Goal: Task Accomplishment & Management: Manage account settings

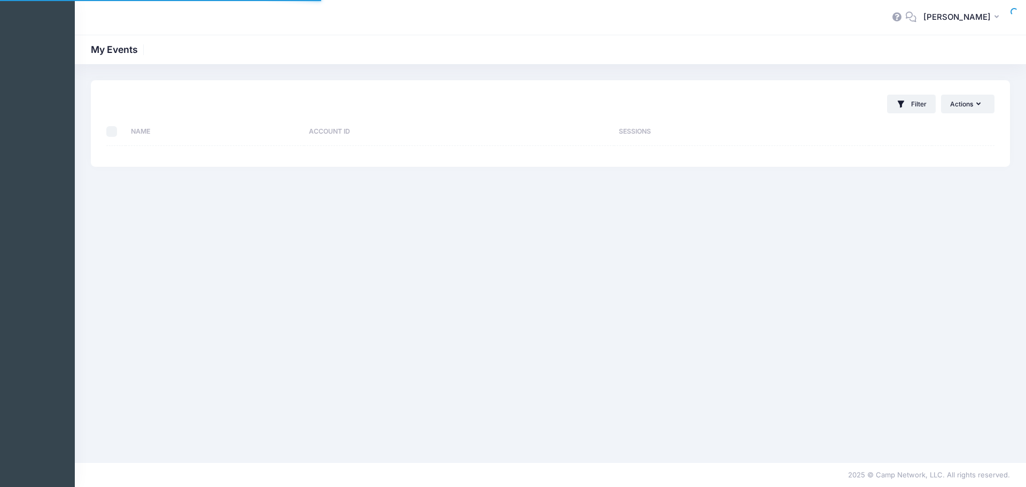
select select "10"
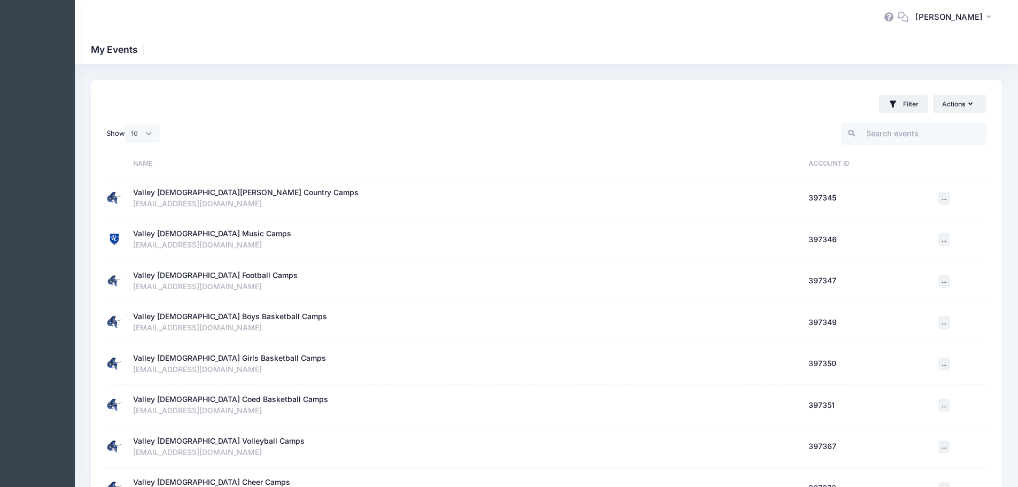
click at [208, 189] on div "Valley [DEMOGRAPHIC_DATA][PERSON_NAME] Country Camps" at bounding box center [245, 192] width 225 height 11
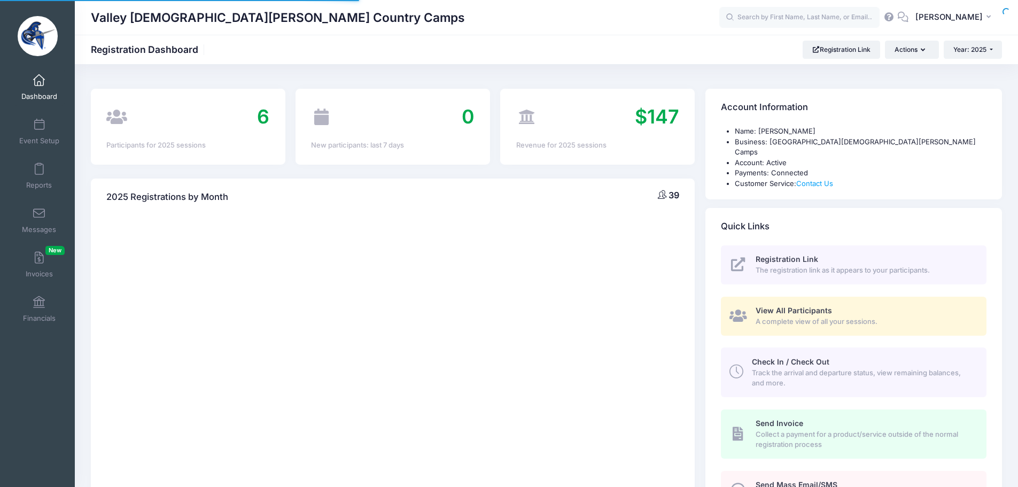
select select
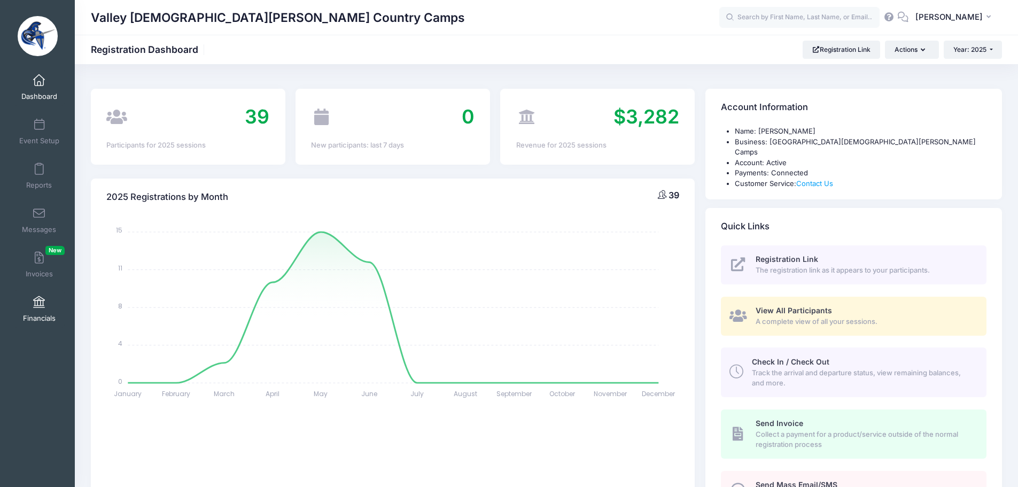
click at [39, 307] on span at bounding box center [39, 302] width 0 height 12
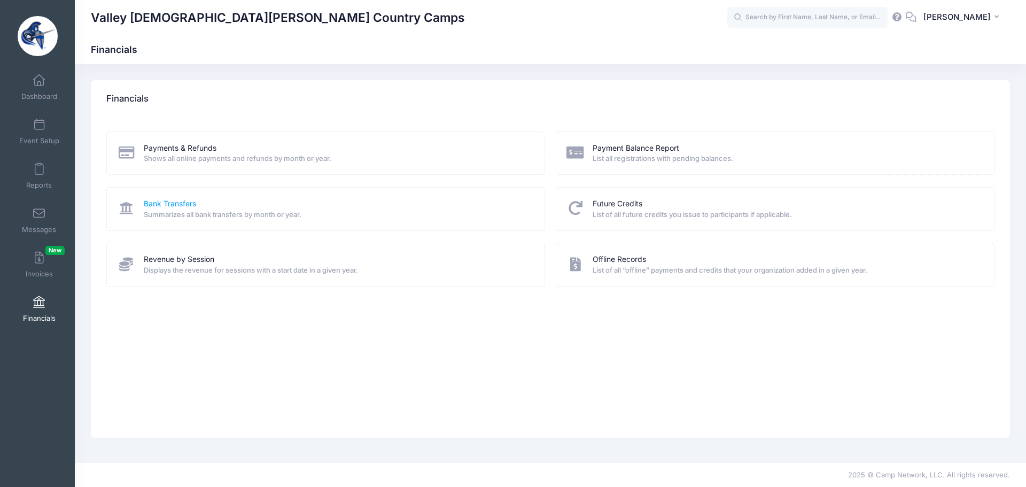
click at [182, 205] on link "Bank Transfers" at bounding box center [170, 203] width 52 height 11
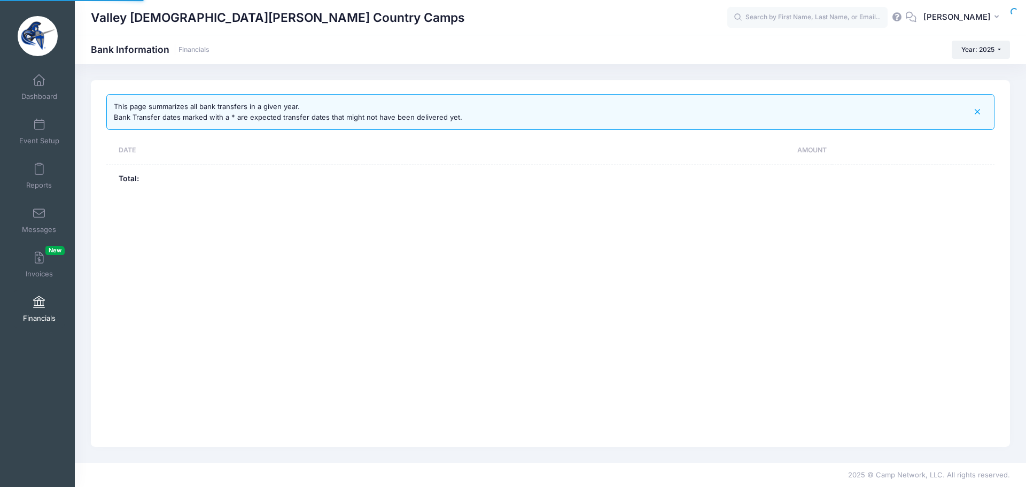
select select "10"
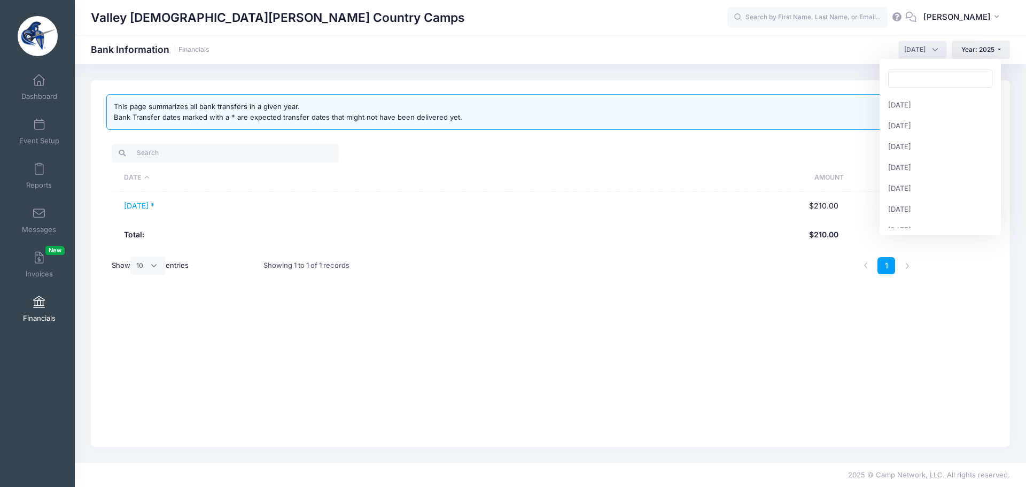
click at [912, 50] on span "August 2025" at bounding box center [914, 50] width 21 height 10
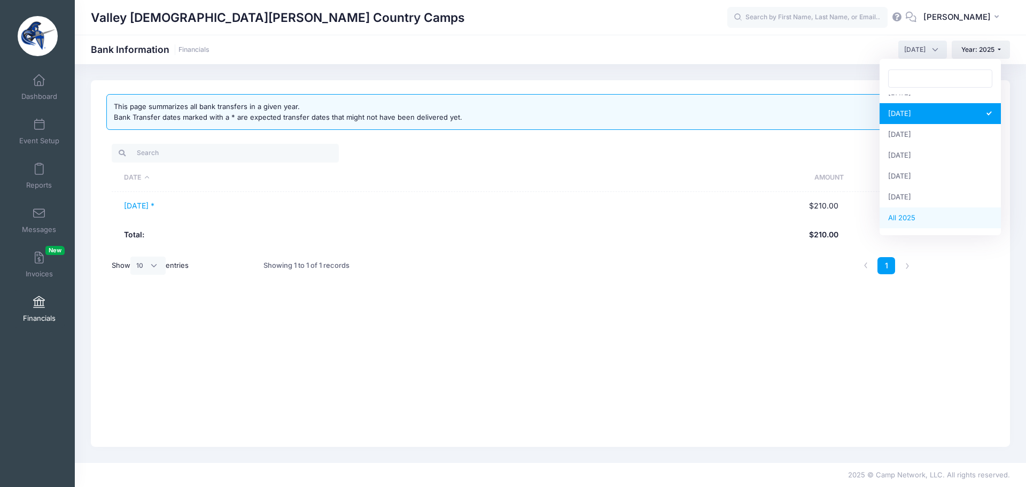
select select
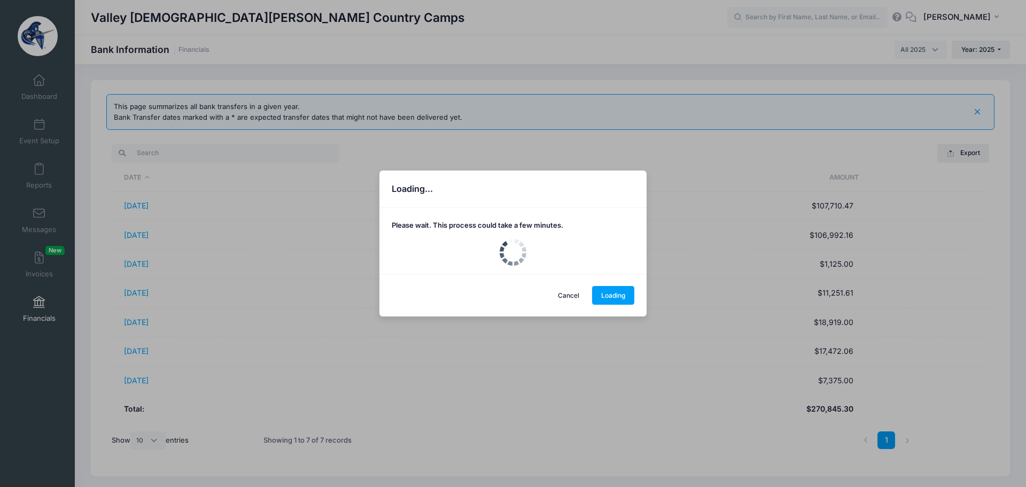
click at [150, 320] on div "Loading... Please wait. This process could take a few minutes. Cancel Loading" at bounding box center [513, 243] width 1026 height 487
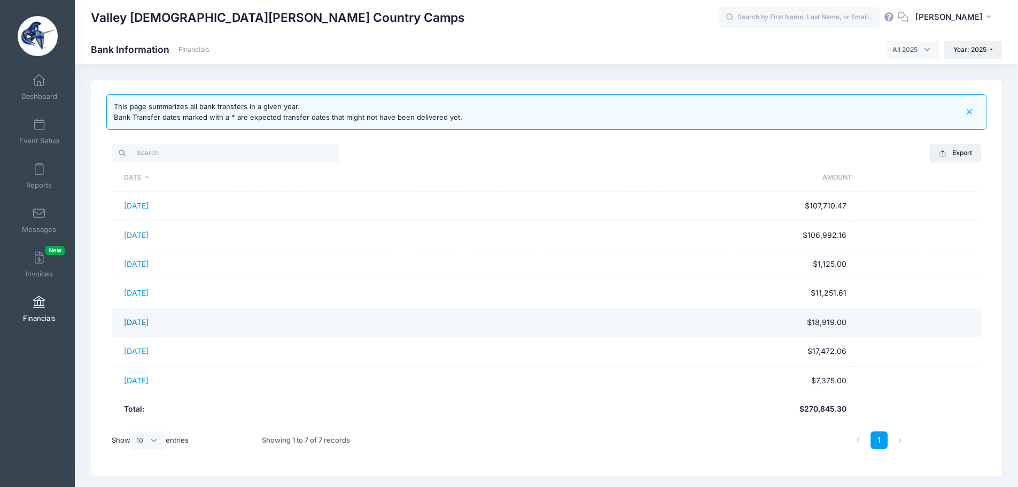
click at [148, 320] on link "05/28/2025" at bounding box center [136, 321] width 25 height 9
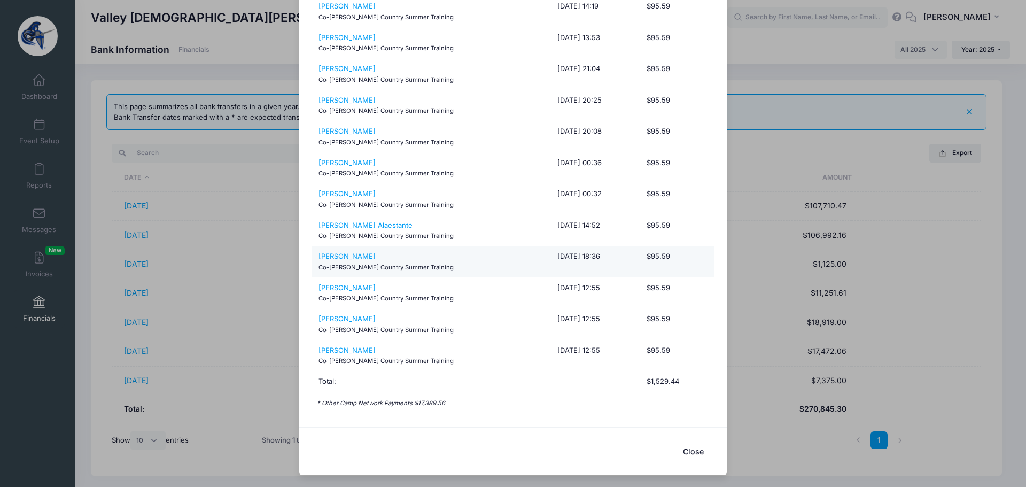
scroll to position [0, 0]
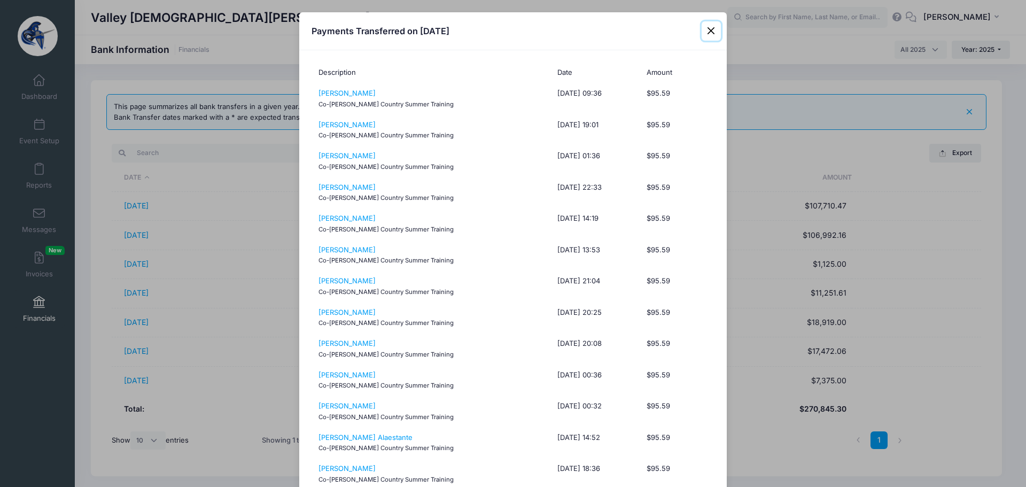
click at [705, 28] on button "Close" at bounding box center [710, 30] width 19 height 19
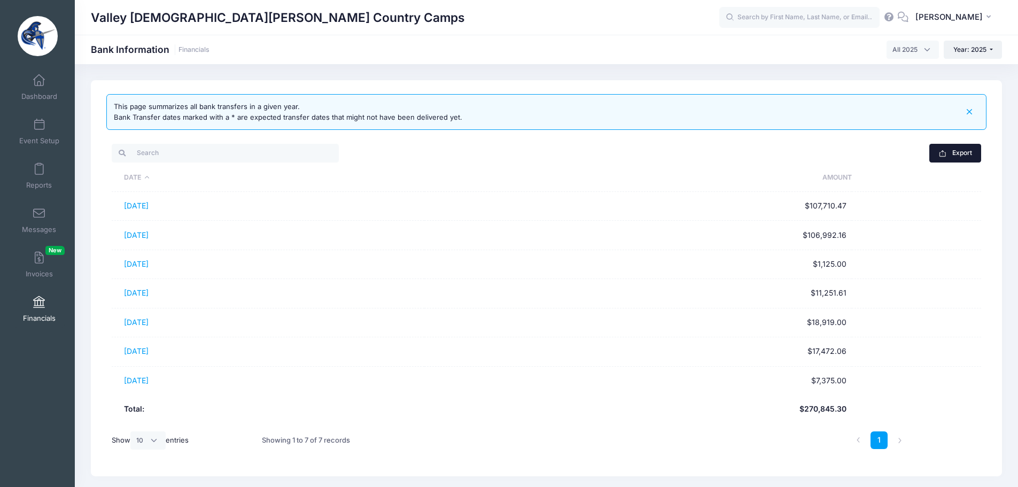
click at [956, 157] on button "Export" at bounding box center [955, 153] width 52 height 18
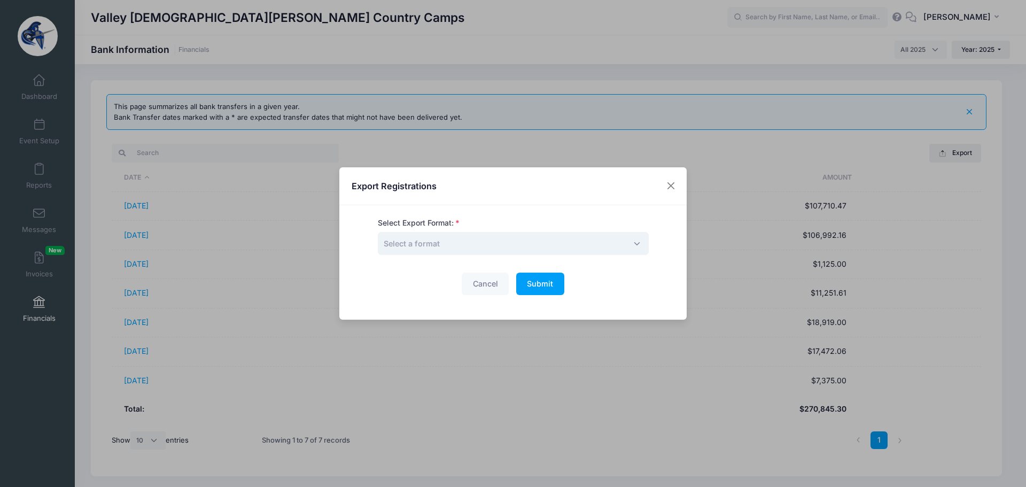
click at [493, 245] on span "Select a format" at bounding box center [513, 243] width 271 height 23
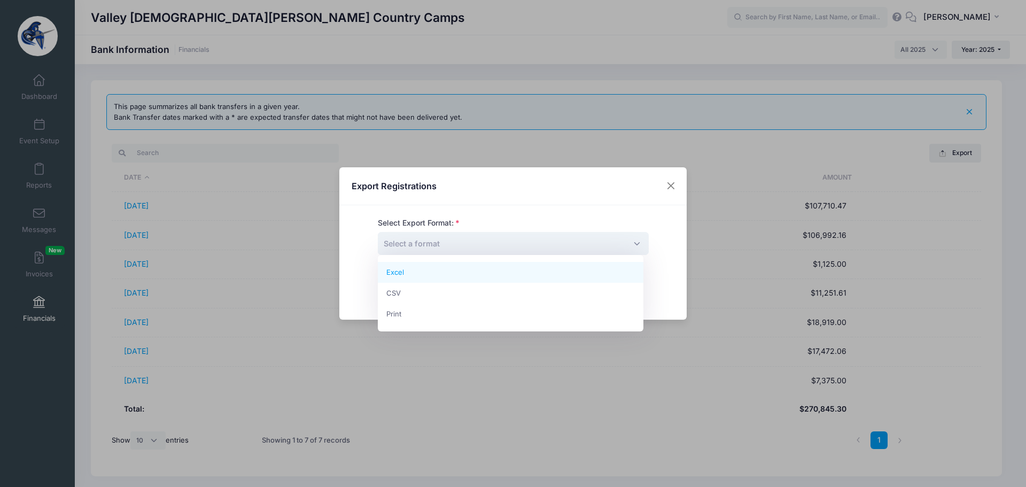
select select "excel"
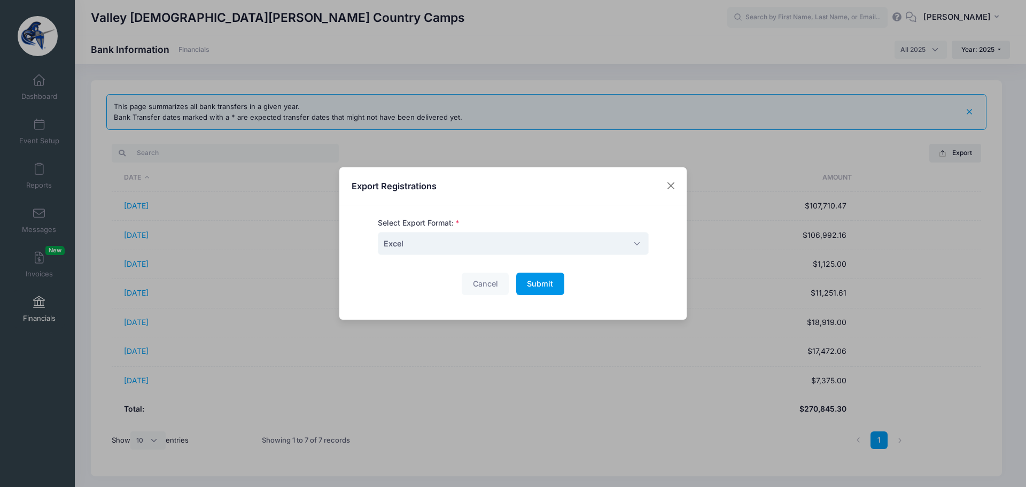
click at [535, 284] on span "Submit" at bounding box center [540, 283] width 26 height 9
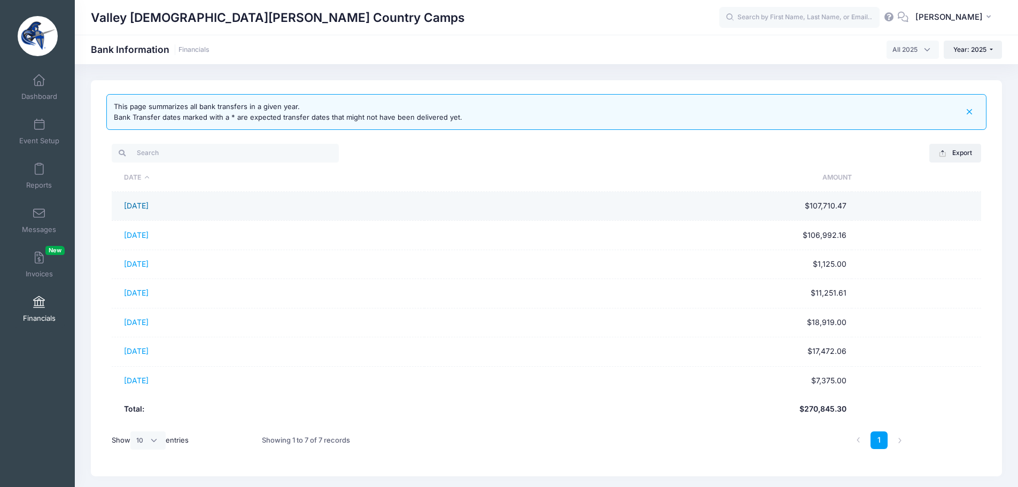
click at [137, 202] on link "01/28/2025" at bounding box center [136, 205] width 25 height 9
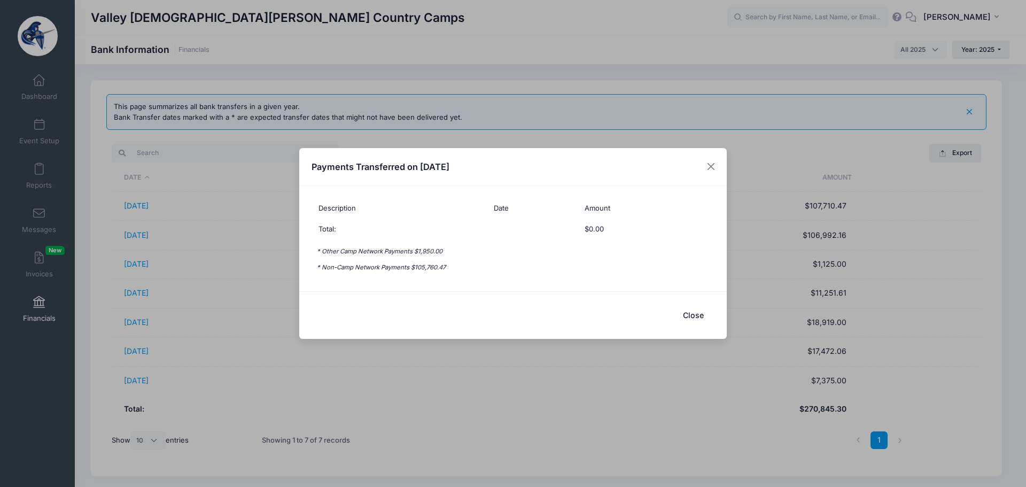
click at [689, 314] on button "Close" at bounding box center [692, 314] width 43 height 23
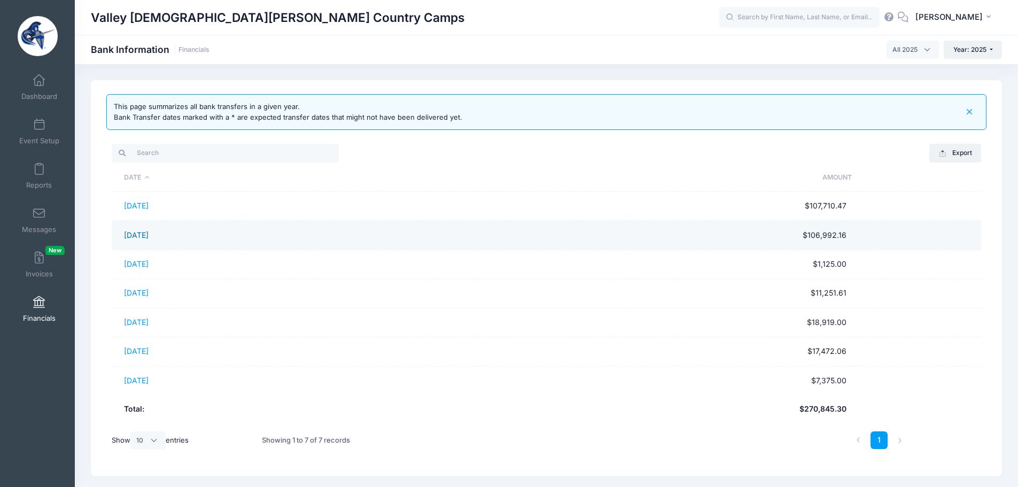
click at [139, 233] on link "[DATE]" at bounding box center [136, 234] width 25 height 9
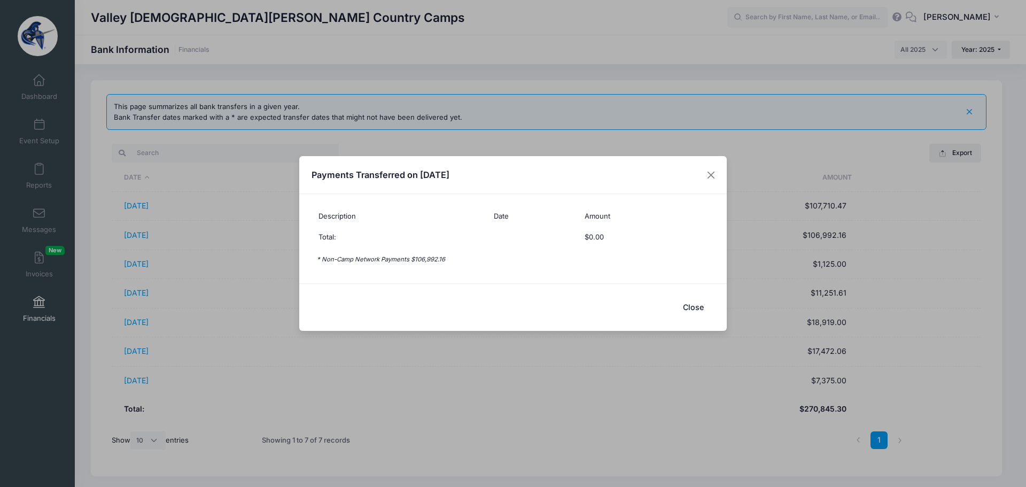
click at [687, 308] on button "Close" at bounding box center [692, 306] width 43 height 23
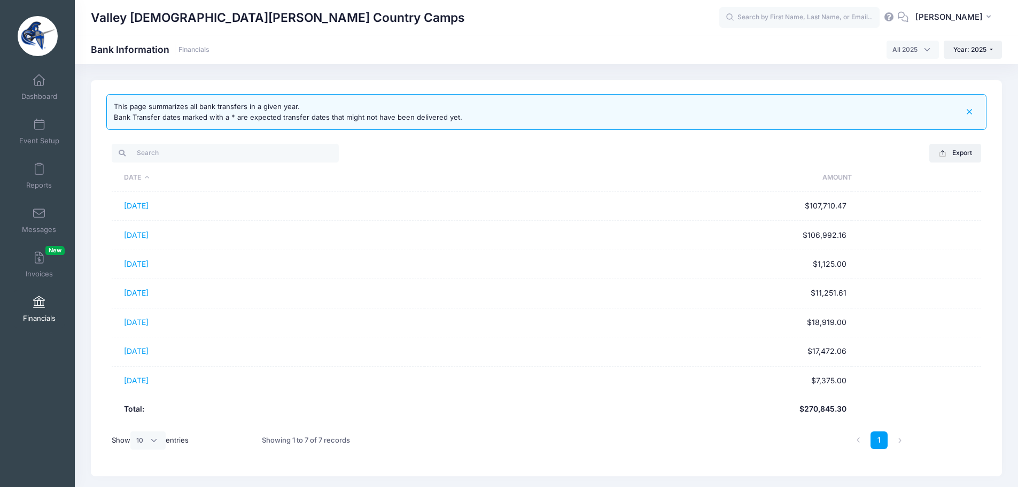
click at [148, 262] on link "[DATE]" at bounding box center [136, 263] width 25 height 9
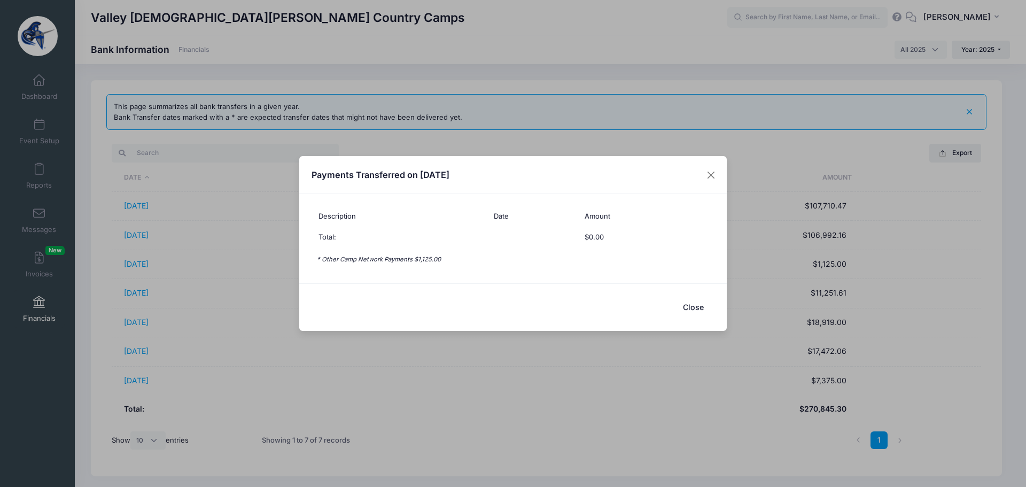
drag, startPoint x: 691, startPoint y: 307, endPoint x: 682, endPoint y: 314, distance: 11.4
click at [689, 308] on button "Close" at bounding box center [692, 306] width 43 height 23
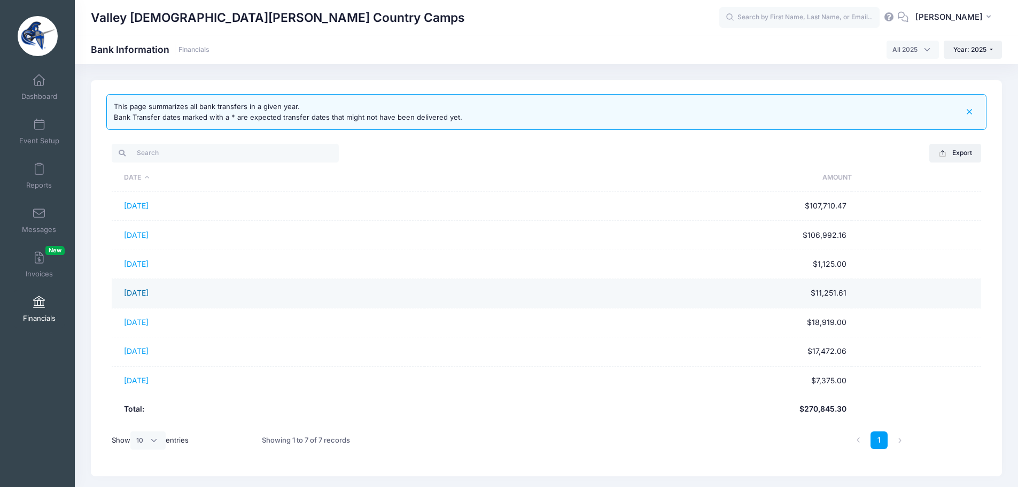
click at [129, 294] on link "04/28/2025" at bounding box center [136, 292] width 25 height 9
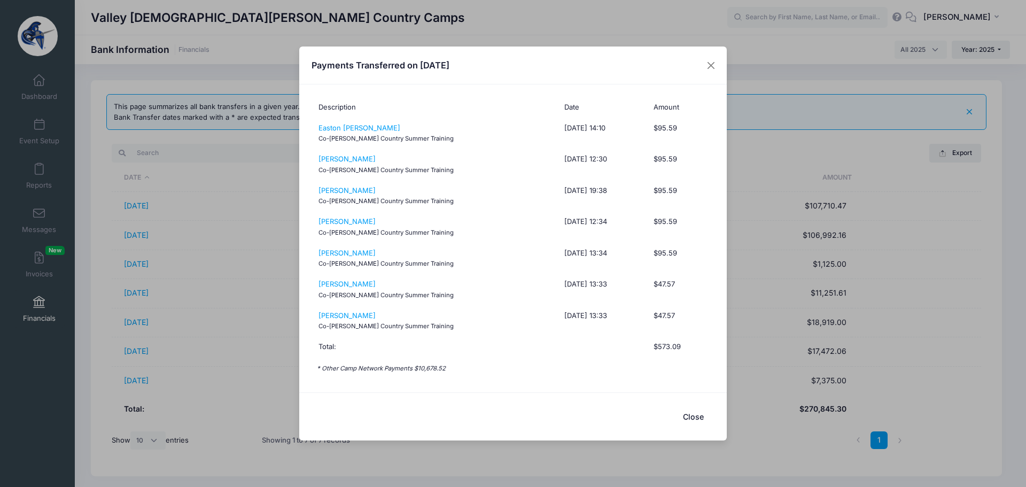
click at [698, 418] on button "Close" at bounding box center [692, 416] width 43 height 23
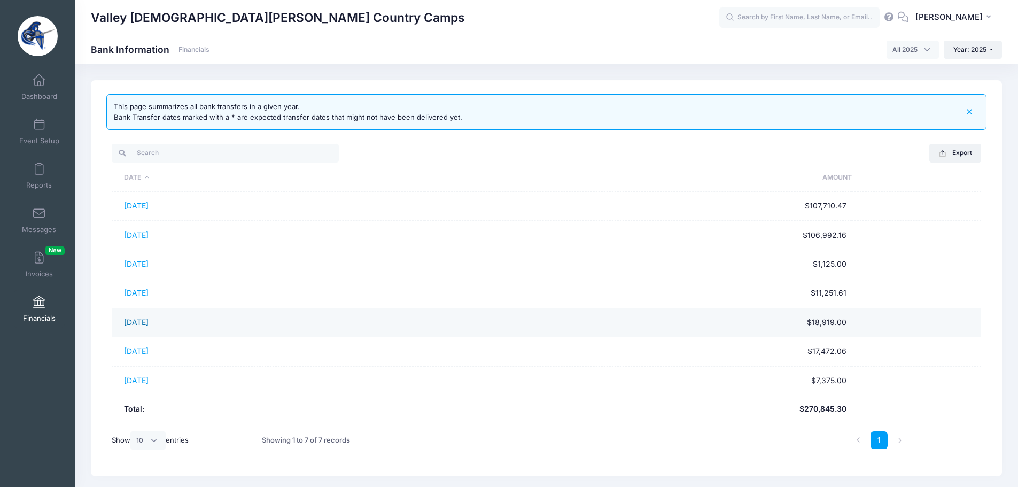
click at [146, 322] on link "05/28/2025" at bounding box center [136, 321] width 25 height 9
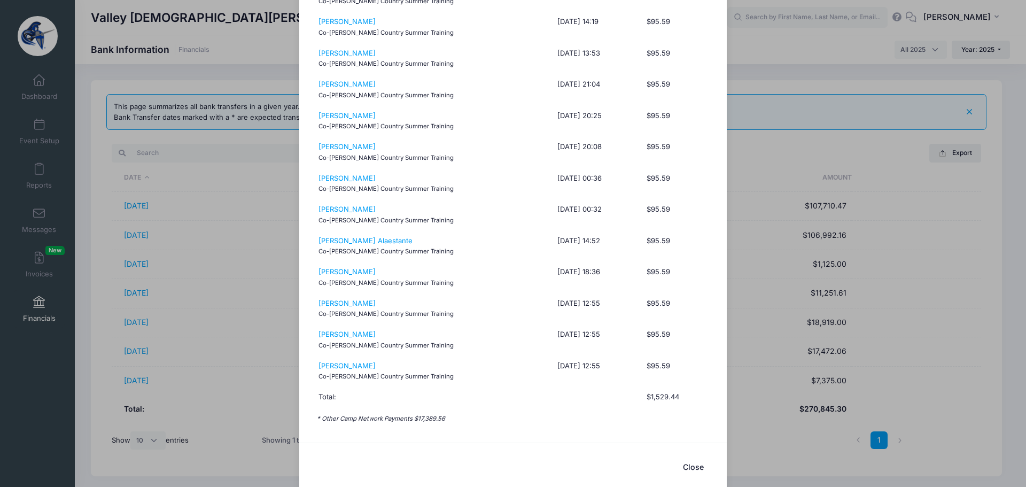
scroll to position [212, 0]
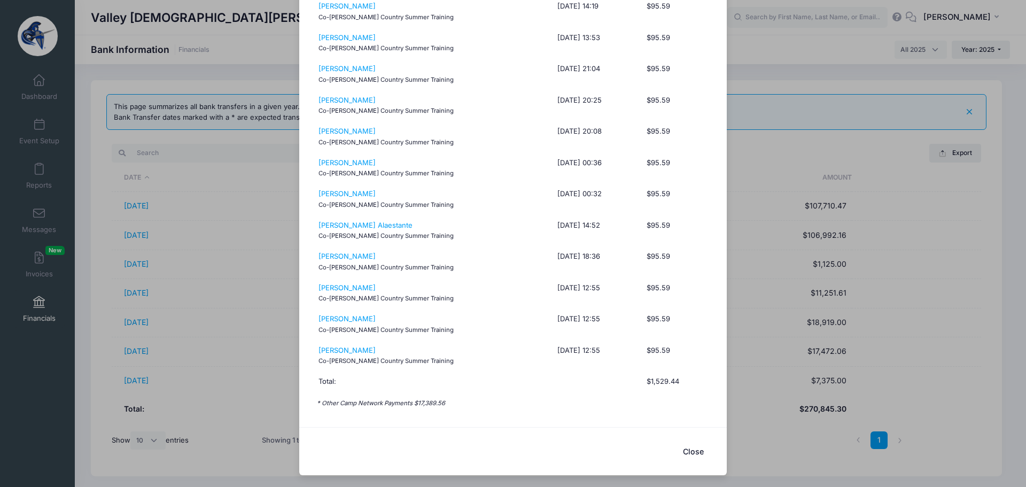
click at [691, 451] on button "Close" at bounding box center [692, 451] width 43 height 23
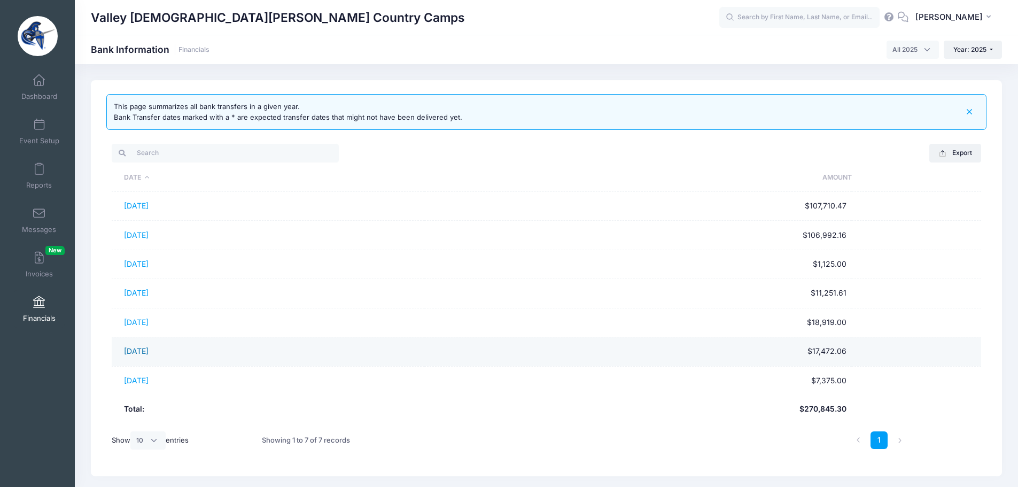
click at [138, 355] on link "06/30/2025" at bounding box center [136, 350] width 25 height 9
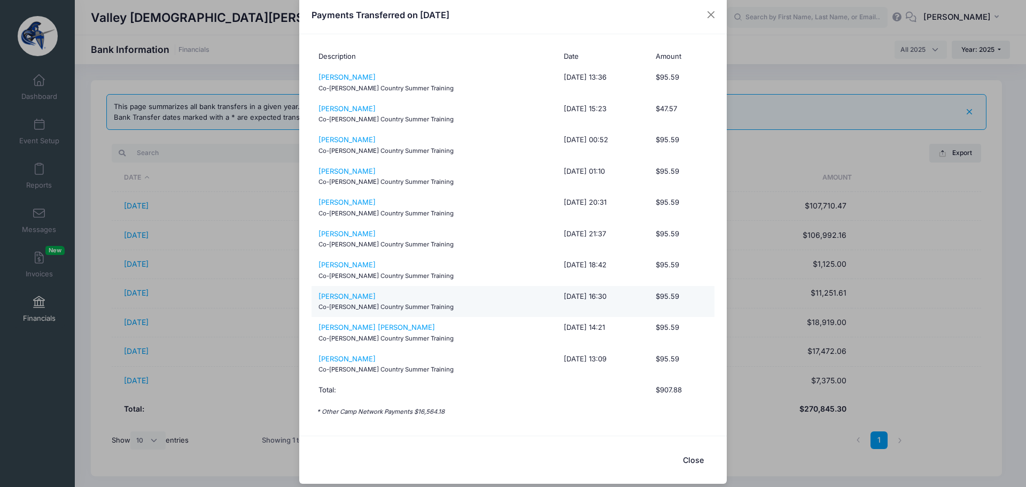
scroll to position [25, 0]
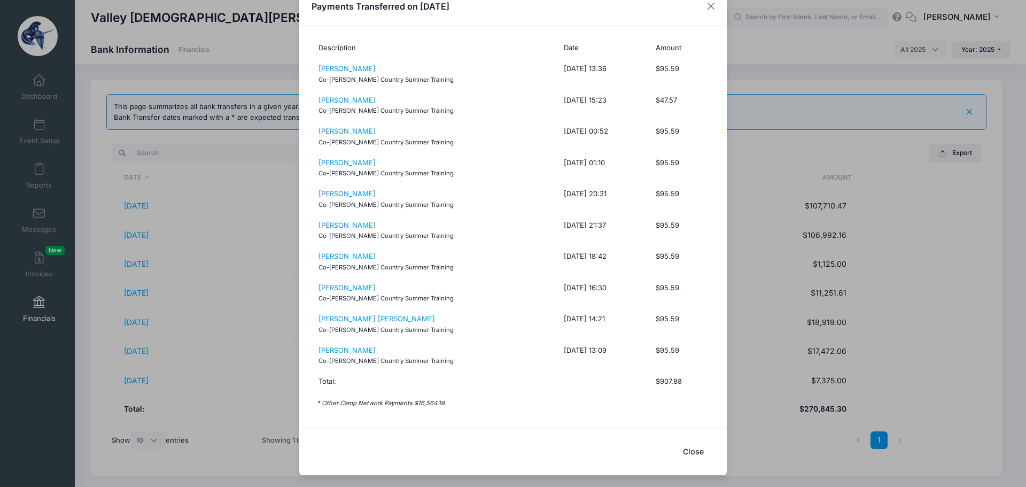
click at [685, 448] on button "Close" at bounding box center [692, 451] width 43 height 23
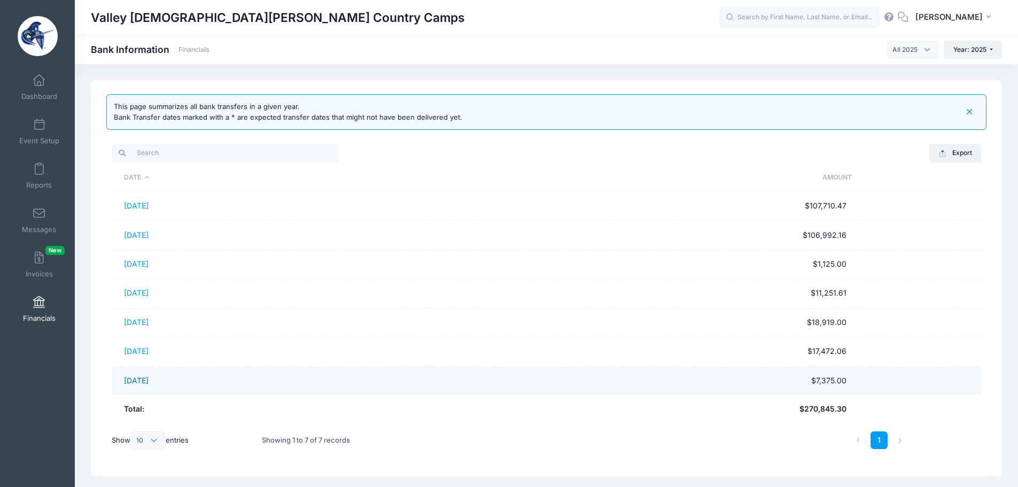
click at [148, 378] on link "07/28/2025" at bounding box center [136, 380] width 25 height 9
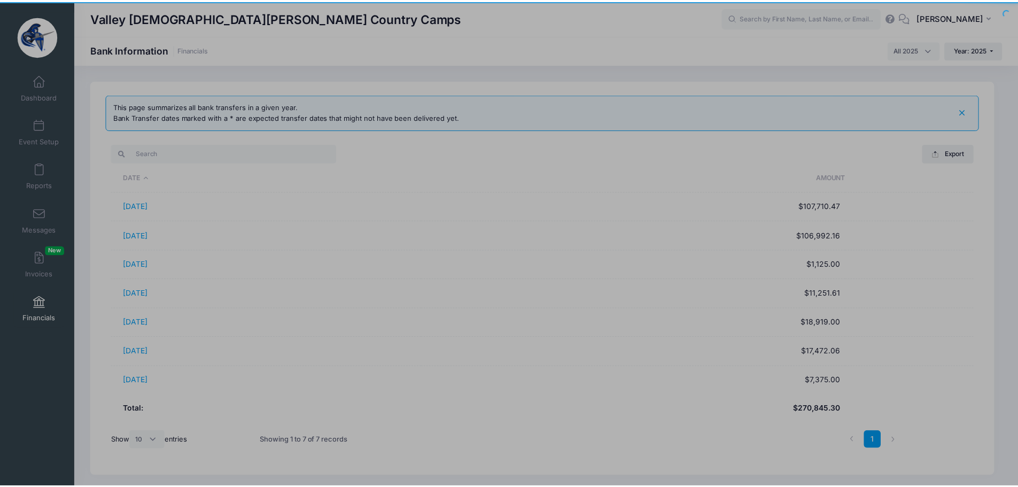
scroll to position [0, 0]
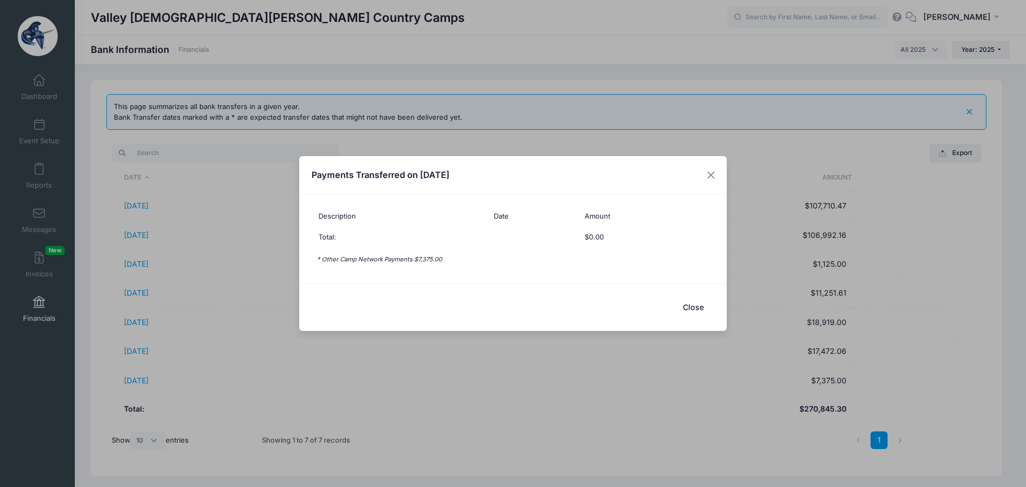
click at [692, 304] on button "Close" at bounding box center [692, 306] width 43 height 23
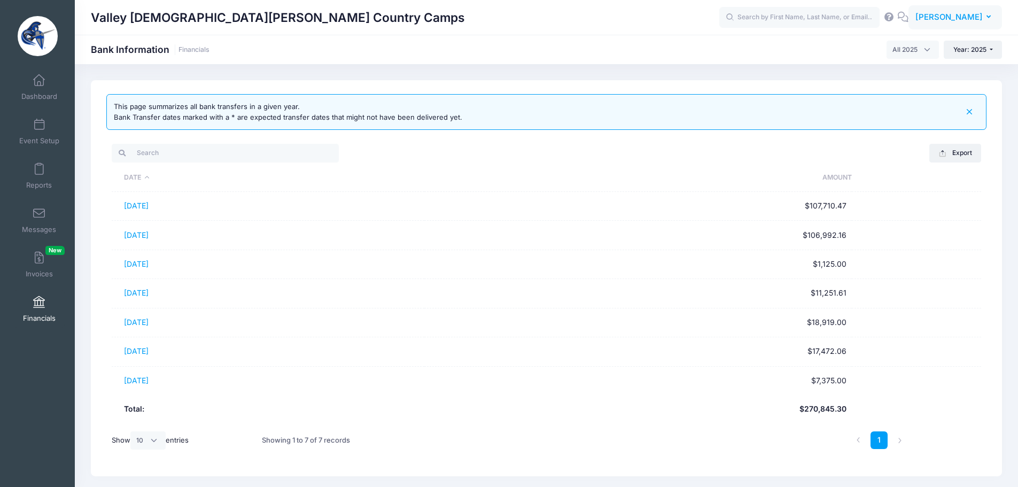
click at [947, 14] on span "[PERSON_NAME]" at bounding box center [948, 17] width 67 height 12
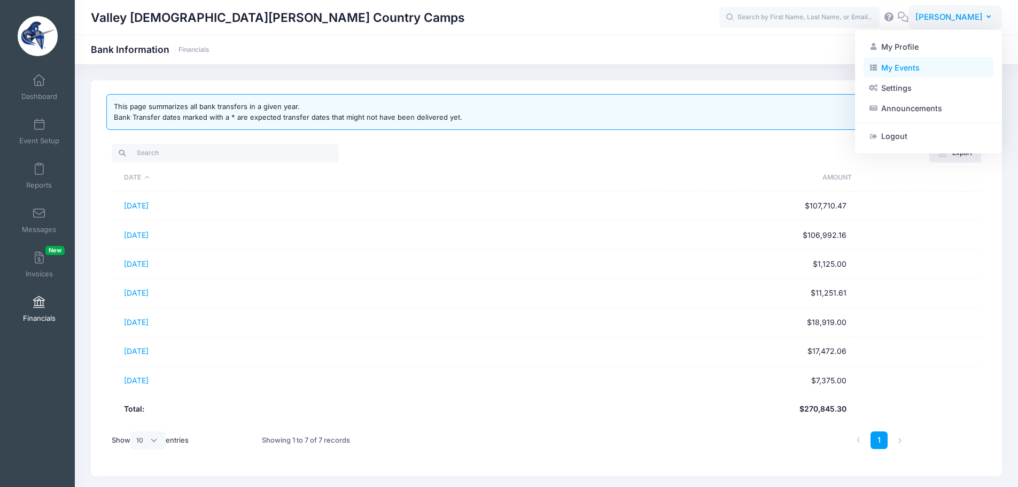
click at [903, 72] on link "My Events" at bounding box center [928, 67] width 130 height 20
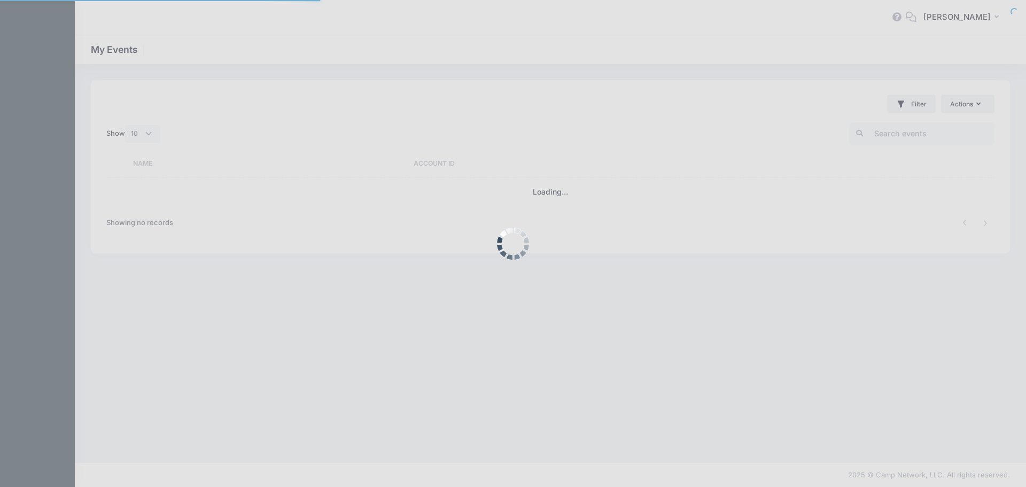
select select "10"
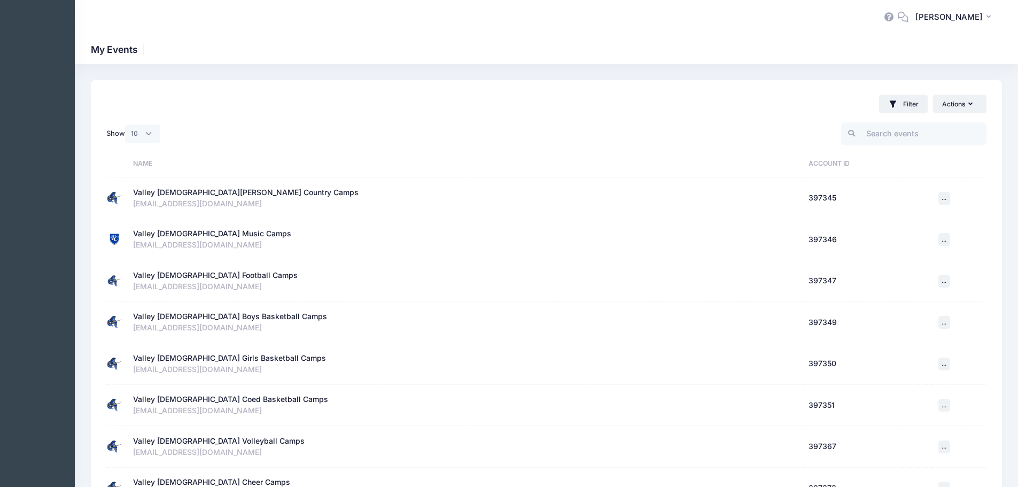
click at [217, 231] on div "Valley [DEMOGRAPHIC_DATA] Music Camps" at bounding box center [212, 233] width 158 height 11
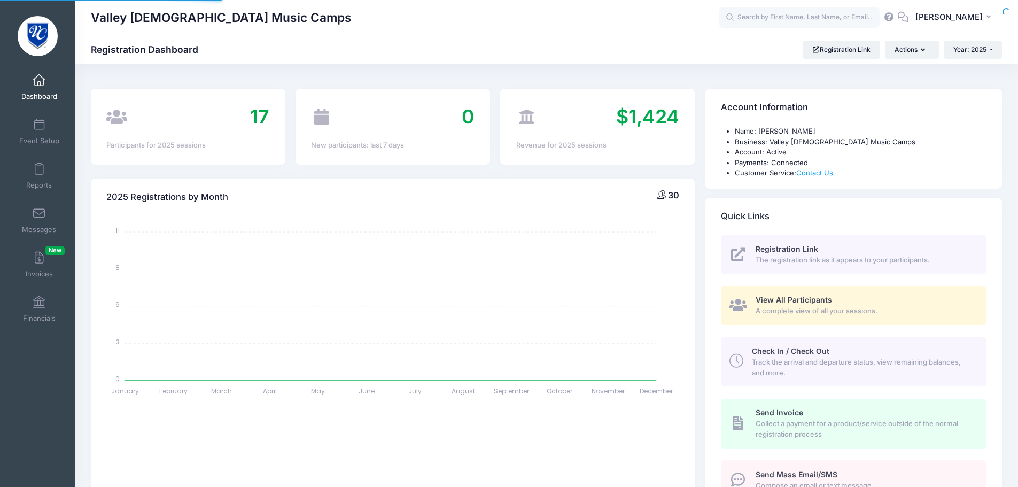
select select
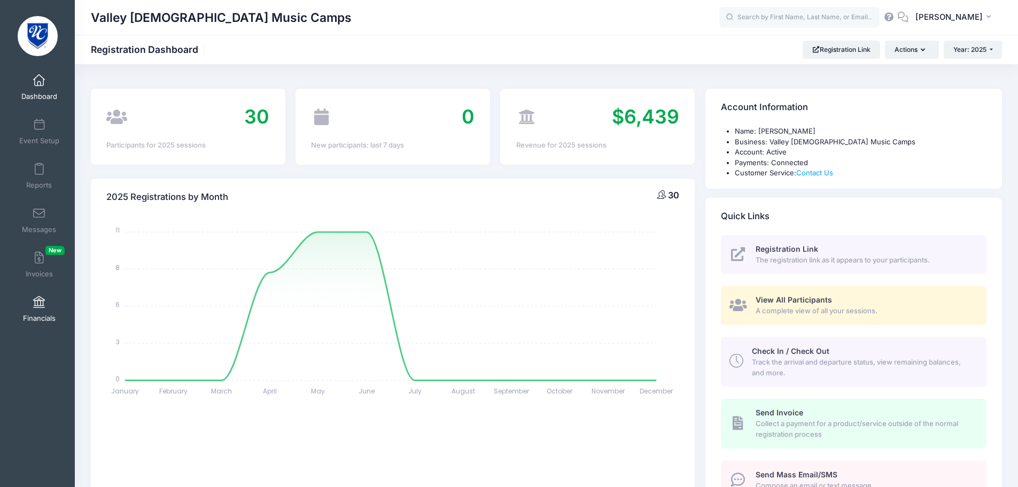
click at [28, 303] on link "Financials" at bounding box center [39, 308] width 51 height 37
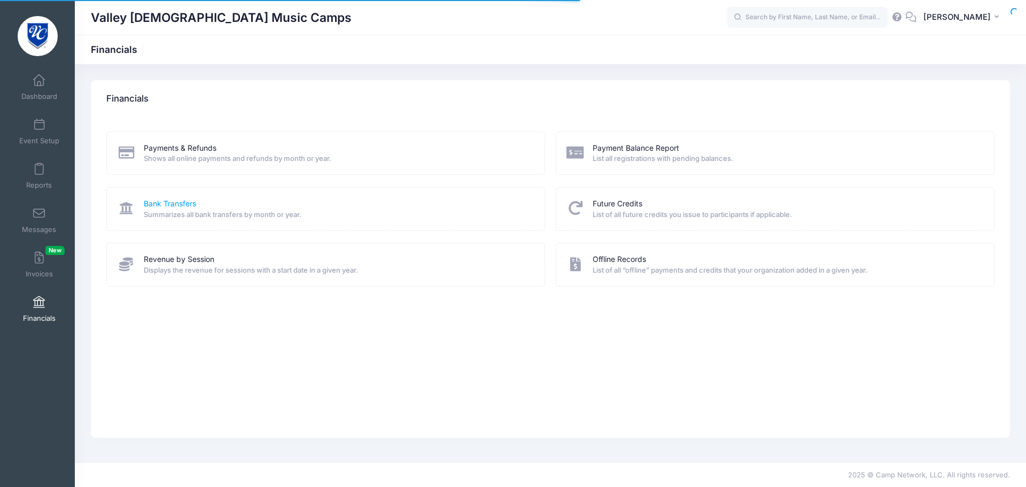
click at [175, 200] on link "Bank Transfers" at bounding box center [170, 203] width 52 height 11
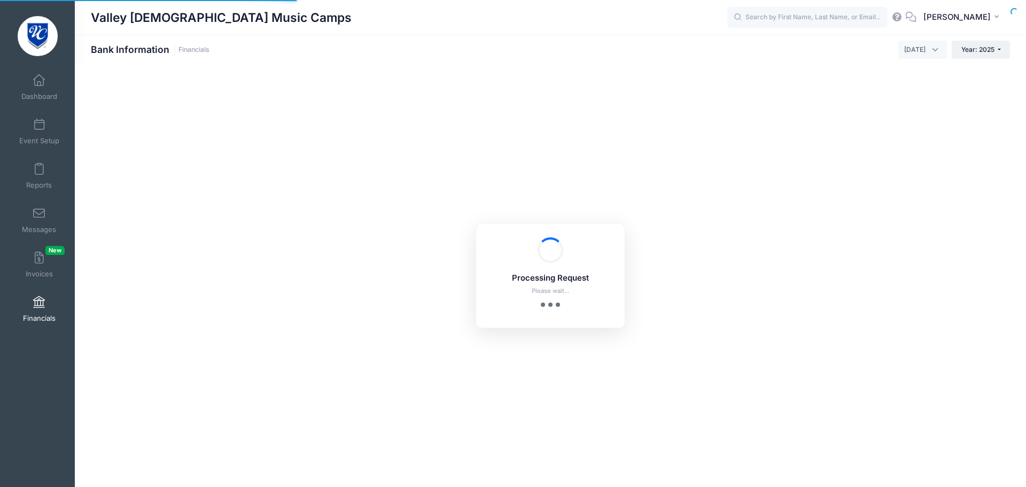
select select "10"
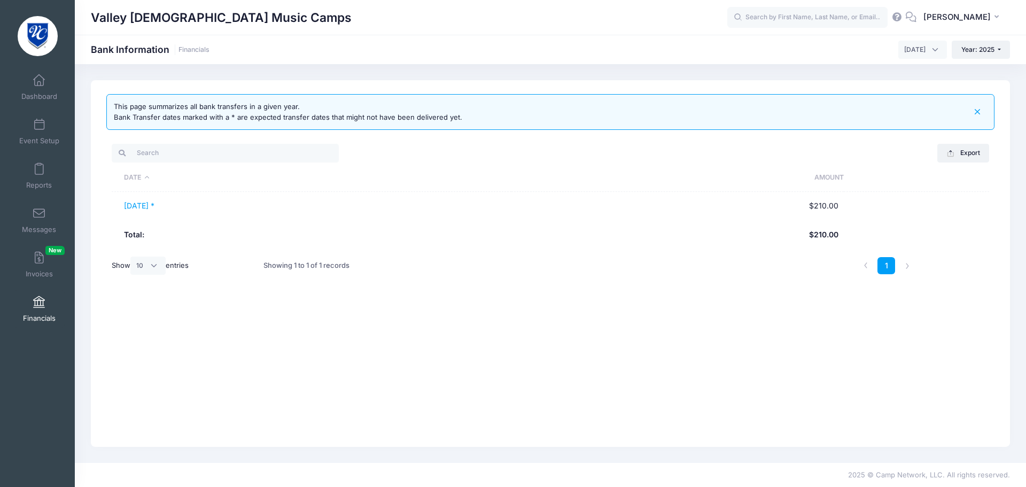
click at [925, 46] on span "August 2025" at bounding box center [922, 50] width 49 height 18
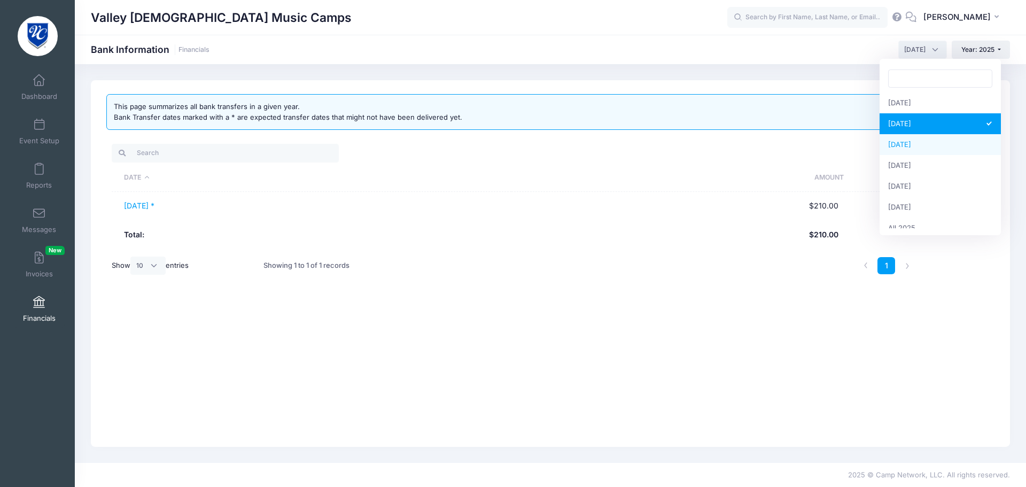
scroll to position [137, 0]
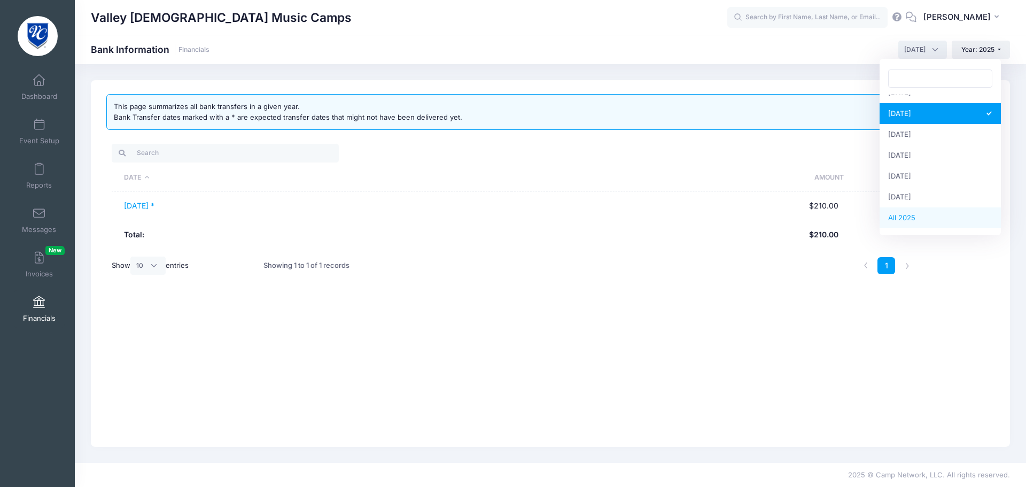
select select
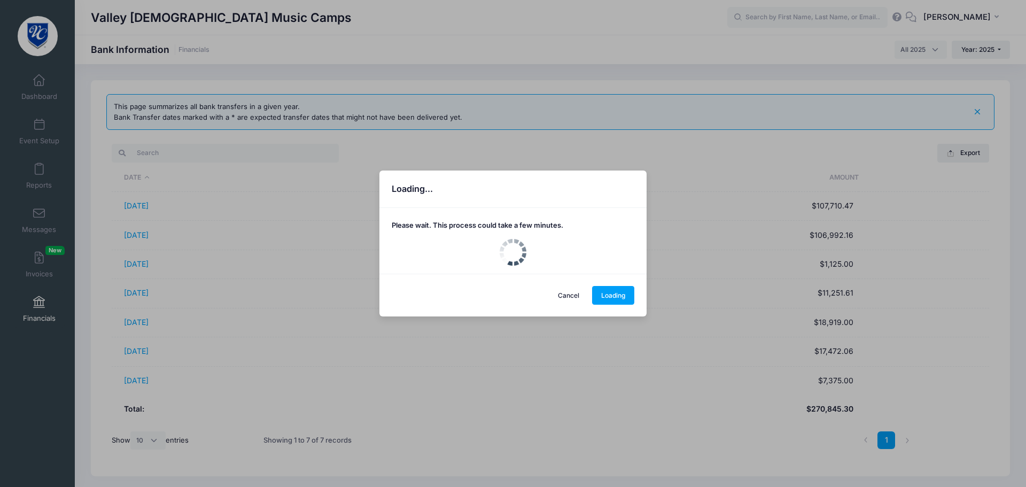
click at [140, 208] on div "Loading... Please wait. This process could take a few minutes. Cancel Loading" at bounding box center [513, 243] width 1026 height 487
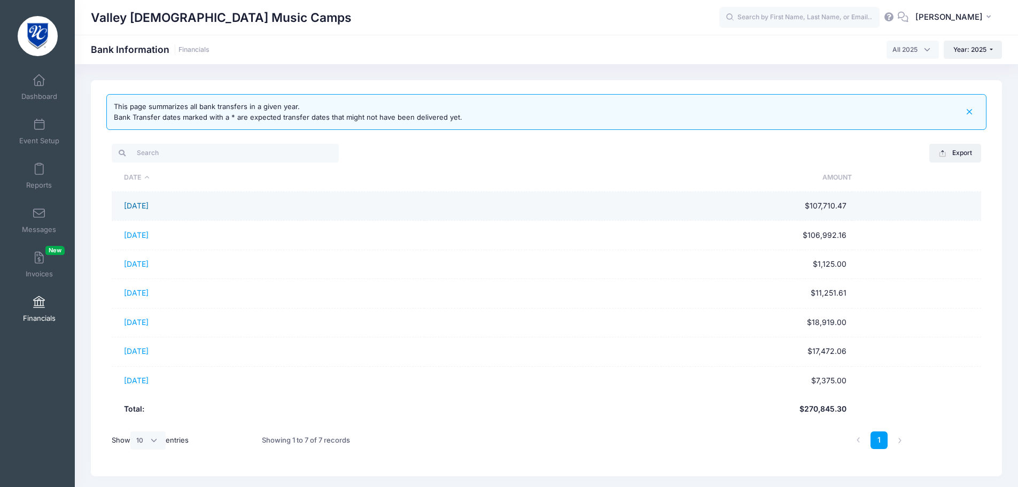
click at [140, 207] on link "01/28/2025" at bounding box center [136, 205] width 25 height 9
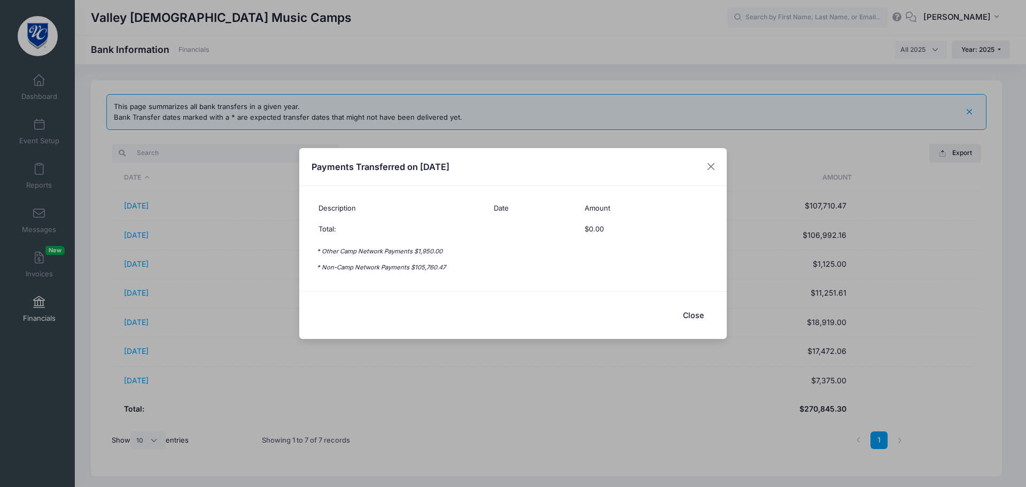
click at [693, 315] on button "Close" at bounding box center [692, 314] width 43 height 23
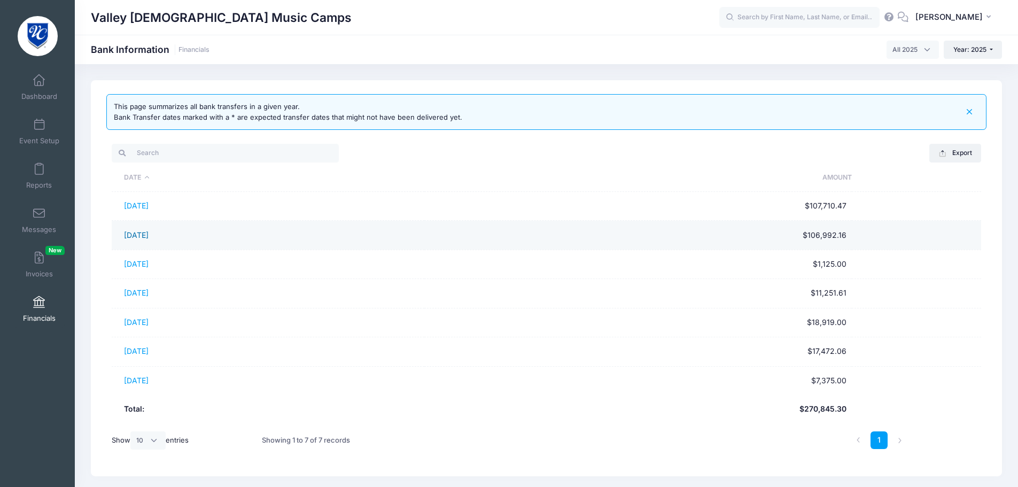
click at [126, 234] on link "02/28/2025" at bounding box center [136, 234] width 25 height 9
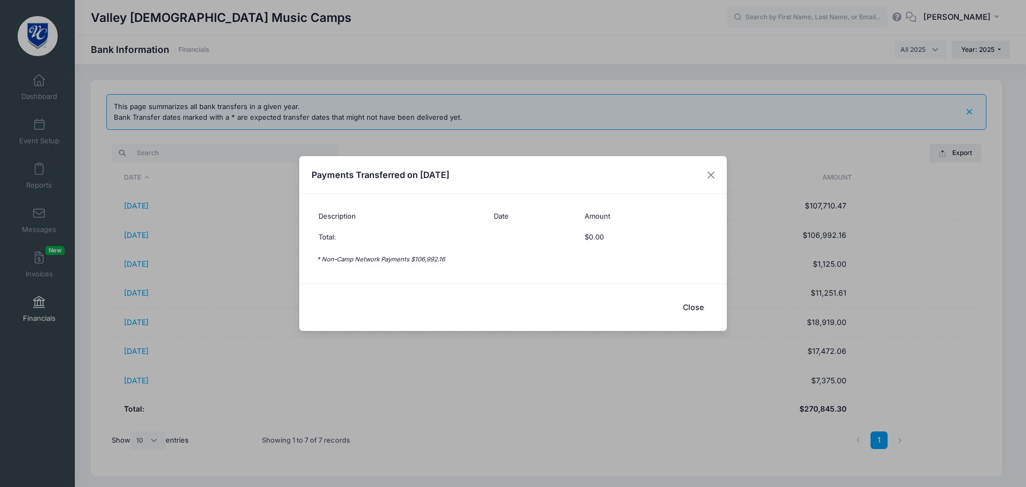
click at [696, 307] on button "Close" at bounding box center [692, 306] width 43 height 23
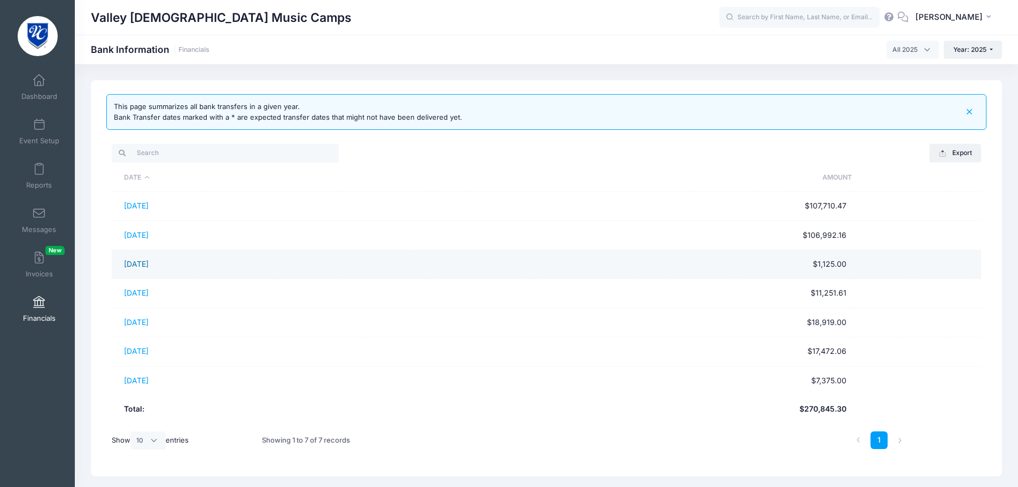
click at [138, 265] on link "03/28/2025" at bounding box center [136, 263] width 25 height 9
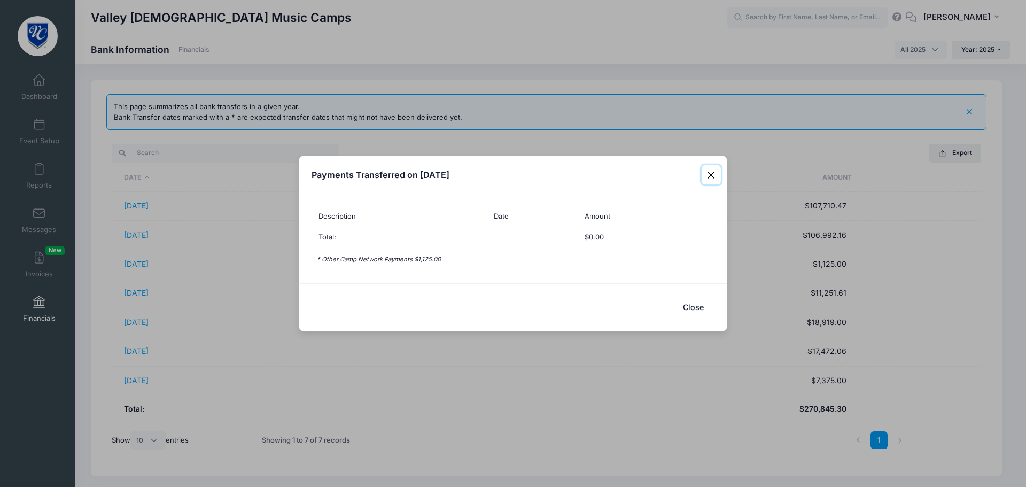
click at [712, 174] on button "Close" at bounding box center [710, 174] width 19 height 19
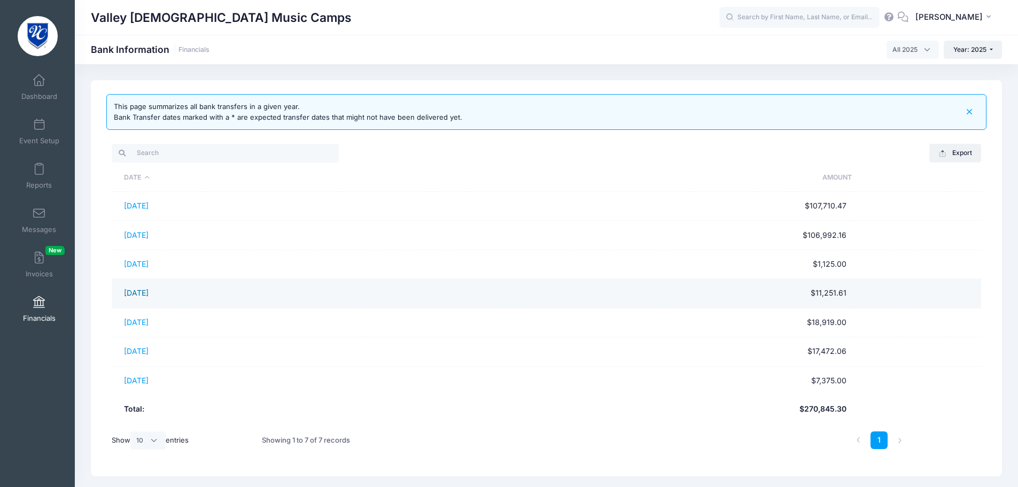
click at [138, 294] on link "04/28/2025" at bounding box center [136, 292] width 25 height 9
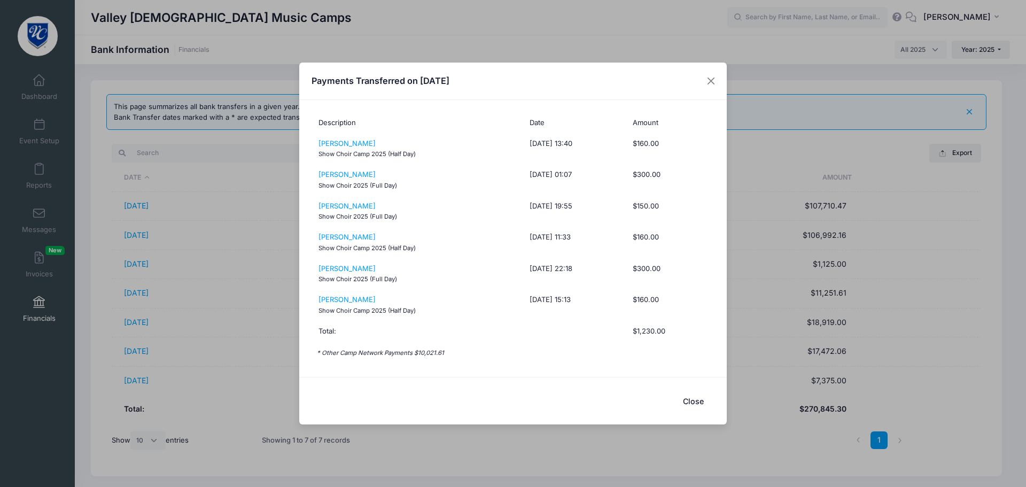
click at [695, 401] on button "Close" at bounding box center [692, 400] width 43 height 23
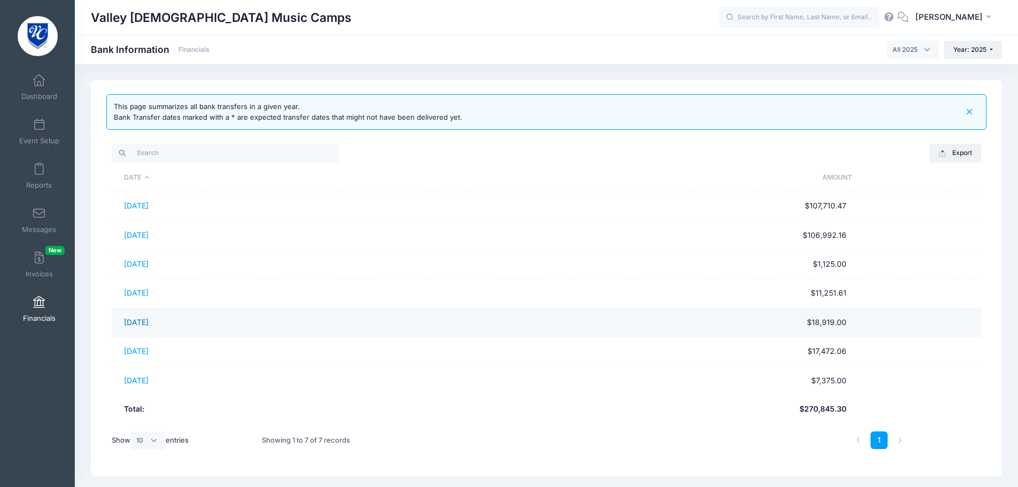
click at [147, 318] on link "05/28/2025" at bounding box center [136, 321] width 25 height 9
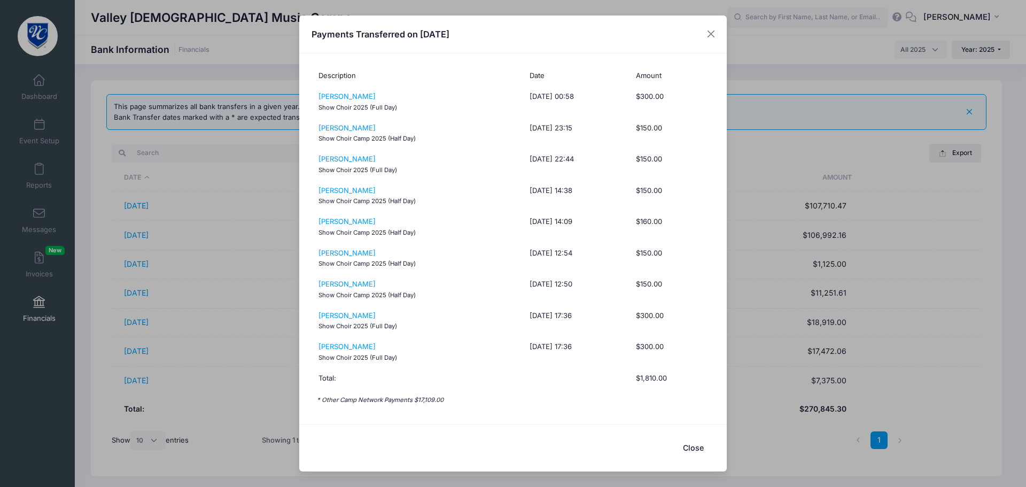
click at [685, 451] on button "Close" at bounding box center [692, 447] width 43 height 23
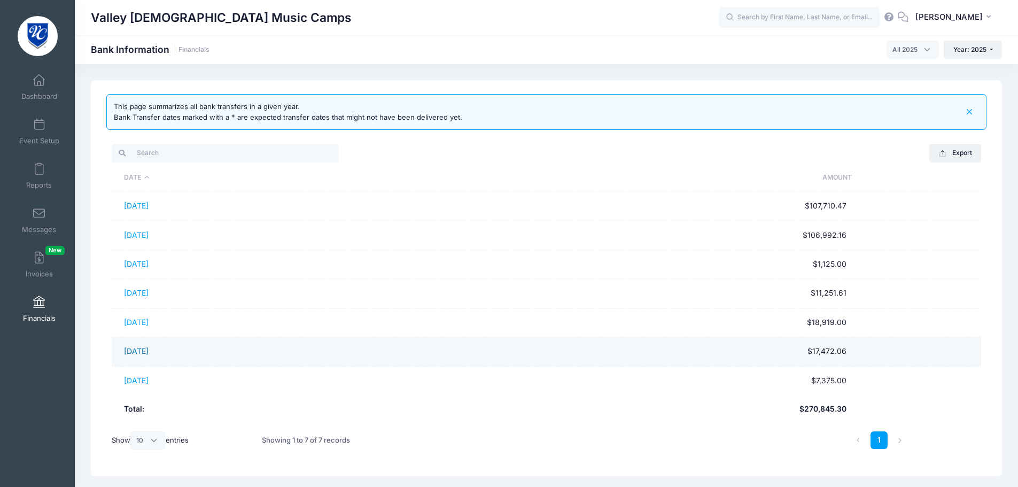
click at [137, 352] on link "06/30/2025" at bounding box center [136, 350] width 25 height 9
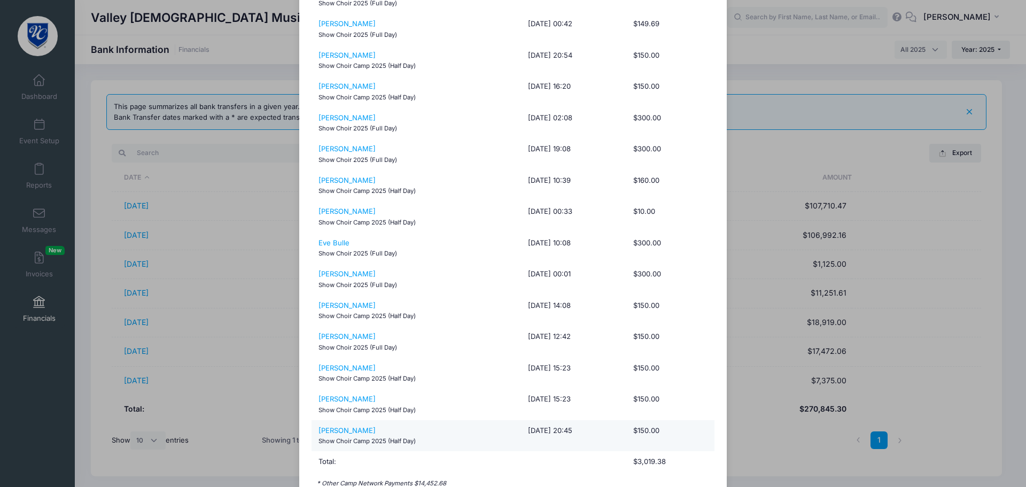
scroll to position [212, 0]
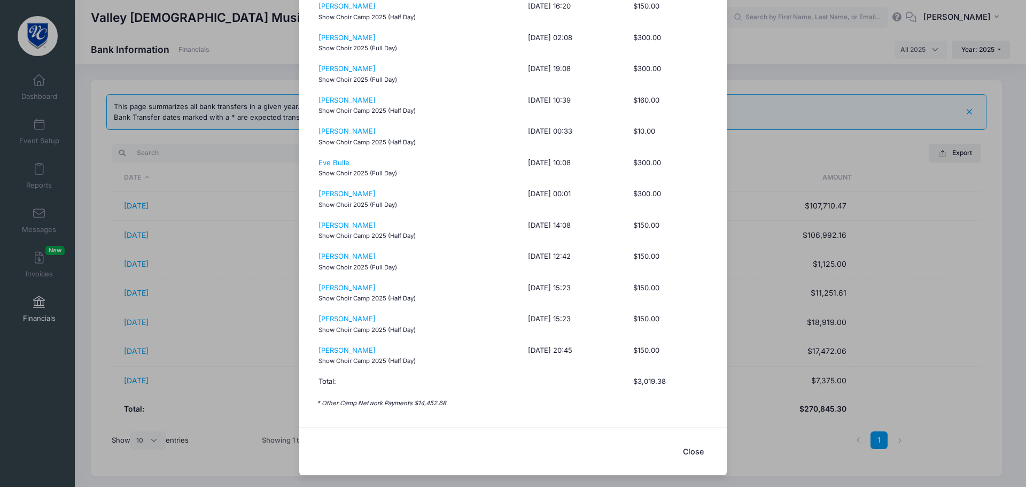
click at [691, 454] on button "Close" at bounding box center [692, 451] width 43 height 23
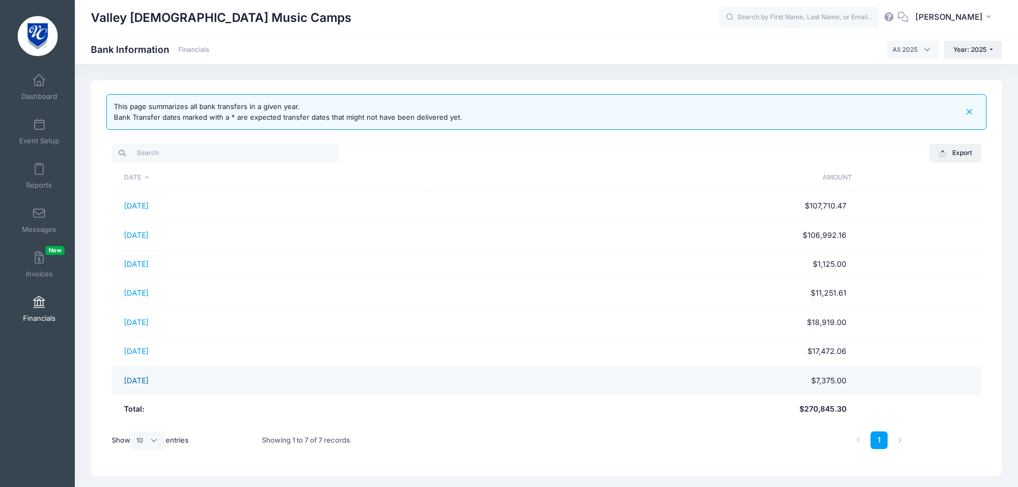
click at [135, 381] on link "07/28/2025" at bounding box center [136, 380] width 25 height 9
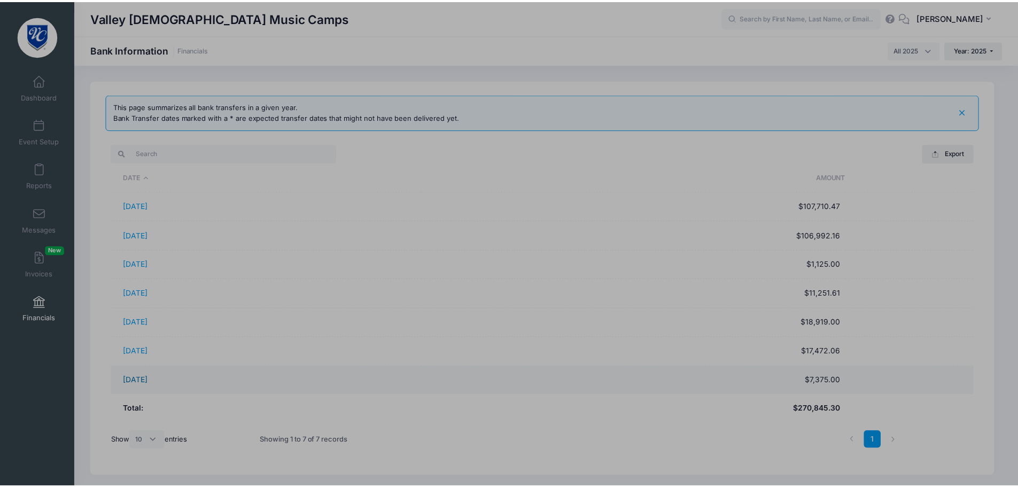
scroll to position [0, 0]
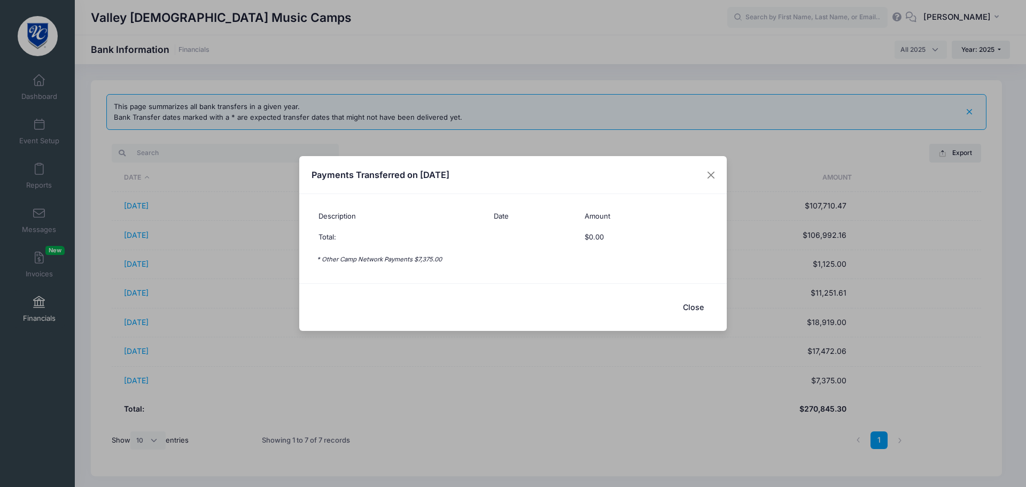
click at [692, 310] on button "Close" at bounding box center [692, 306] width 43 height 23
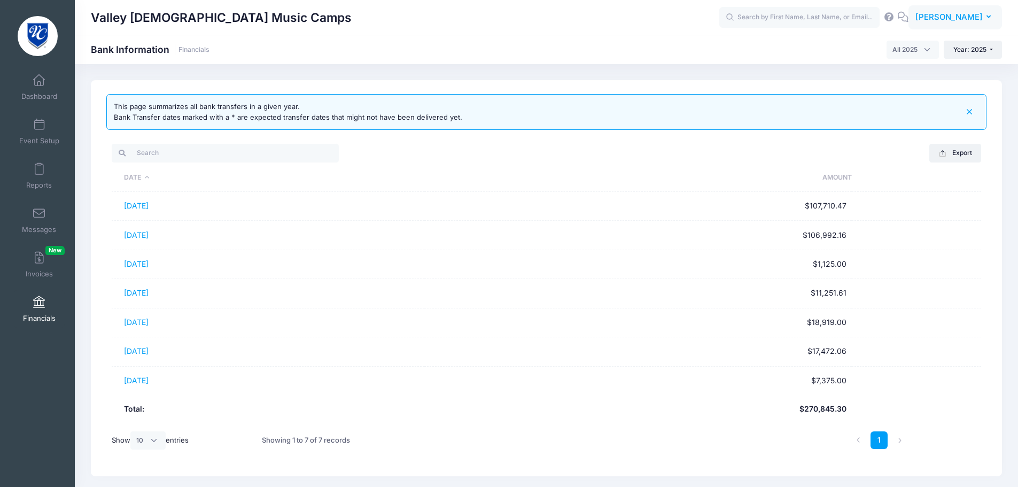
click at [940, 14] on span "[PERSON_NAME]" at bounding box center [948, 17] width 67 height 12
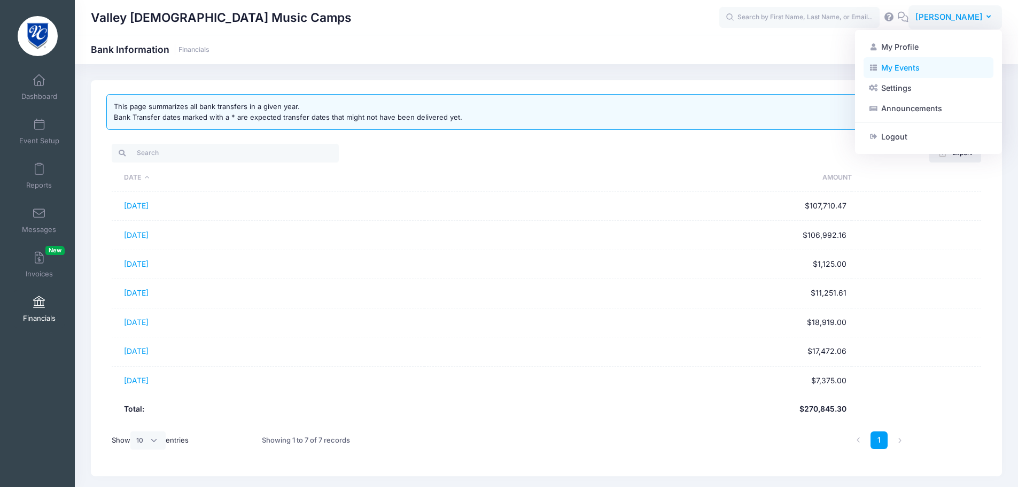
click at [896, 67] on link "My Events" at bounding box center [928, 67] width 130 height 20
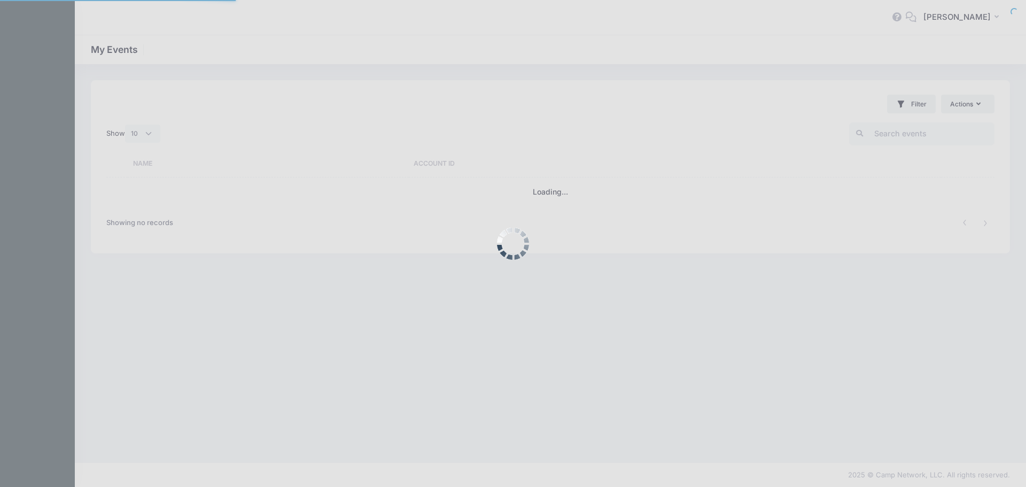
select select "10"
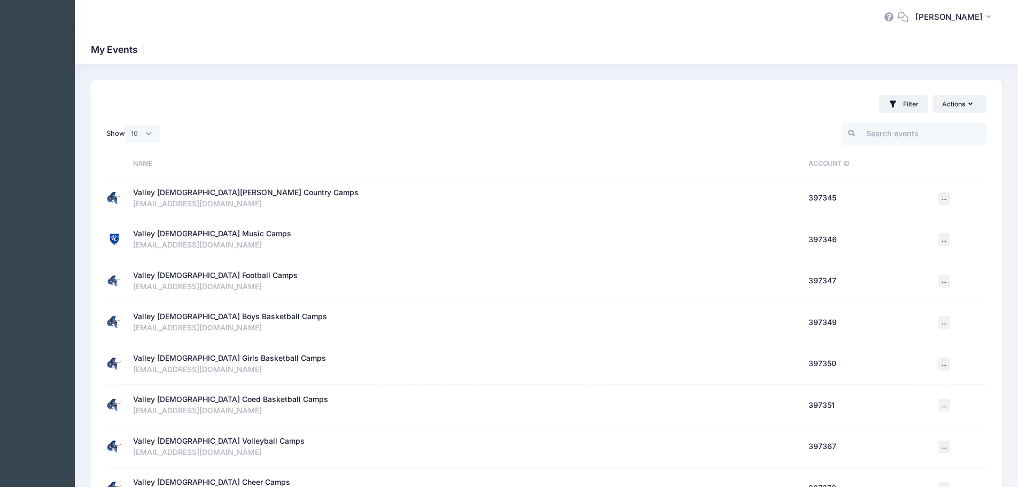
click at [160, 274] on div "Valley [DEMOGRAPHIC_DATA] Football Camps" at bounding box center [215, 275] width 165 height 11
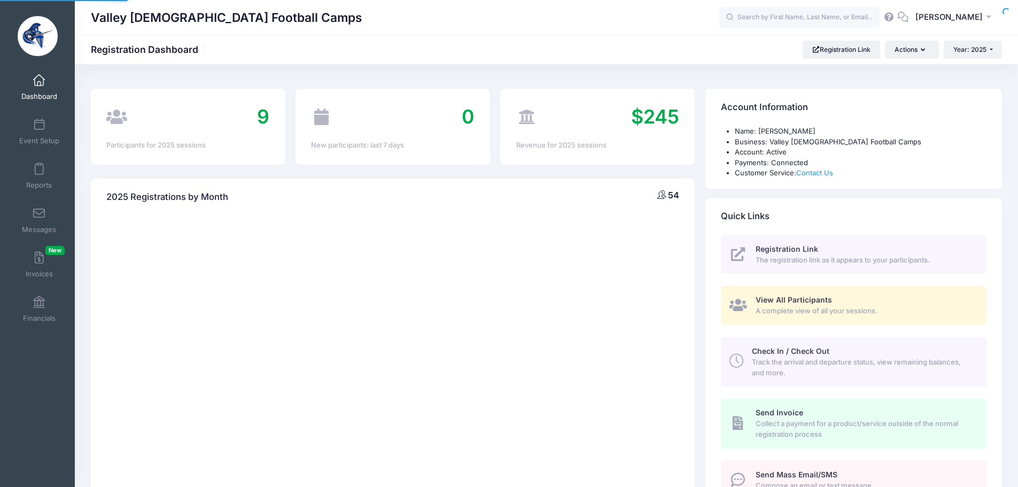
select select
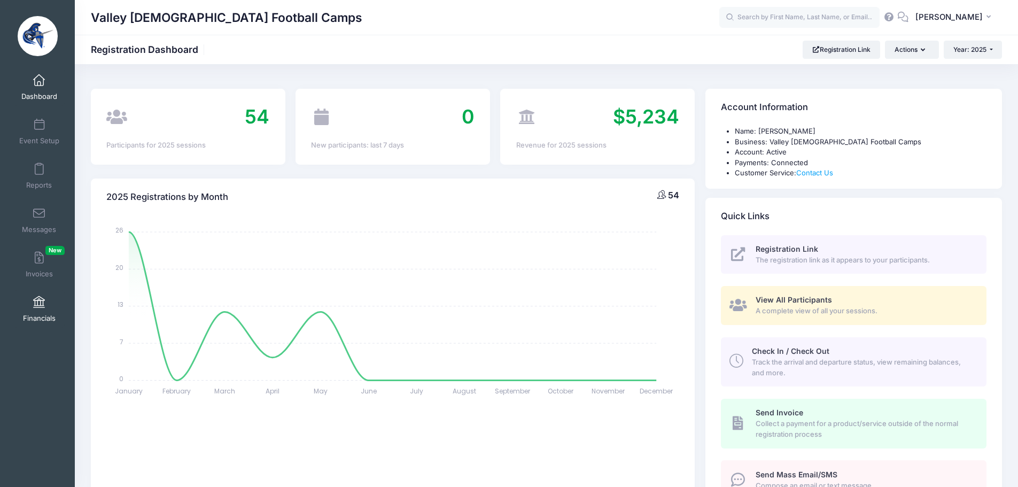
click at [39, 307] on span at bounding box center [39, 302] width 0 height 12
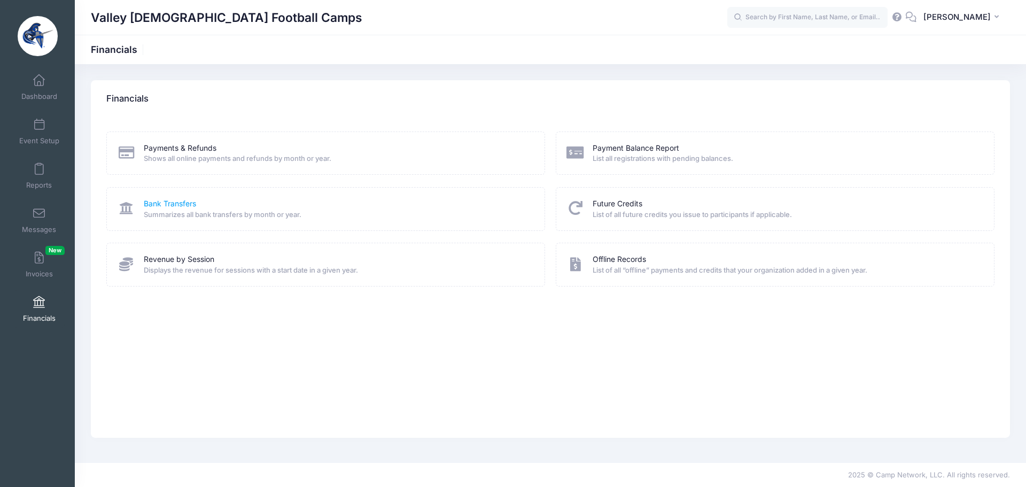
click at [183, 202] on link "Bank Transfers" at bounding box center [170, 203] width 52 height 11
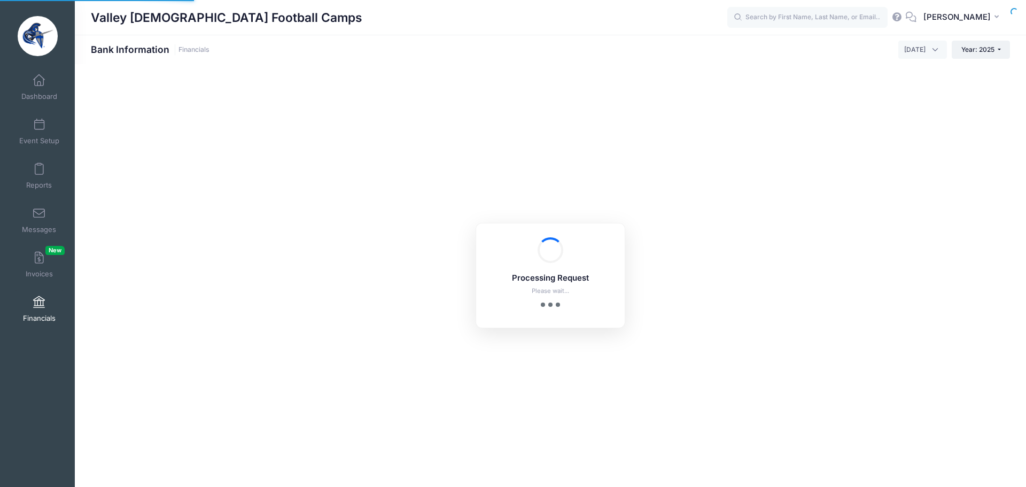
select select "10"
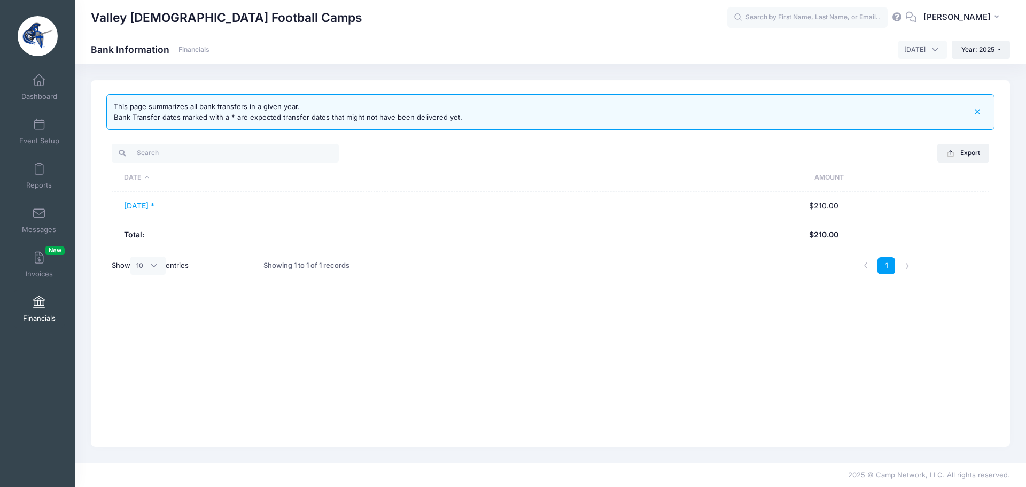
click at [911, 51] on span "[DATE]" at bounding box center [914, 50] width 21 height 10
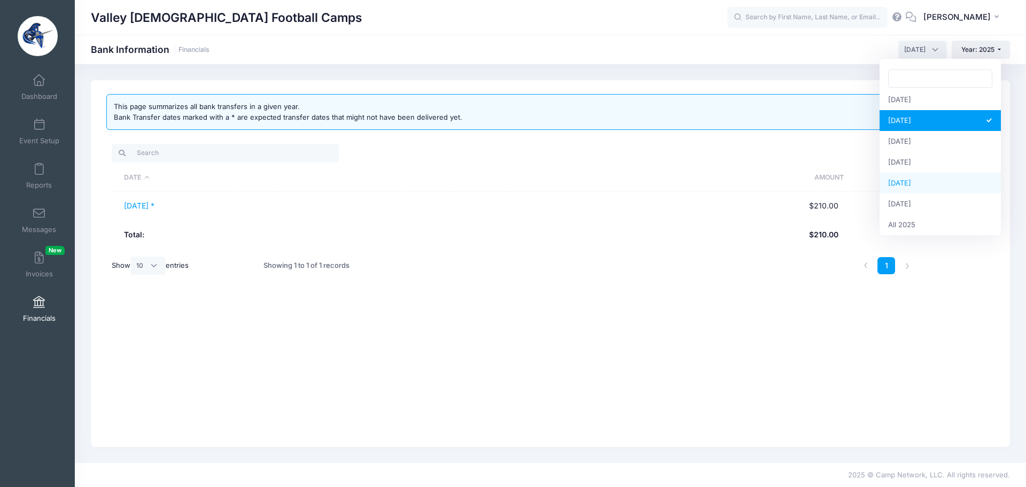
scroll to position [137, 0]
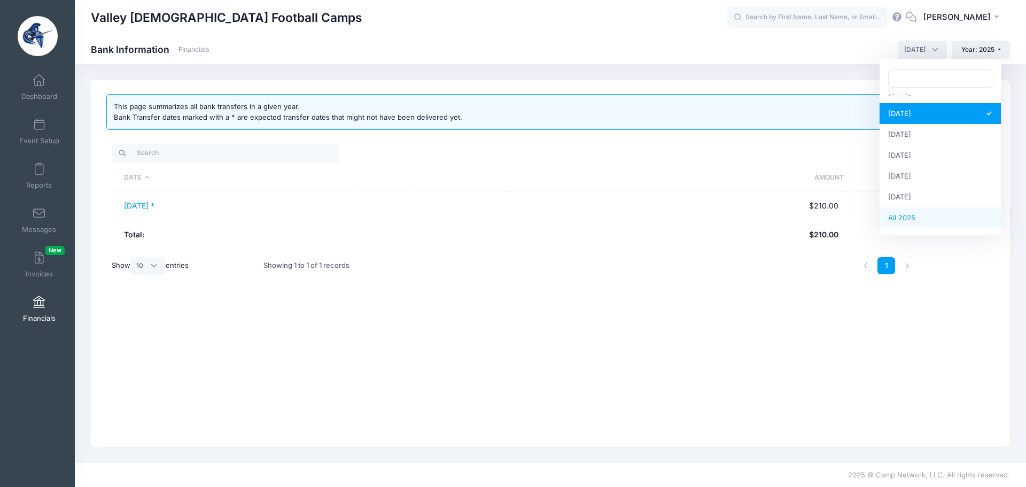
select select
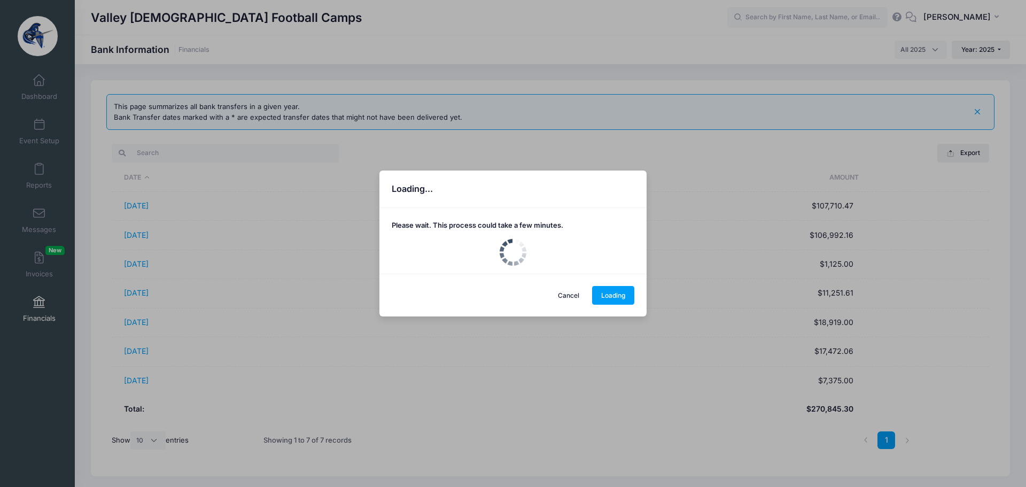
click at [142, 207] on div "Loading... Please wait. This process could take a few minutes. Cancel Loading" at bounding box center [513, 243] width 1026 height 487
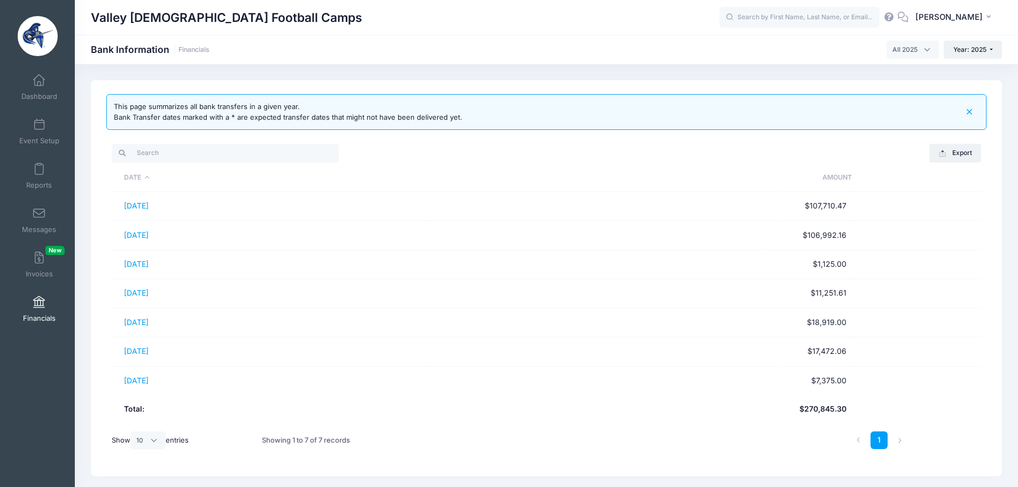
click at [142, 206] on link "01/28/2025" at bounding box center [136, 205] width 25 height 9
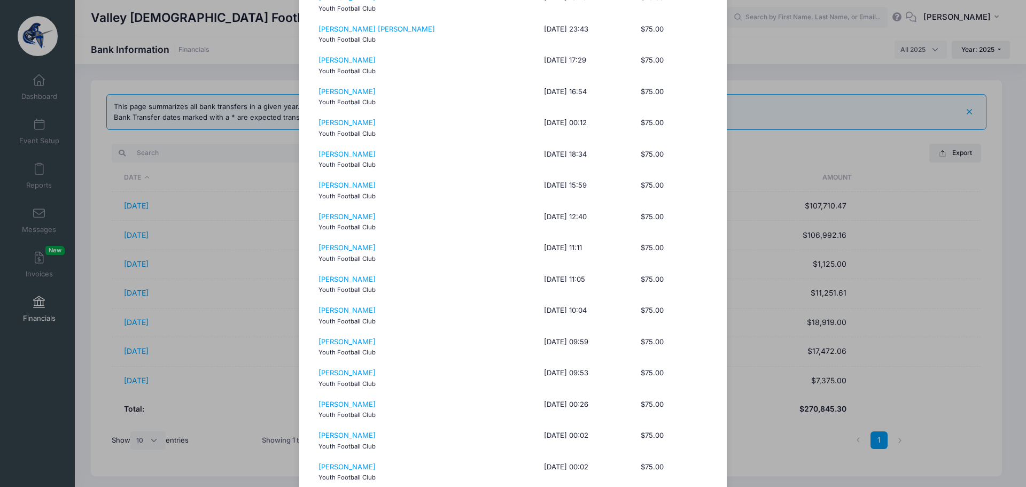
scroll to position [0, 0]
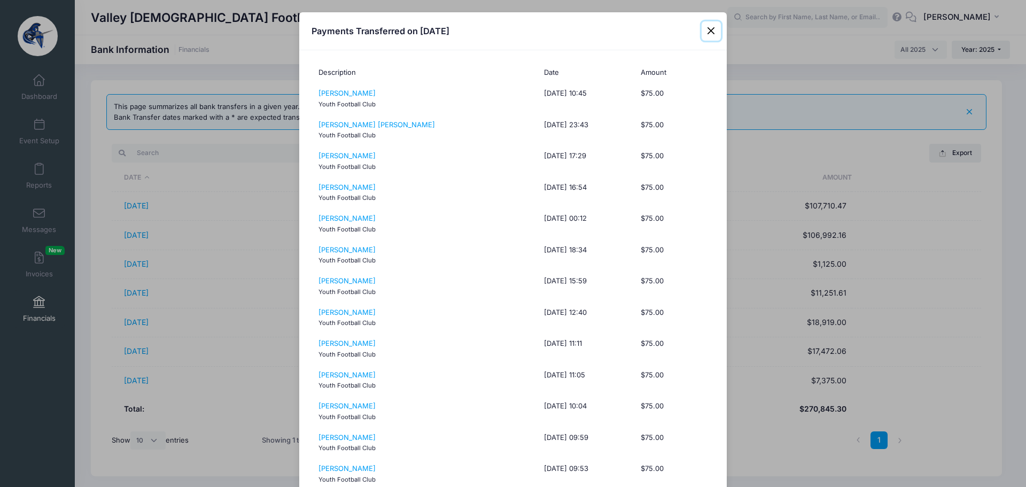
drag, startPoint x: 707, startPoint y: 31, endPoint x: 542, endPoint y: 95, distance: 176.6
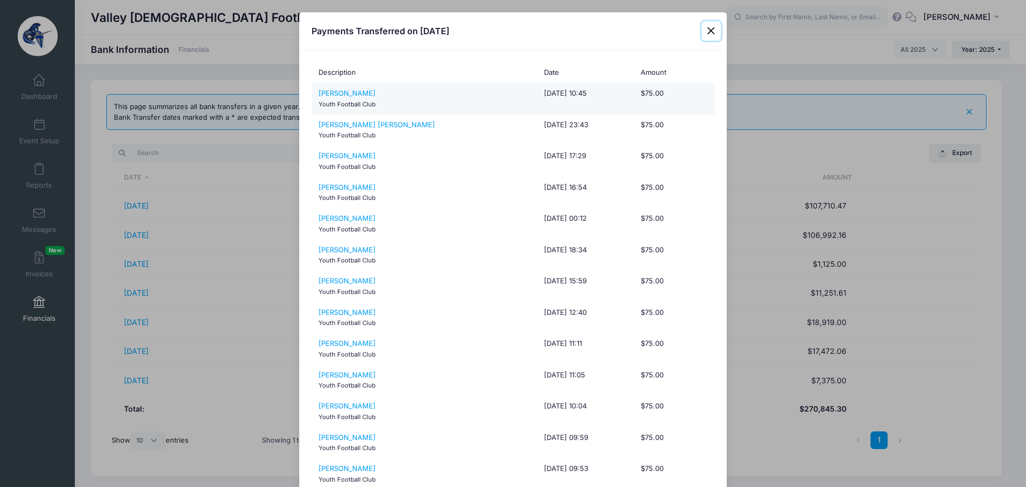
click at [706, 31] on button "Close" at bounding box center [710, 30] width 19 height 19
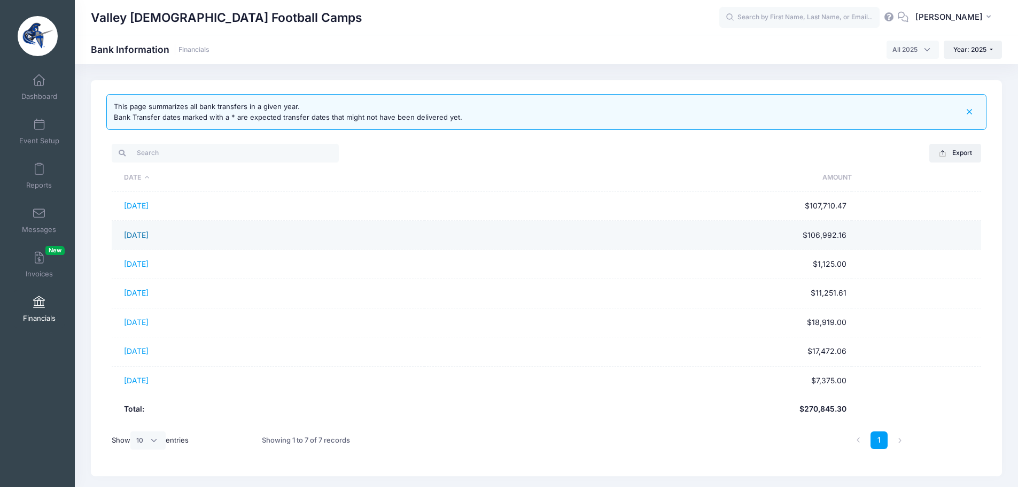
click at [147, 234] on link "02/28/2025" at bounding box center [136, 234] width 25 height 9
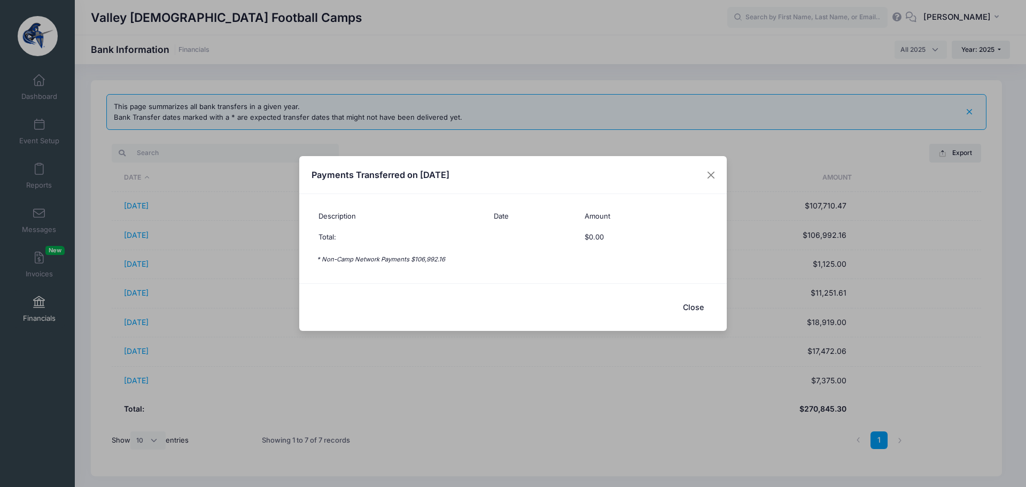
click at [695, 307] on button "Close" at bounding box center [692, 306] width 43 height 23
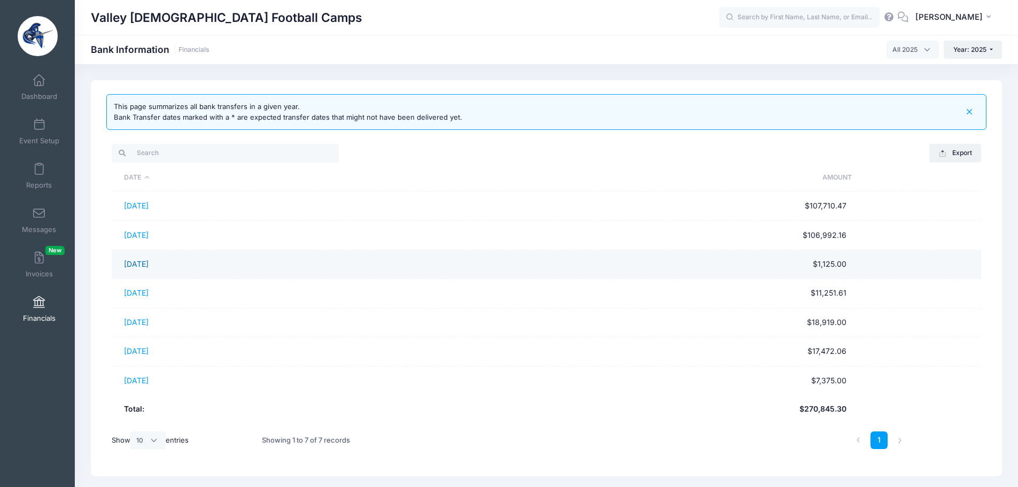
click at [148, 263] on link "03/28/2025" at bounding box center [136, 263] width 25 height 9
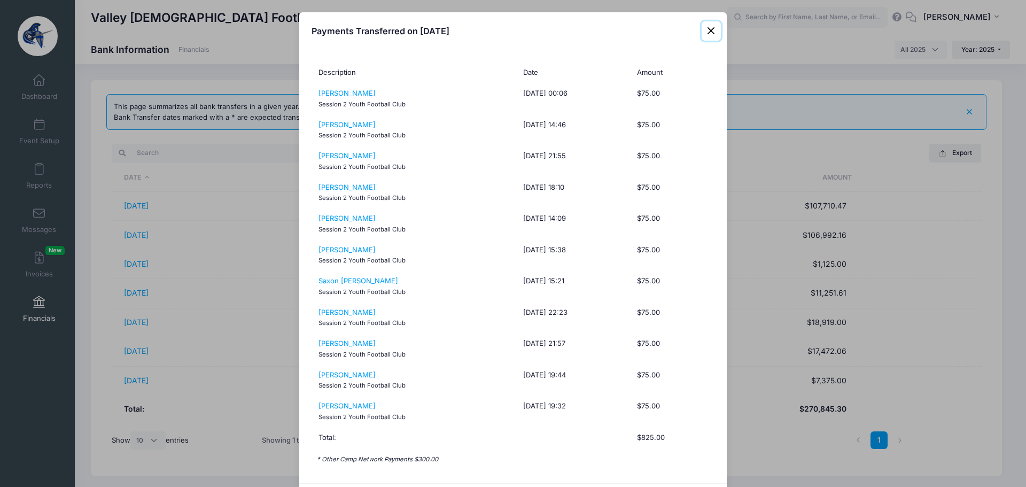
click at [706, 31] on button "Close" at bounding box center [710, 30] width 19 height 19
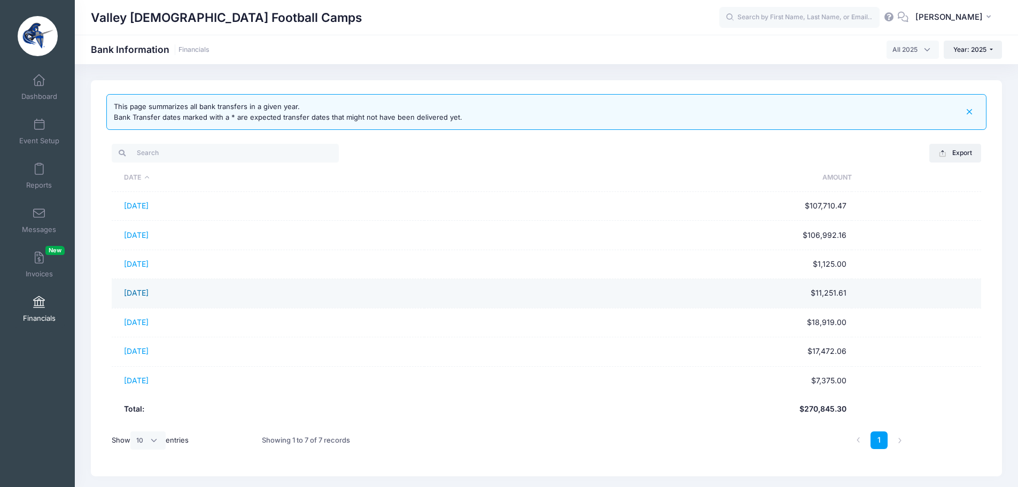
click at [148, 291] on link "04/28/2025" at bounding box center [136, 292] width 25 height 9
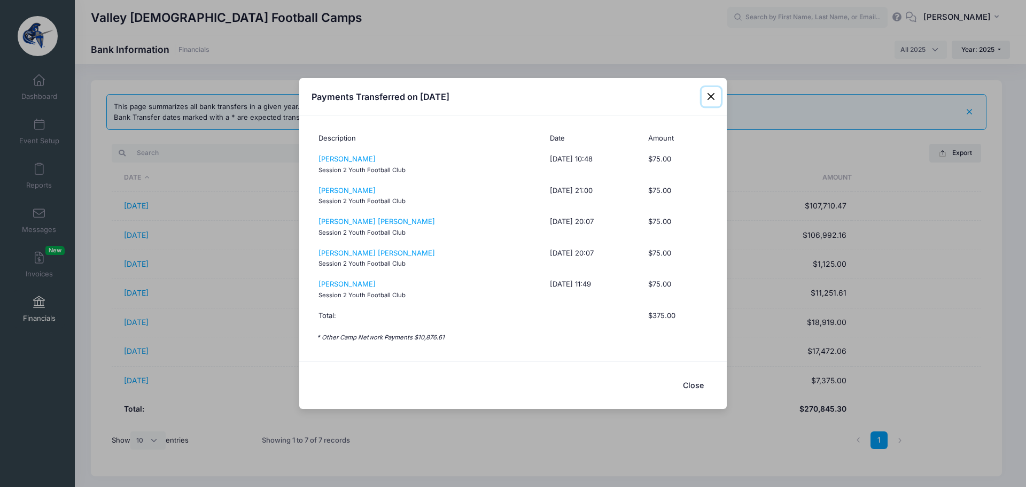
click at [708, 96] on button "Close" at bounding box center [710, 96] width 19 height 19
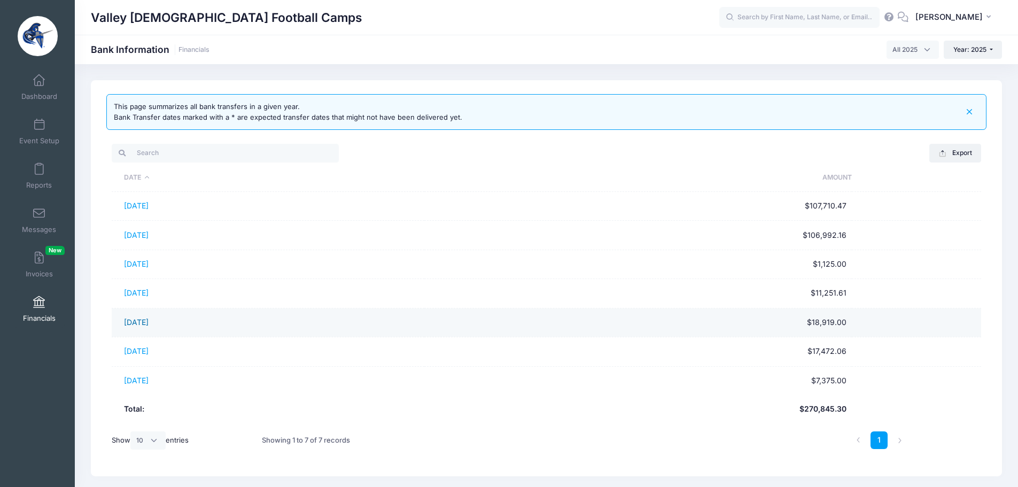
click at [148, 323] on link "05/28/2025" at bounding box center [136, 321] width 25 height 9
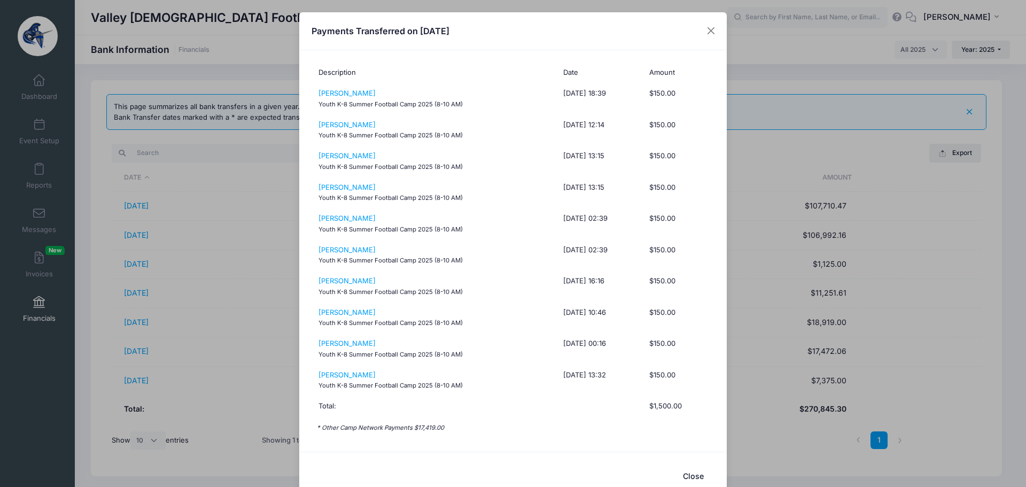
click at [690, 474] on button "Close" at bounding box center [692, 475] width 43 height 23
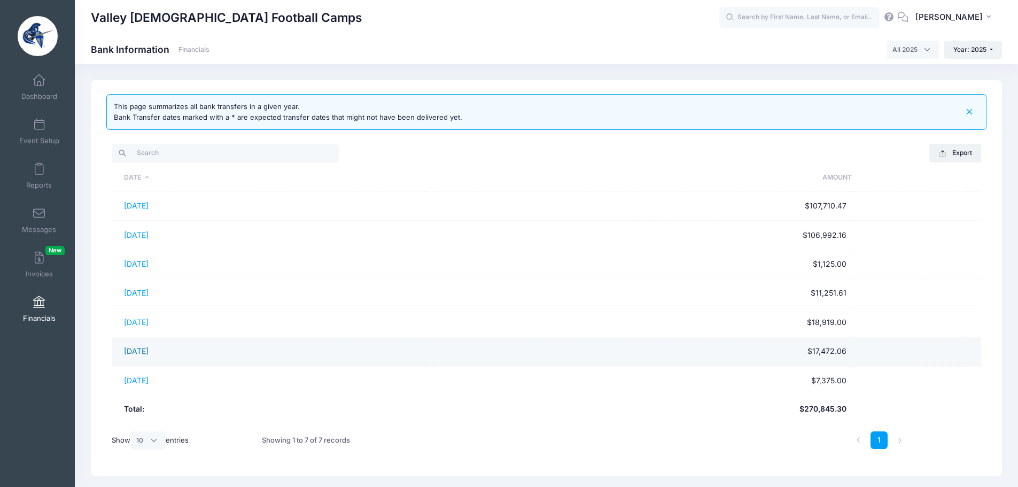
click at [129, 350] on link "06/30/2025" at bounding box center [136, 350] width 25 height 9
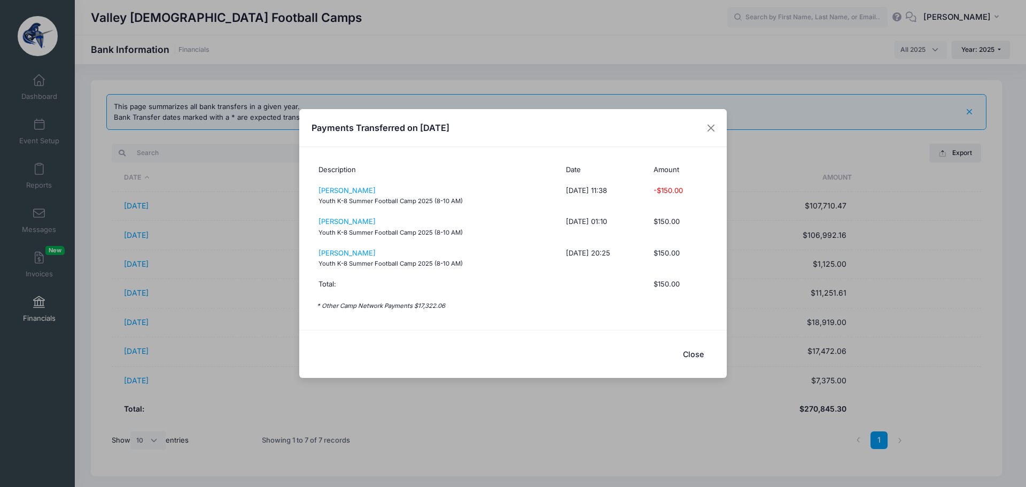
click at [696, 355] on button "Close" at bounding box center [692, 353] width 43 height 23
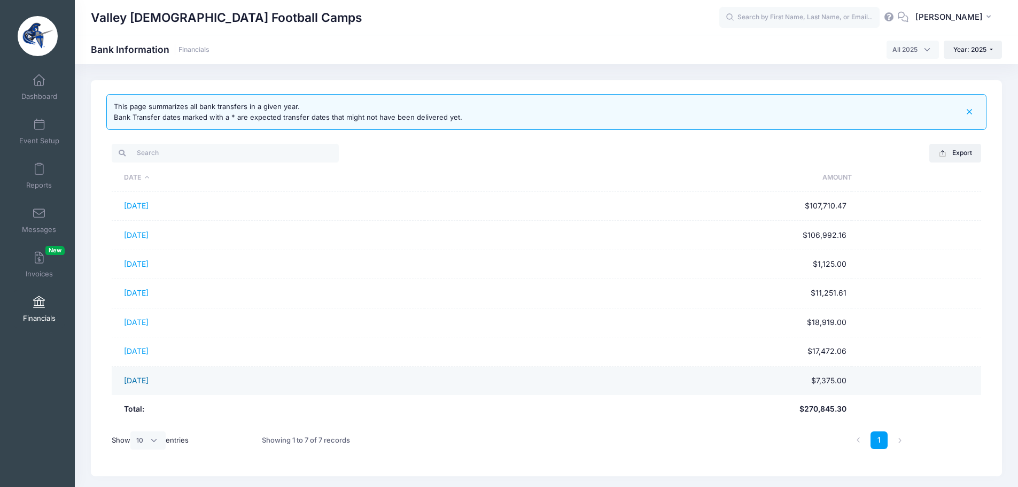
click at [148, 378] on link "07/28/2025" at bounding box center [136, 380] width 25 height 9
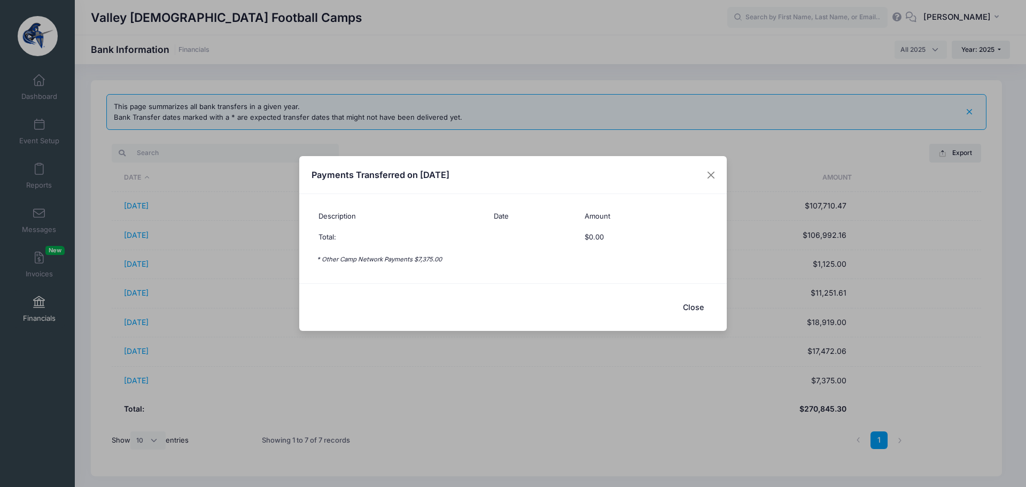
click at [966, 17] on div "Payments Transferred on 07/28/2025 Description Date Amount Total: $0.00 * Other…" at bounding box center [513, 243] width 1026 height 487
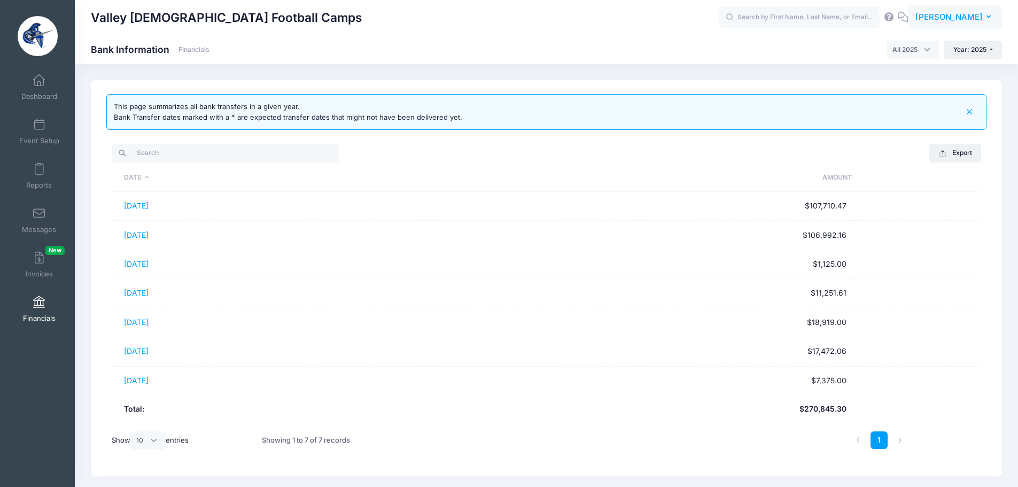
click at [947, 13] on span "[PERSON_NAME]" at bounding box center [948, 17] width 67 height 12
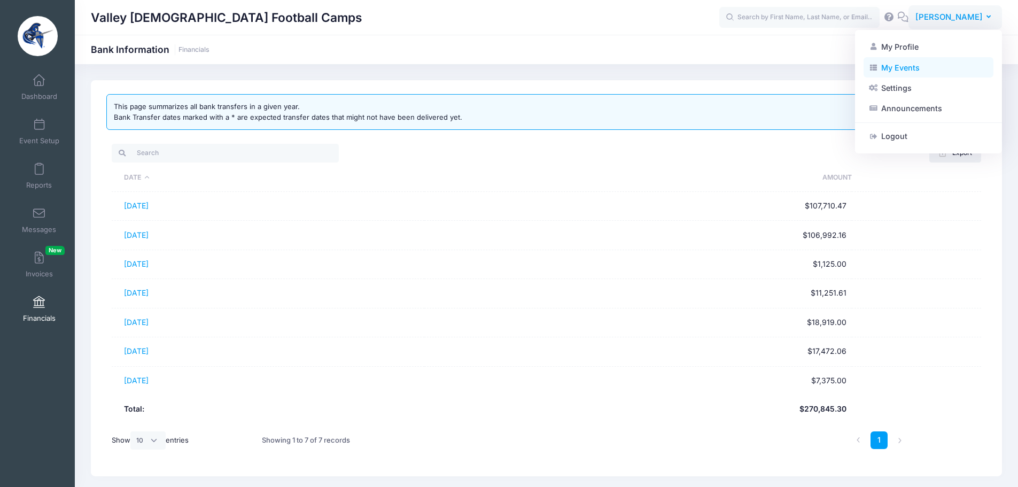
click at [893, 68] on link "My Events" at bounding box center [928, 67] width 130 height 20
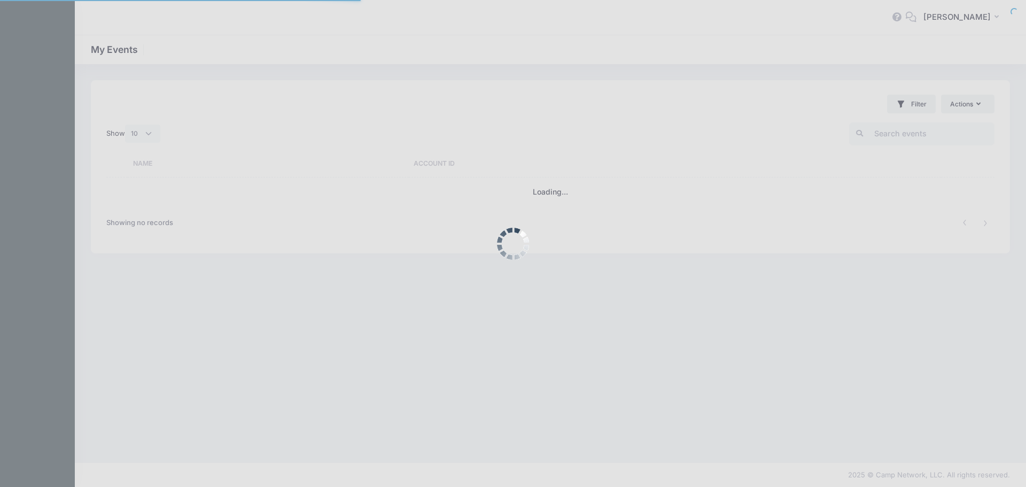
select select "10"
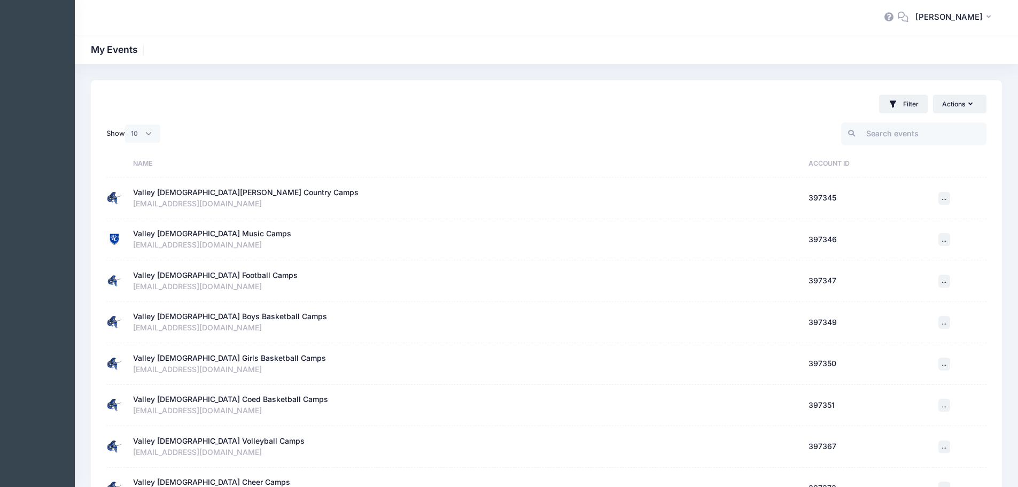
click at [237, 317] on div "Valley [DEMOGRAPHIC_DATA] Boys Basketball Camps" at bounding box center [230, 316] width 194 height 11
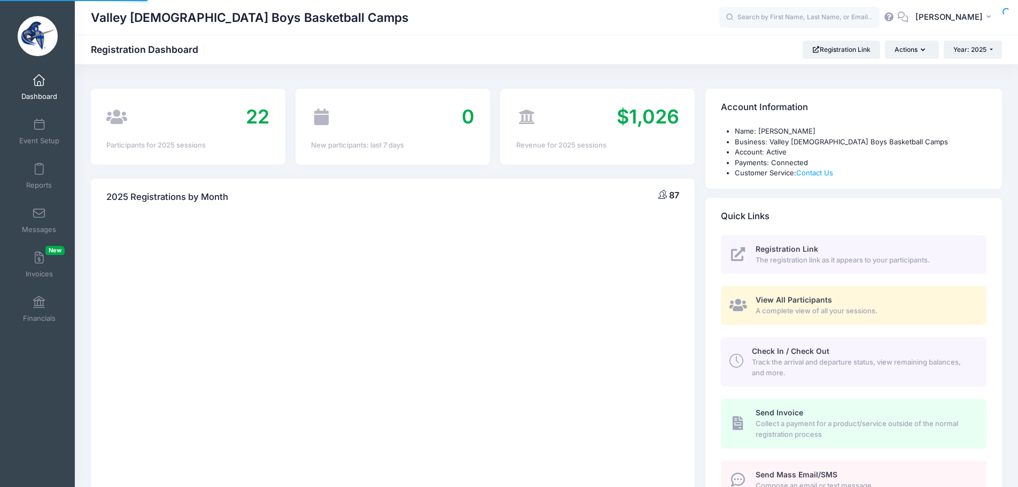
select select
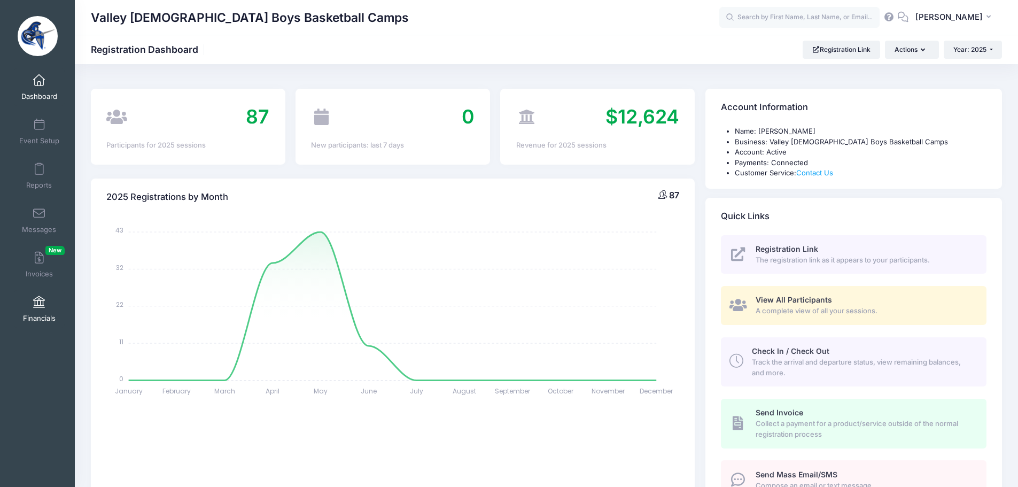
click at [39, 302] on span at bounding box center [39, 302] width 0 height 12
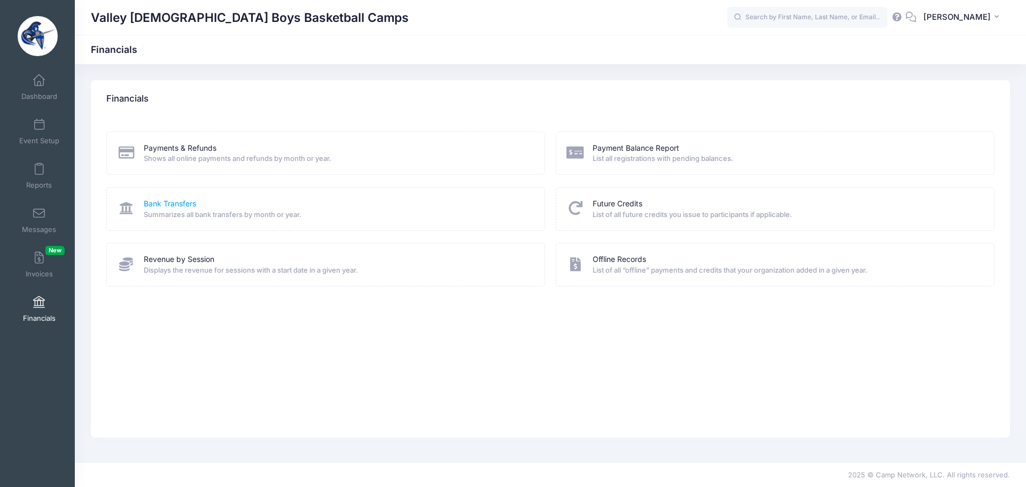
click at [175, 204] on link "Bank Transfers" at bounding box center [170, 203] width 52 height 11
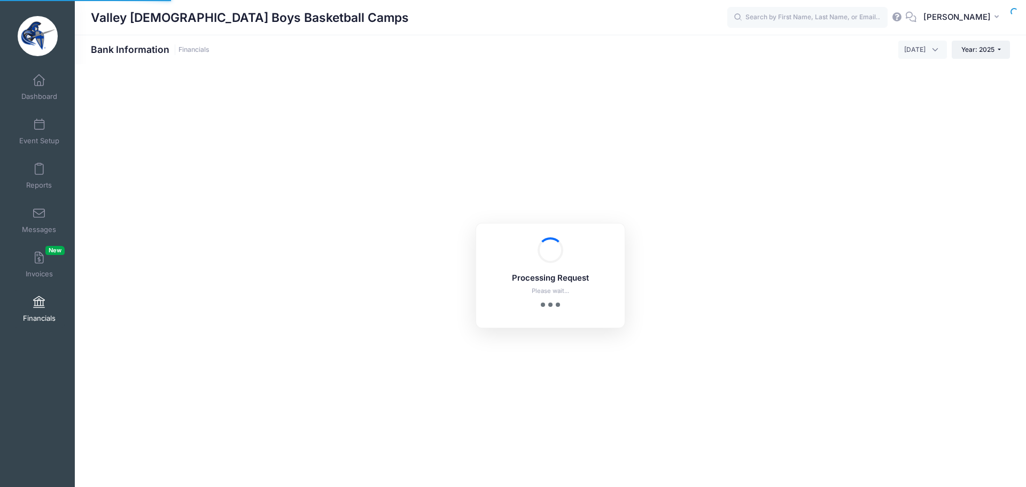
select select "10"
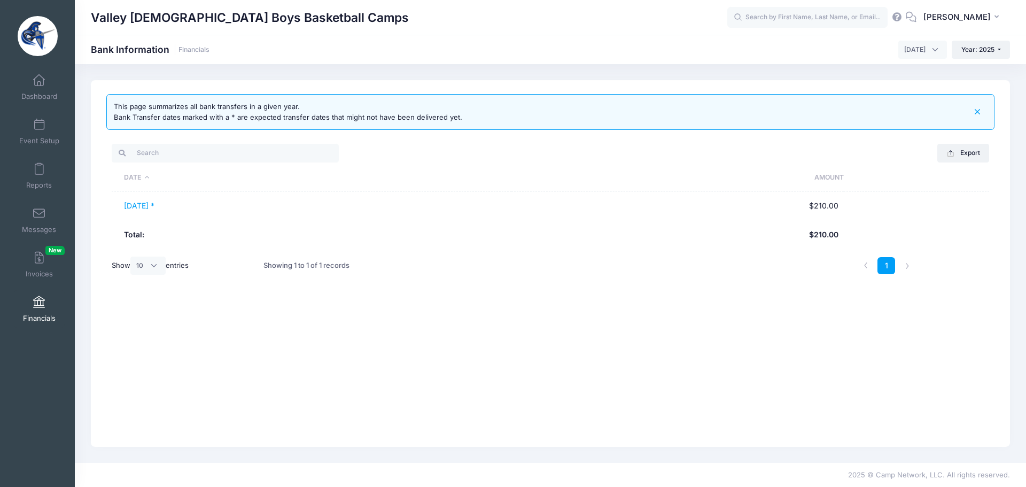
click at [904, 46] on span "August 2025" at bounding box center [914, 50] width 21 height 10
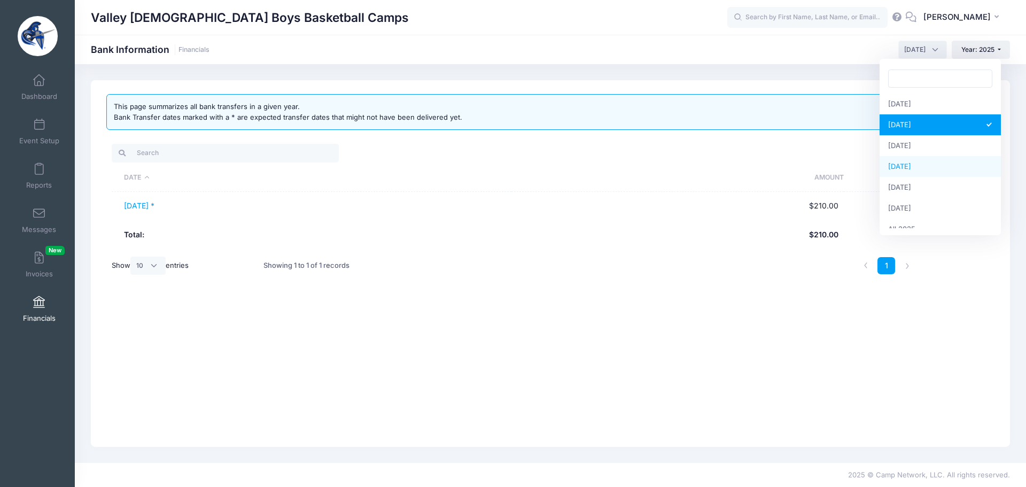
scroll to position [137, 0]
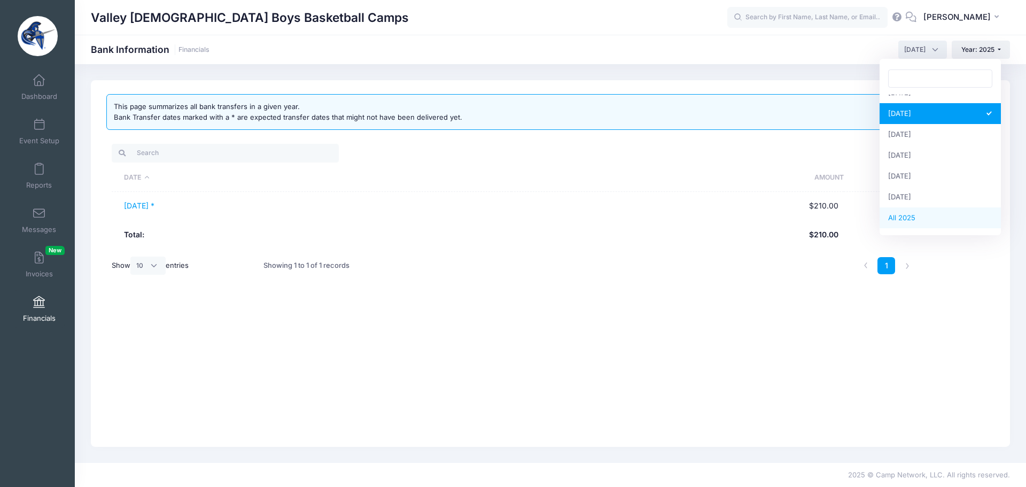
select select
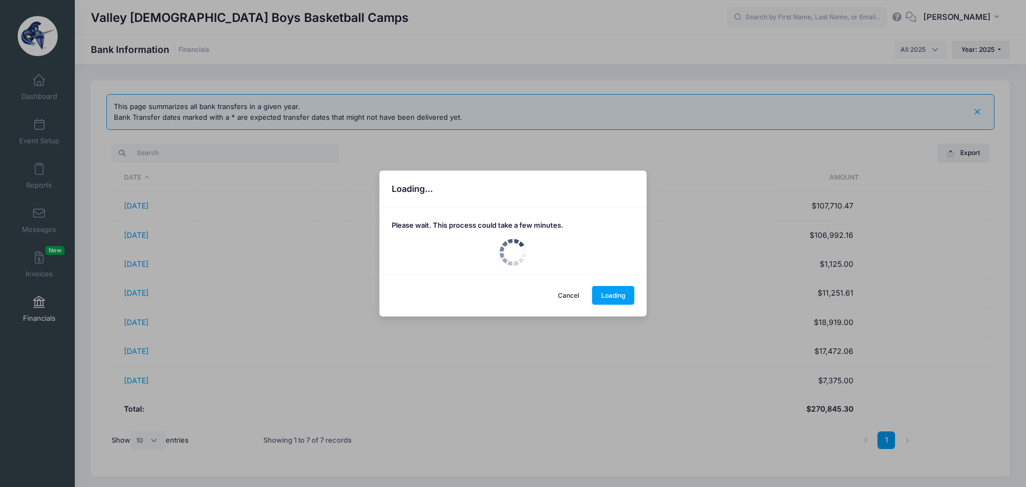
click at [136, 204] on div "Loading... Please wait. This process could take a few minutes. Cancel Loading" at bounding box center [513, 243] width 1026 height 487
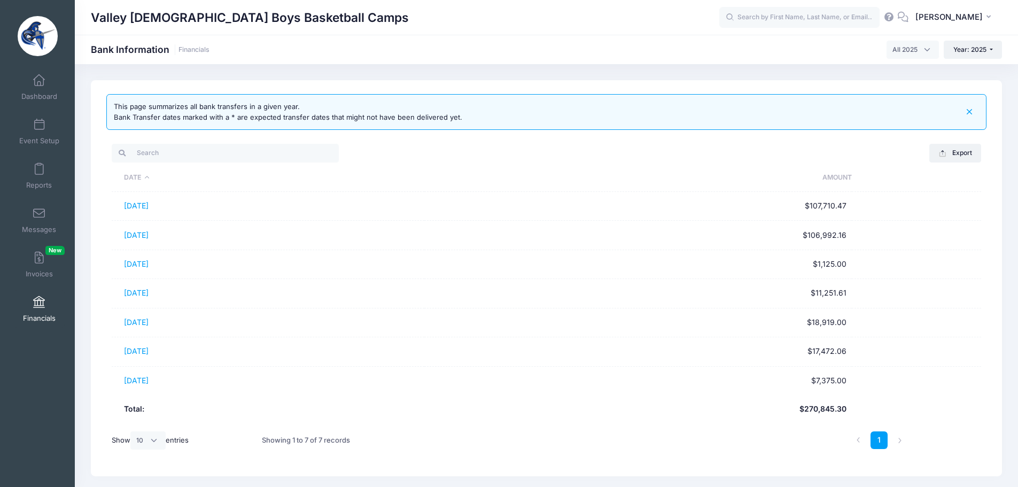
click at [136, 204] on link "01/28/2025" at bounding box center [136, 205] width 25 height 9
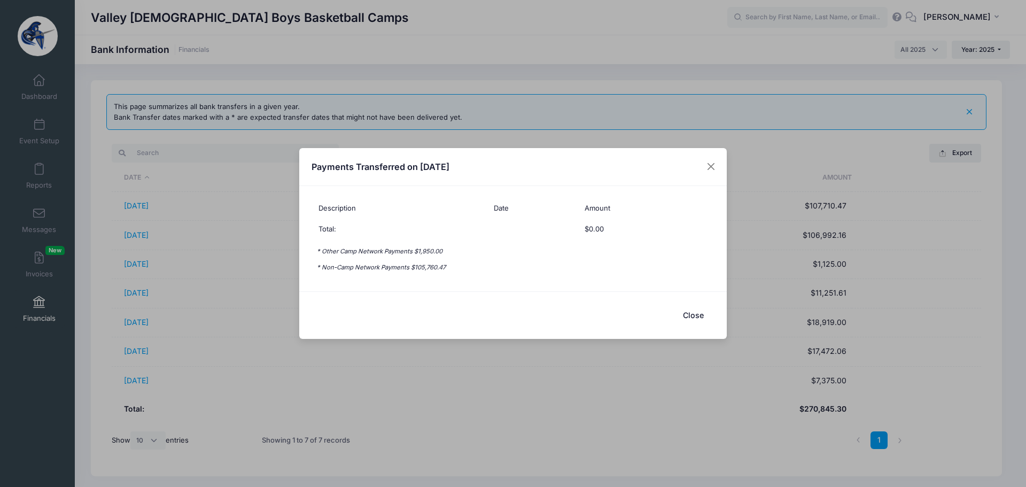
click at [694, 317] on button "Close" at bounding box center [692, 314] width 43 height 23
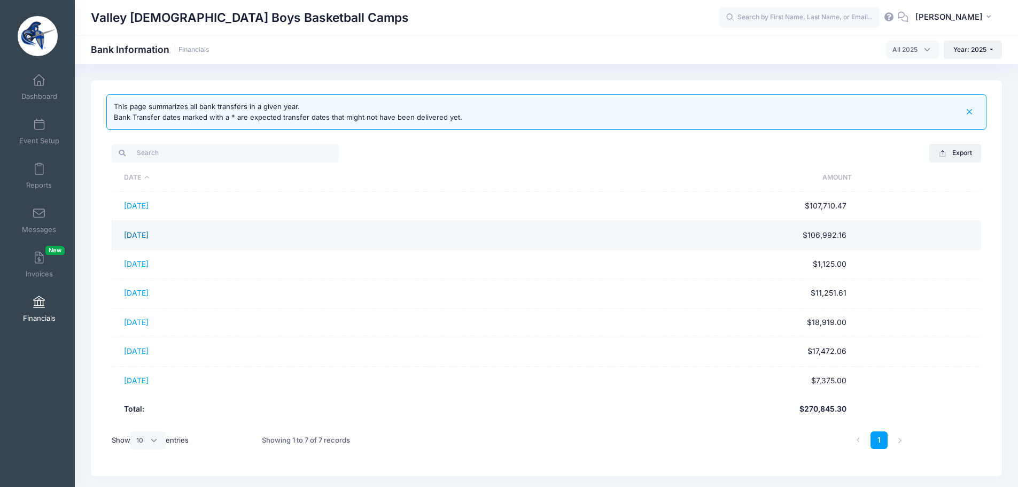
click at [137, 232] on link "02/28/2025" at bounding box center [136, 234] width 25 height 9
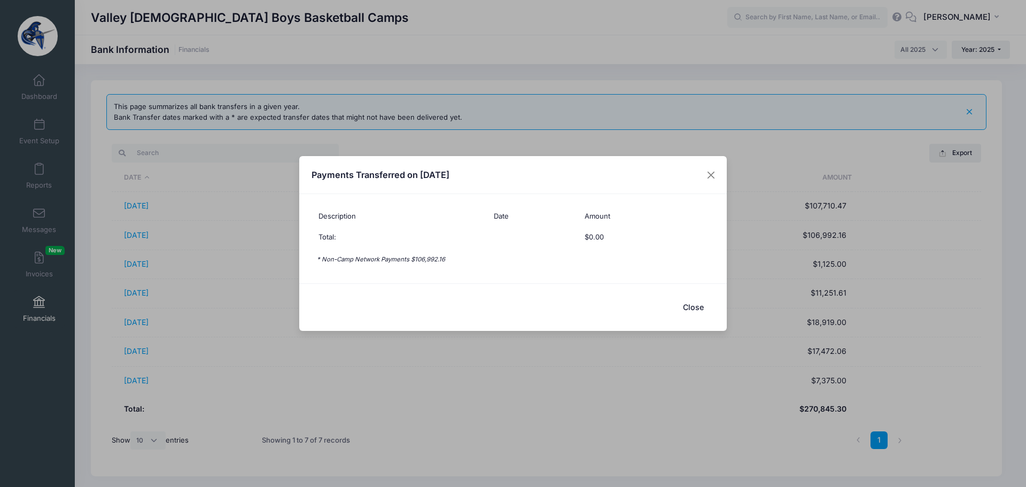
click at [695, 304] on button "Close" at bounding box center [692, 306] width 43 height 23
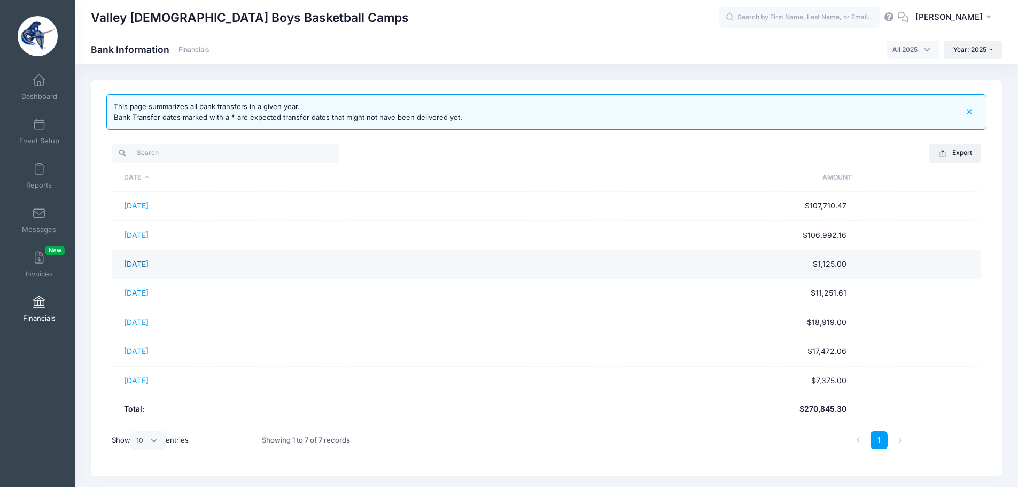
click at [148, 259] on link "03/28/2025" at bounding box center [136, 263] width 25 height 9
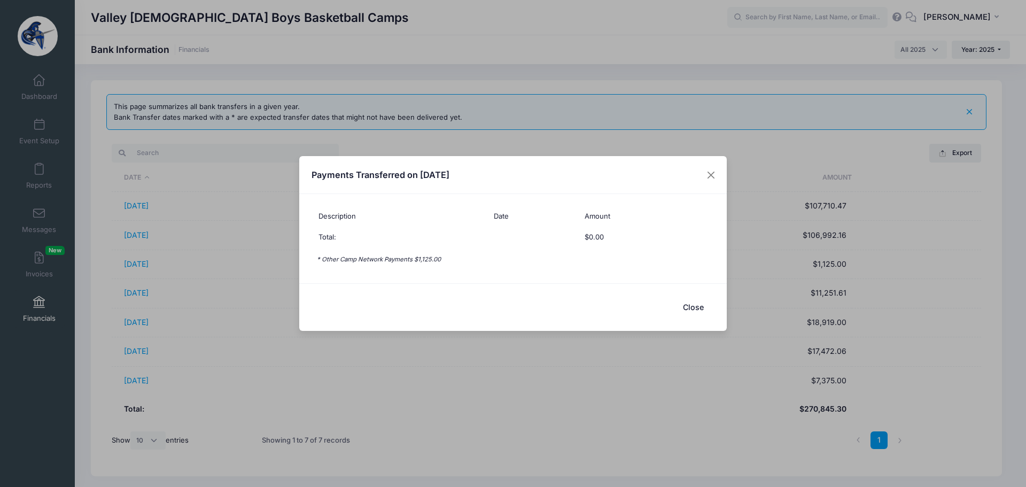
click at [693, 306] on button "Close" at bounding box center [692, 306] width 43 height 23
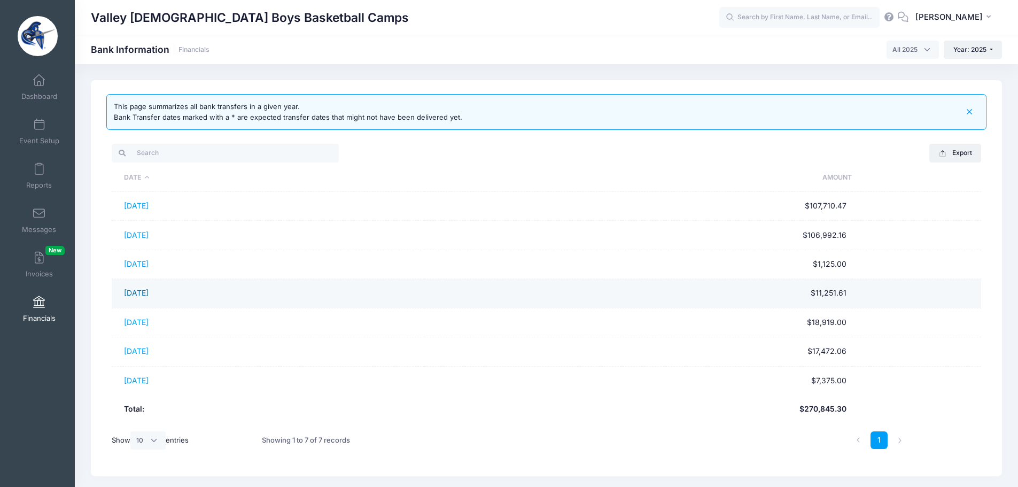
click at [136, 291] on link "[DATE]" at bounding box center [136, 292] width 25 height 9
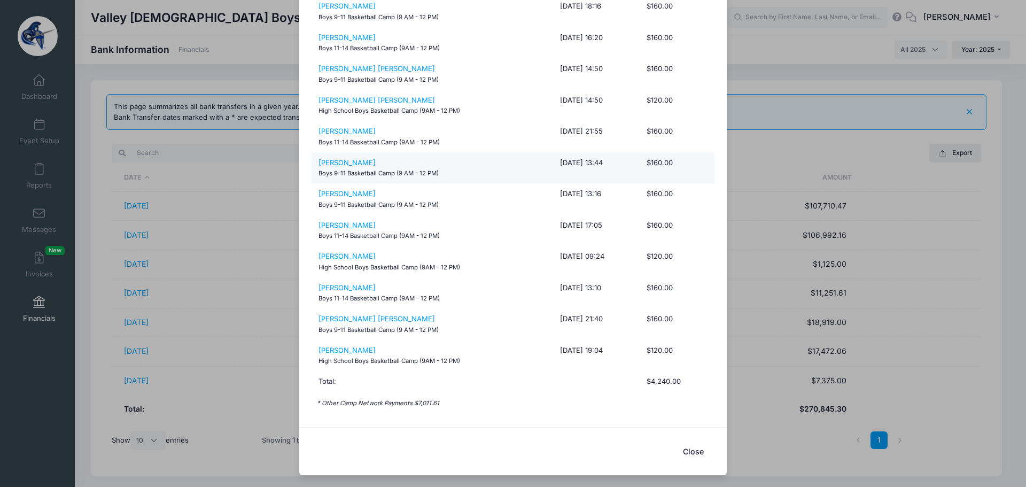
scroll to position [587, 0]
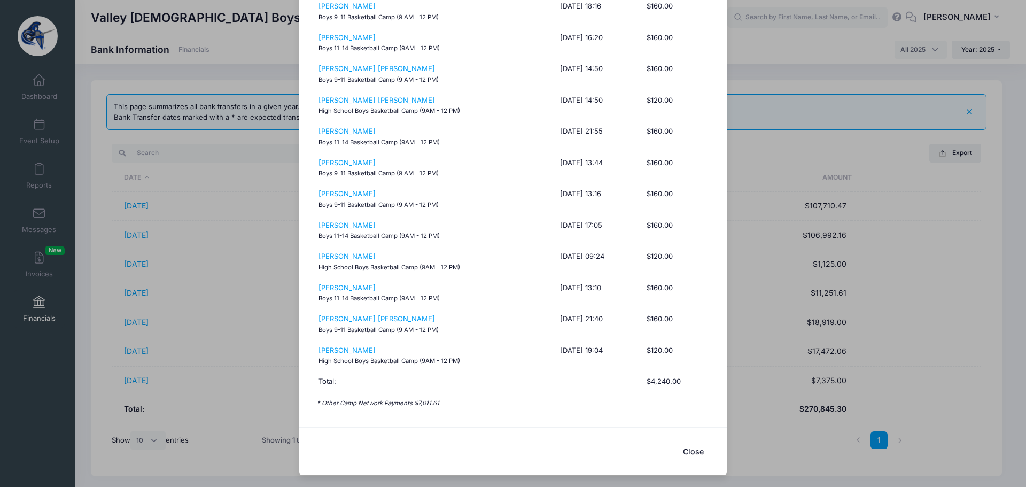
click at [686, 451] on button "Close" at bounding box center [692, 451] width 43 height 23
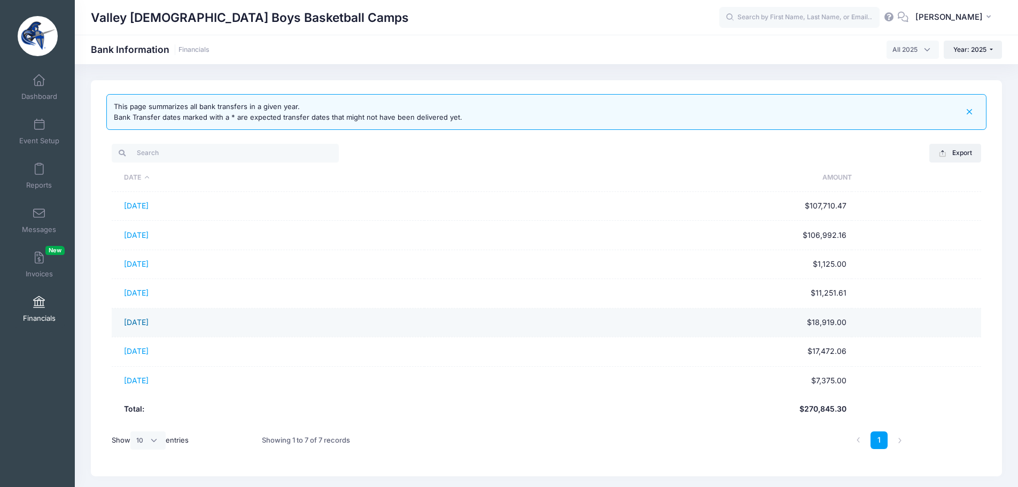
click at [143, 323] on link "[DATE]" at bounding box center [136, 321] width 25 height 9
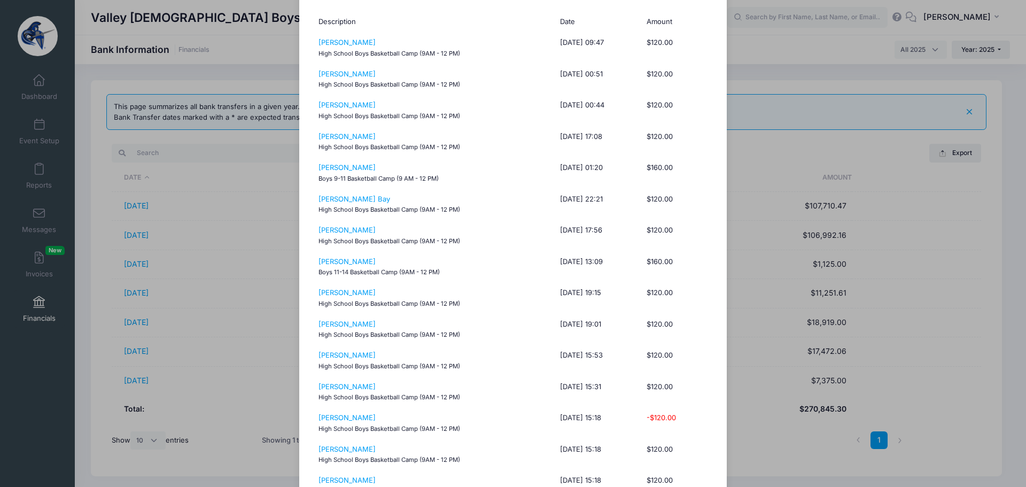
scroll to position [0, 0]
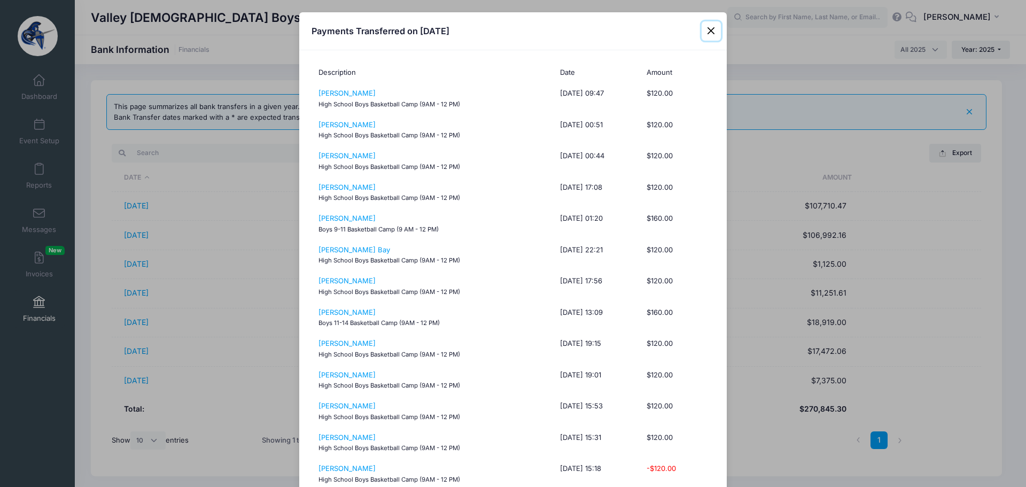
click at [707, 26] on button "Close" at bounding box center [710, 30] width 19 height 19
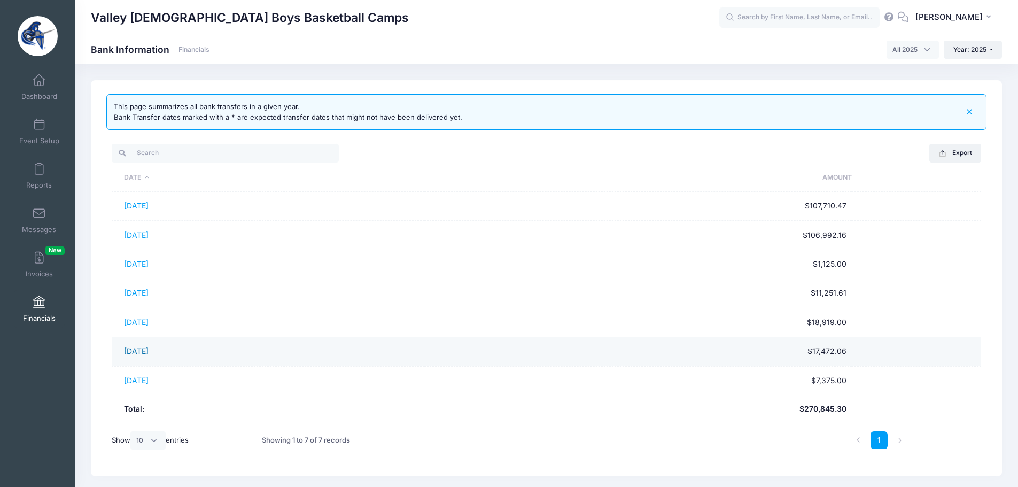
click at [146, 350] on link "[DATE]" at bounding box center [136, 350] width 25 height 9
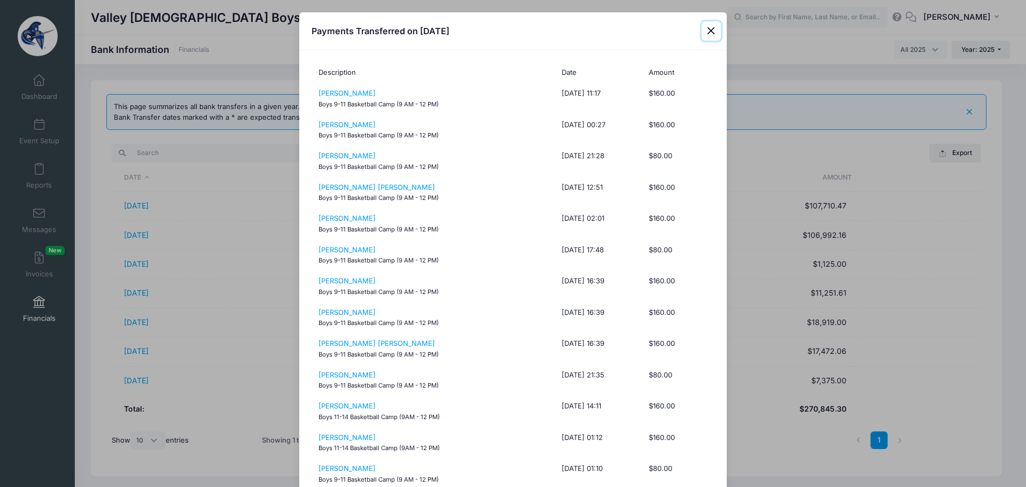
click at [707, 31] on button "Close" at bounding box center [710, 30] width 19 height 19
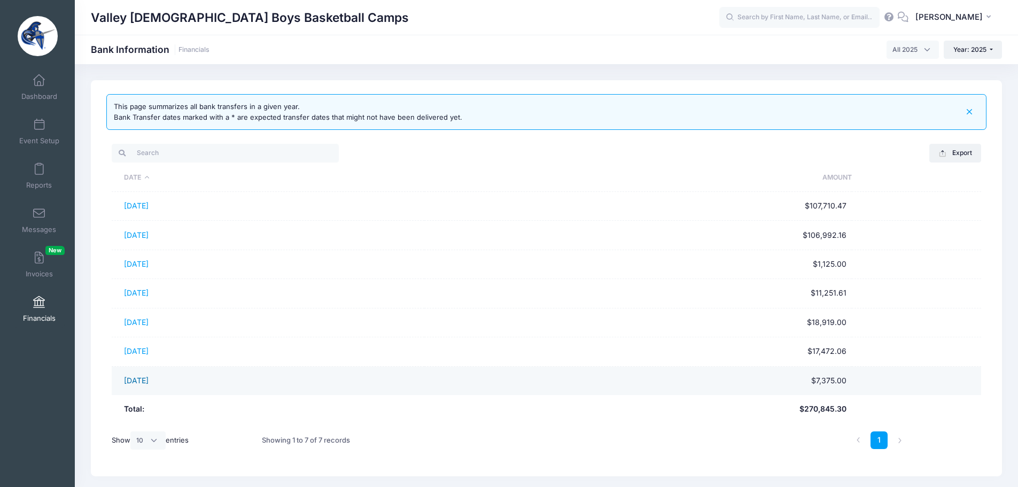
click at [147, 384] on link "07/28/2025" at bounding box center [136, 380] width 25 height 9
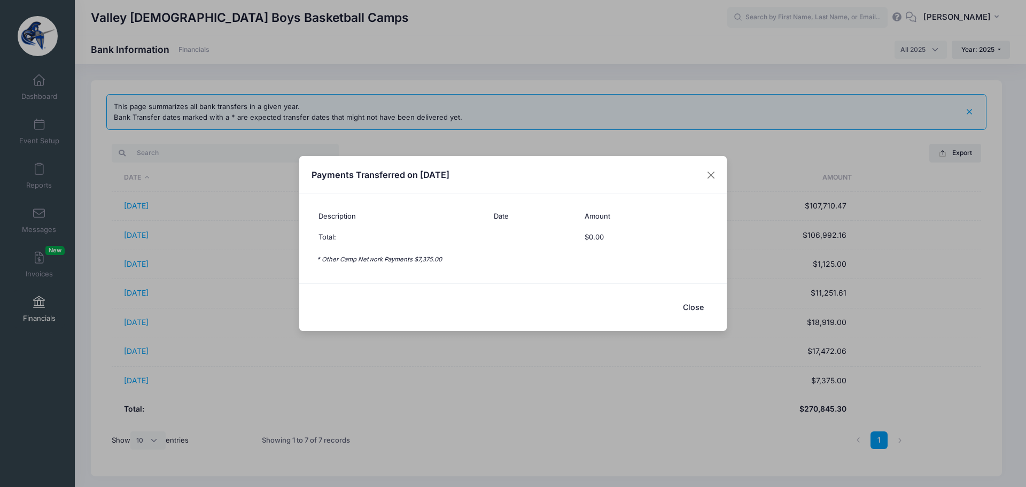
click at [940, 12] on div "Payments Transferred on 07/28/2025 Description Date Amount Total: $0.00 * Other…" at bounding box center [513, 243] width 1026 height 487
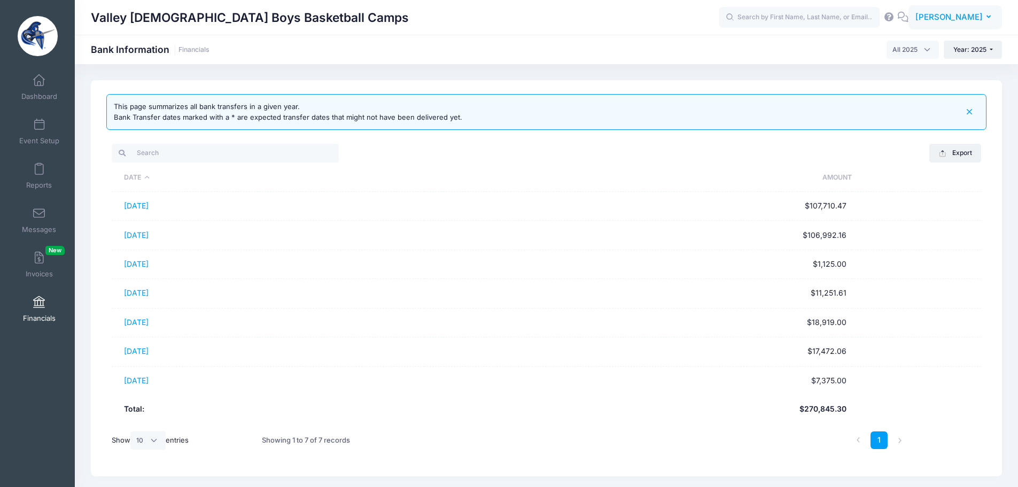
click at [958, 22] on span "[PERSON_NAME]" at bounding box center [948, 17] width 67 height 12
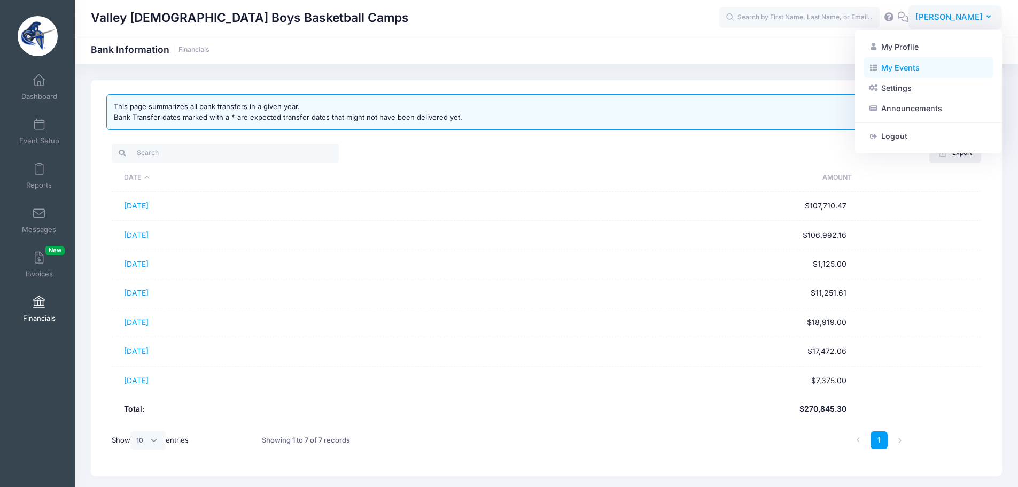
click at [909, 69] on link "My Events" at bounding box center [928, 67] width 130 height 20
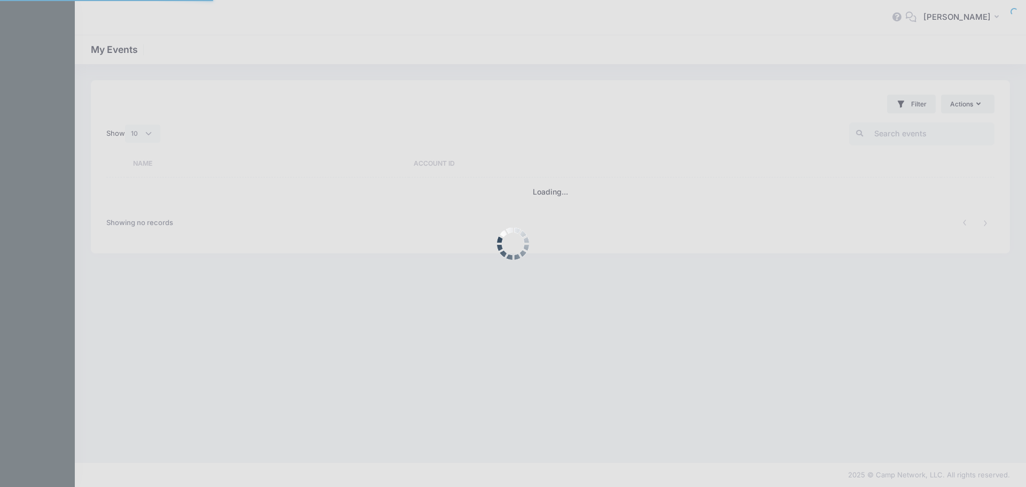
select select "10"
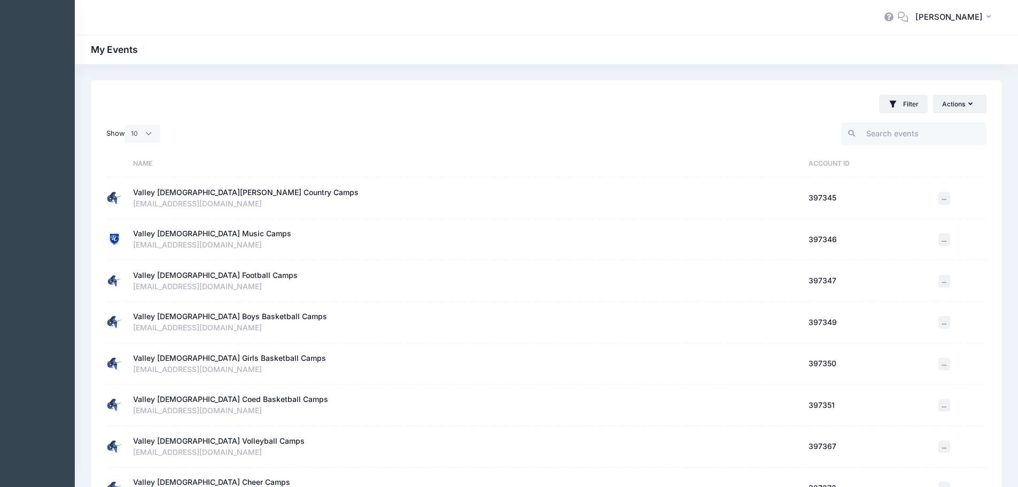
click at [231, 354] on div "Valley [DEMOGRAPHIC_DATA] Girls Basketball Camps" at bounding box center [229, 358] width 193 height 11
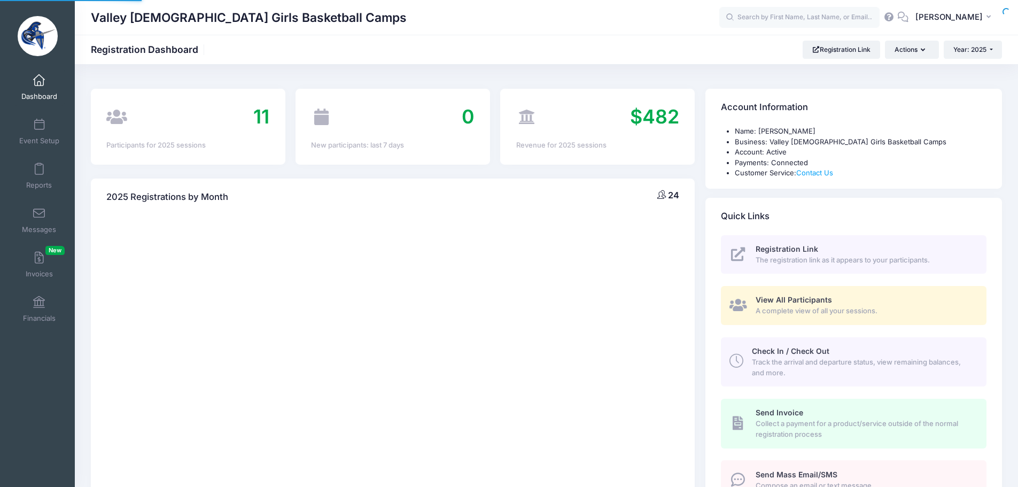
select select
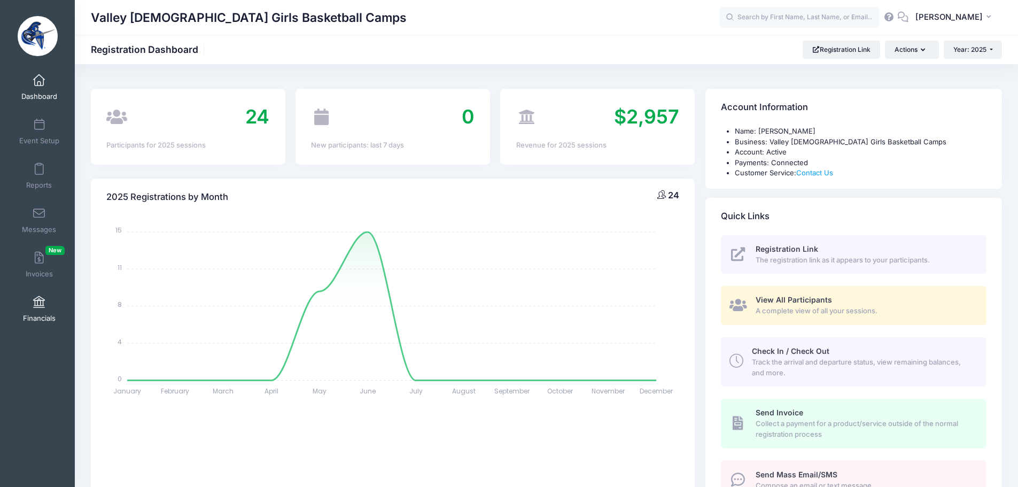
click at [39, 317] on span "Financials" at bounding box center [39, 318] width 33 height 9
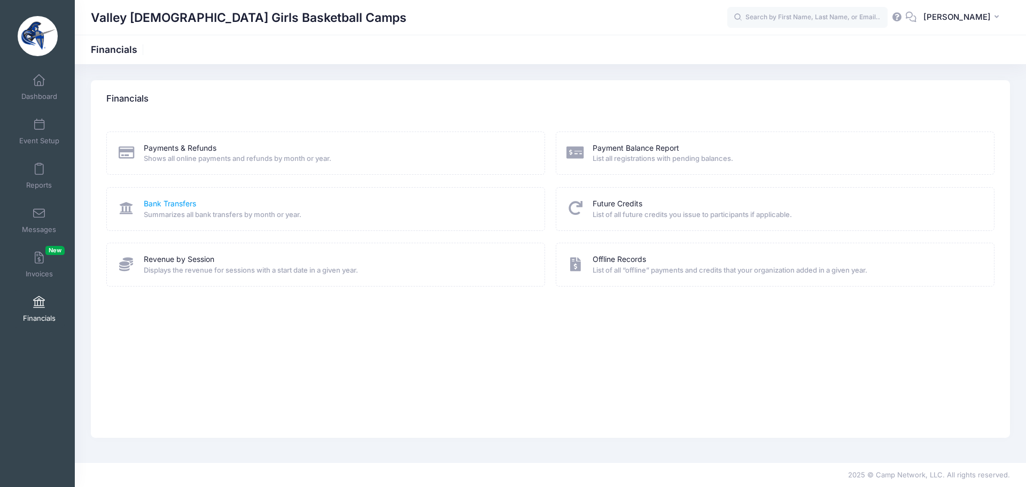
click at [160, 200] on link "Bank Transfers" at bounding box center [170, 203] width 52 height 11
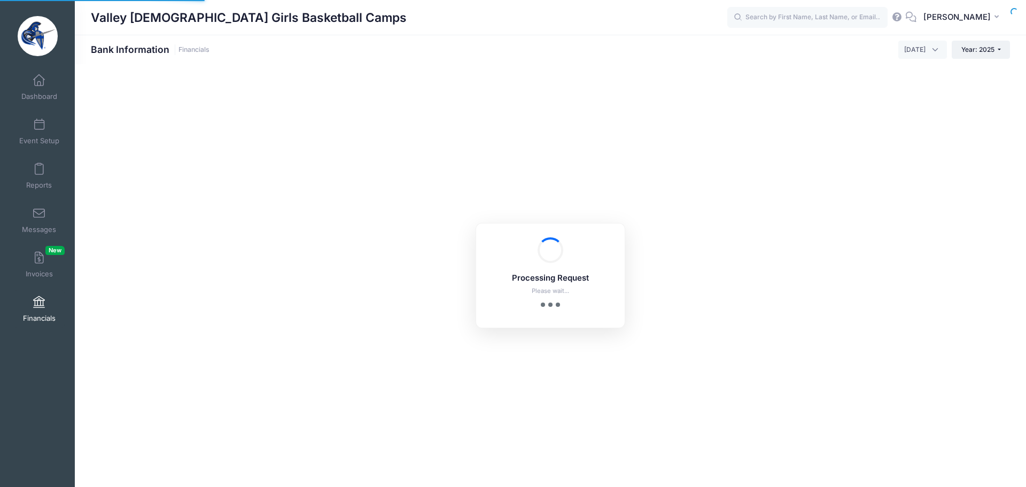
select select "10"
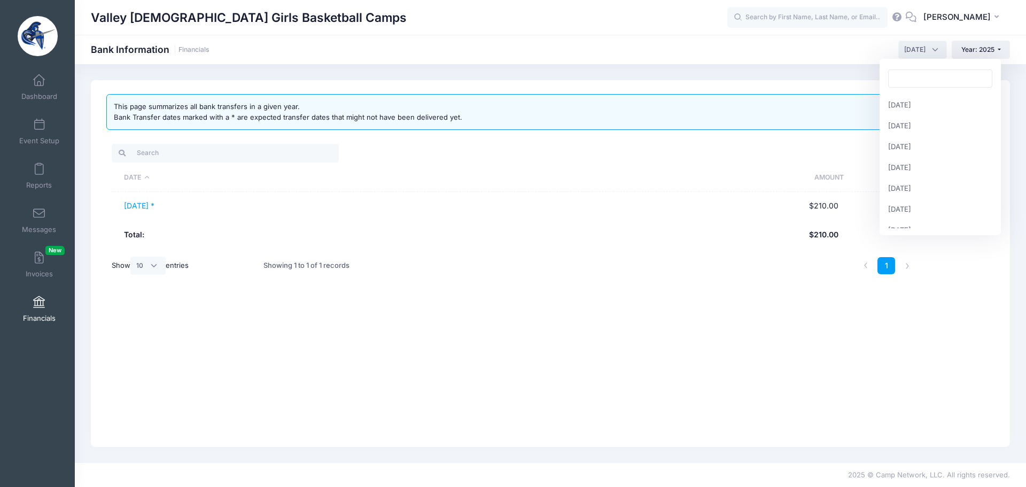
click at [917, 50] on span "August 2025" at bounding box center [914, 50] width 21 height 10
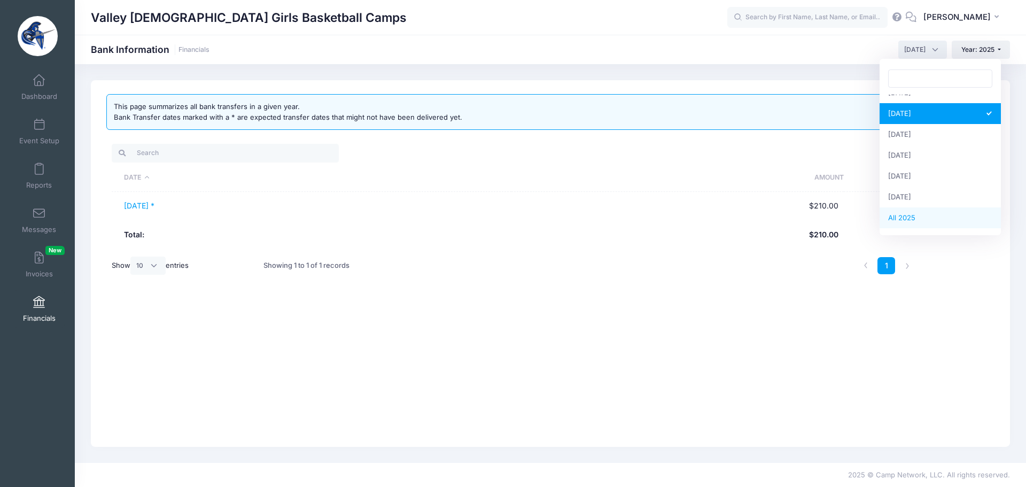
select select
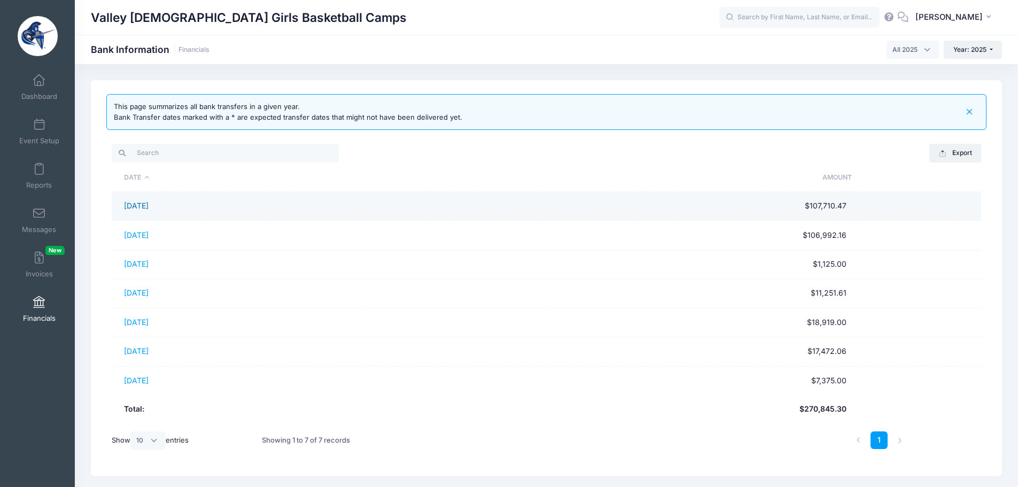
click at [139, 201] on link "01/28/2025" at bounding box center [136, 205] width 25 height 9
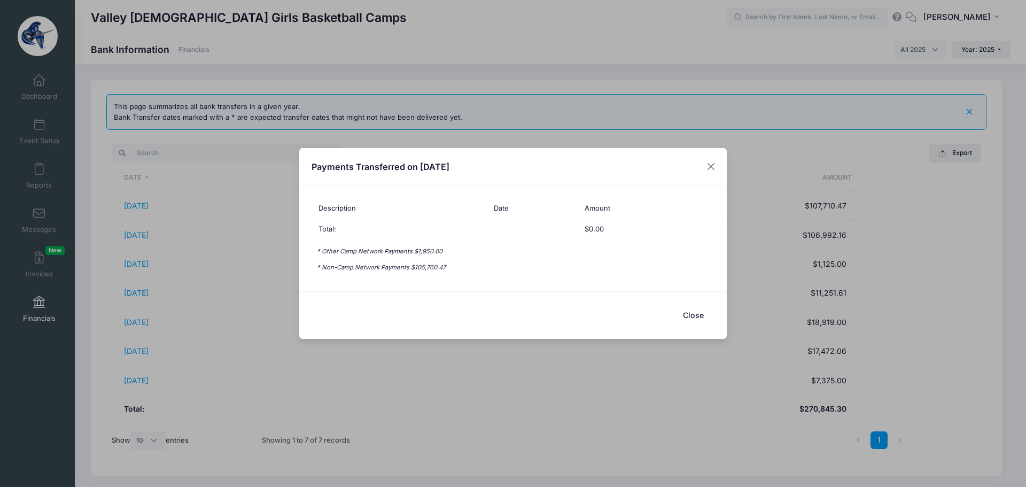
click at [686, 318] on button "Close" at bounding box center [692, 314] width 43 height 23
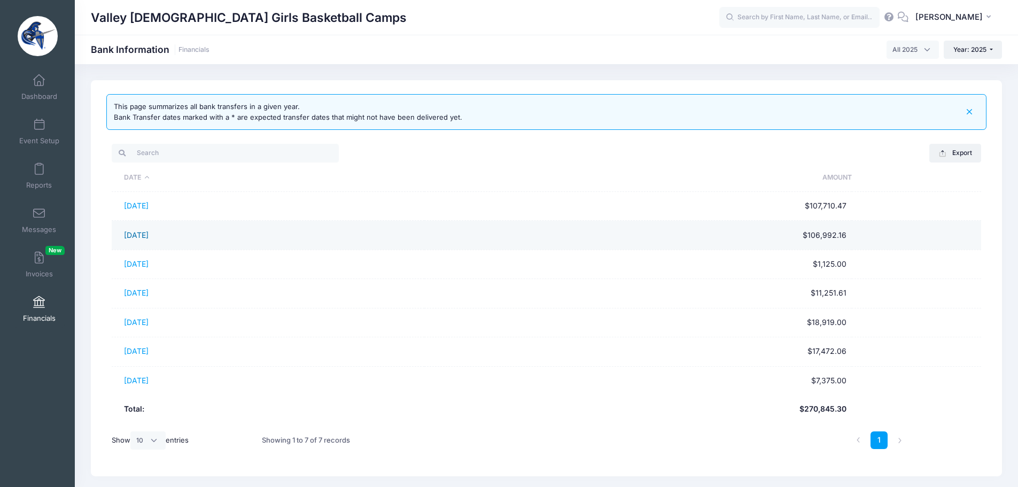
click at [139, 239] on link "02/28/2025" at bounding box center [136, 234] width 25 height 9
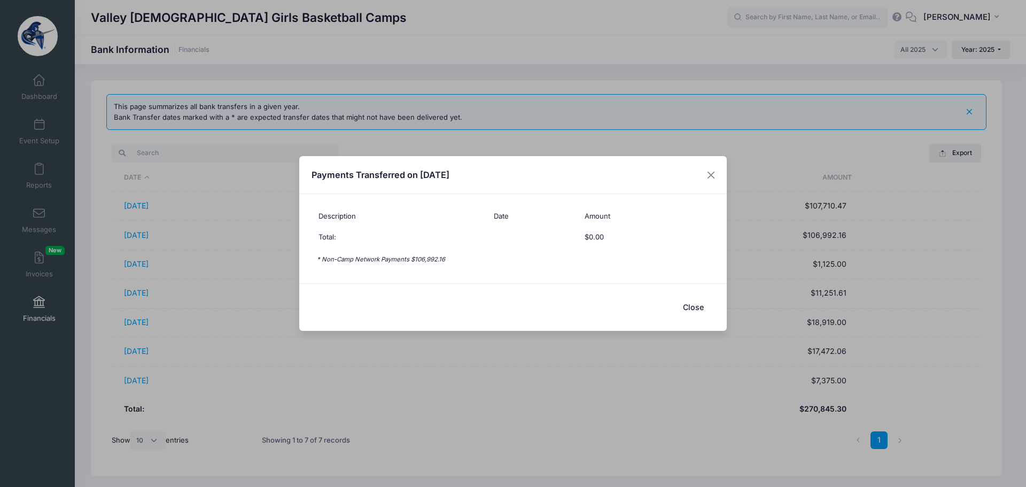
click at [694, 304] on button "Close" at bounding box center [692, 306] width 43 height 23
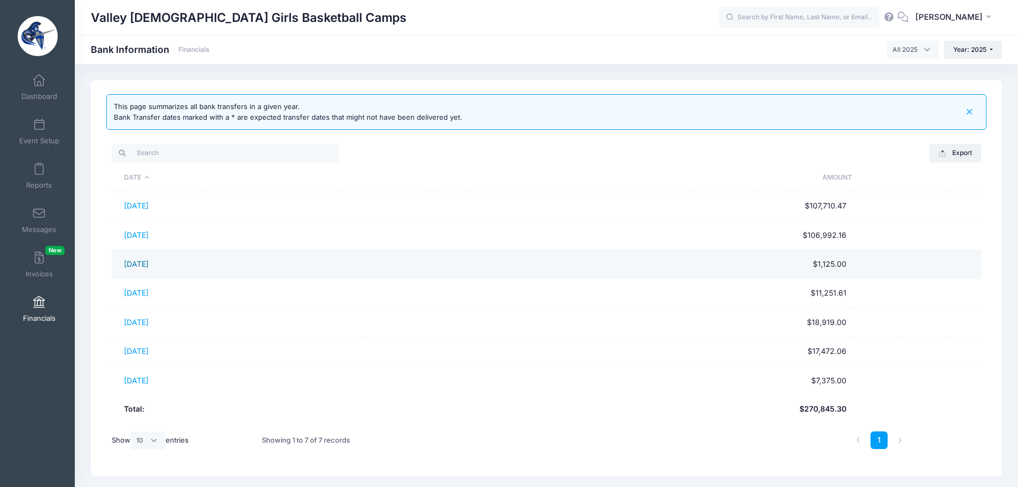
click at [148, 260] on link "03/28/2025" at bounding box center [136, 263] width 25 height 9
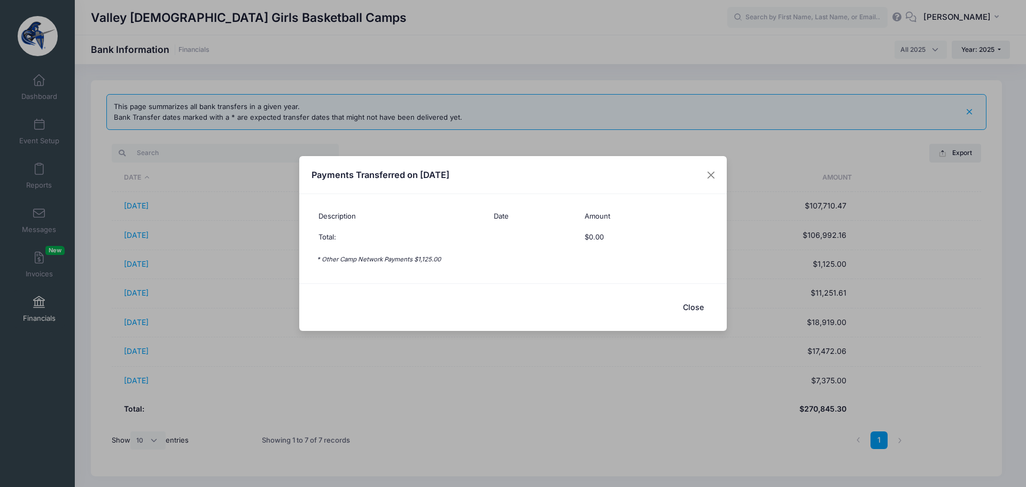
click at [690, 307] on button "Close" at bounding box center [692, 306] width 43 height 23
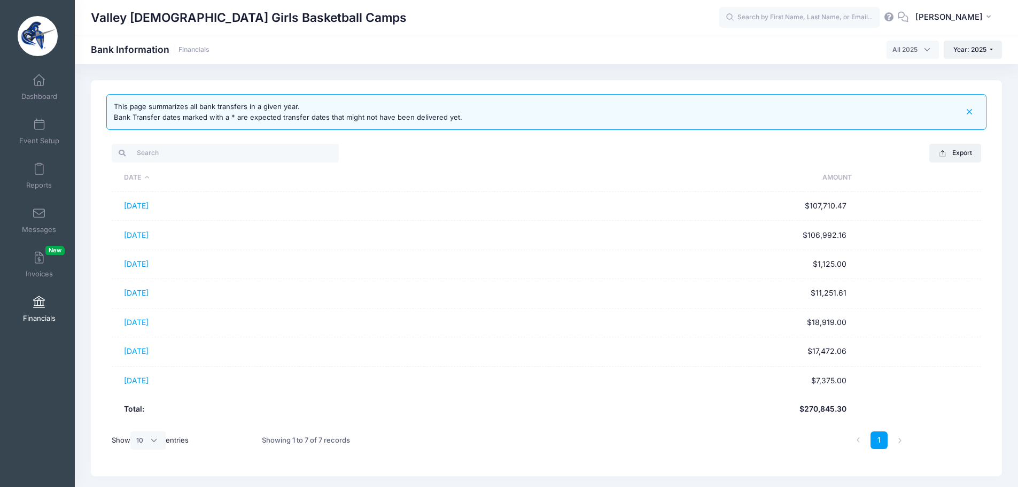
click at [135, 291] on link "04/28/2025" at bounding box center [136, 292] width 25 height 9
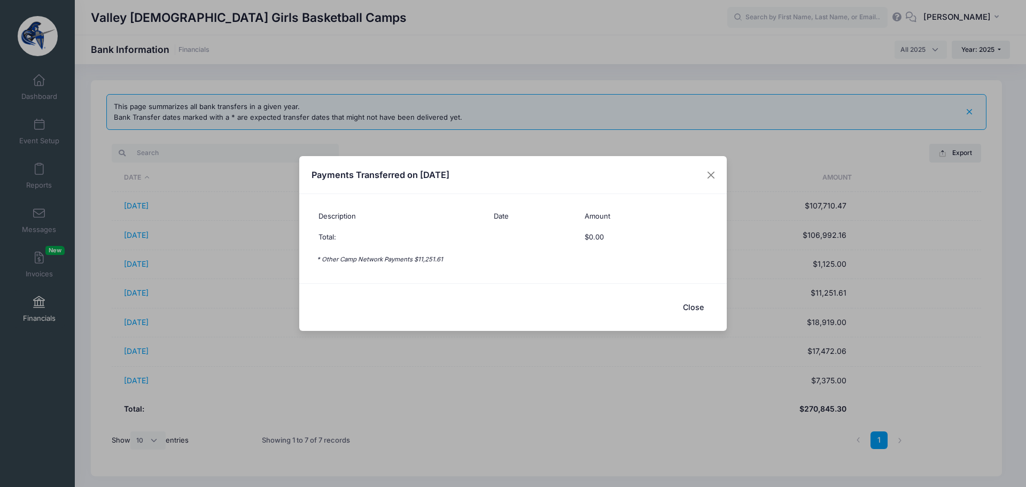
click at [696, 304] on button "Close" at bounding box center [692, 306] width 43 height 23
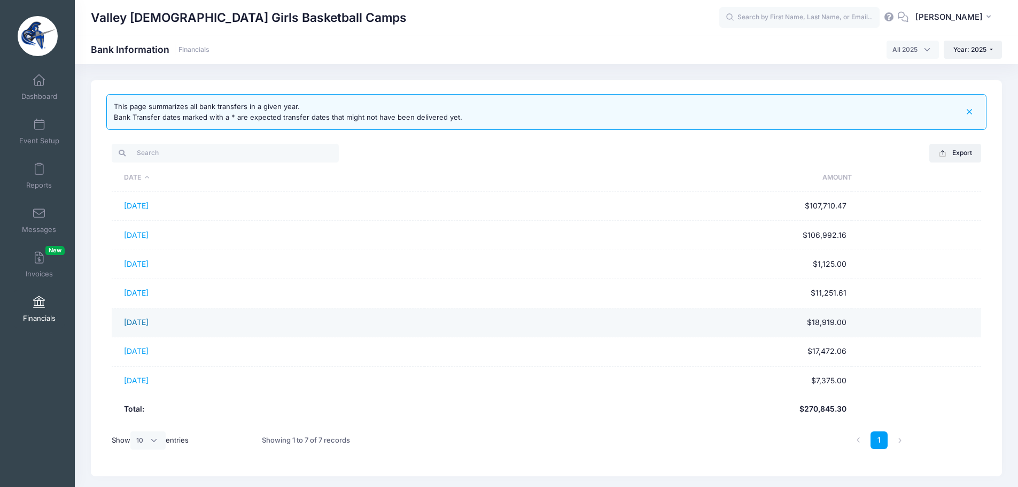
click at [148, 321] on link "05/28/2025" at bounding box center [136, 321] width 25 height 9
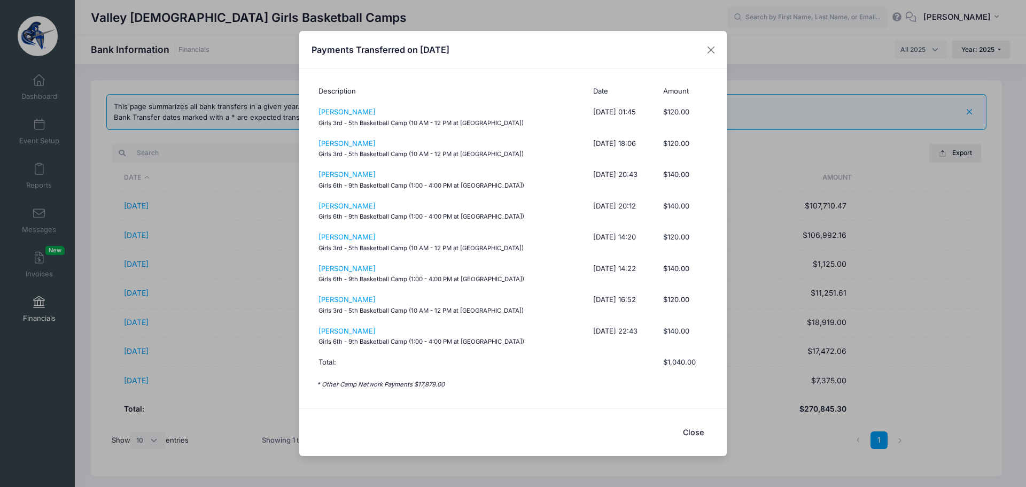
click at [691, 431] on button "Close" at bounding box center [692, 431] width 43 height 23
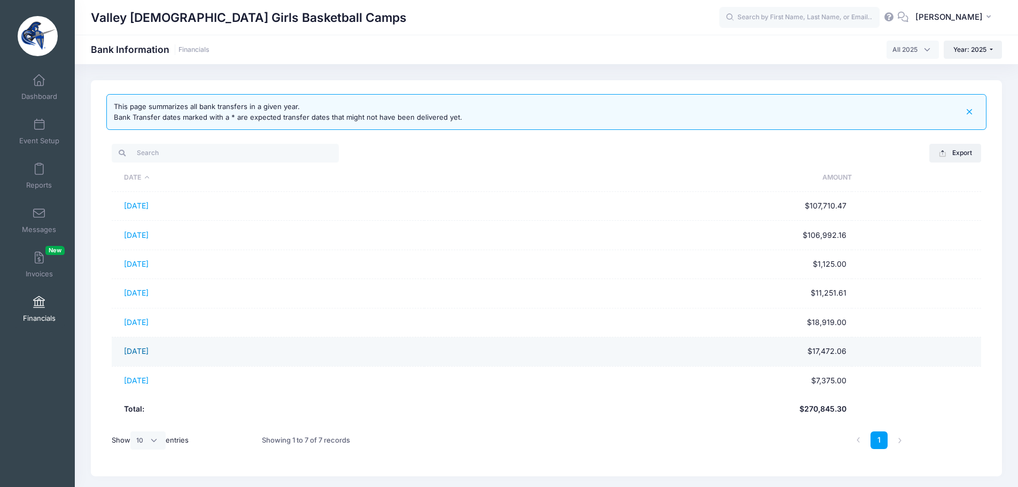
click at [148, 349] on link "06/30/2025" at bounding box center [136, 350] width 25 height 9
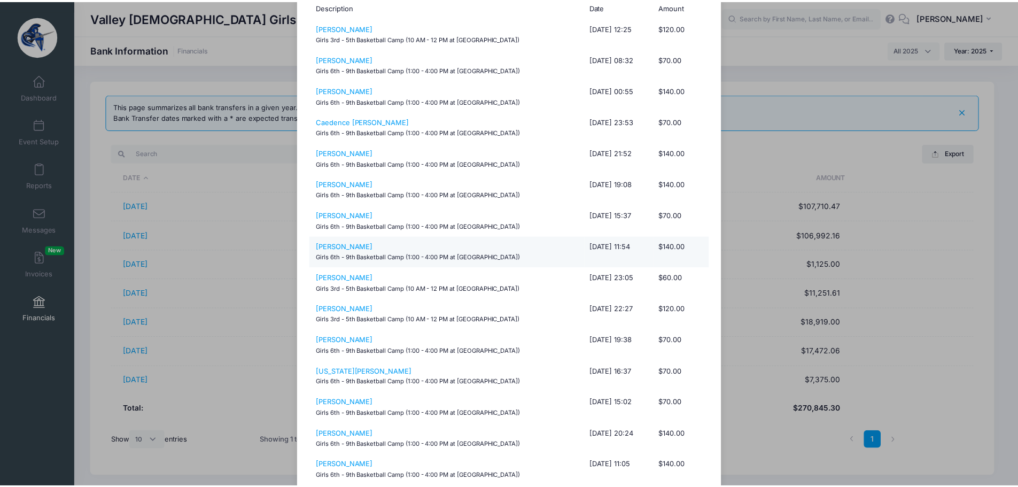
scroll to position [0, 0]
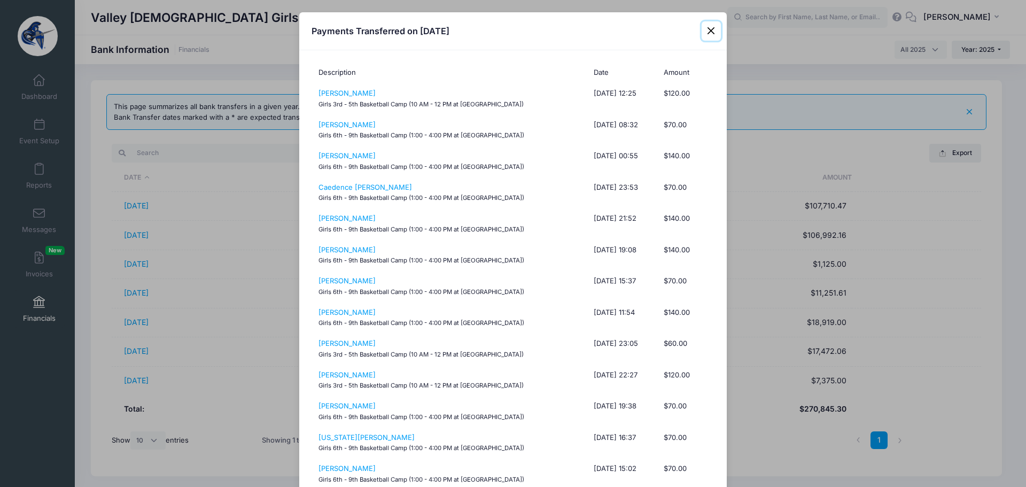
click at [706, 25] on button "Close" at bounding box center [710, 30] width 19 height 19
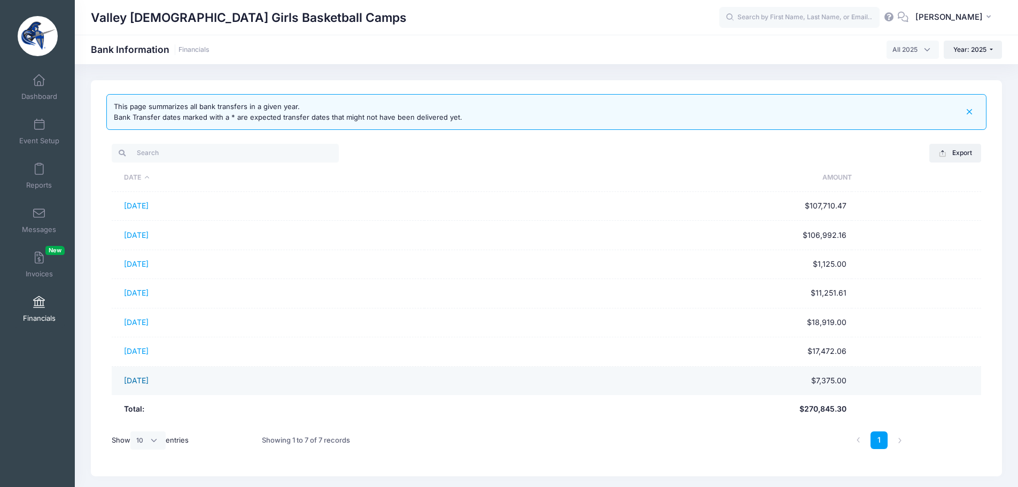
click at [142, 378] on link "07/28/2025" at bounding box center [136, 380] width 25 height 9
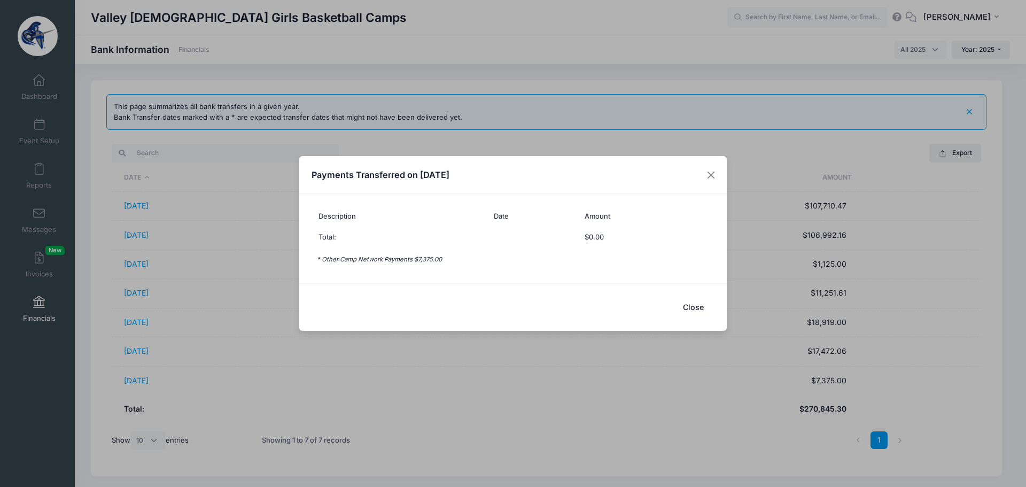
click at [692, 310] on button "Close" at bounding box center [692, 306] width 43 height 23
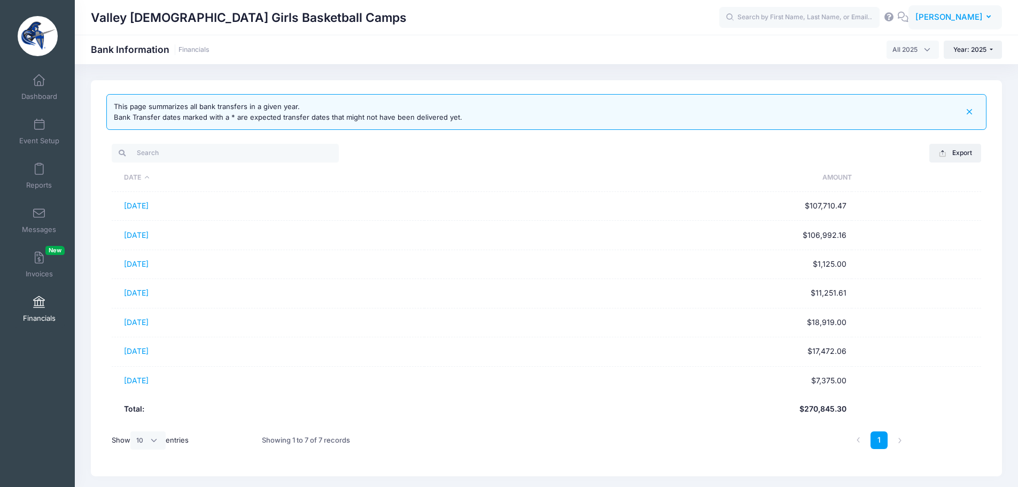
click at [936, 14] on span "[PERSON_NAME]" at bounding box center [948, 17] width 67 height 12
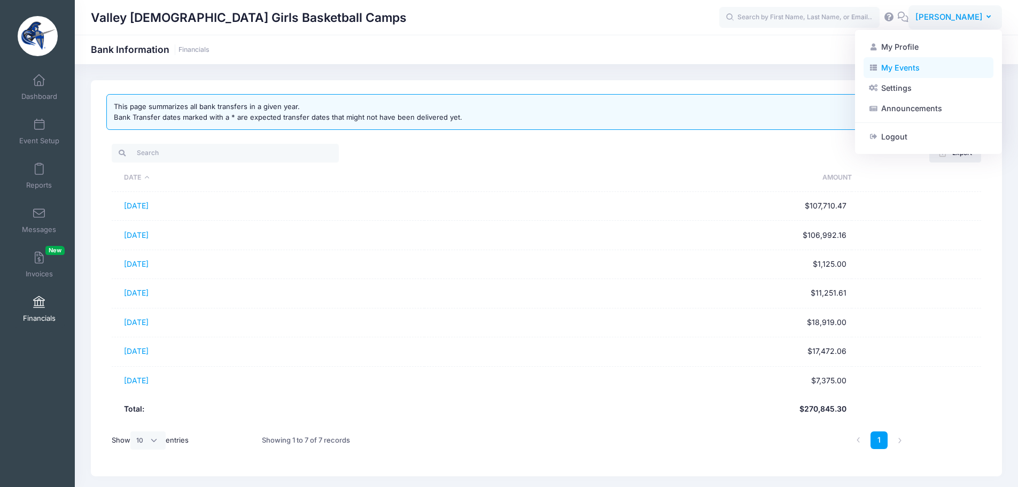
click at [908, 68] on link "My Events" at bounding box center [928, 67] width 130 height 20
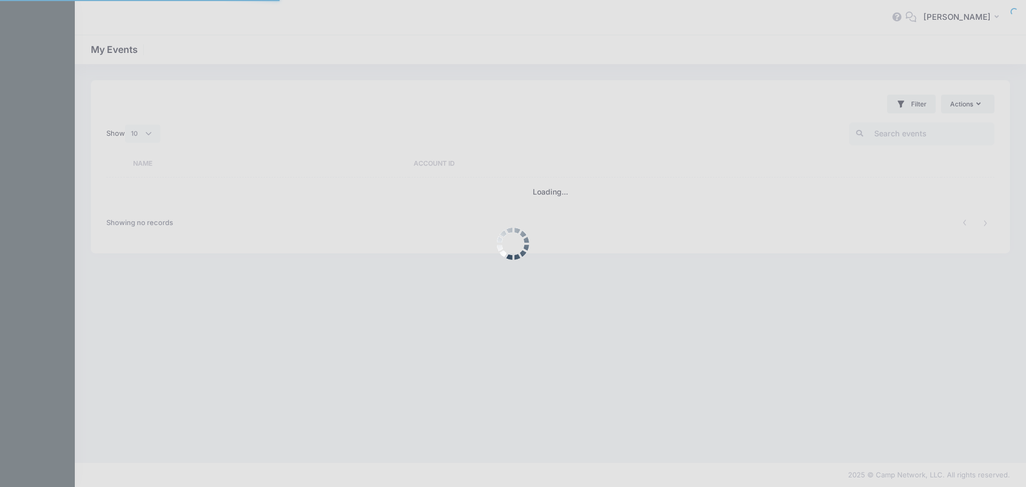
select select "10"
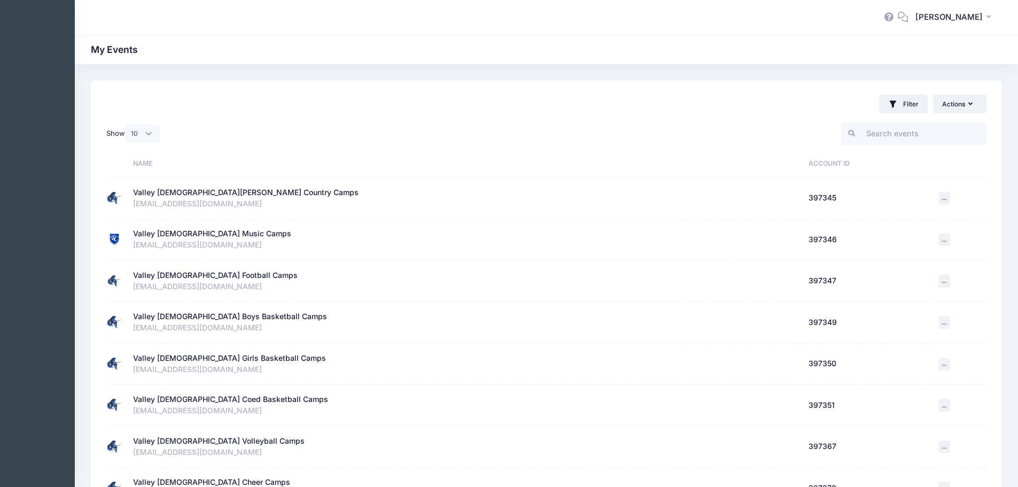
click at [198, 395] on div "Valley [DEMOGRAPHIC_DATA] Coed Basketball Camps" at bounding box center [230, 399] width 195 height 11
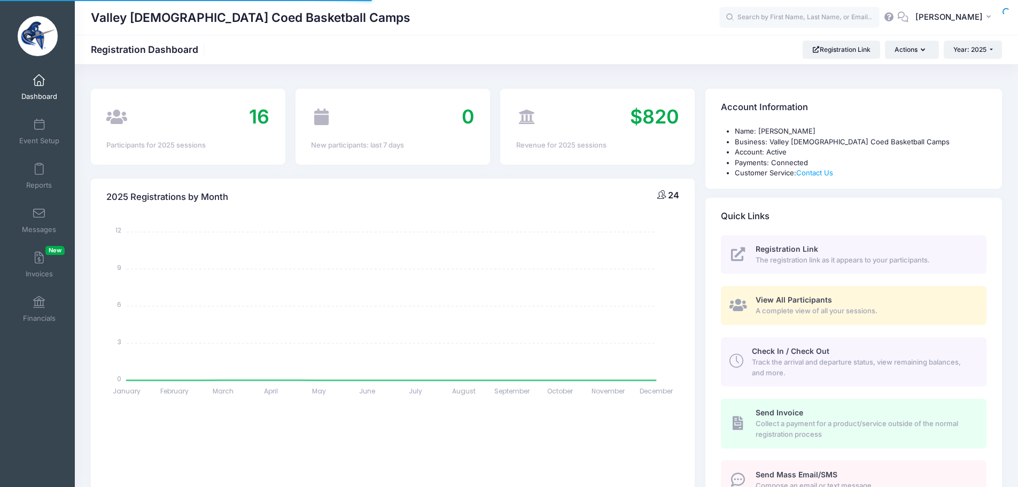
select select
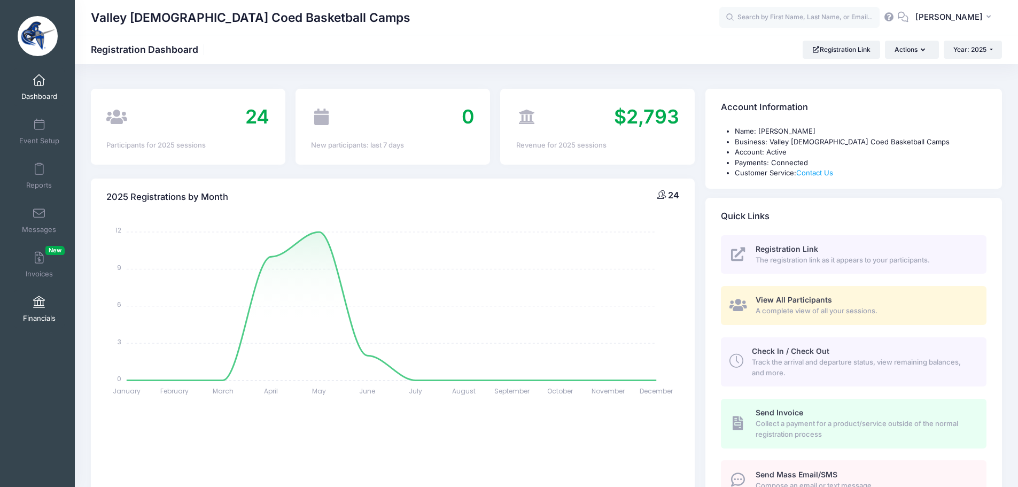
click at [36, 310] on link "Financials" at bounding box center [39, 308] width 51 height 37
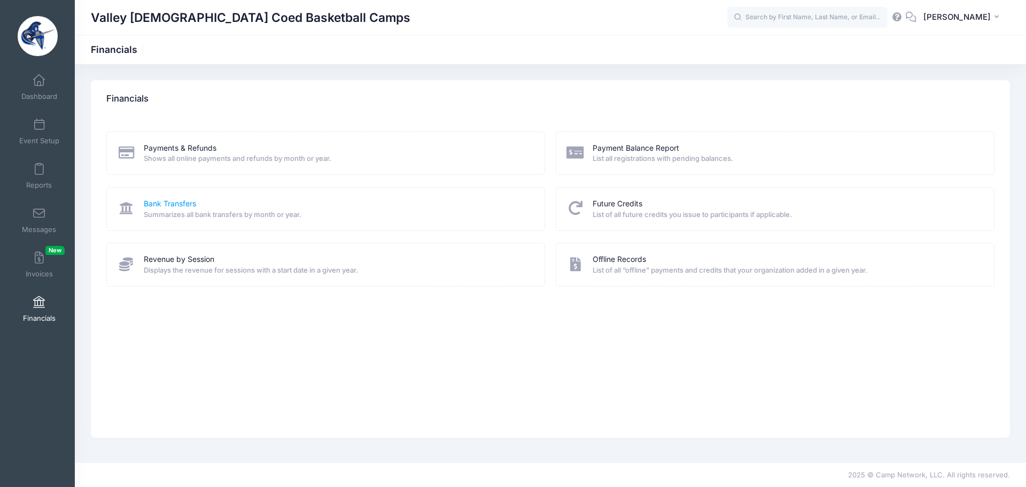
click at [176, 205] on link "Bank Transfers" at bounding box center [170, 203] width 52 height 11
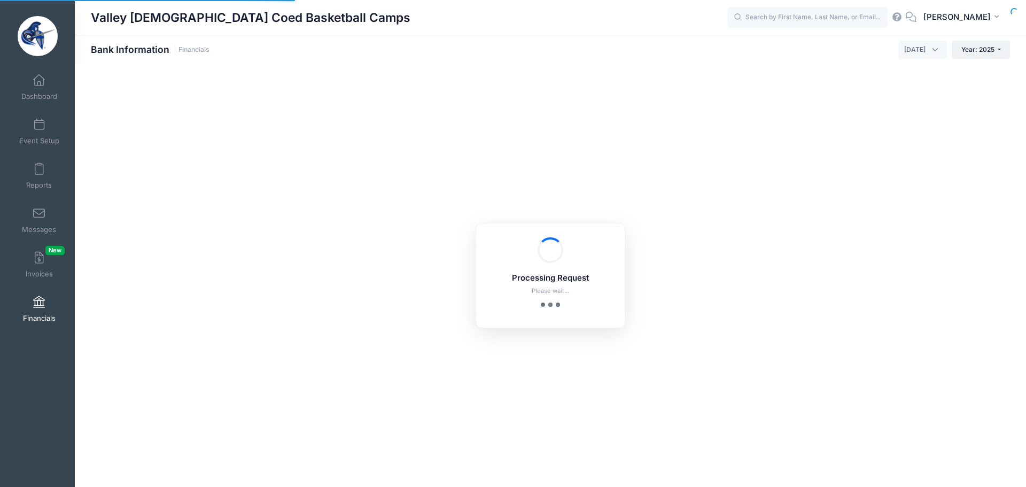
select select "10"
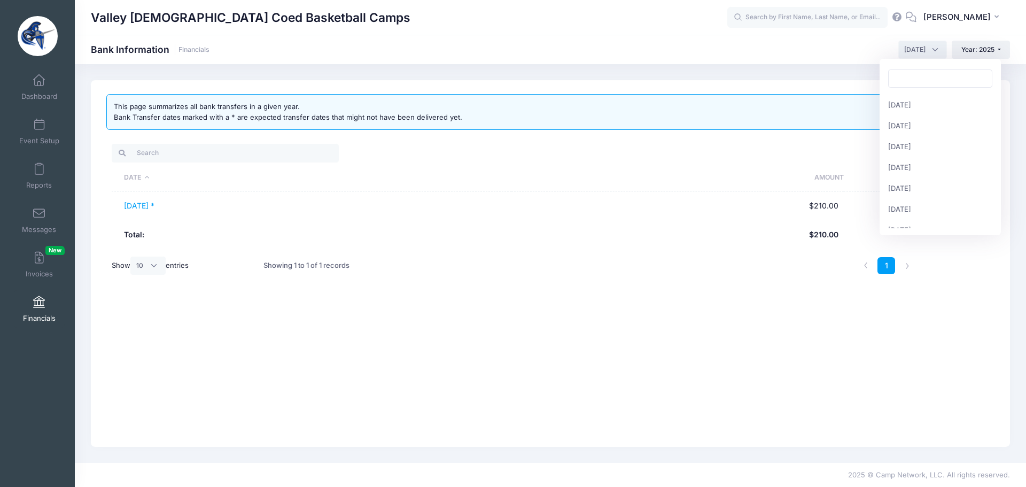
click at [920, 52] on span "August 2025" at bounding box center [914, 50] width 21 height 10
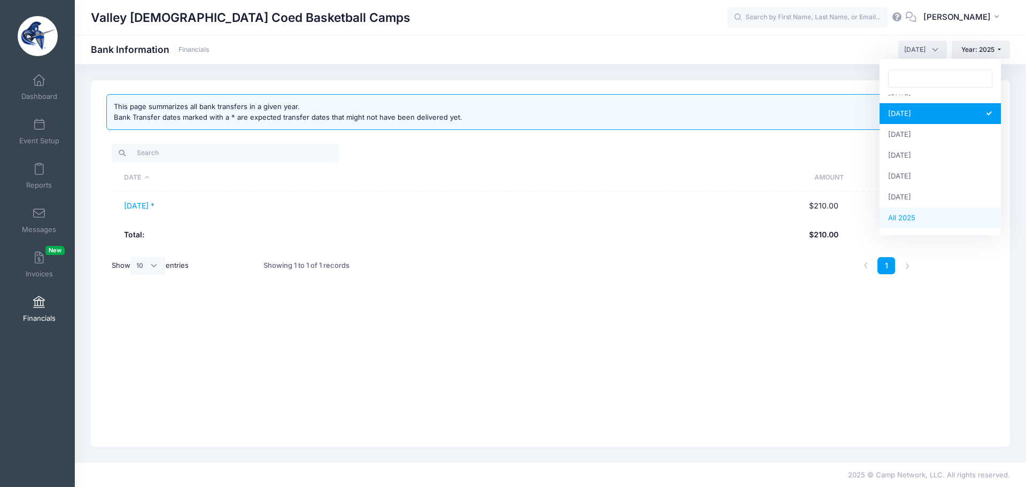
select select
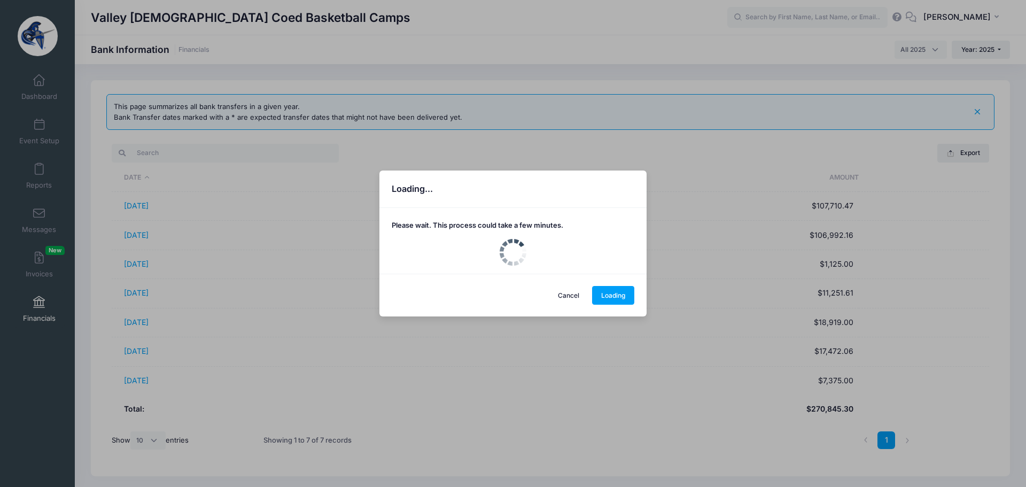
click at [144, 208] on div "Loading... Please wait. This process could take a few minutes. Cancel Loading" at bounding box center [513, 243] width 1026 height 487
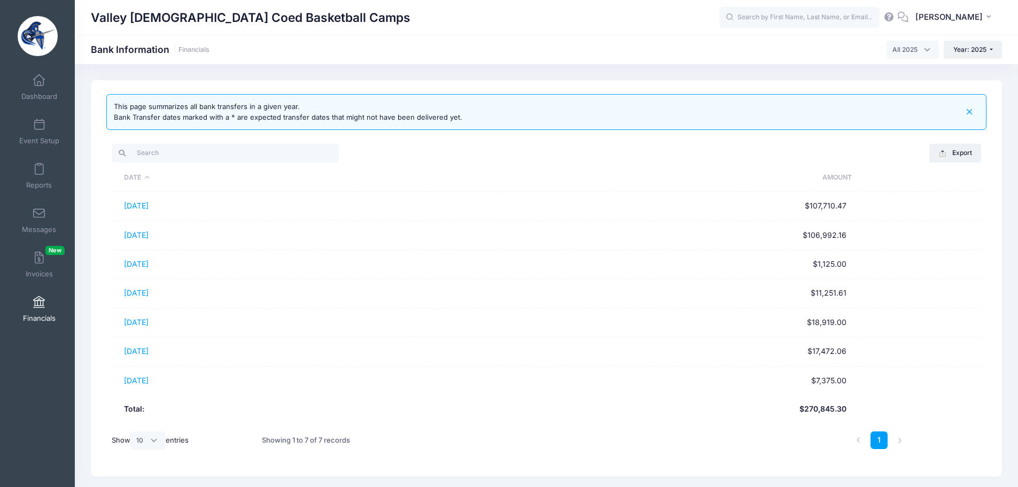
click at [144, 208] on link "01/28/2025" at bounding box center [136, 205] width 25 height 9
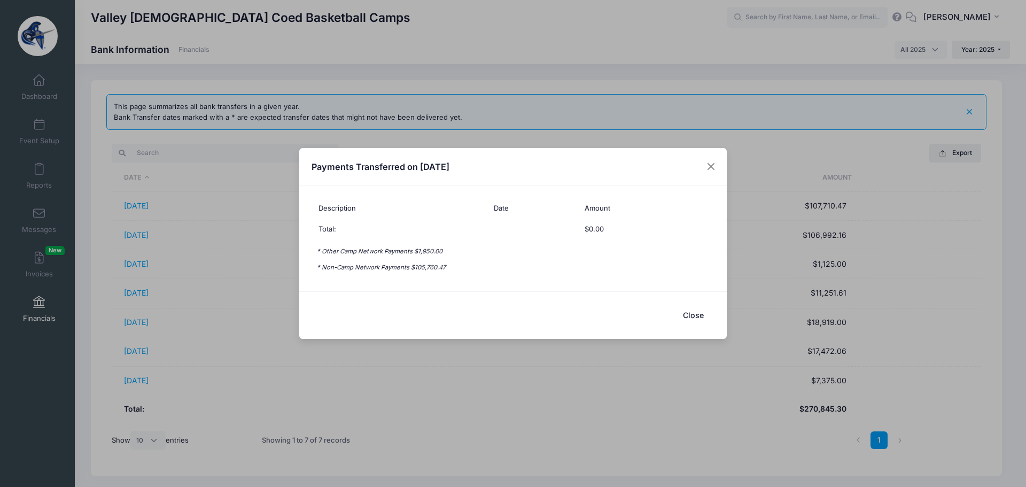
click at [692, 315] on button "Close" at bounding box center [692, 314] width 43 height 23
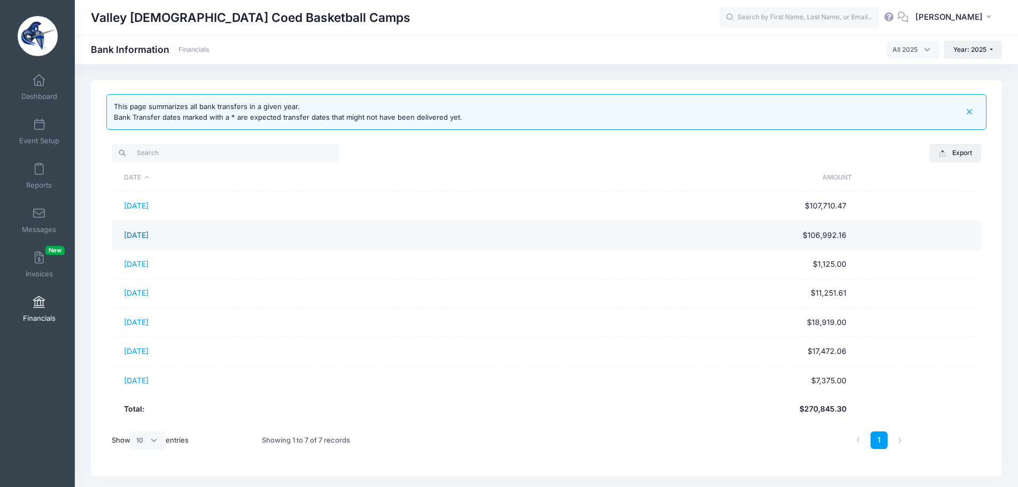
click at [148, 232] on link "02/28/2025" at bounding box center [136, 234] width 25 height 9
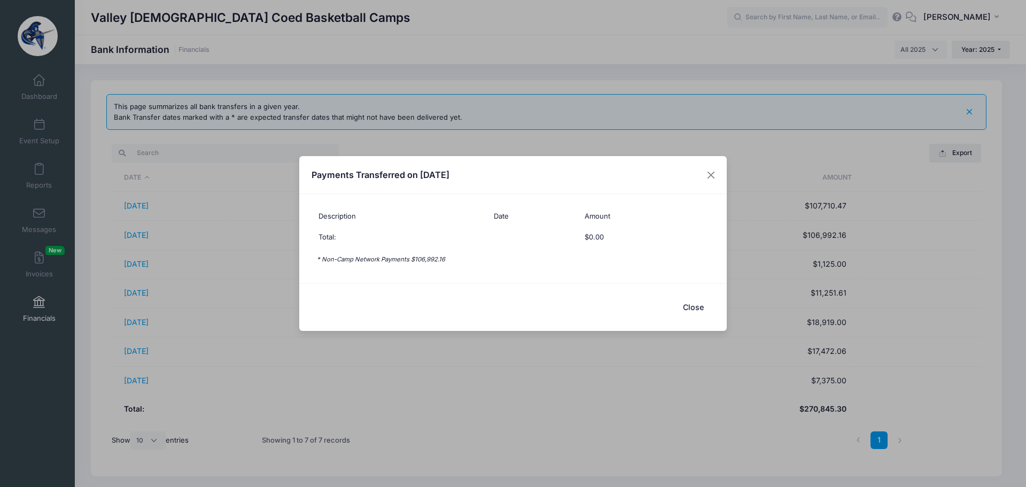
click at [699, 307] on button "Close" at bounding box center [692, 306] width 43 height 23
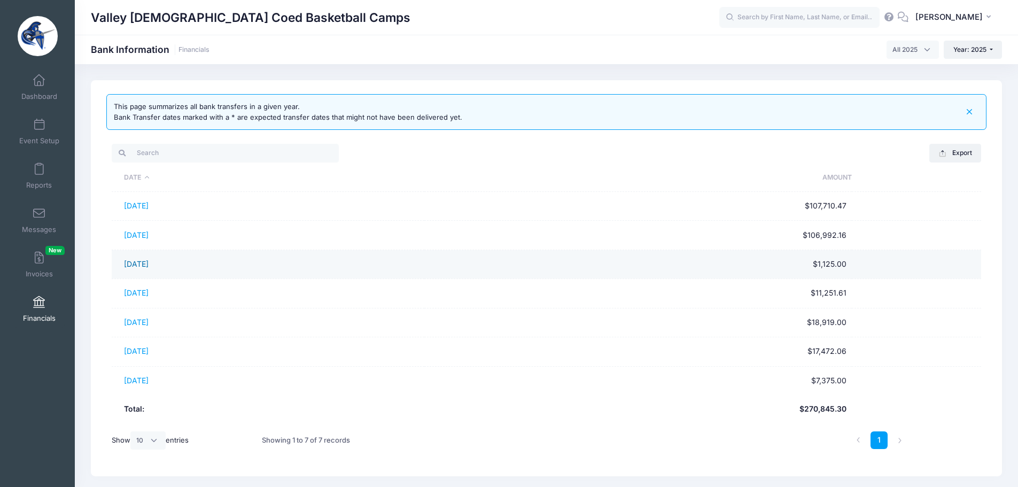
click at [148, 265] on link "[DATE]" at bounding box center [136, 263] width 25 height 9
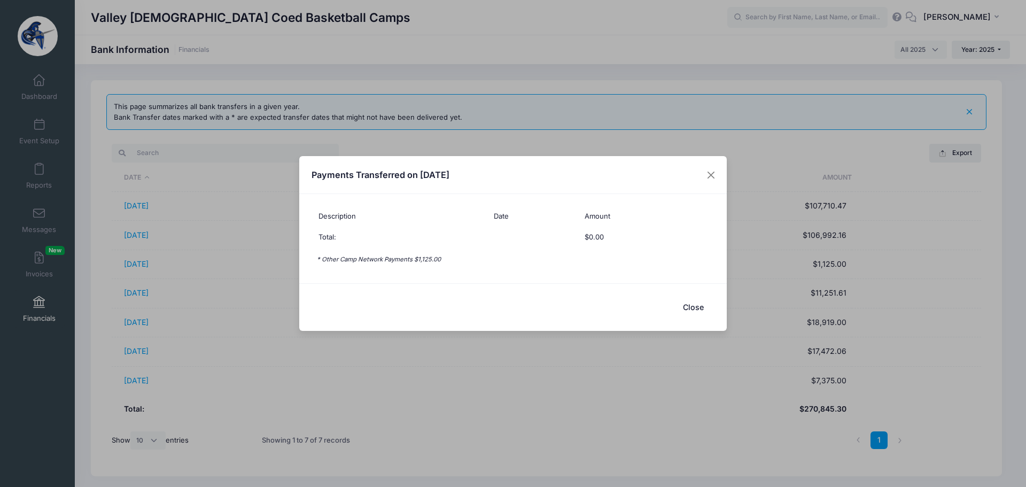
click at [696, 306] on button "Close" at bounding box center [692, 306] width 43 height 23
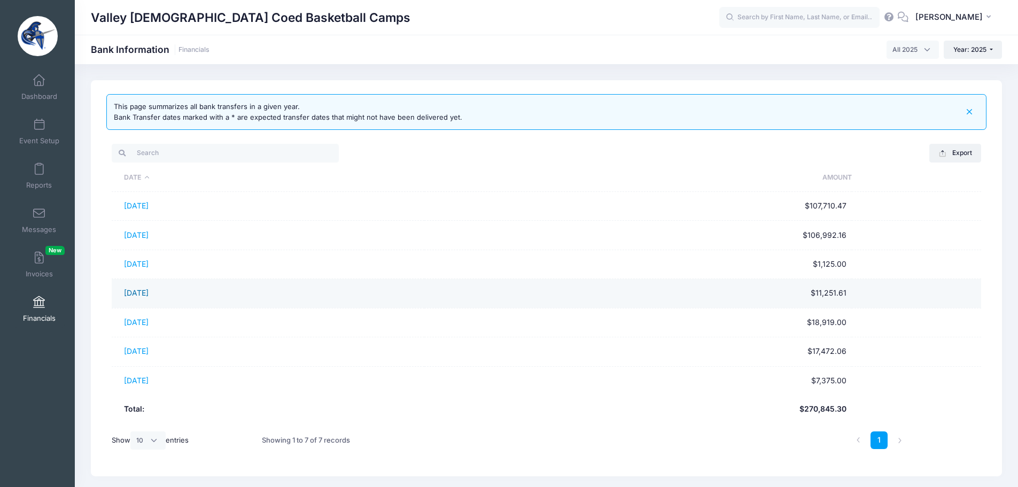
click at [130, 289] on link "[DATE]" at bounding box center [136, 292] width 25 height 9
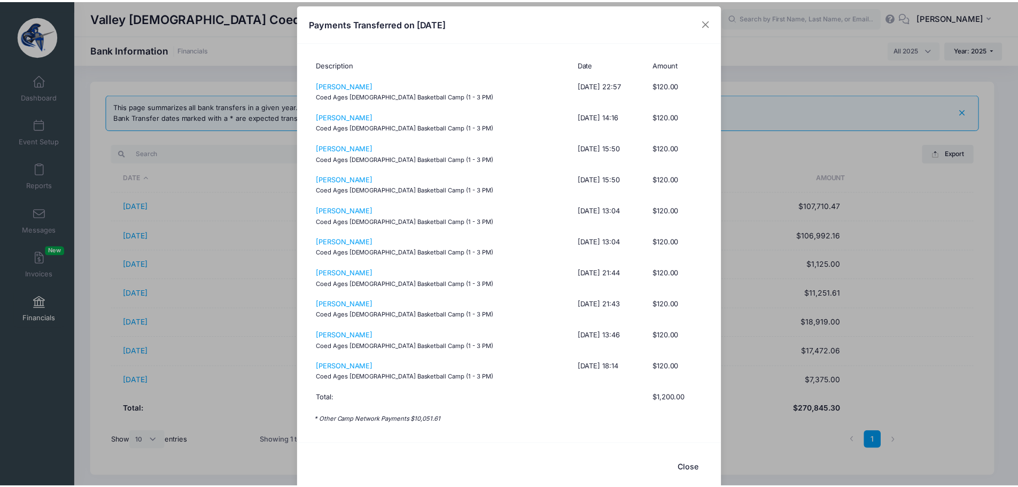
scroll to position [0, 0]
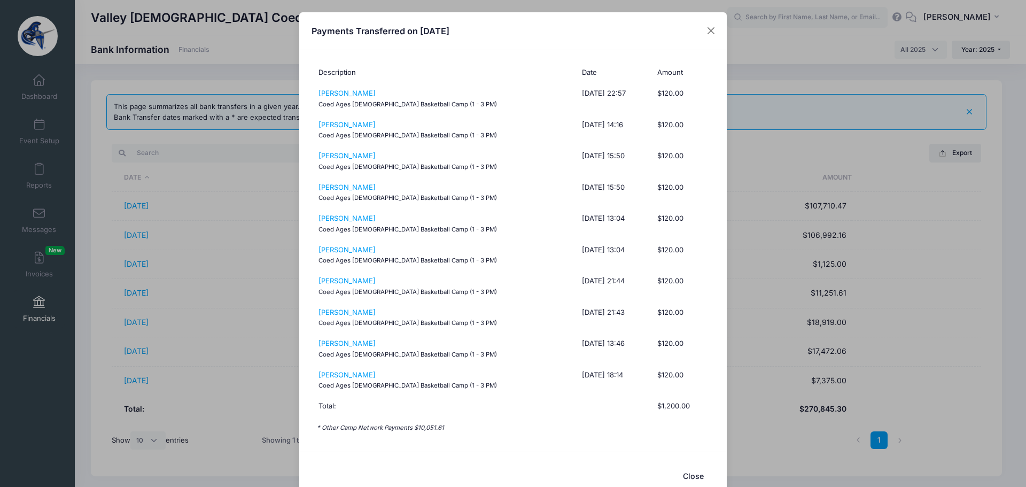
click at [687, 475] on button "Close" at bounding box center [692, 475] width 43 height 23
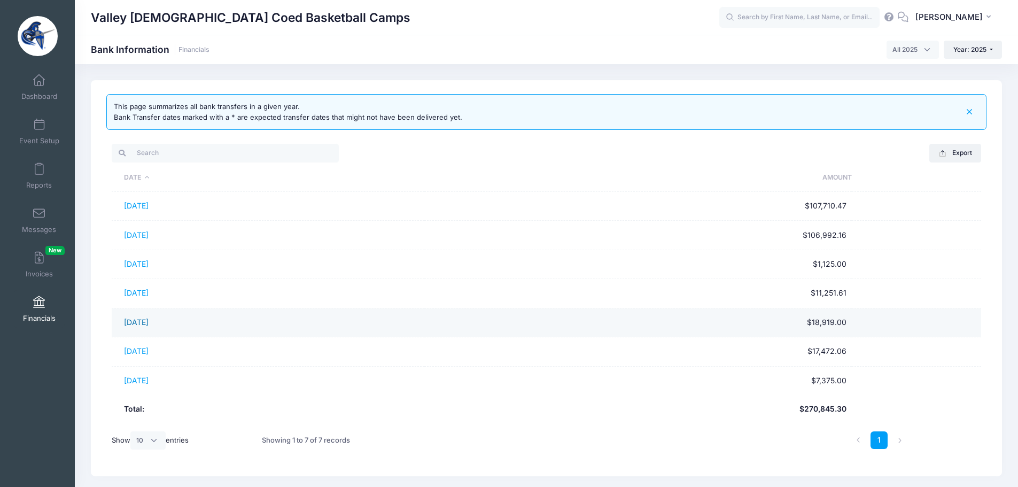
click at [138, 322] on link "05/28/2025" at bounding box center [136, 321] width 25 height 9
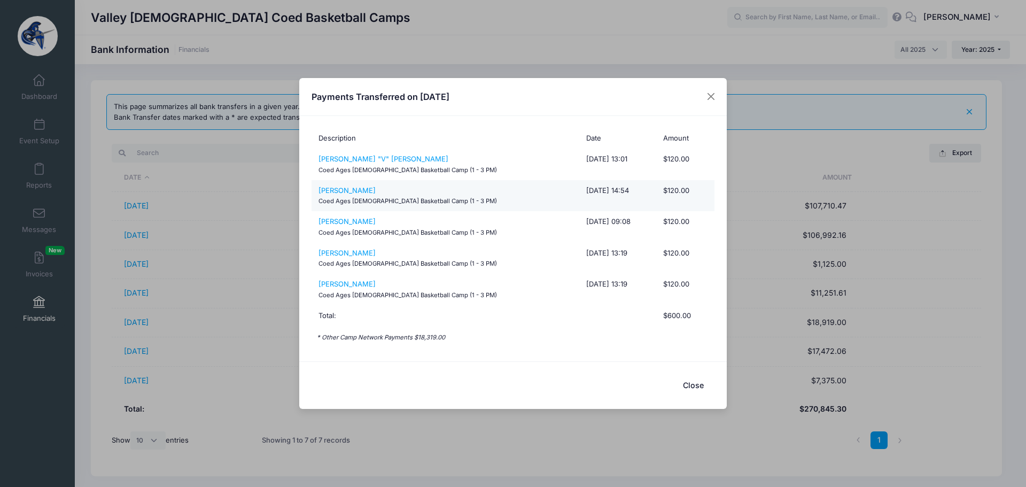
drag, startPoint x: 474, startPoint y: 190, endPoint x: 473, endPoint y: 180, distance: 10.3
click at [683, 382] on button "Close" at bounding box center [692, 385] width 43 height 23
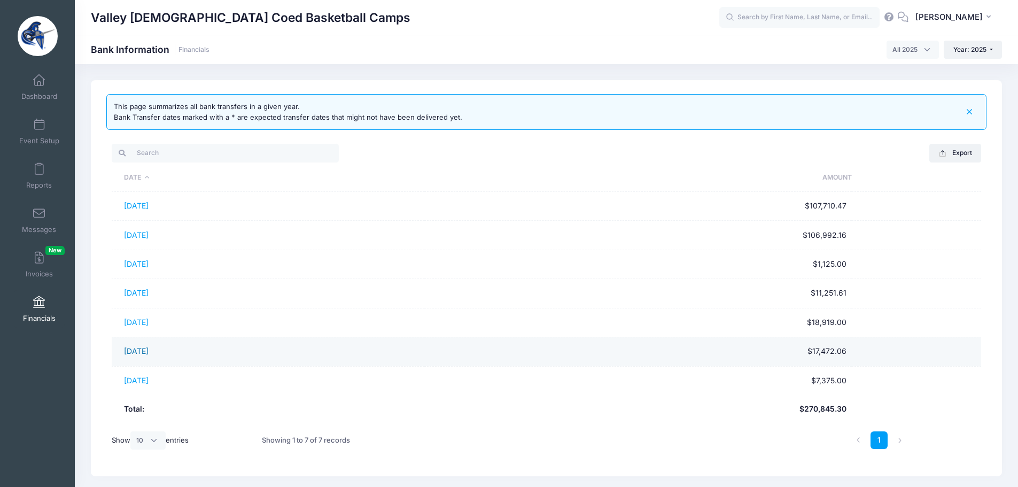
click at [147, 349] on link "06/30/2025" at bounding box center [136, 350] width 25 height 9
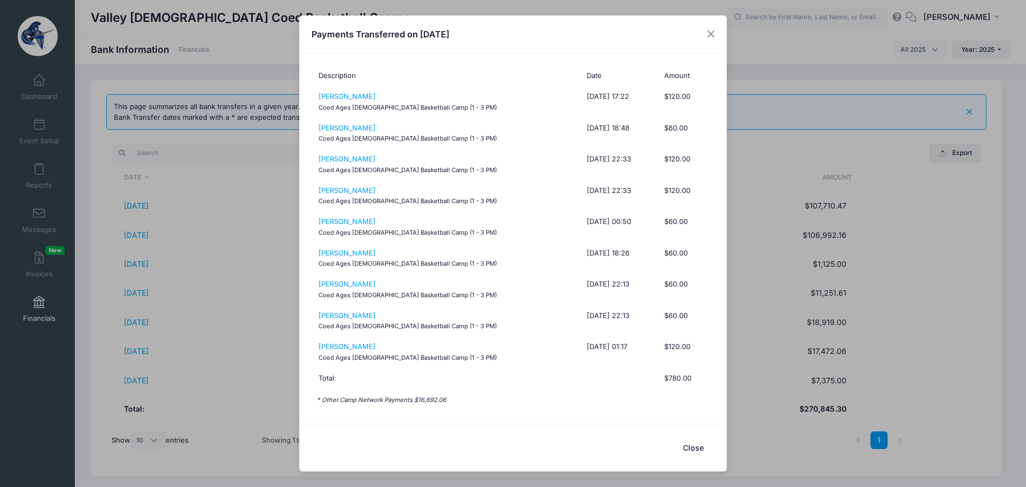
click at [689, 448] on button "Close" at bounding box center [692, 447] width 43 height 23
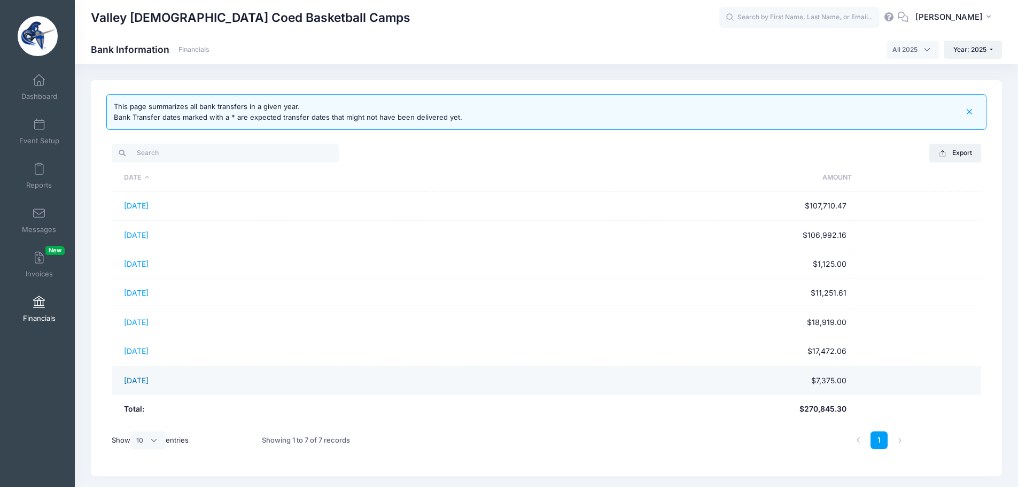
click at [146, 376] on link "[DATE]" at bounding box center [136, 380] width 25 height 9
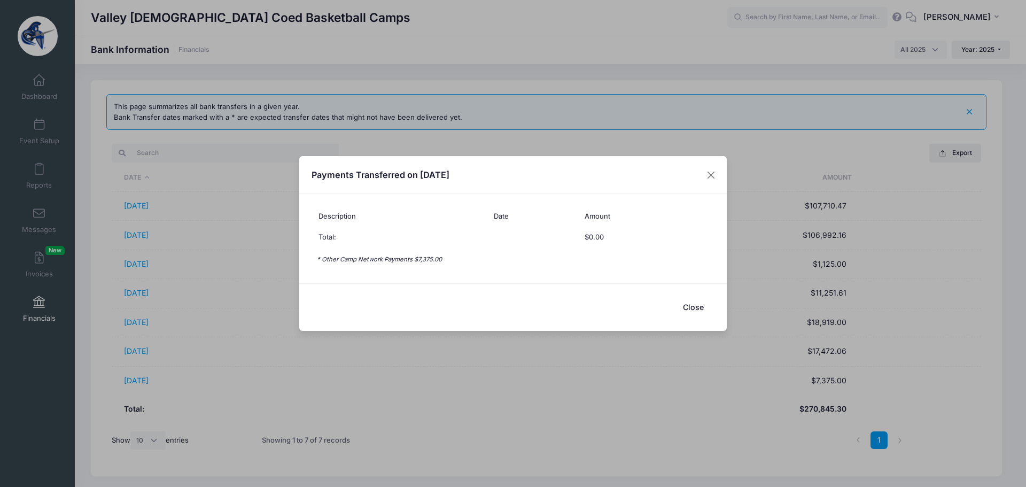
click at [688, 308] on button "Close" at bounding box center [692, 306] width 43 height 23
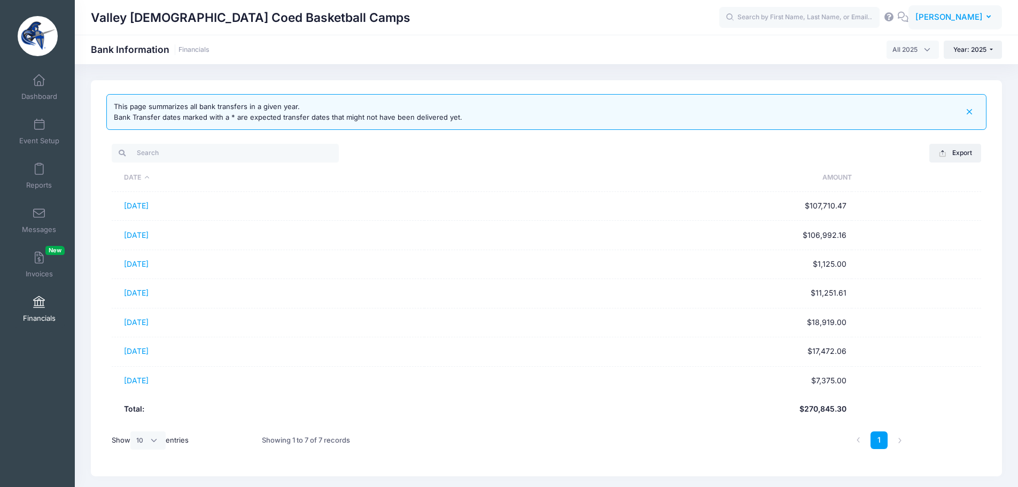
click at [953, 18] on span "[PERSON_NAME]" at bounding box center [948, 17] width 67 height 12
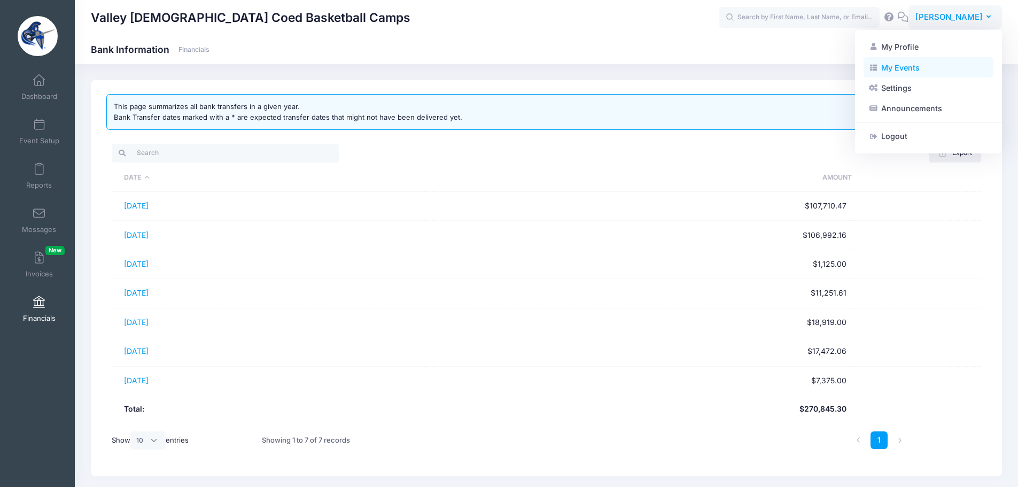
click at [907, 65] on link "My Events" at bounding box center [928, 67] width 130 height 20
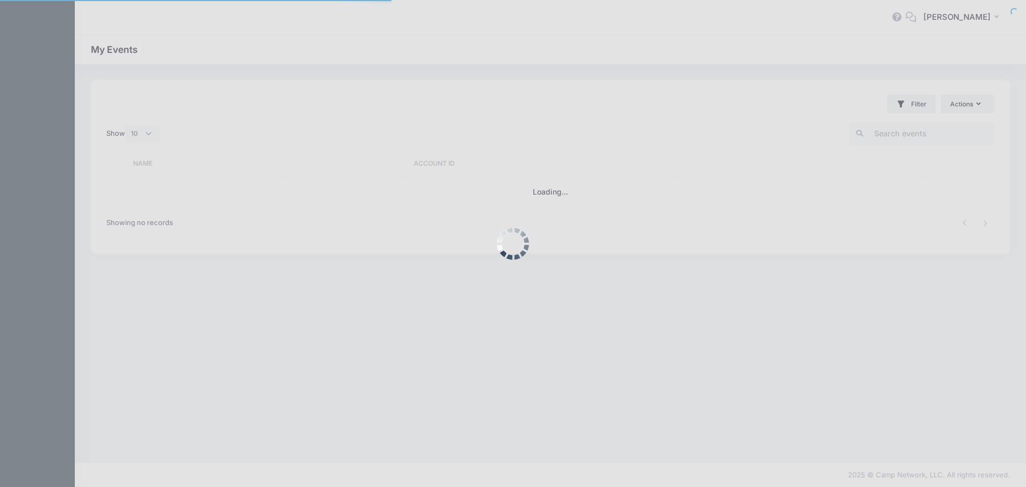
select select "10"
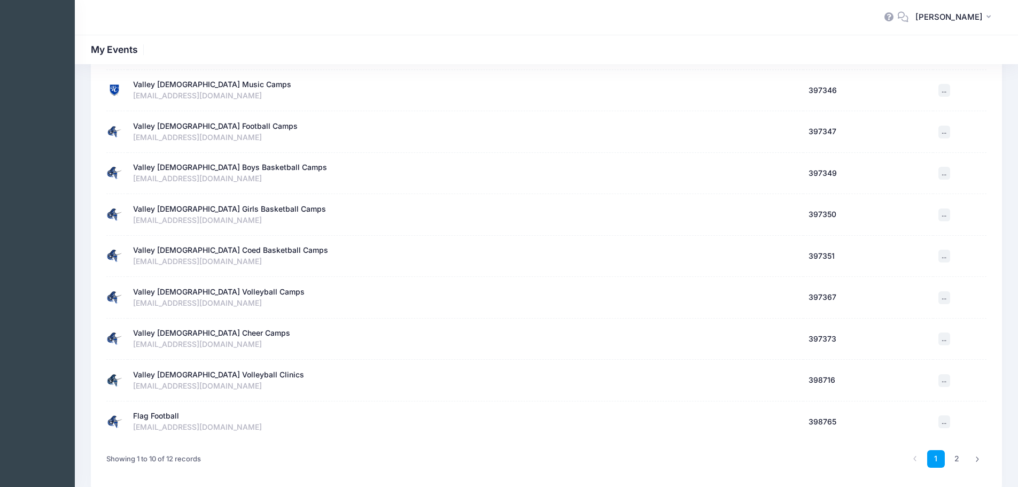
scroll to position [160, 0]
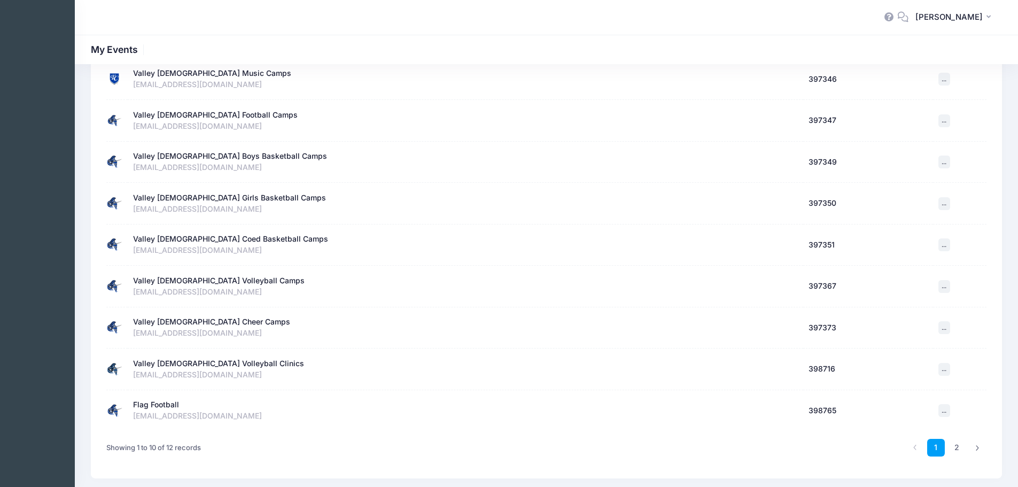
click at [199, 281] on div "Valley [DEMOGRAPHIC_DATA] Volleyball Camps" at bounding box center [218, 280] width 171 height 11
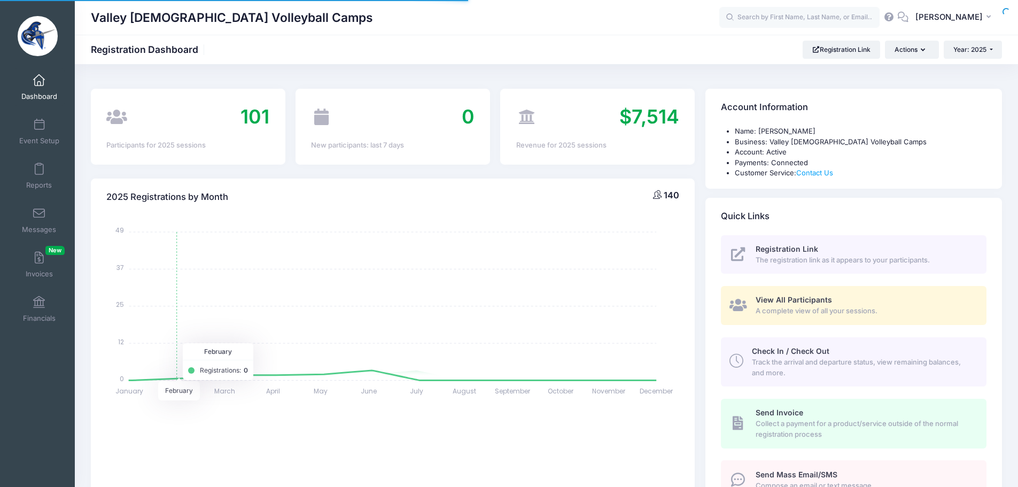
select select
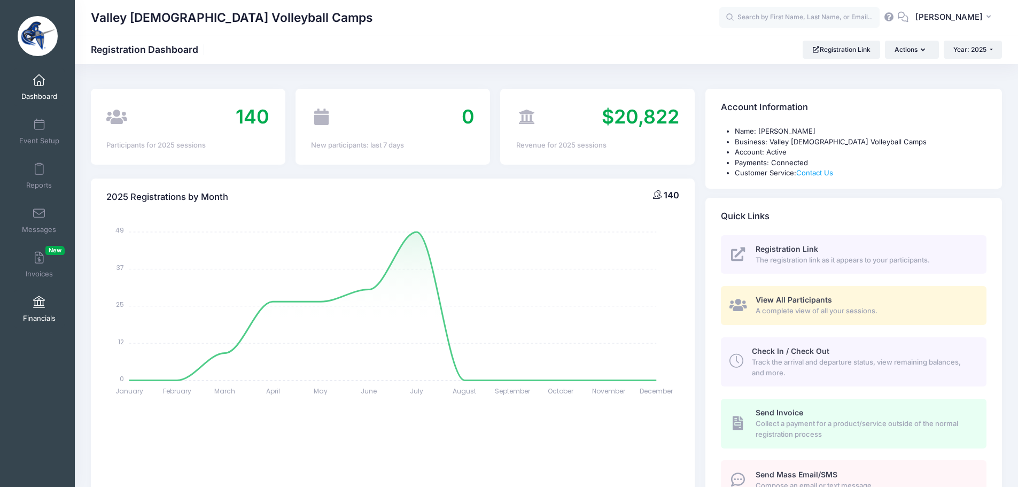
click at [39, 305] on span at bounding box center [39, 302] width 0 height 12
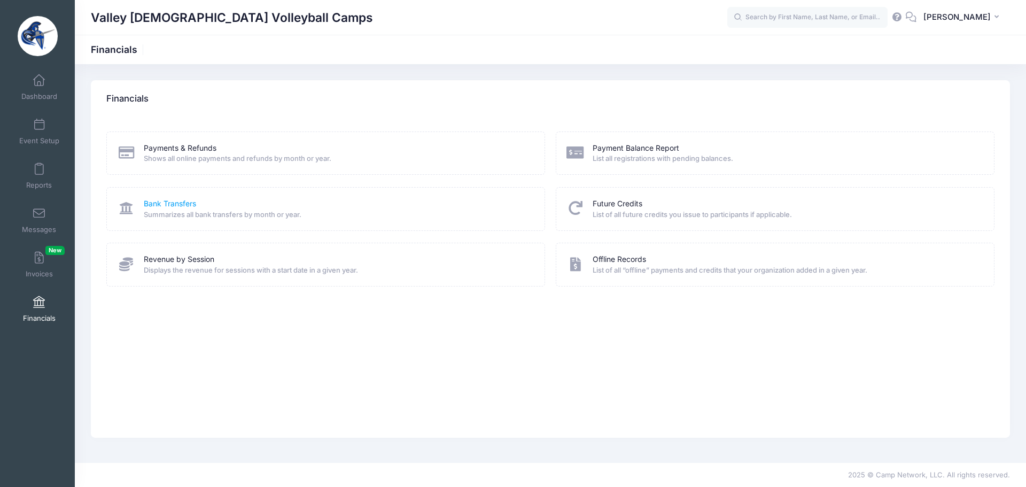
click at [165, 201] on link "Bank Transfers" at bounding box center [170, 203] width 52 height 11
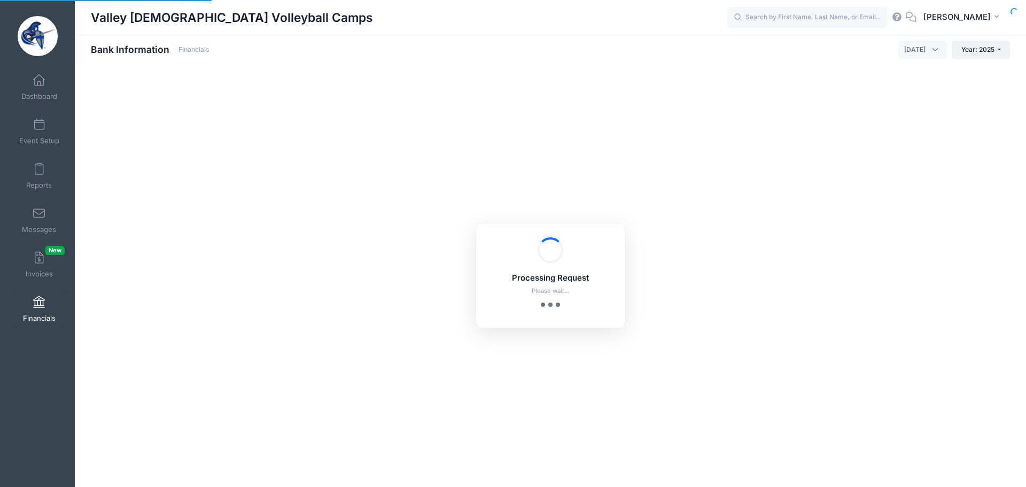
select select "10"
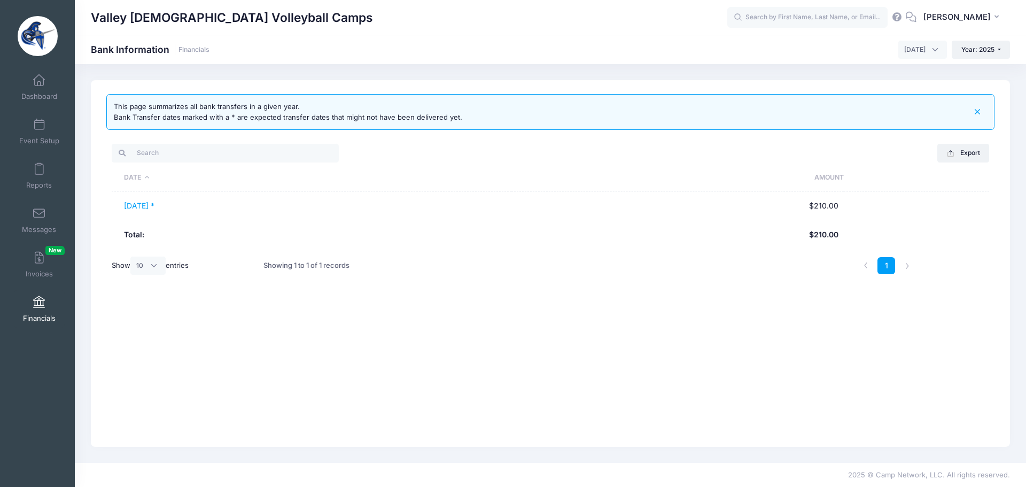
click at [923, 48] on span "August 2025" at bounding box center [914, 50] width 21 height 10
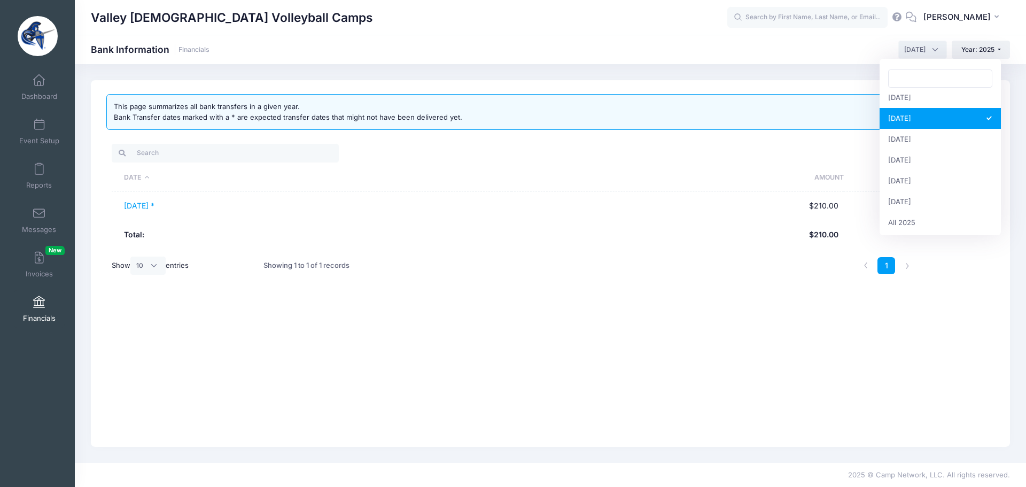
scroll to position [137, 0]
select select
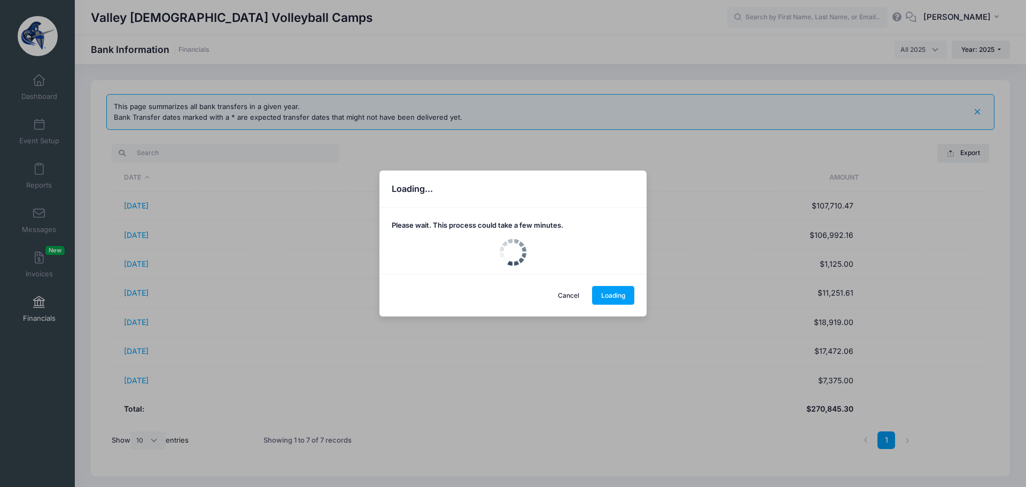
click at [148, 208] on div "Loading... Please wait. This process could take a few minutes. Cancel Loading" at bounding box center [513, 243] width 1026 height 487
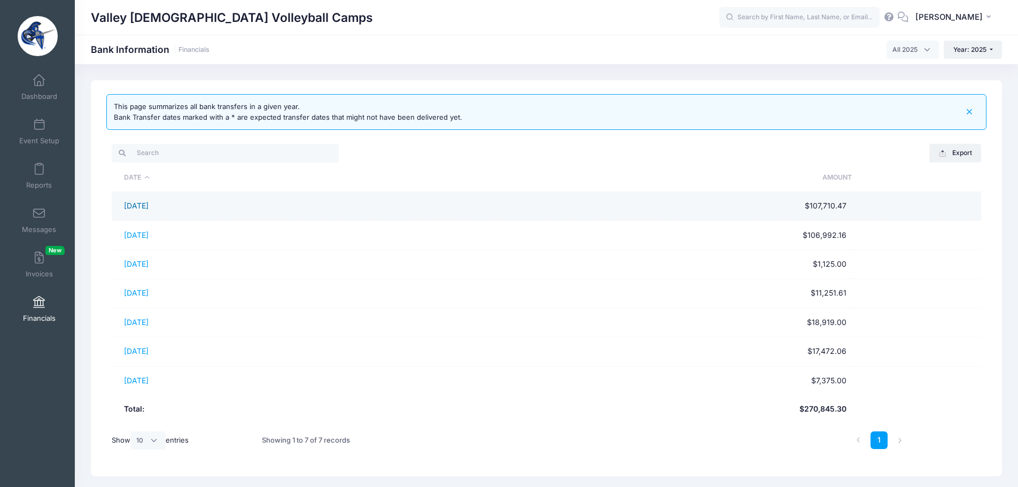
click at [148, 205] on link "01/28/2025" at bounding box center [136, 205] width 25 height 9
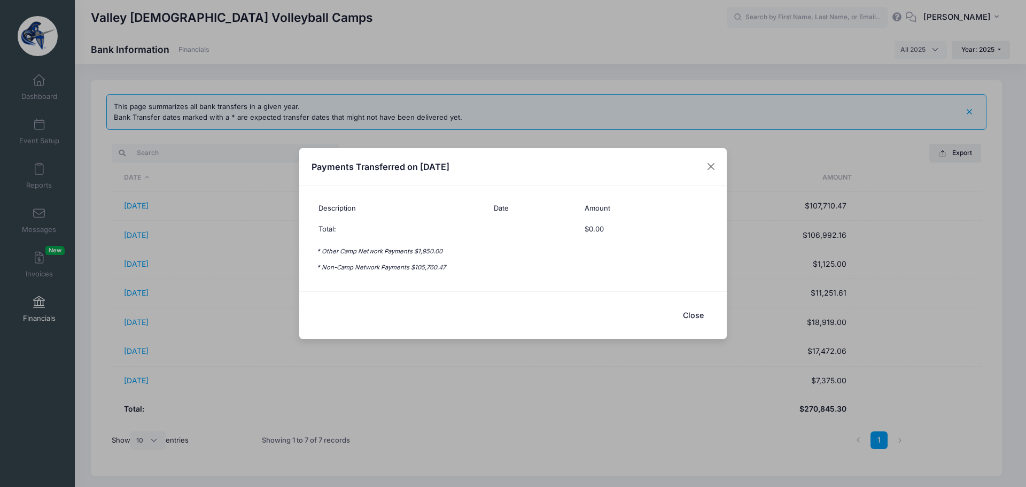
click at [690, 316] on button "Close" at bounding box center [692, 314] width 43 height 23
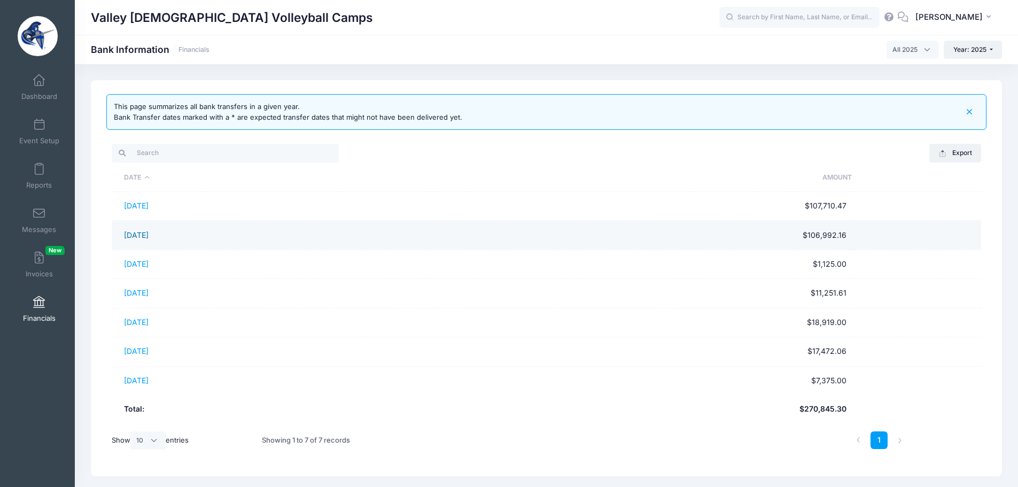
click at [143, 237] on link "02/28/2025" at bounding box center [136, 234] width 25 height 9
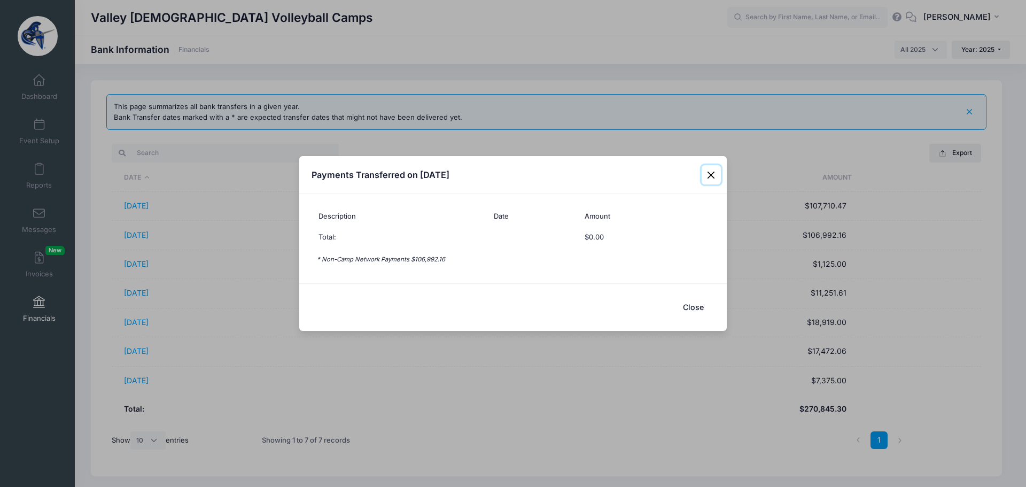
click at [711, 176] on button "Close" at bounding box center [710, 174] width 19 height 19
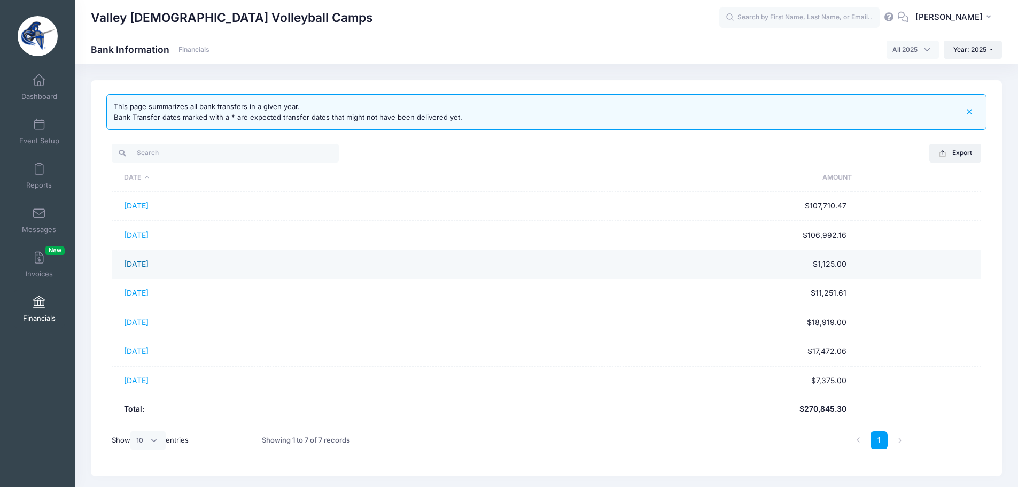
click at [138, 261] on link "03/28/2025" at bounding box center [136, 263] width 25 height 9
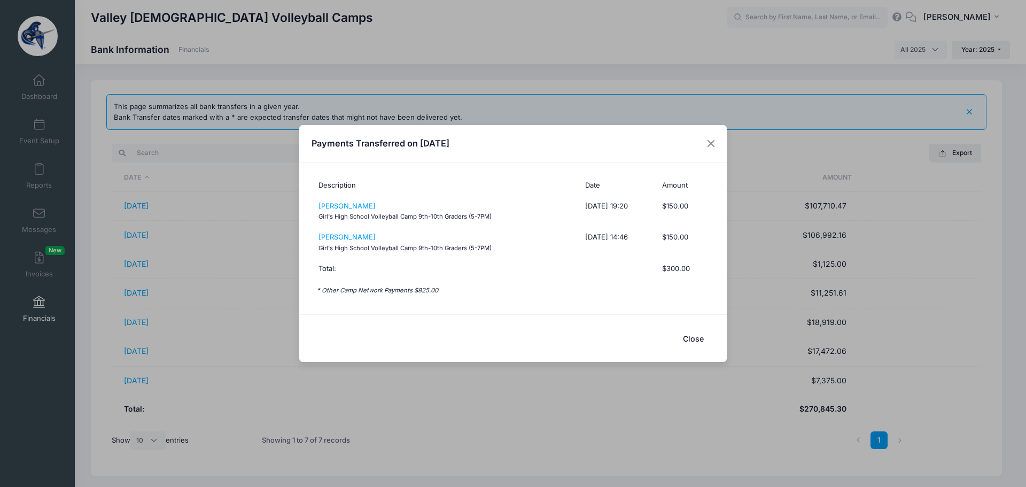
click at [685, 338] on button "Close" at bounding box center [692, 338] width 43 height 23
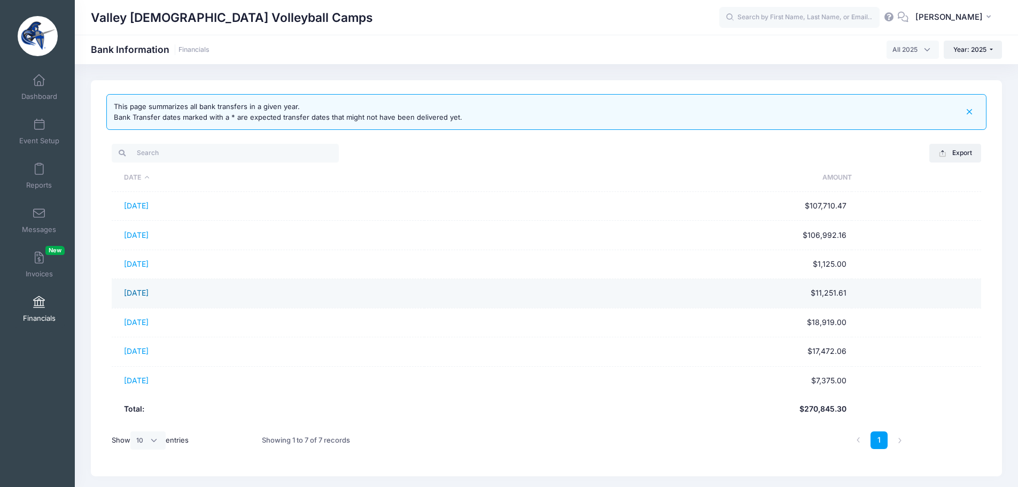
click at [137, 293] on link "[DATE]" at bounding box center [136, 292] width 25 height 9
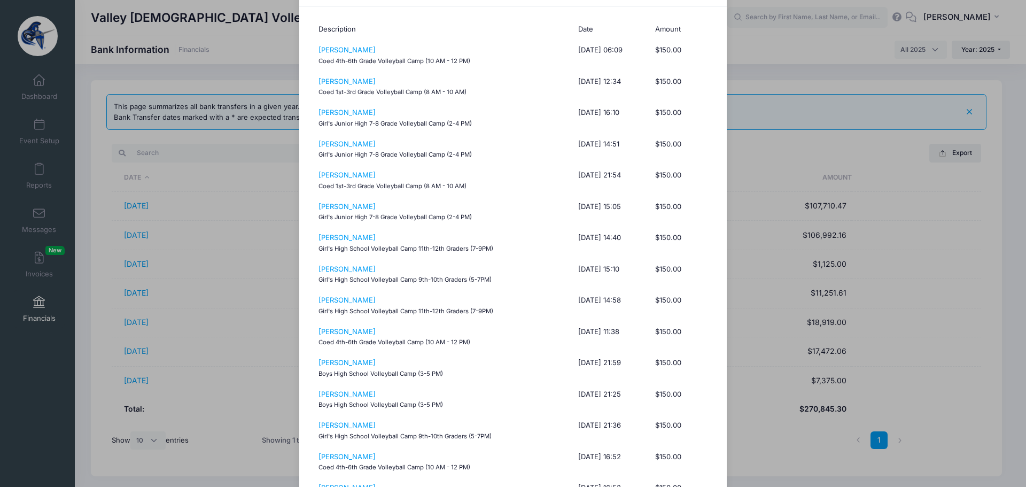
scroll to position [0, 0]
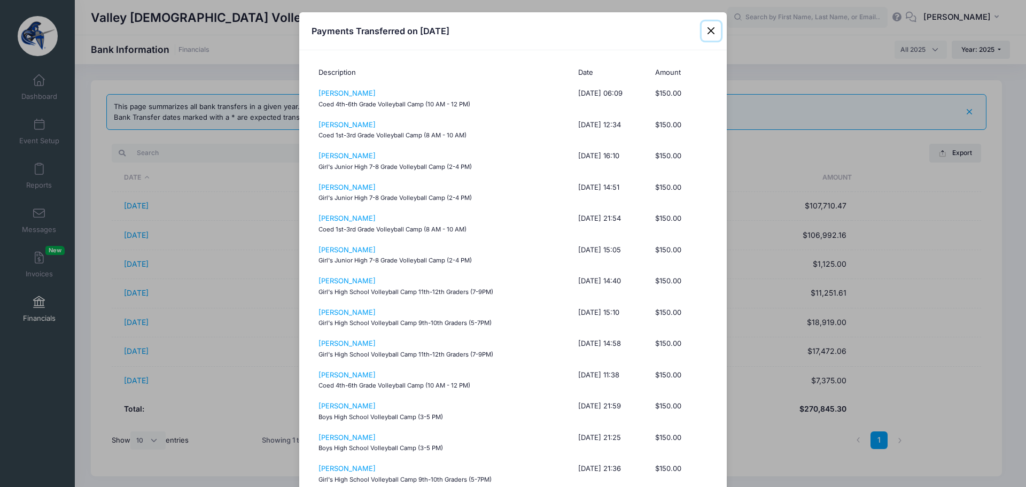
click at [708, 27] on button "Close" at bounding box center [710, 30] width 19 height 19
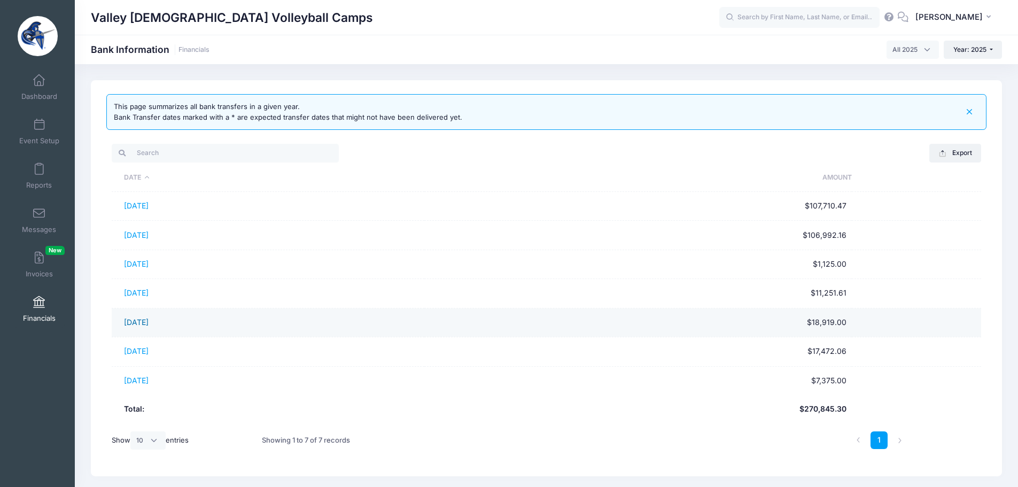
click at [147, 324] on link "05/28/2025" at bounding box center [136, 321] width 25 height 9
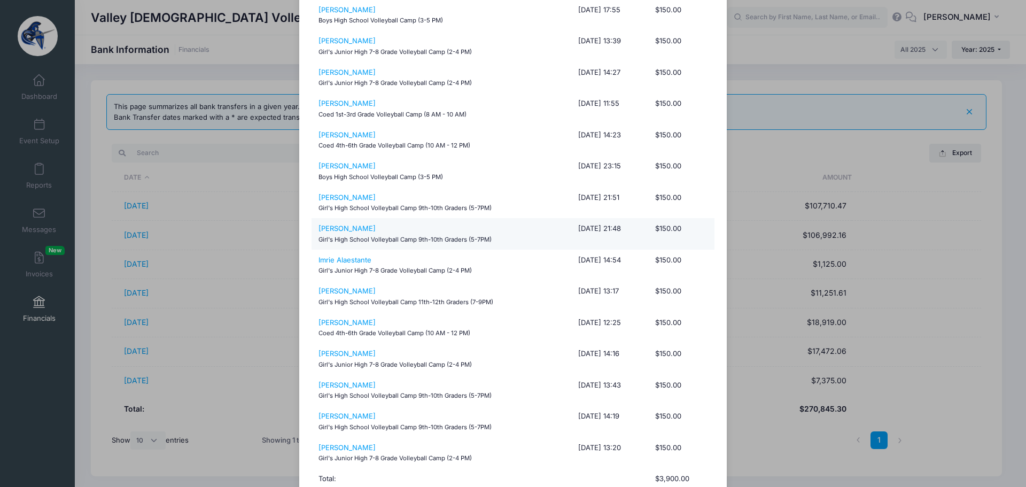
scroll to position [525, 0]
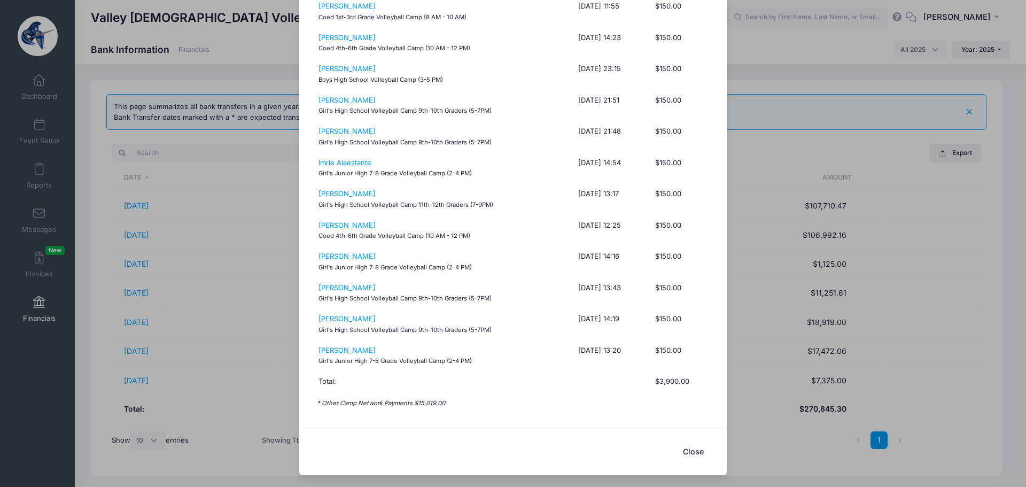
click at [147, 292] on div "Payments Transferred on 05/28/2025 Description Date Amount Elizabeth Doom Girl'…" at bounding box center [513, 243] width 1026 height 487
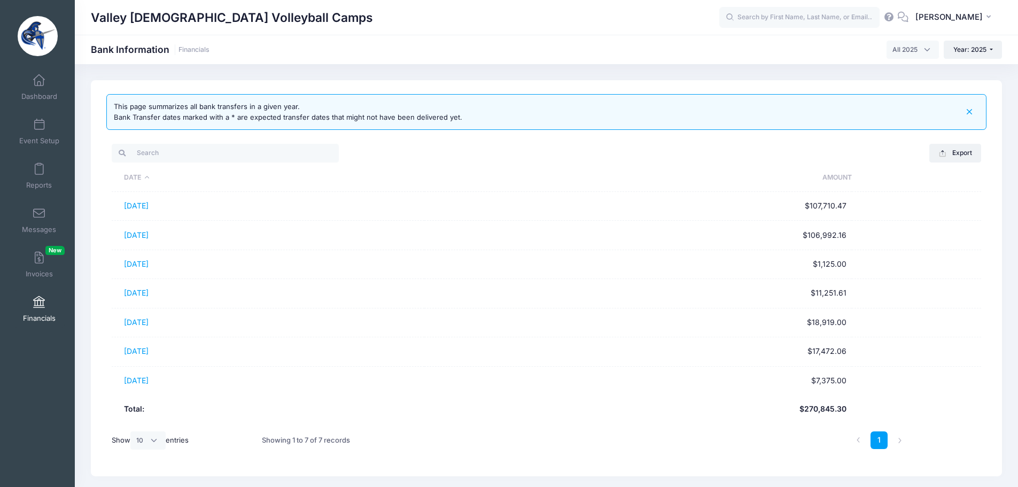
click at [147, 292] on link "04/28/2025" at bounding box center [136, 292] width 25 height 9
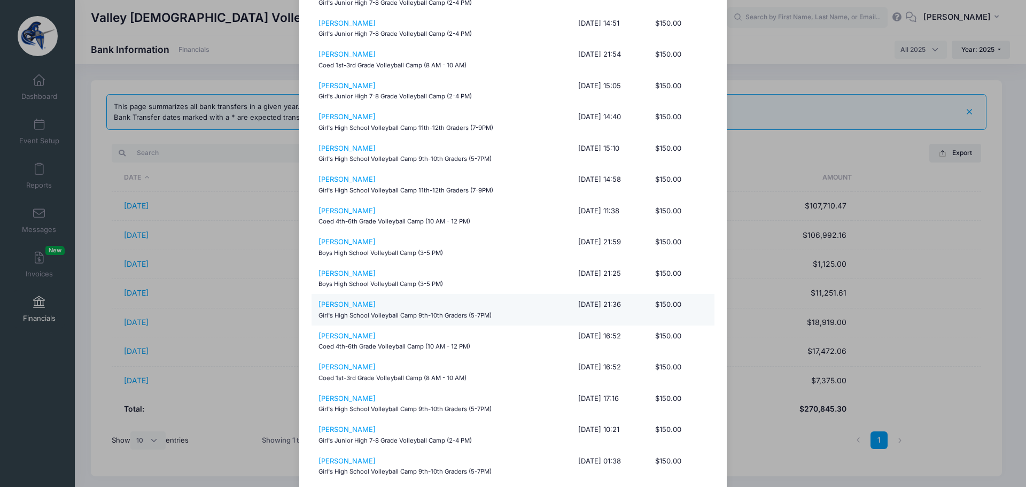
scroll to position [0, 0]
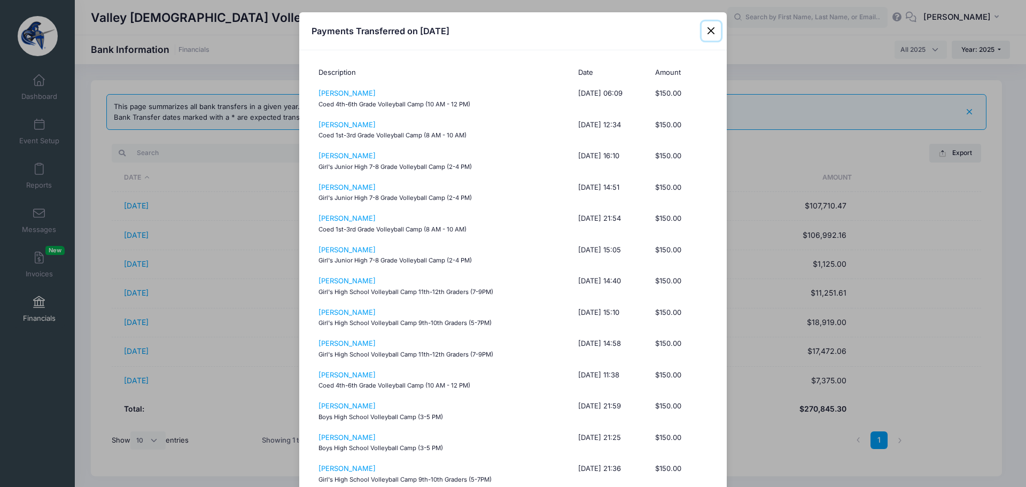
click at [708, 29] on button "Close" at bounding box center [710, 30] width 19 height 19
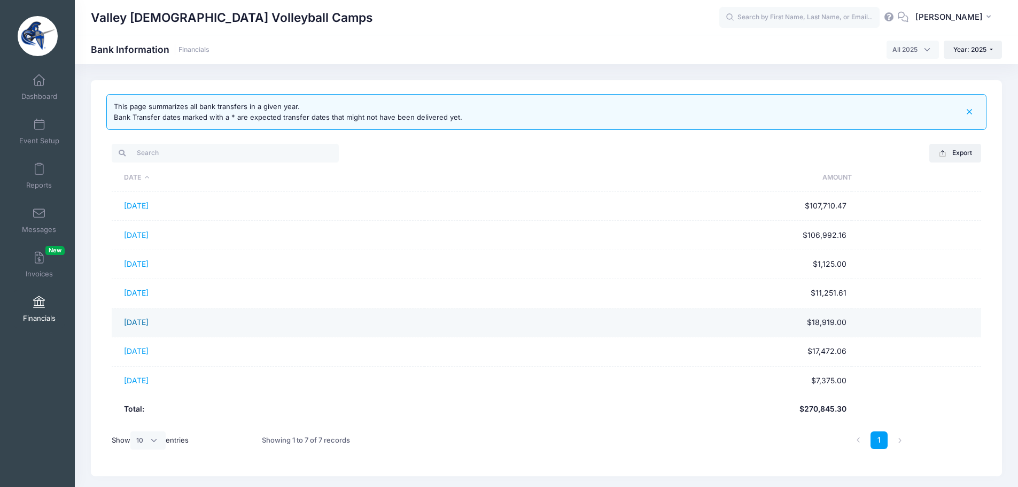
click at [148, 321] on link "05/28/2025" at bounding box center [136, 321] width 25 height 9
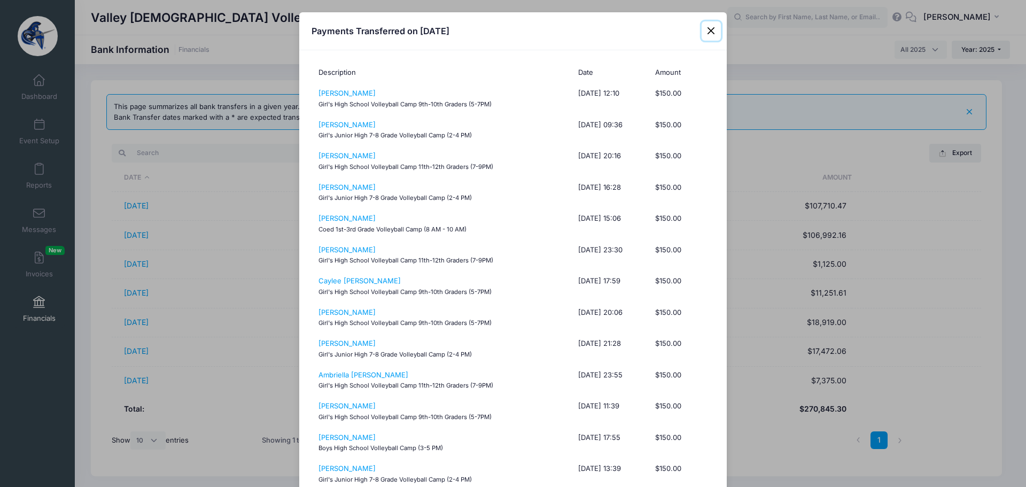
click at [708, 30] on button "Close" at bounding box center [710, 30] width 19 height 19
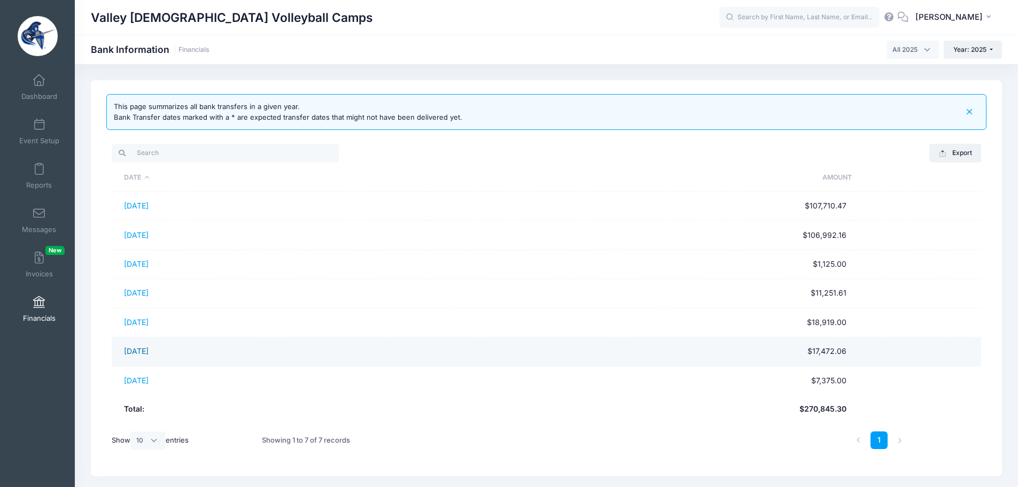
click at [148, 351] on link "06/30/2025" at bounding box center [136, 350] width 25 height 9
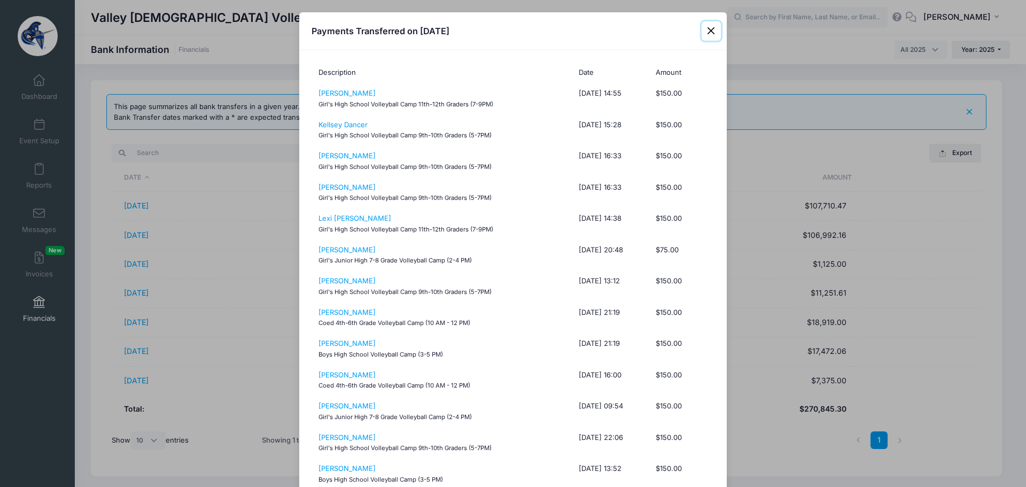
click at [711, 28] on button "Close" at bounding box center [710, 30] width 19 height 19
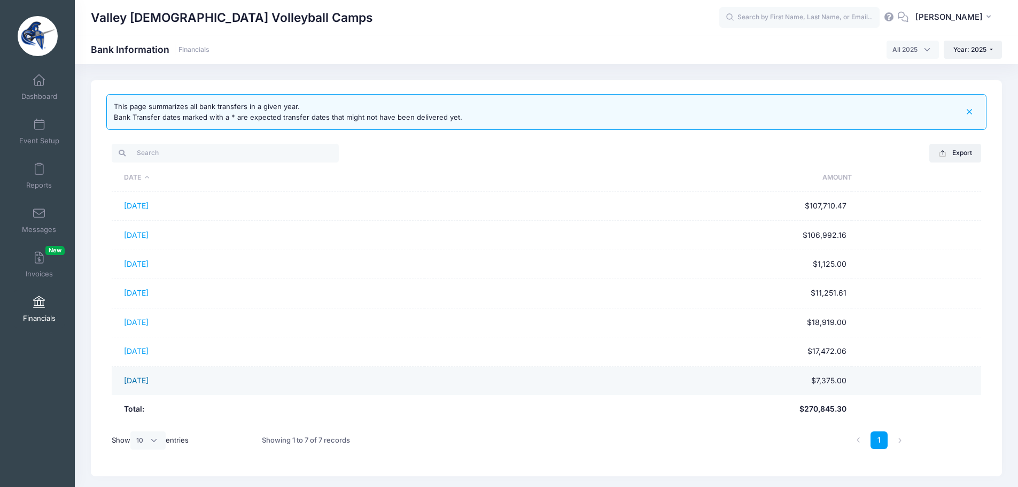
click at [146, 378] on link "[DATE]" at bounding box center [136, 380] width 25 height 9
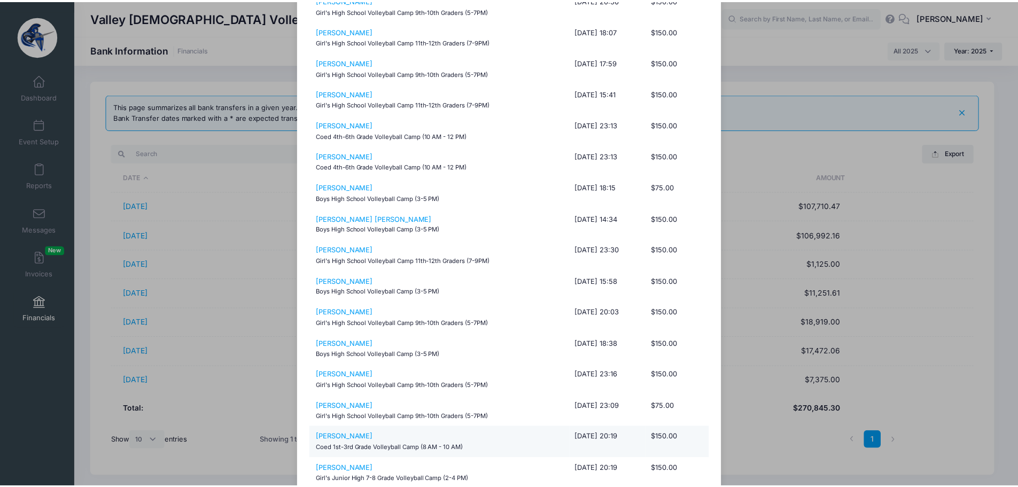
scroll to position [1056, 0]
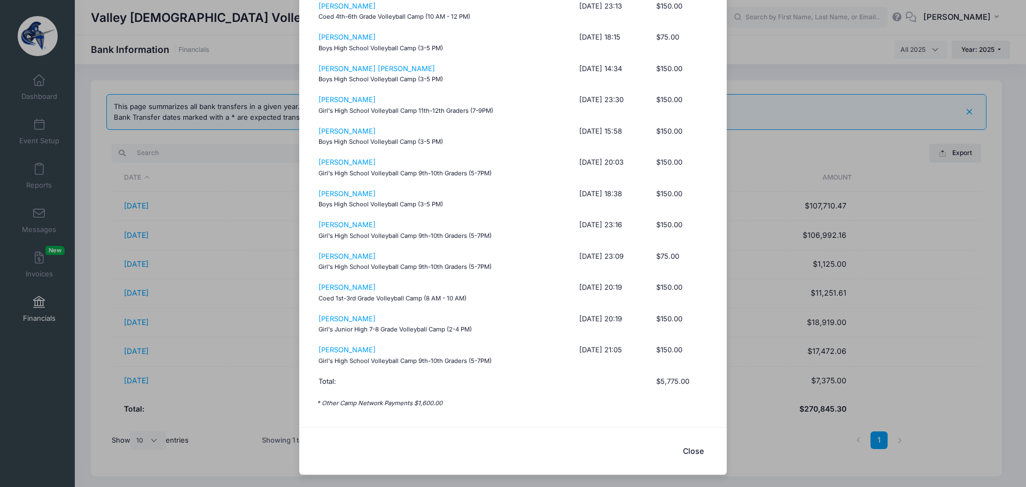
click at [692, 451] on button "Close" at bounding box center [692, 450] width 43 height 23
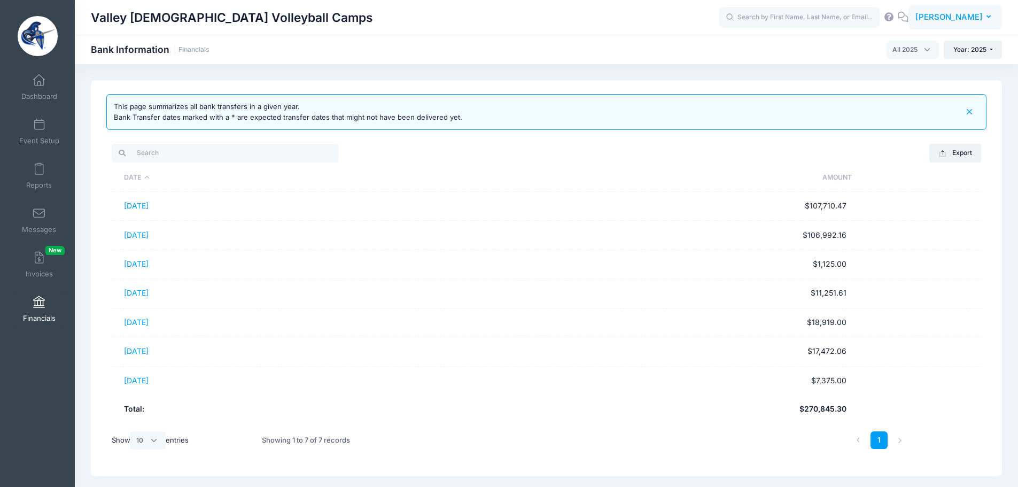
click at [948, 15] on span "[PERSON_NAME]" at bounding box center [948, 17] width 67 height 12
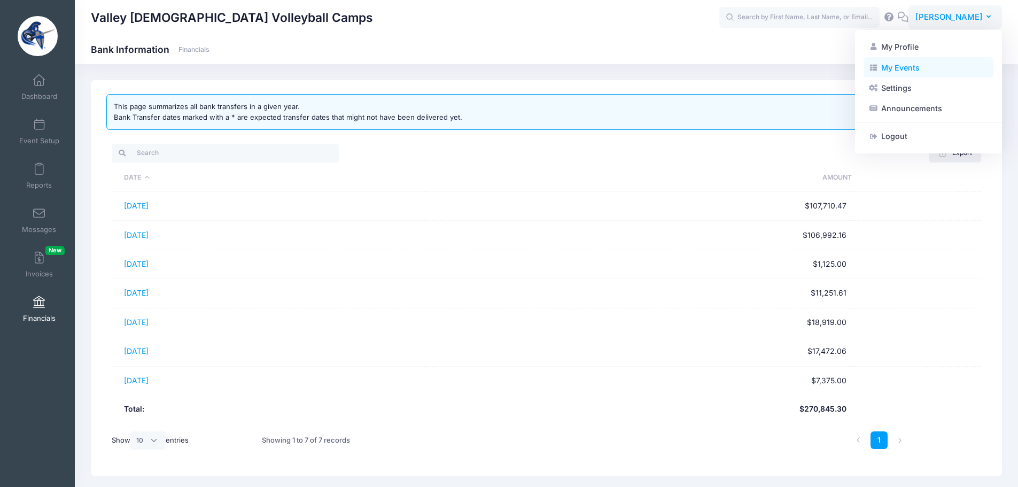
click at [906, 70] on link "My Events" at bounding box center [928, 67] width 130 height 20
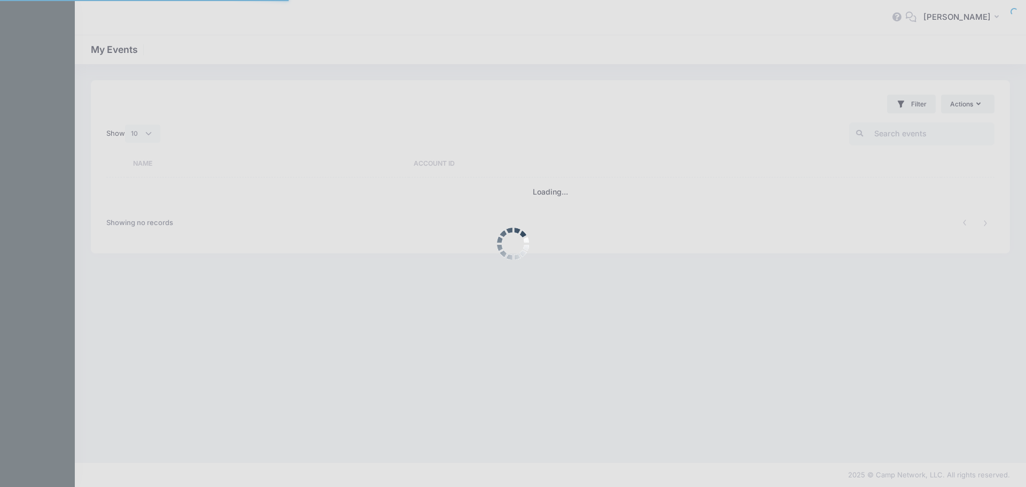
select select "10"
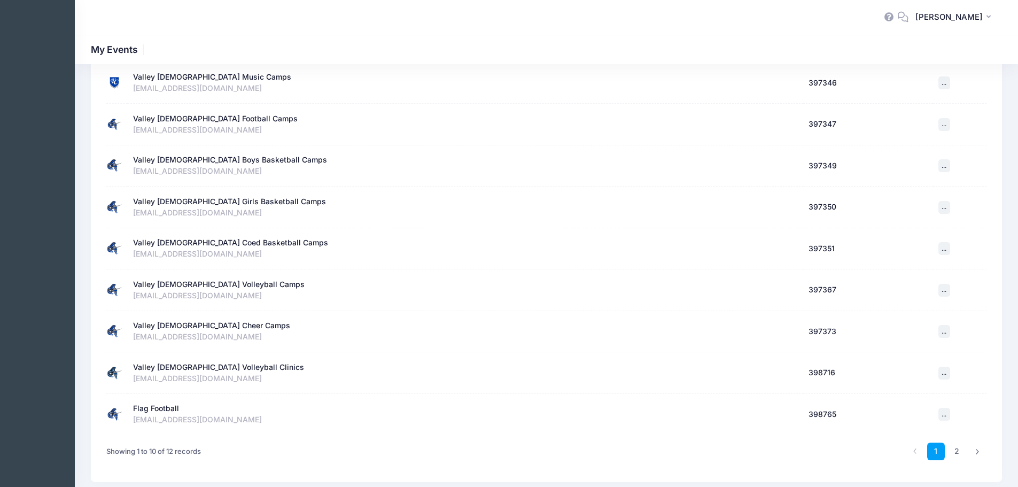
scroll to position [160, 0]
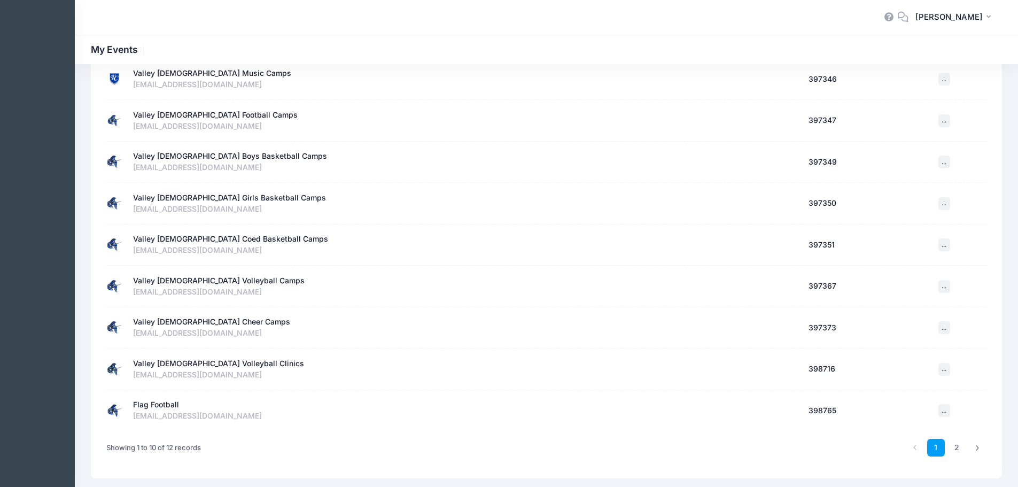
click at [200, 320] on div "Valley Christian Cheer Camps" at bounding box center [211, 321] width 157 height 11
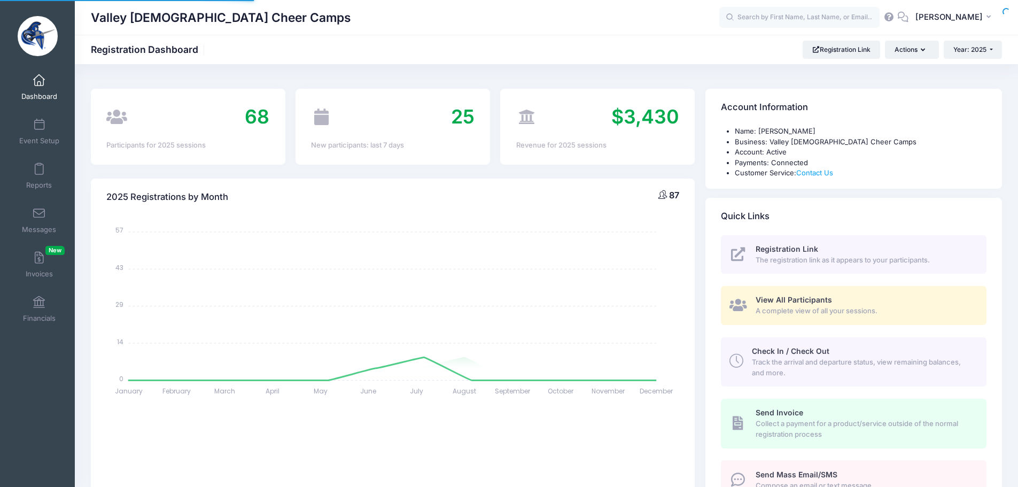
select select
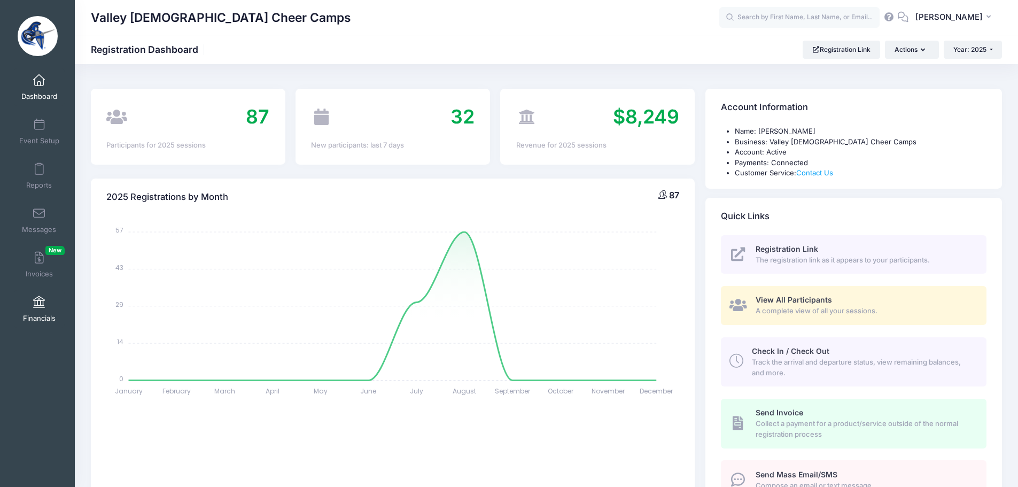
click at [39, 303] on span at bounding box center [39, 302] width 0 height 12
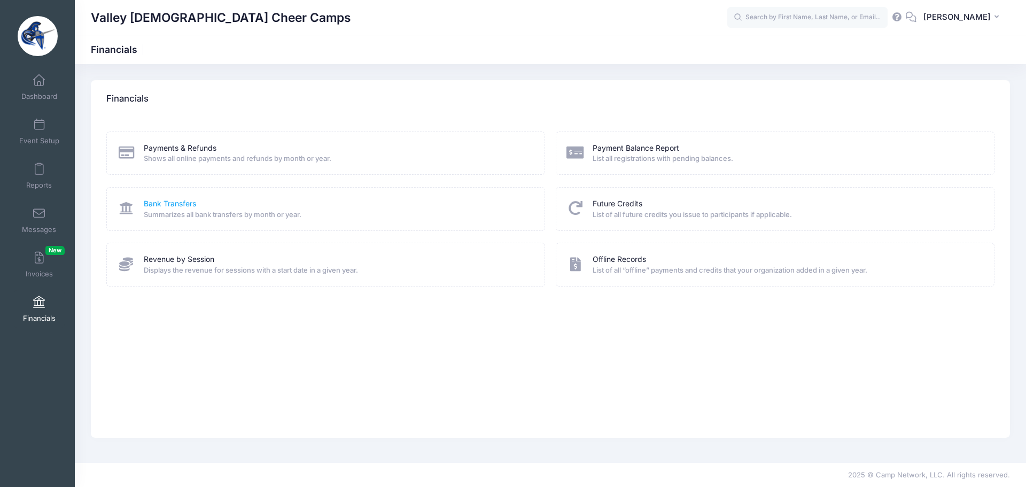
click at [172, 204] on link "Bank Transfers" at bounding box center [170, 203] width 52 height 11
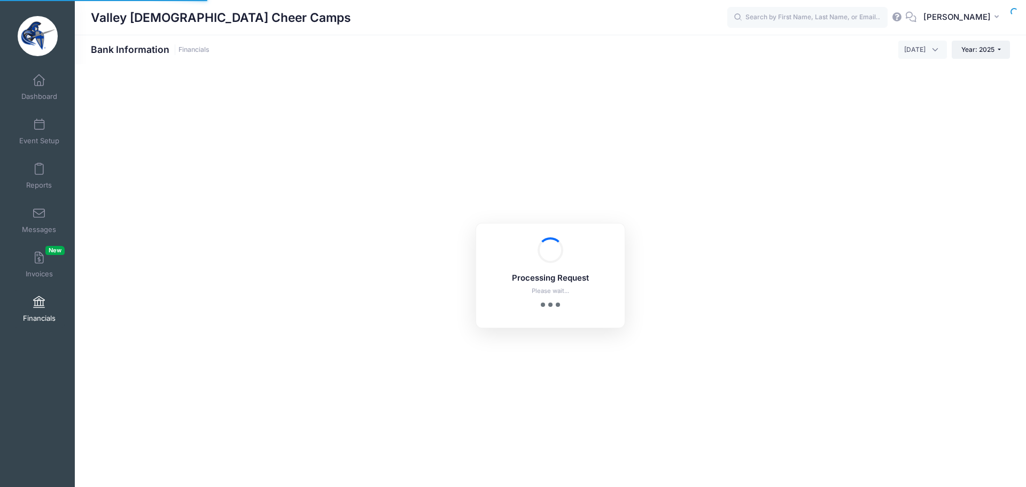
select select "10"
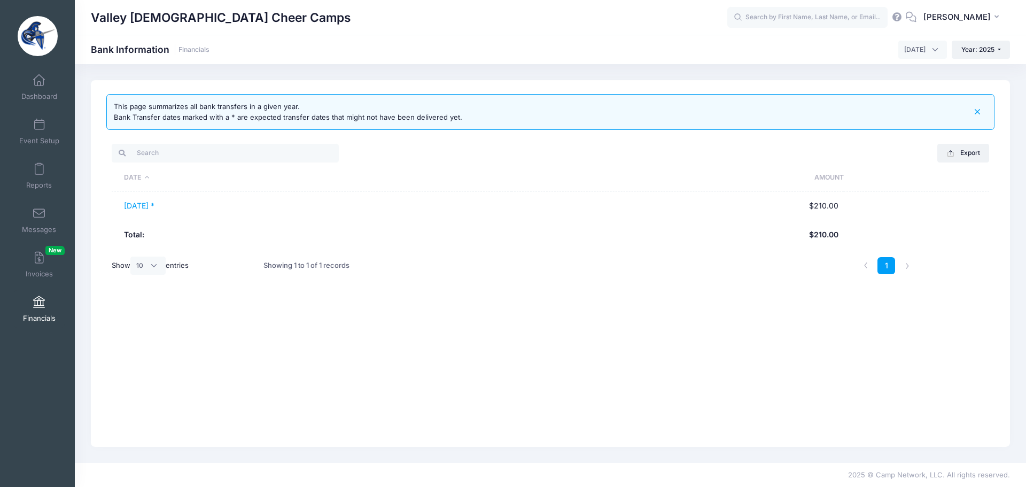
click at [904, 48] on span "[DATE]" at bounding box center [914, 50] width 21 height 10
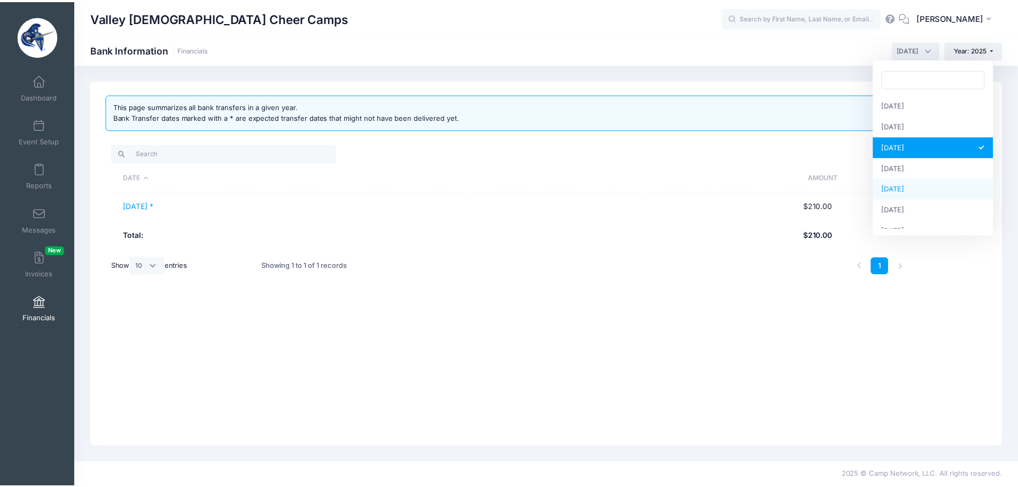
scroll to position [137, 0]
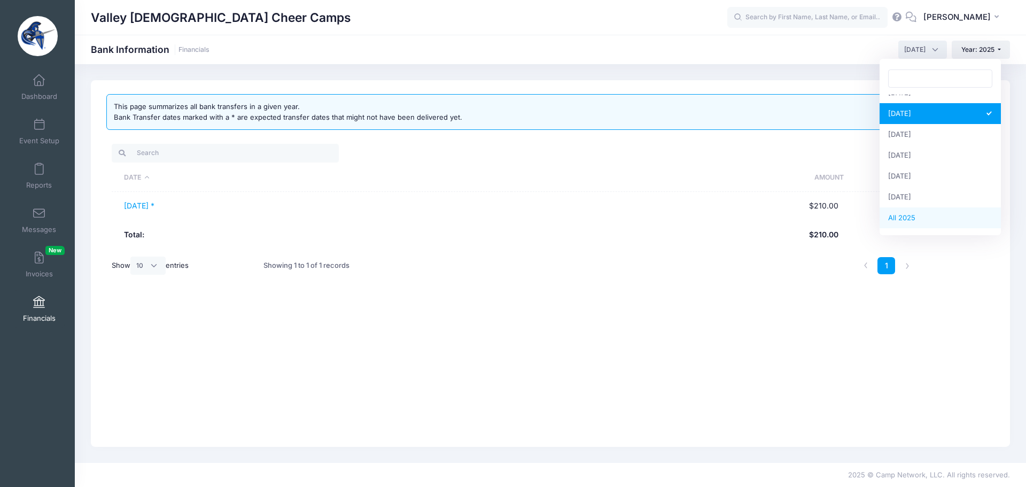
select select
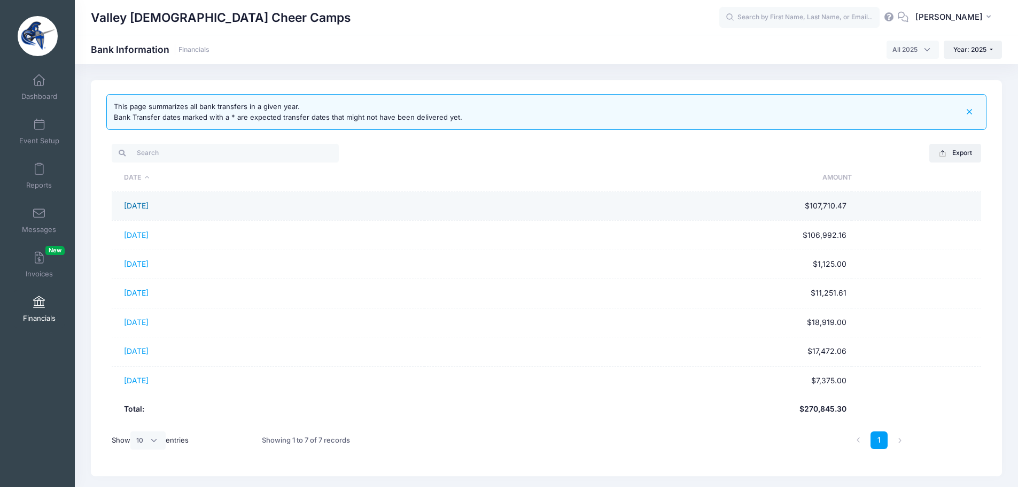
click at [148, 205] on link "[DATE]" at bounding box center [136, 205] width 25 height 9
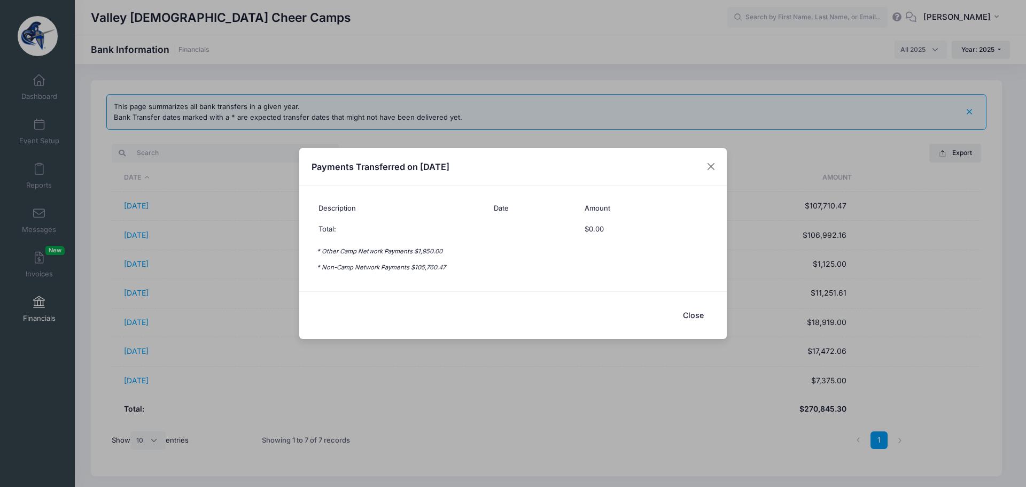
click at [696, 315] on button "Close" at bounding box center [692, 314] width 43 height 23
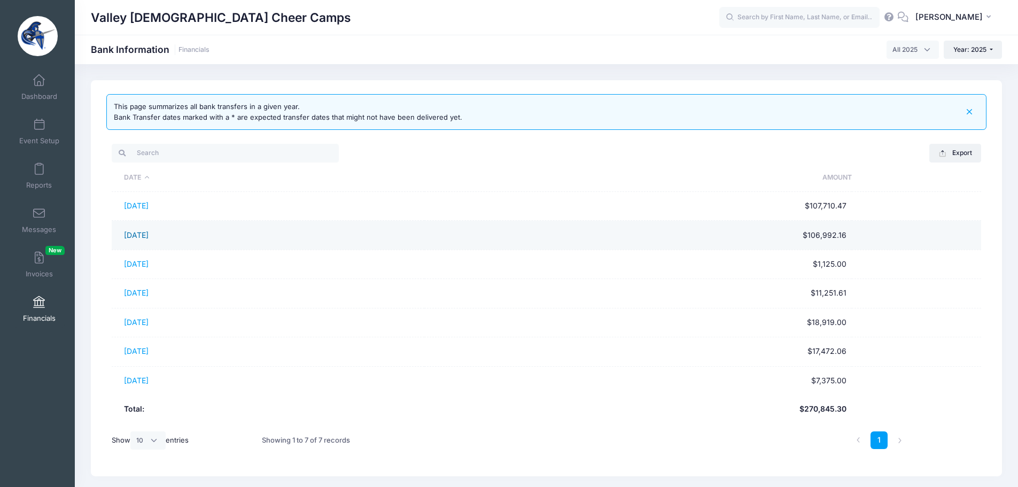
click at [148, 232] on link "[DATE]" at bounding box center [136, 234] width 25 height 9
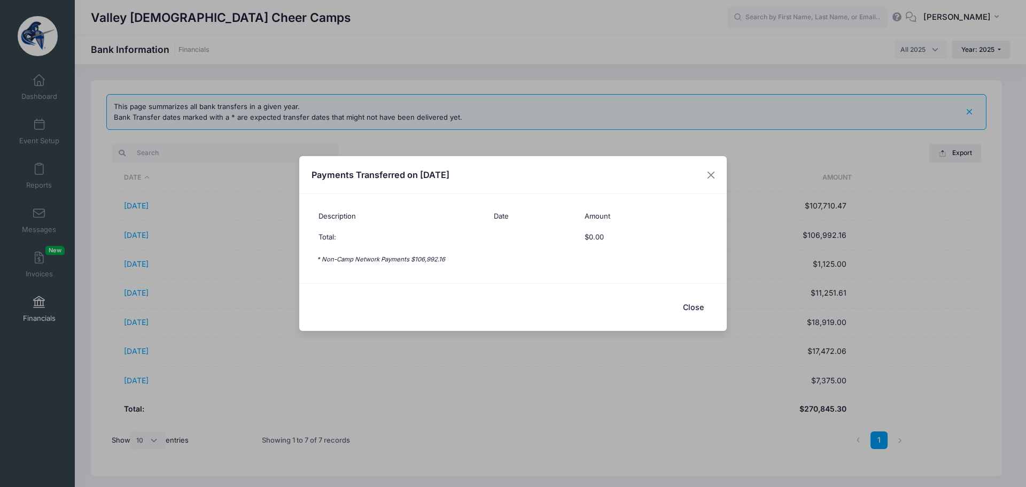
drag, startPoint x: 694, startPoint y: 307, endPoint x: 643, endPoint y: 303, distance: 50.9
click at [694, 307] on button "Close" at bounding box center [692, 306] width 43 height 23
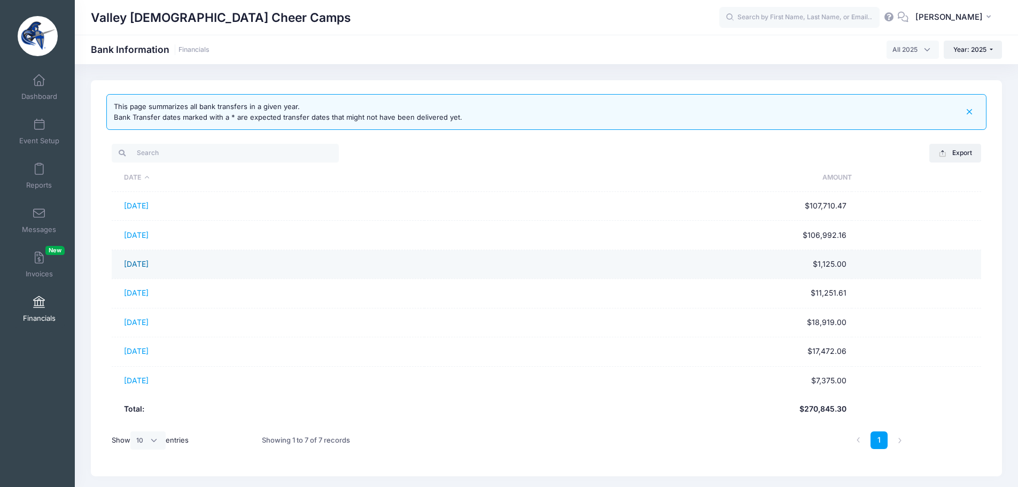
click at [148, 267] on link "[DATE]" at bounding box center [136, 263] width 25 height 9
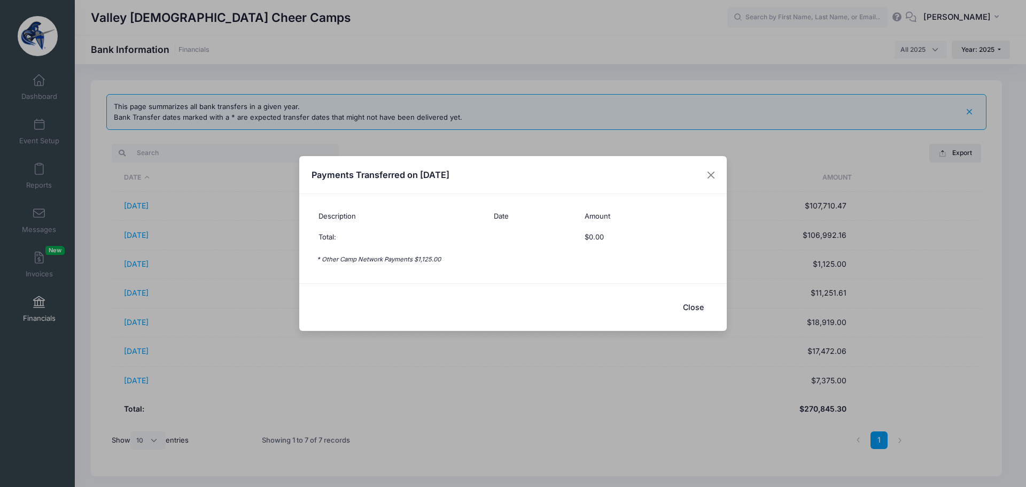
click at [695, 309] on button "Close" at bounding box center [692, 306] width 43 height 23
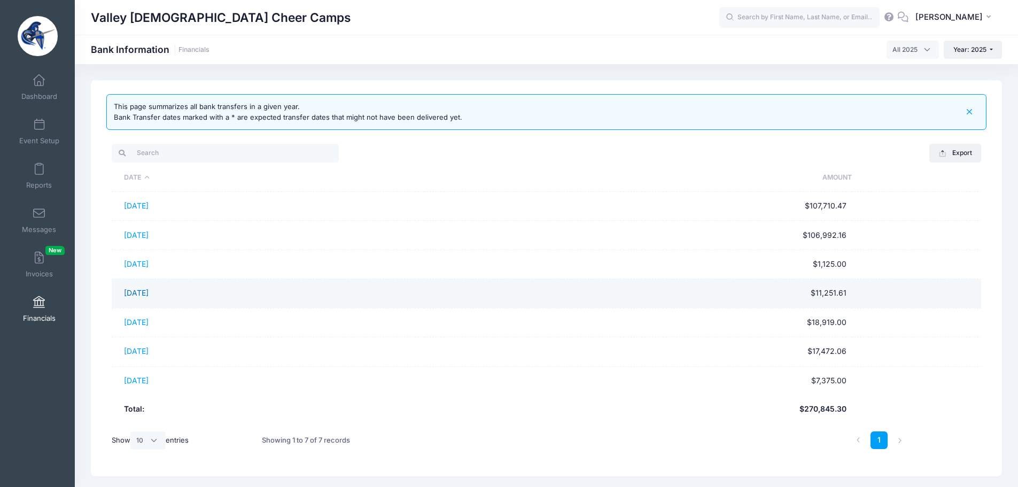
click at [143, 292] on link "[DATE]" at bounding box center [136, 292] width 25 height 9
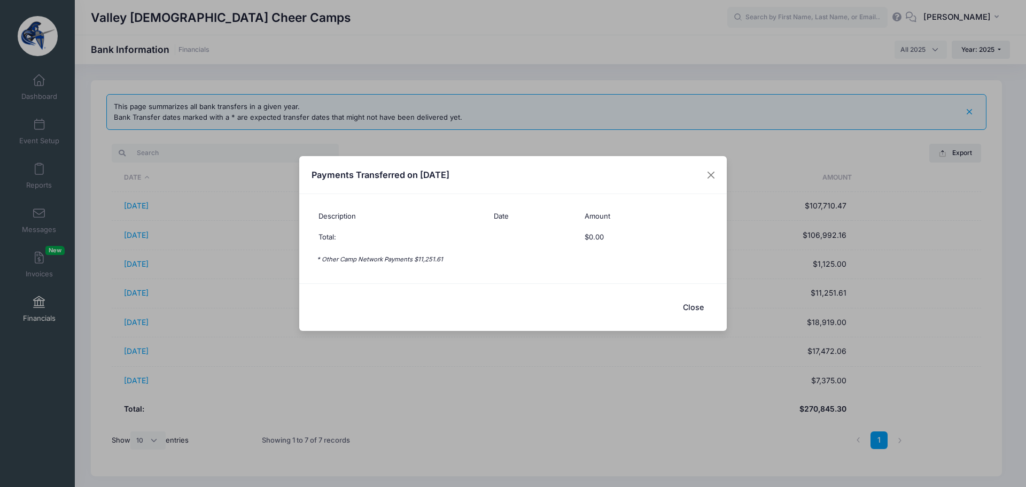
click at [684, 304] on button "Close" at bounding box center [692, 306] width 43 height 23
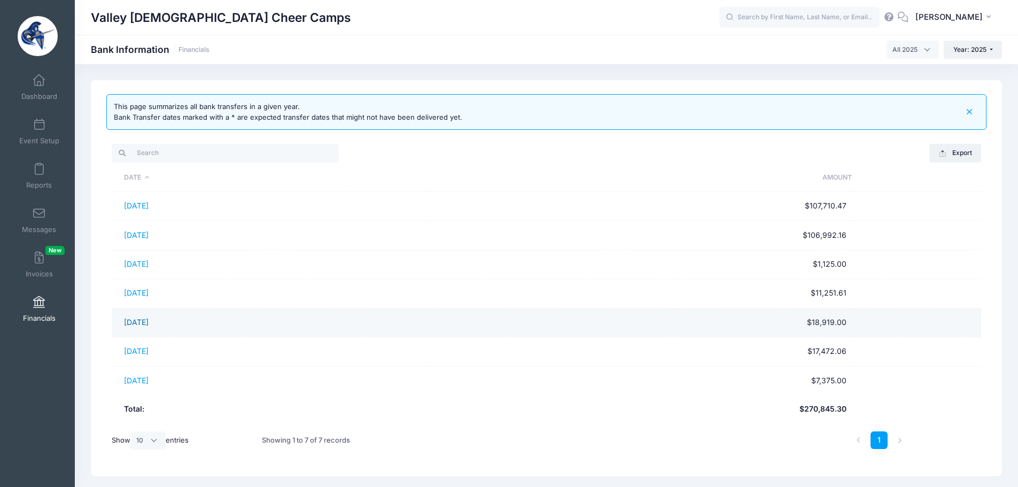
click at [144, 319] on link "[DATE]" at bounding box center [136, 321] width 25 height 9
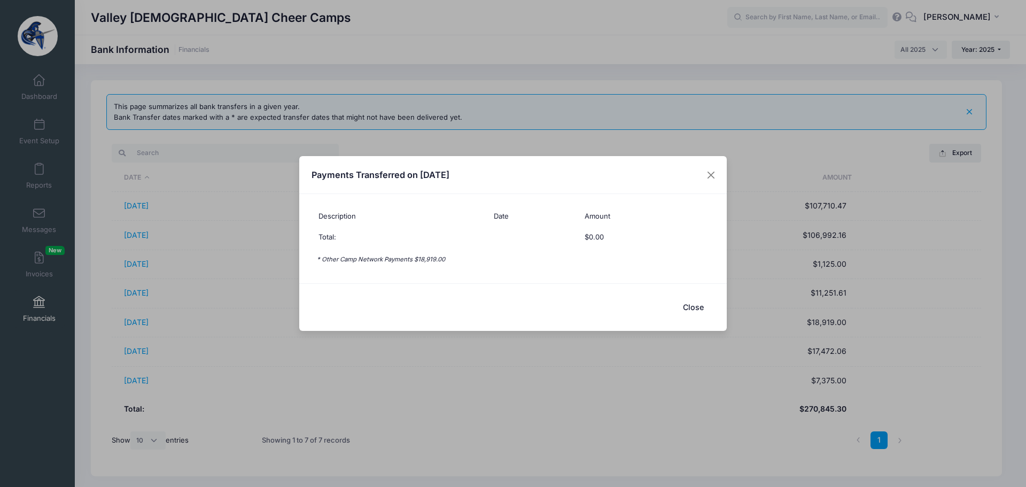
click at [690, 307] on button "Close" at bounding box center [692, 306] width 43 height 23
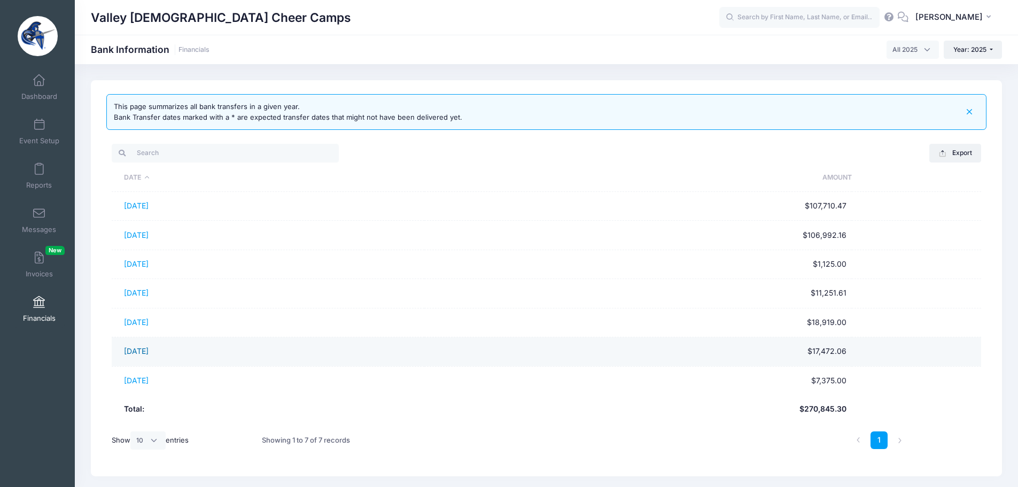
click at [129, 350] on link "06/30/2025" at bounding box center [136, 350] width 25 height 9
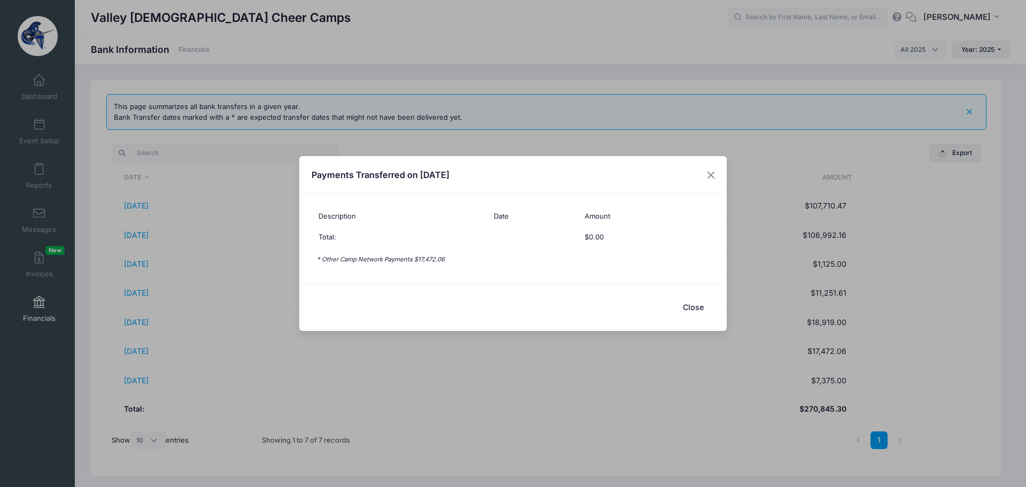
click at [694, 308] on button "Close" at bounding box center [692, 306] width 43 height 23
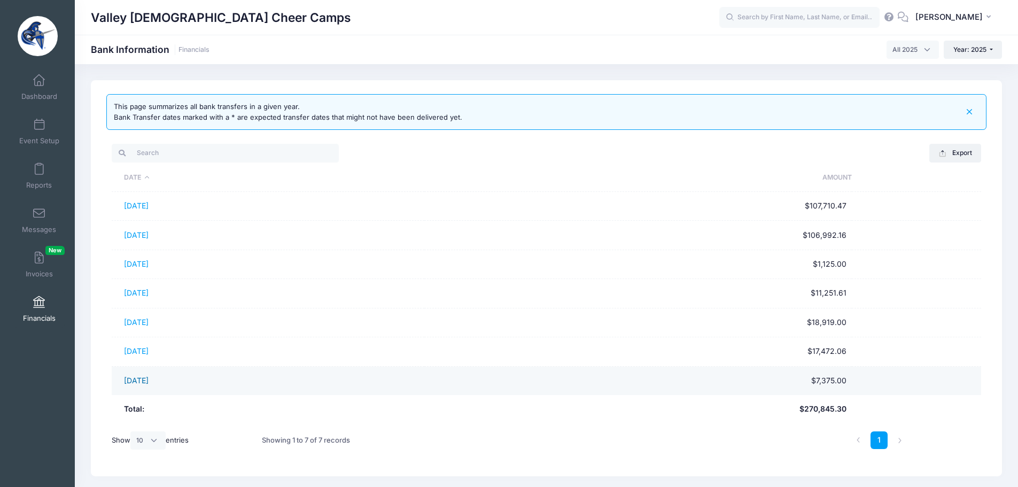
click at [137, 377] on link "07/28/2025" at bounding box center [136, 380] width 25 height 9
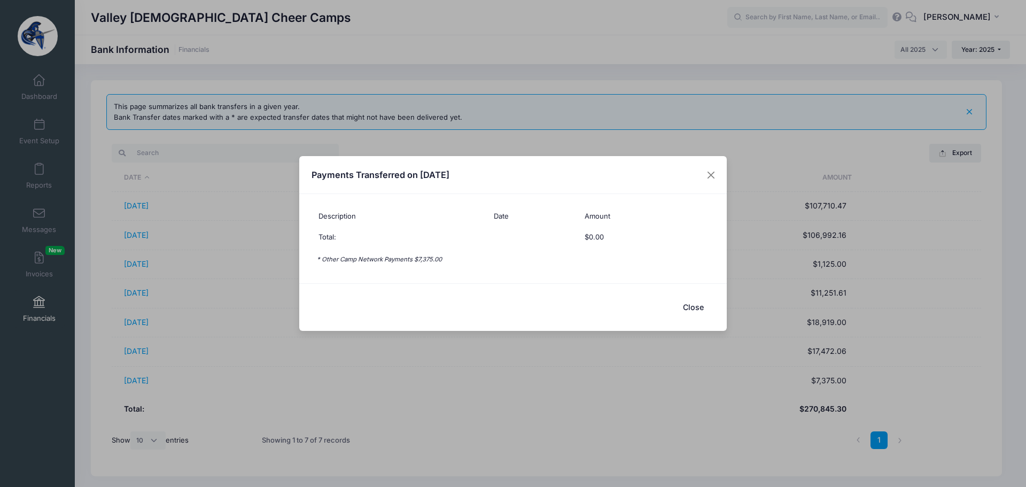
click at [694, 306] on button "Close" at bounding box center [692, 306] width 43 height 23
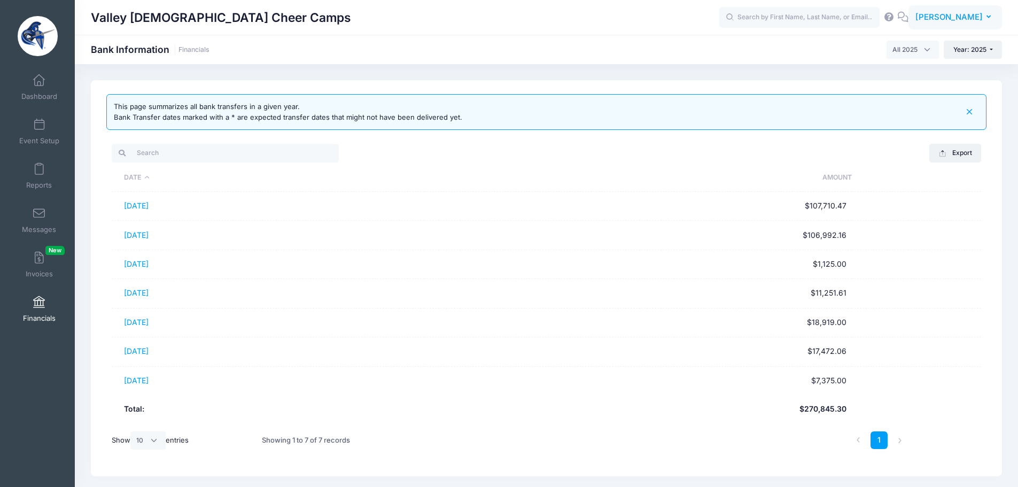
click at [940, 9] on button "KH Kristi Hanenburg" at bounding box center [954, 17] width 93 height 25
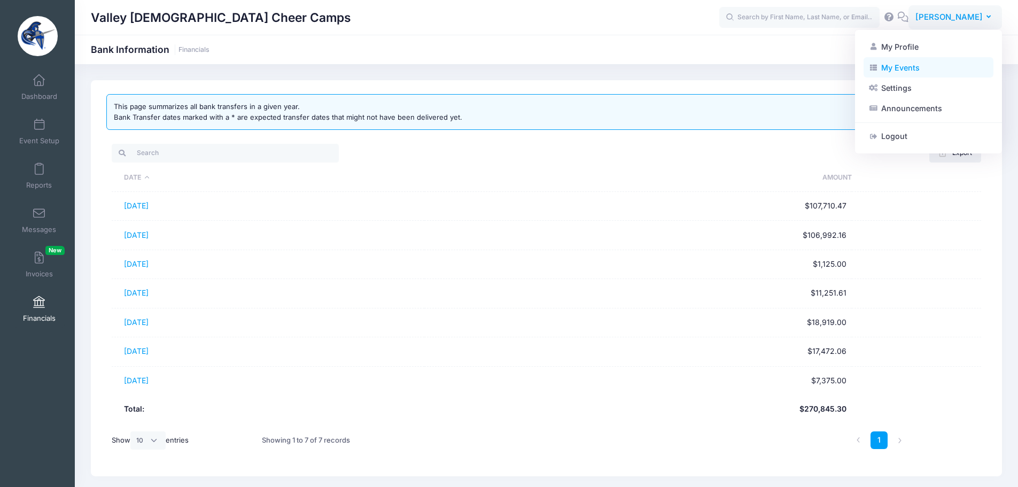
click at [882, 72] on link "My Events" at bounding box center [928, 67] width 130 height 20
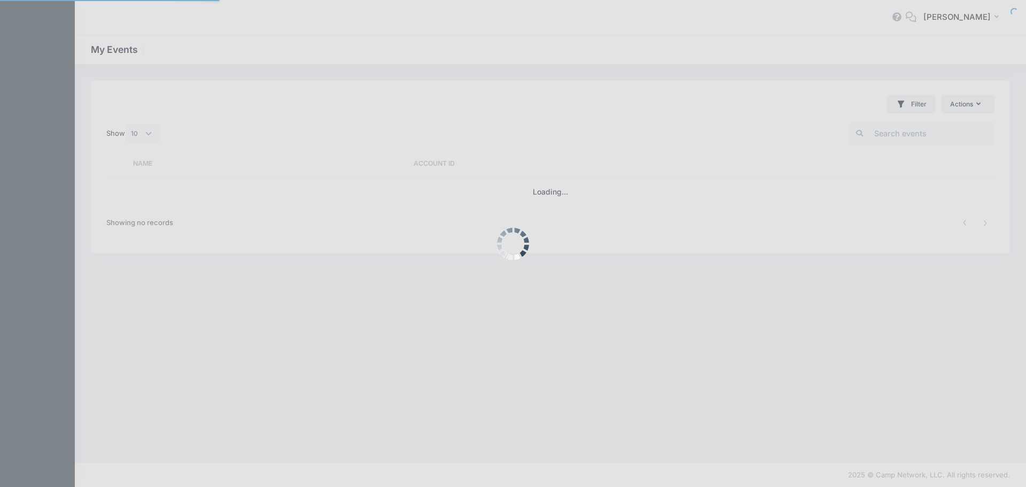
select select "10"
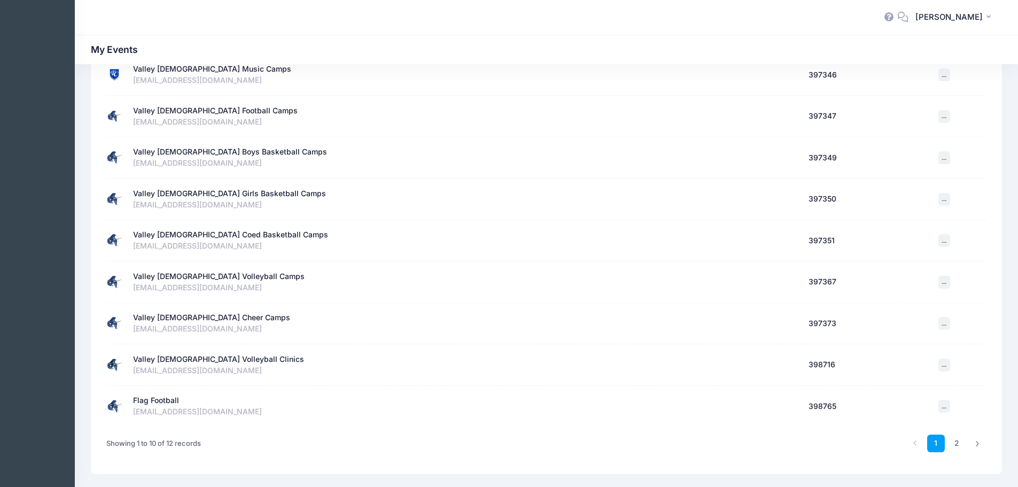
scroll to position [192, 0]
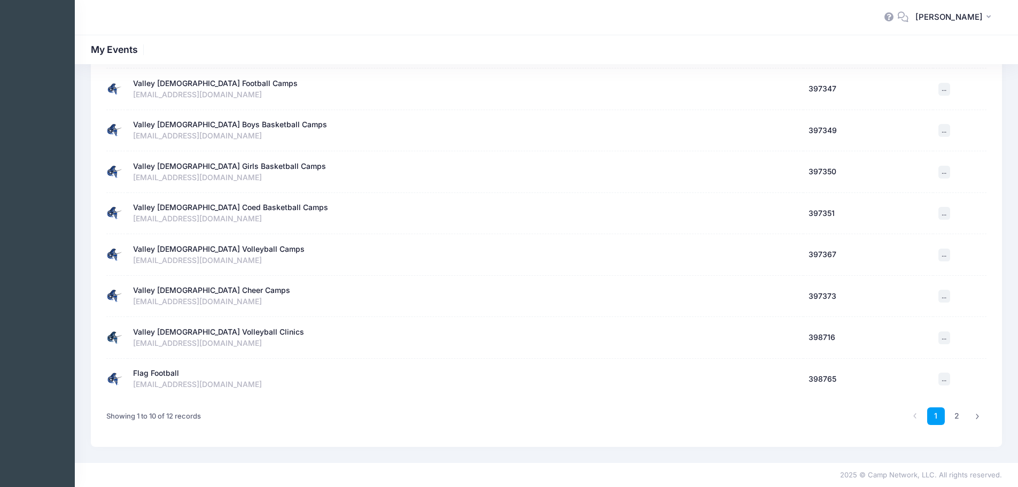
click at [187, 333] on div "Valley [DEMOGRAPHIC_DATA] Volleyball Clinics" at bounding box center [218, 331] width 171 height 11
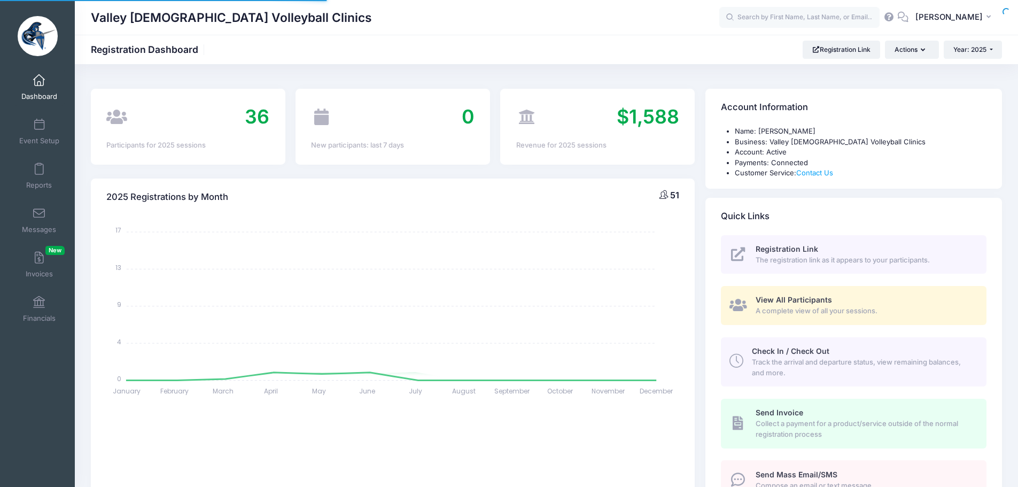
select select
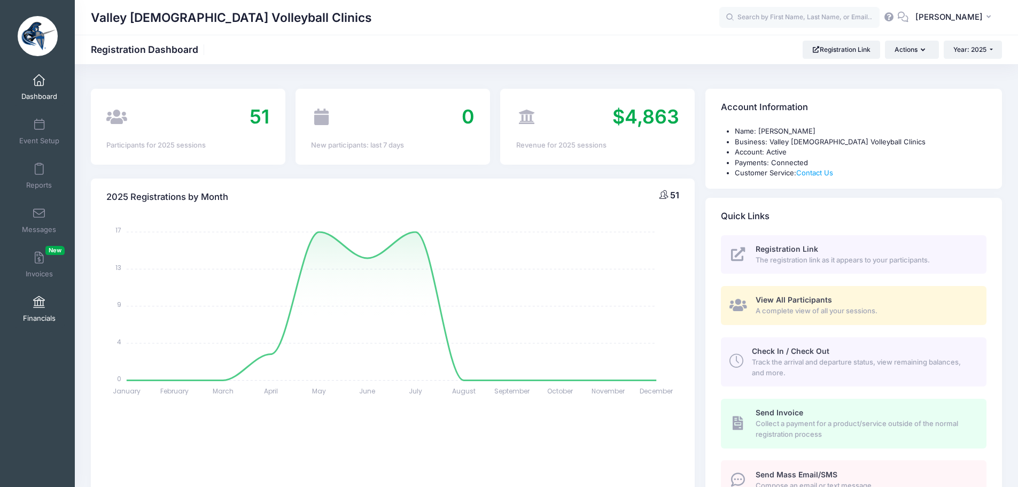
click at [30, 311] on link "Financials" at bounding box center [39, 308] width 51 height 37
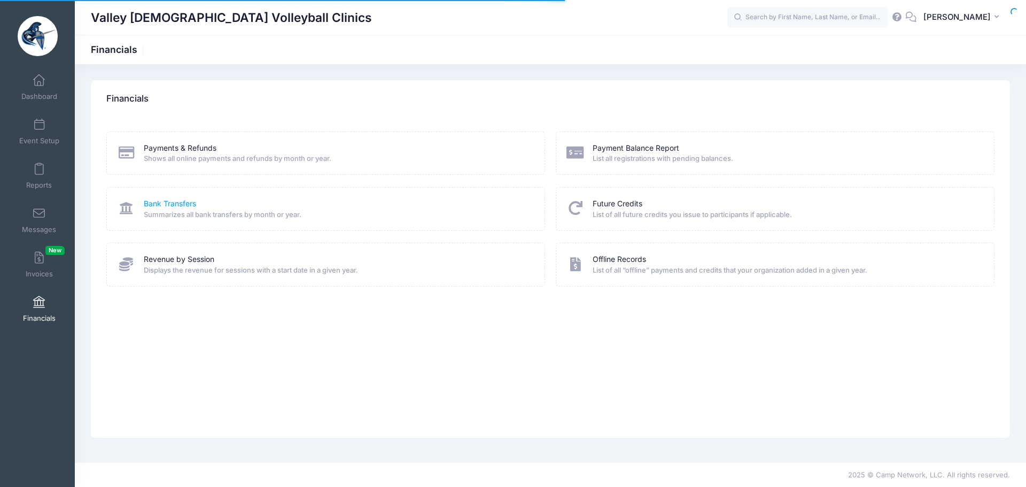
click at [171, 205] on link "Bank Transfers" at bounding box center [170, 203] width 52 height 11
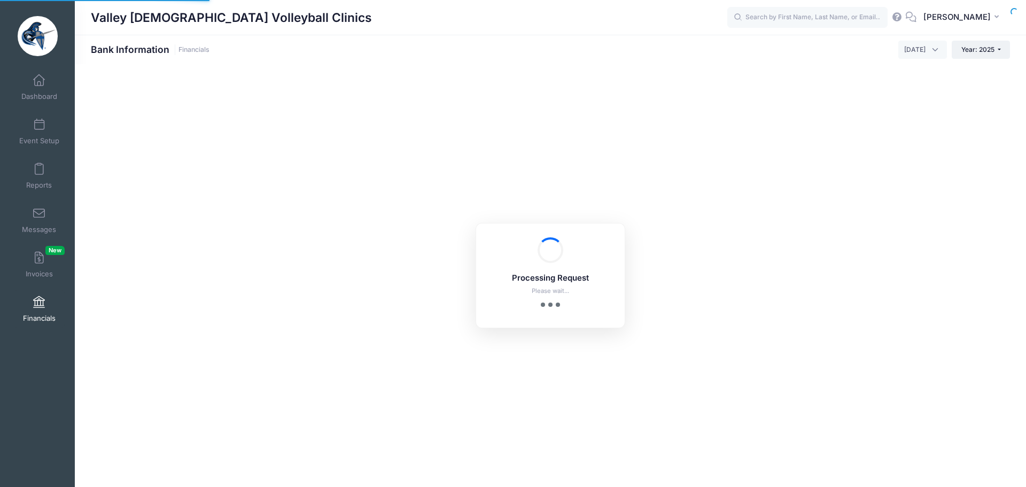
select select "10"
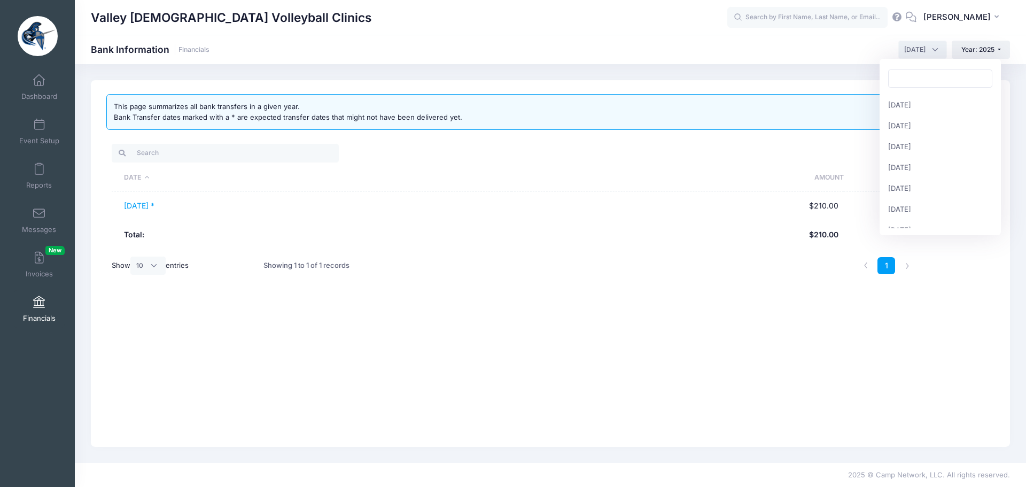
click at [904, 53] on span "[DATE]" at bounding box center [914, 50] width 21 height 10
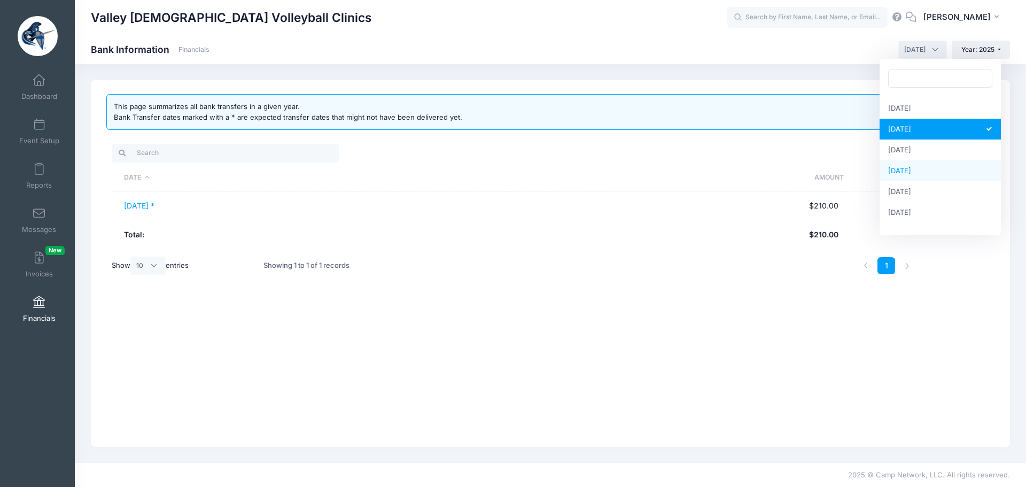
scroll to position [137, 0]
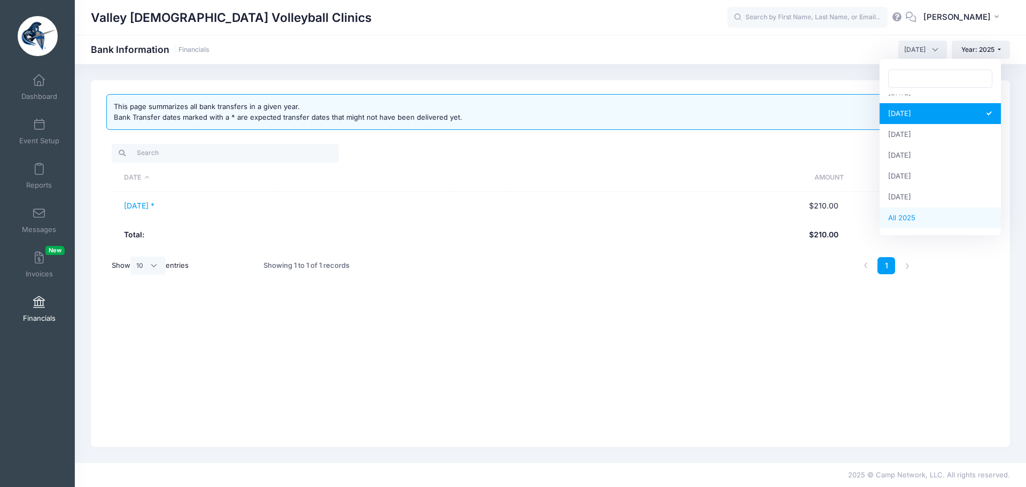
select select
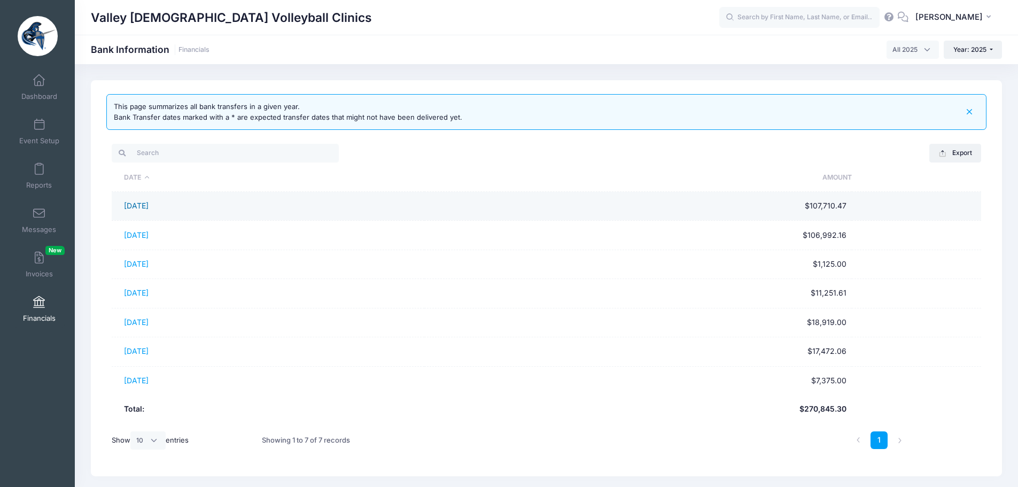
click at [134, 207] on link "[DATE]" at bounding box center [136, 205] width 25 height 9
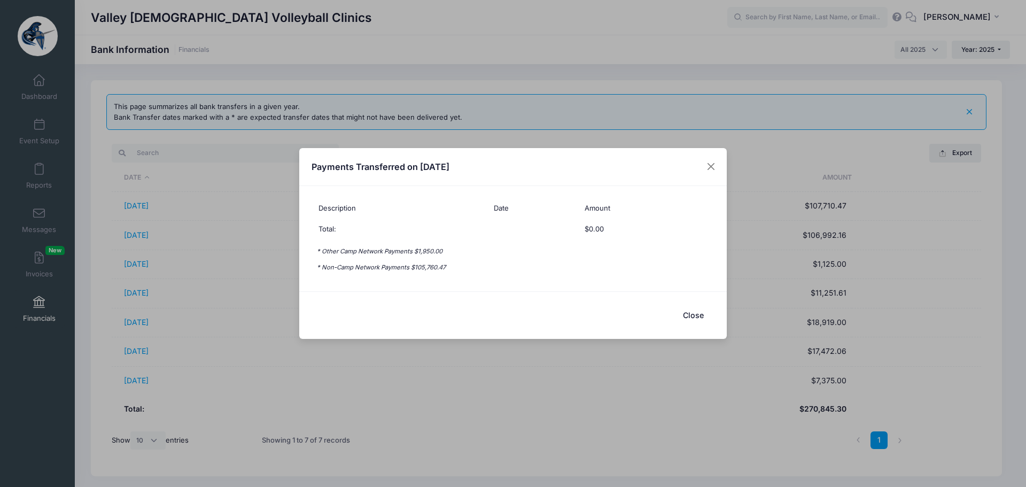
click at [692, 316] on button "Close" at bounding box center [692, 314] width 43 height 23
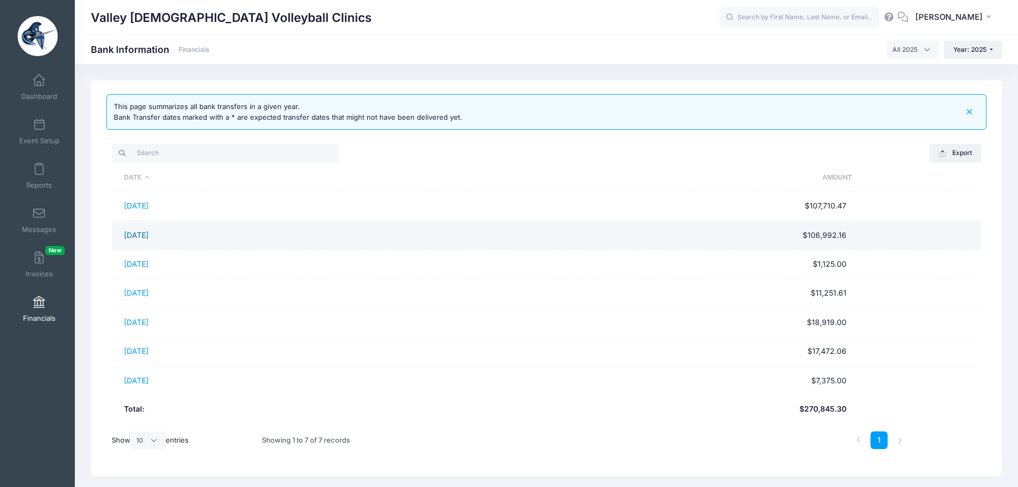
click at [148, 237] on link "[DATE]" at bounding box center [136, 234] width 25 height 9
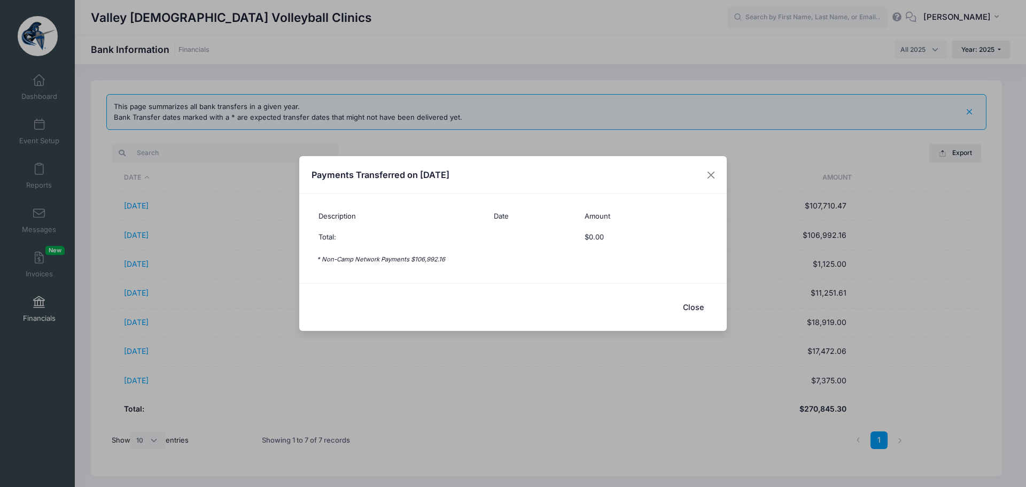
click at [695, 305] on button "Close" at bounding box center [692, 306] width 43 height 23
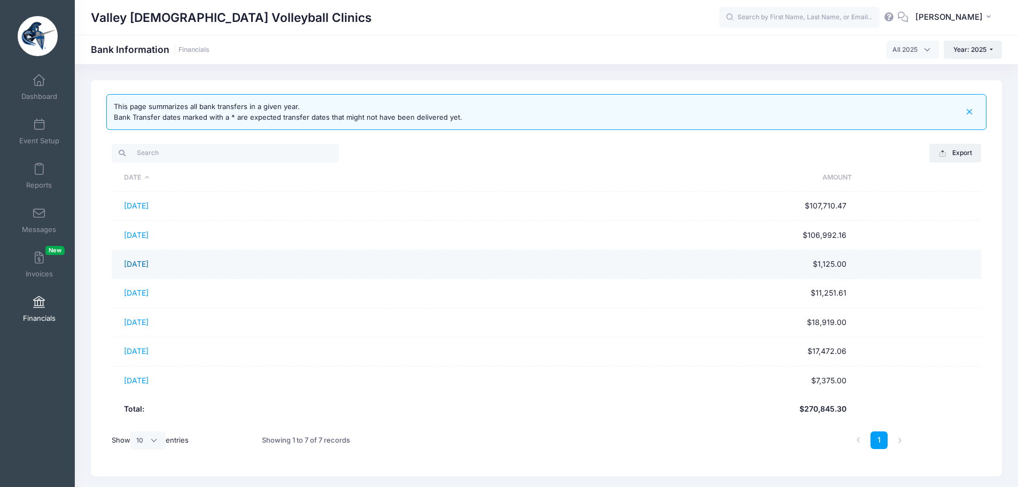
click at [146, 262] on link "[DATE]" at bounding box center [136, 263] width 25 height 9
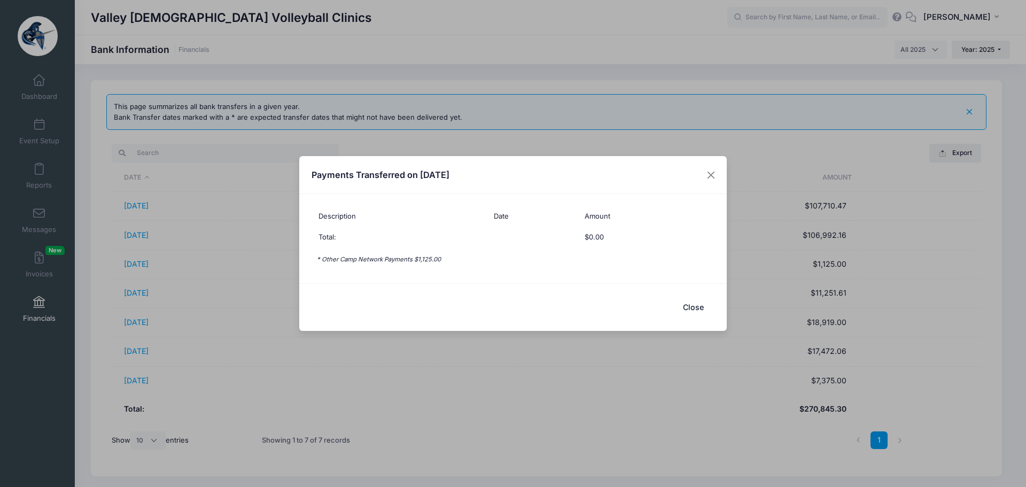
click at [689, 303] on button "Close" at bounding box center [692, 306] width 43 height 23
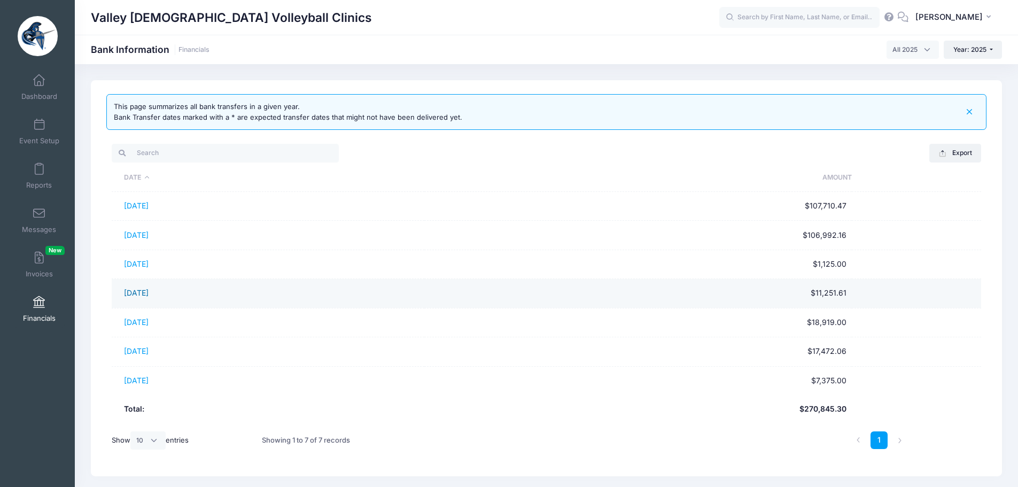
click at [137, 294] on link "[DATE]" at bounding box center [136, 292] width 25 height 9
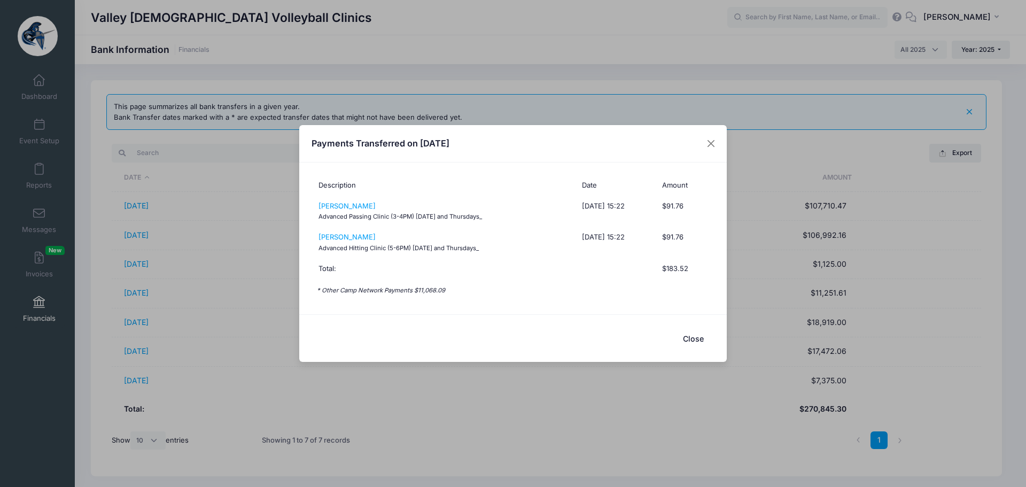
click at [693, 335] on button "Close" at bounding box center [692, 338] width 43 height 23
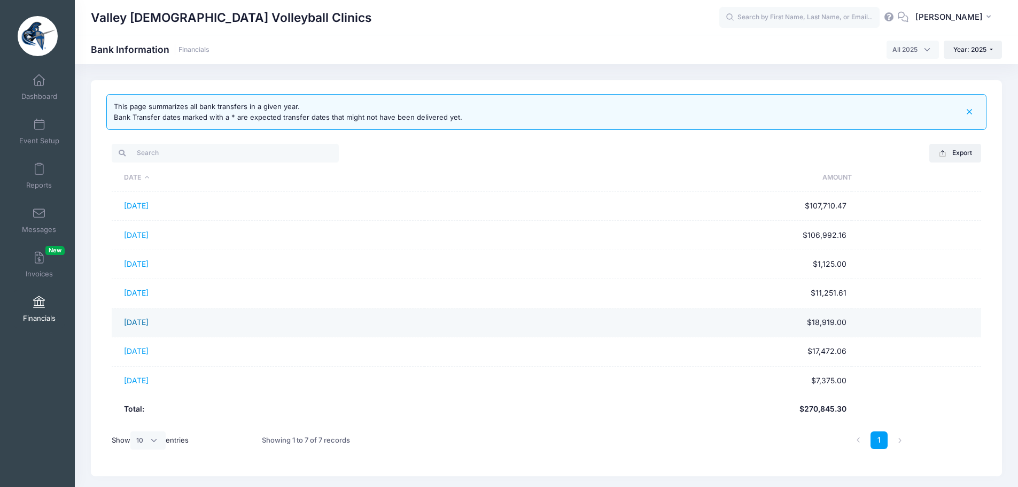
click at [138, 325] on link "05/28/2025" at bounding box center [136, 321] width 25 height 9
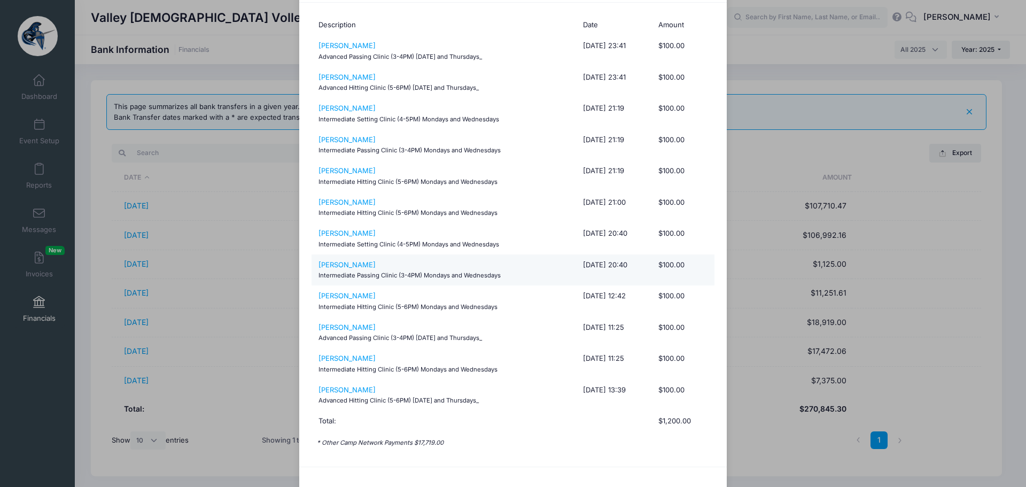
scroll to position [0, 0]
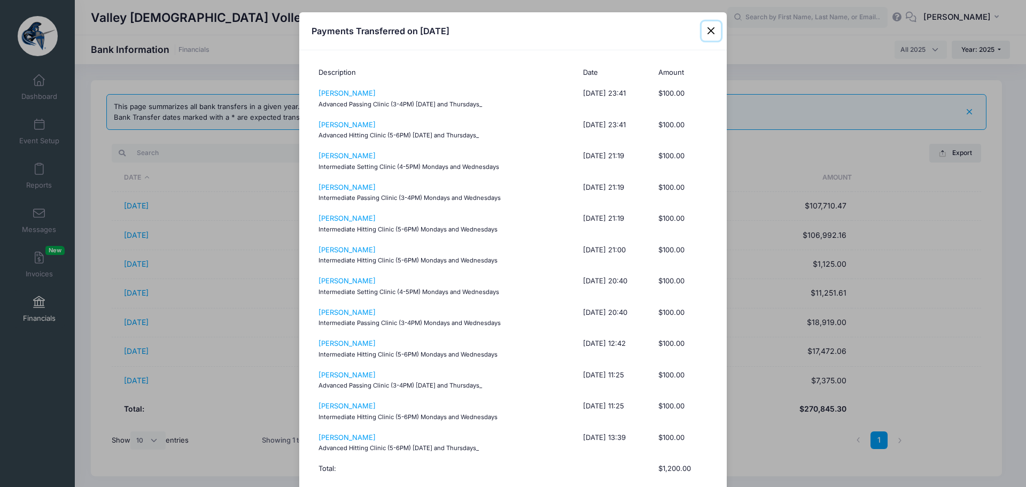
click at [709, 28] on button "Close" at bounding box center [710, 30] width 19 height 19
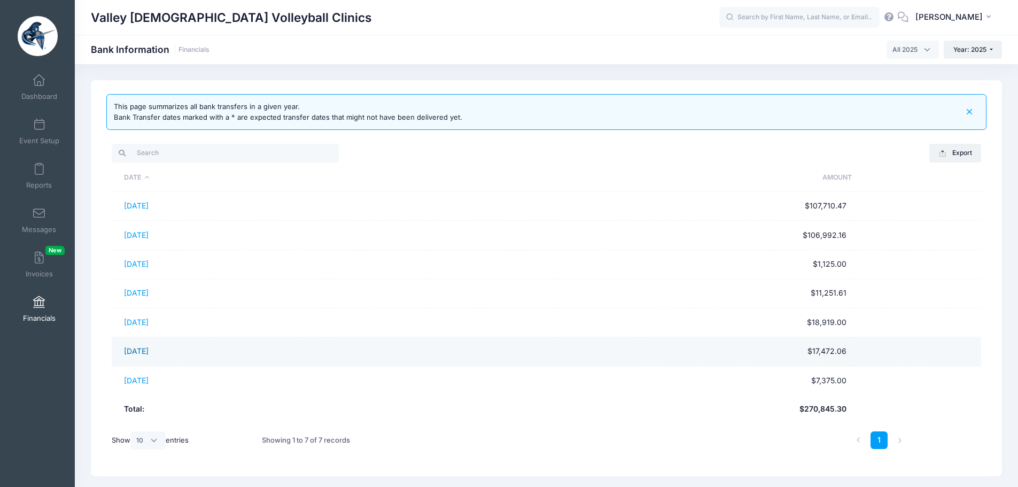
click at [138, 347] on link "06/30/2025" at bounding box center [136, 350] width 25 height 9
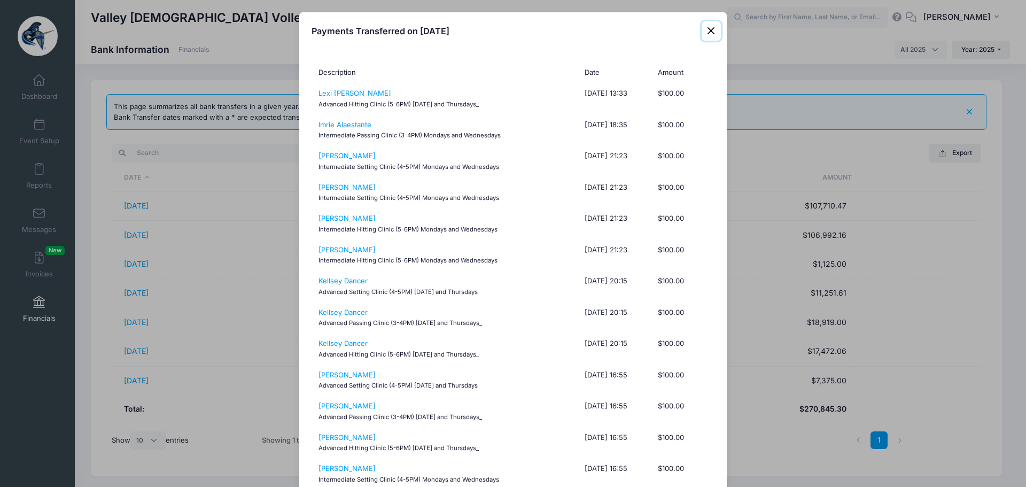
click at [708, 29] on button "Close" at bounding box center [710, 30] width 19 height 19
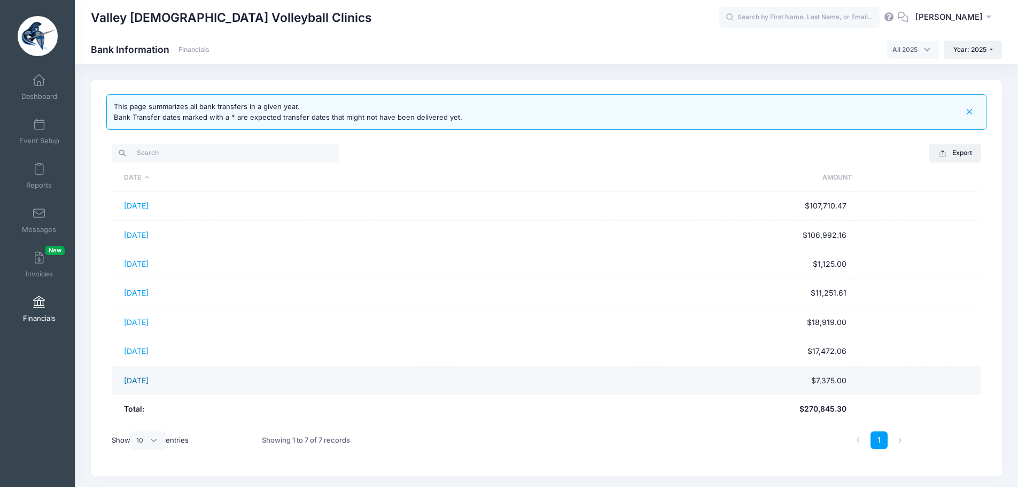
click at [148, 381] on link "07/28/2025" at bounding box center [136, 380] width 25 height 9
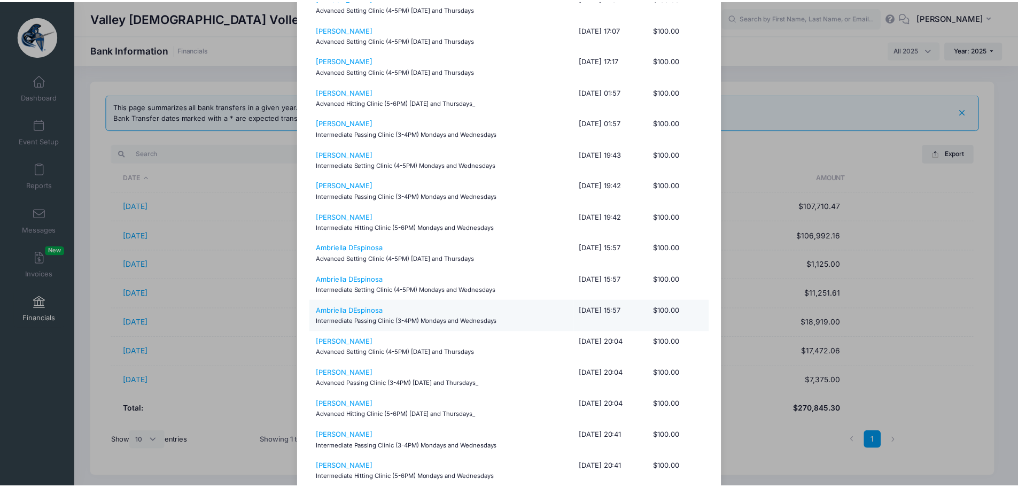
scroll to position [587, 0]
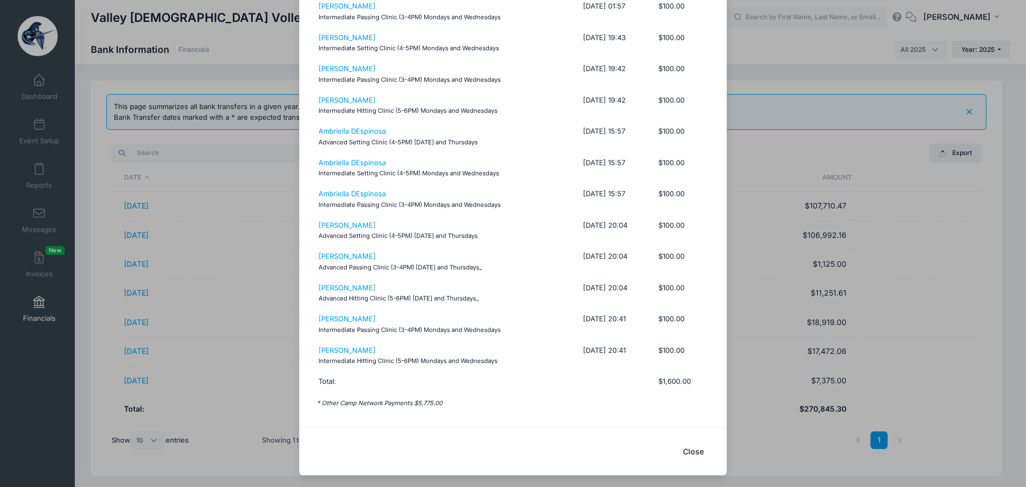
click at [688, 447] on button "Close" at bounding box center [692, 451] width 43 height 23
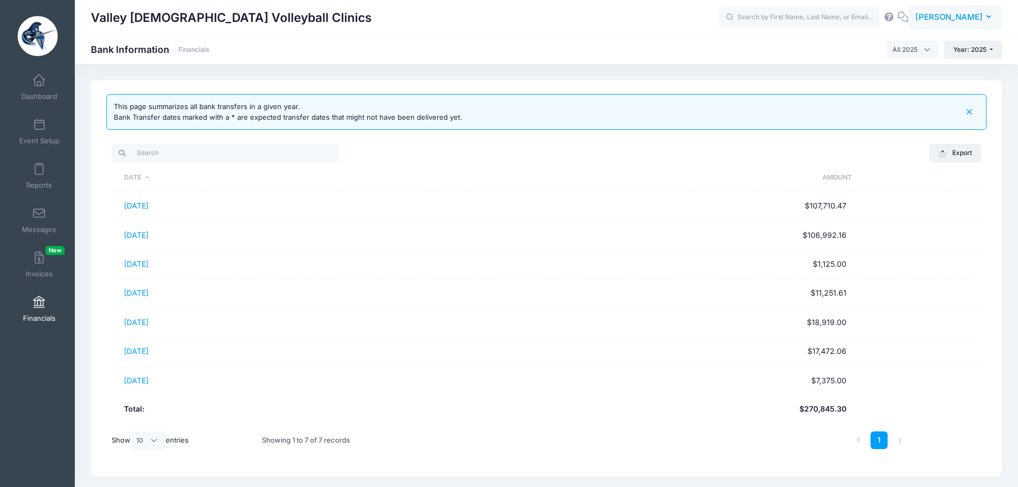
click at [958, 17] on span "[PERSON_NAME]" at bounding box center [948, 17] width 67 height 12
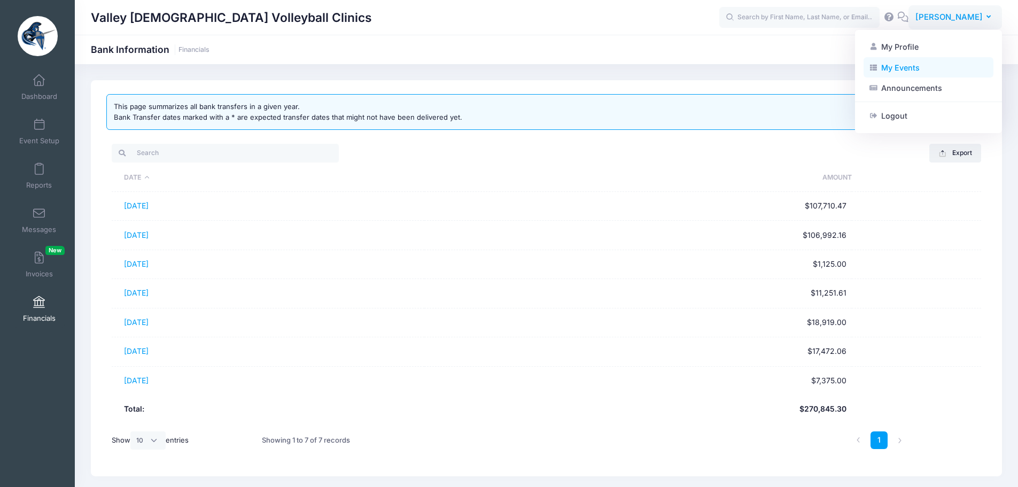
click at [913, 66] on link "My Events" at bounding box center [928, 67] width 130 height 20
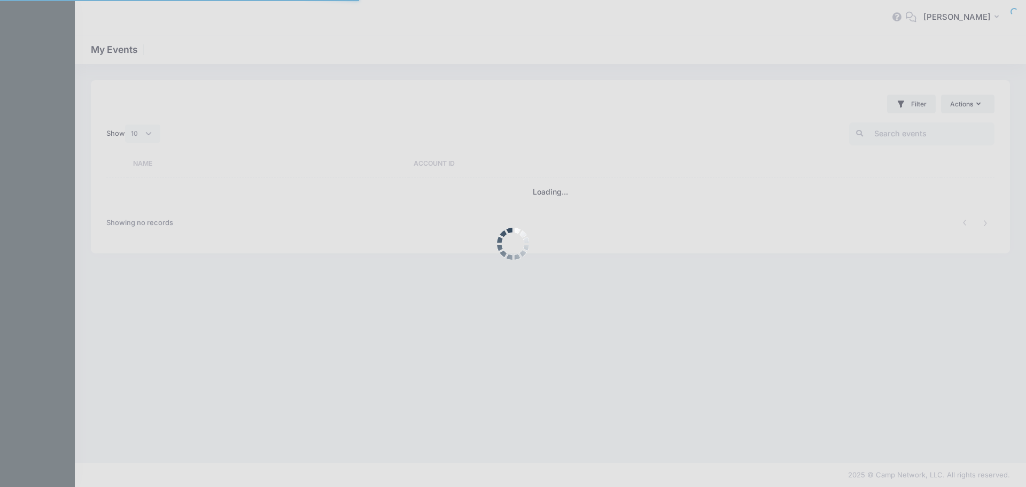
select select "10"
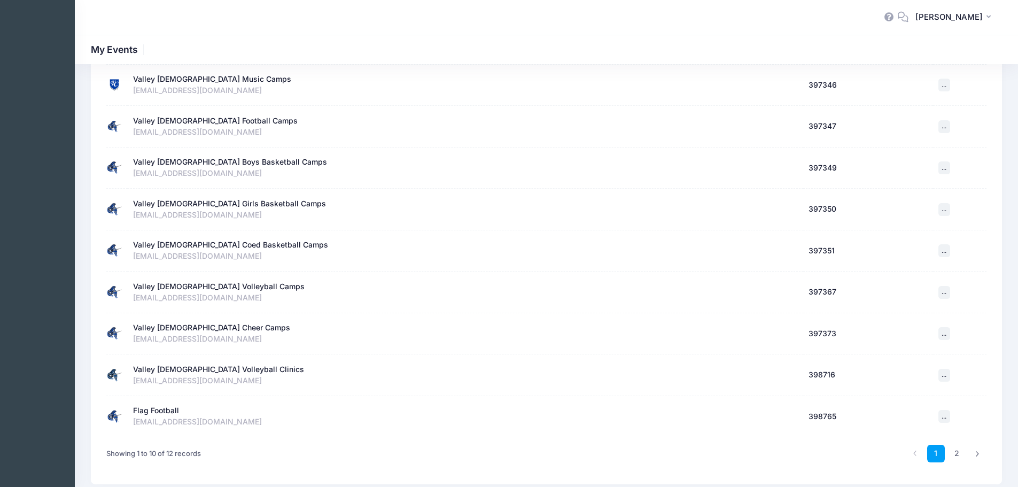
scroll to position [192, 0]
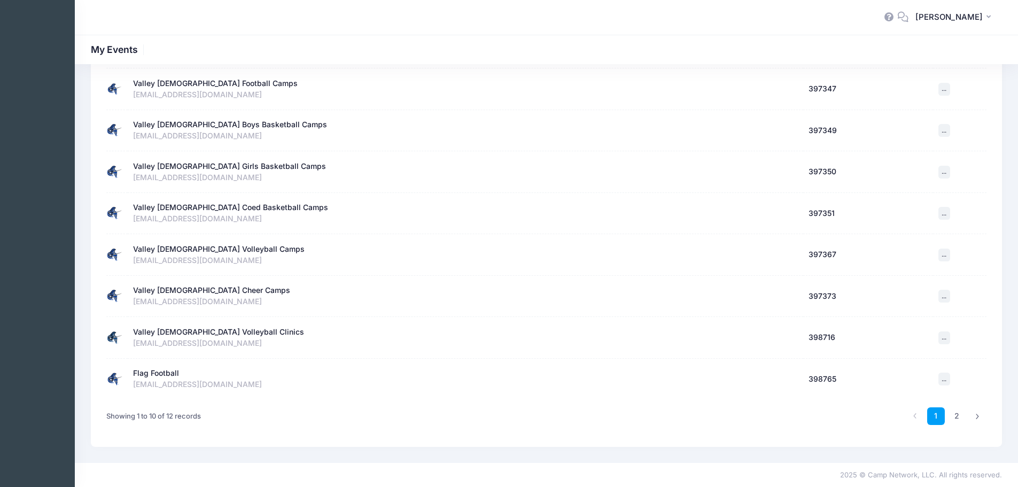
click at [165, 372] on div "Flag Football" at bounding box center [156, 372] width 46 height 11
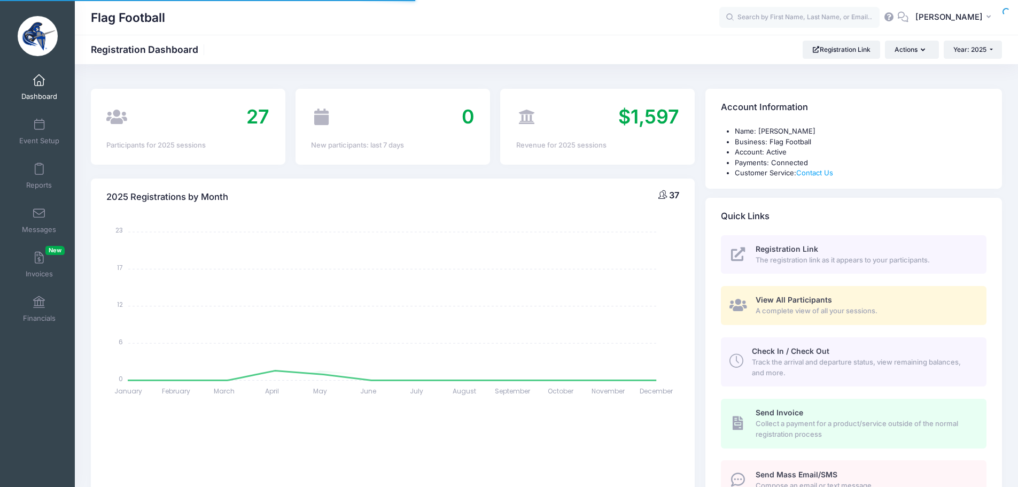
select select
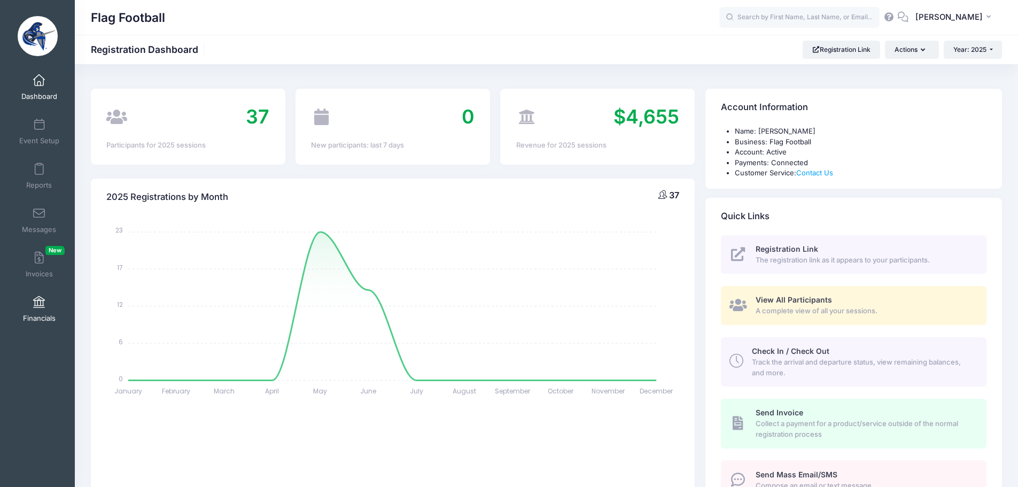
click at [43, 310] on link "Financials" at bounding box center [39, 308] width 51 height 37
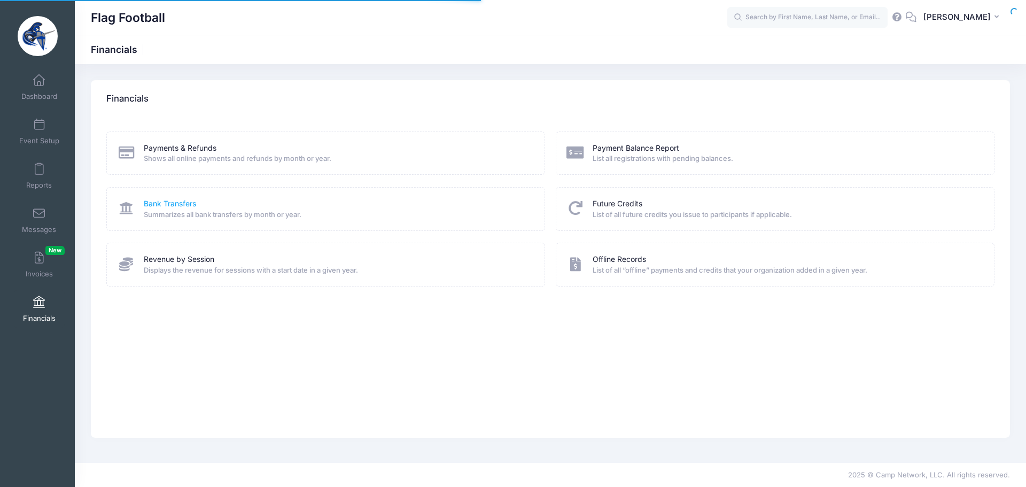
click at [149, 201] on link "Bank Transfers" at bounding box center [170, 203] width 52 height 11
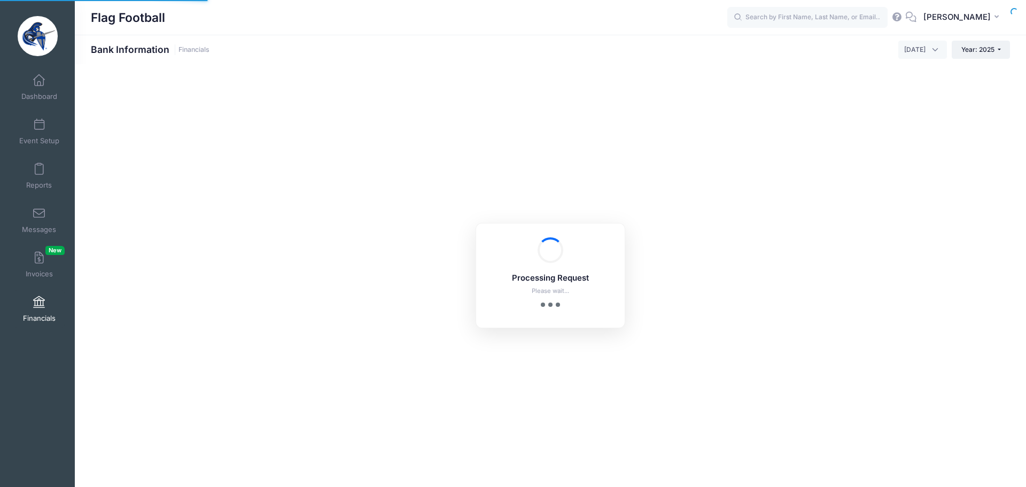
select select "10"
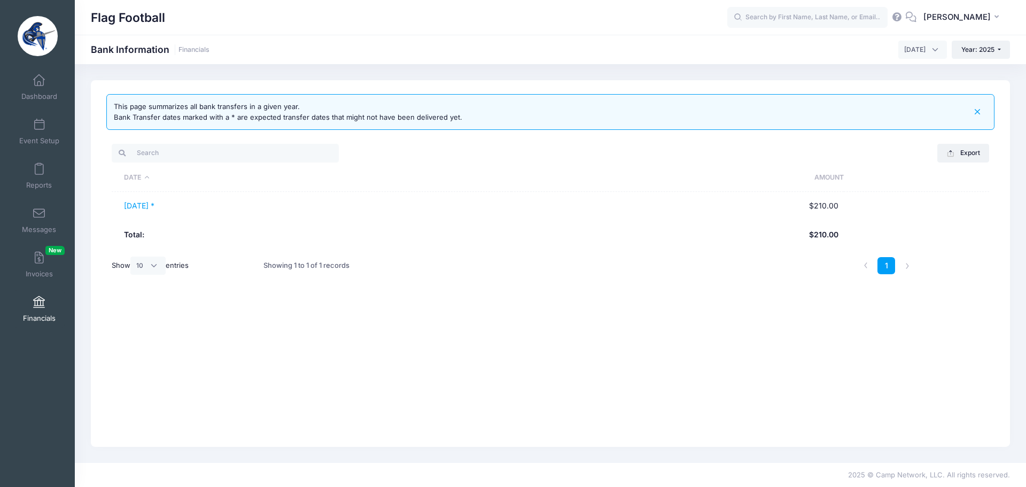
click at [918, 50] on span "August 2025" at bounding box center [914, 50] width 21 height 10
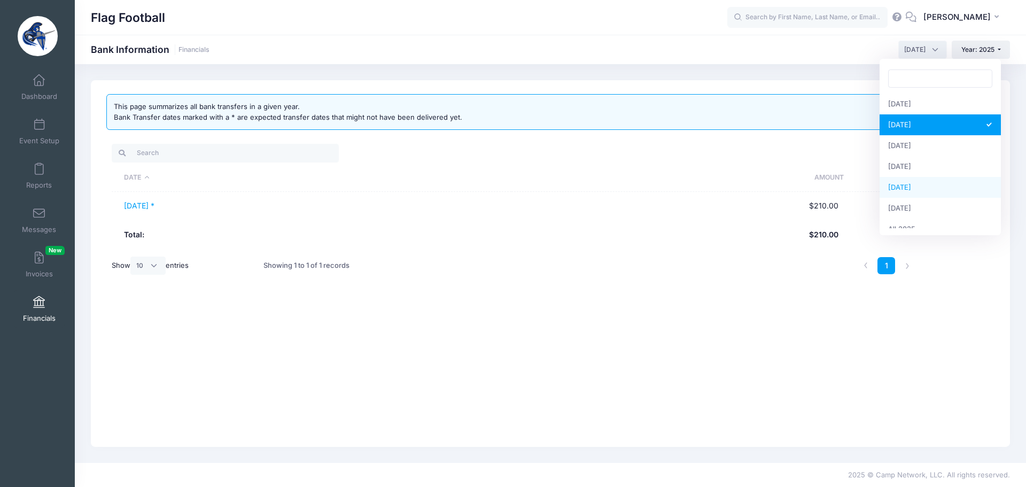
scroll to position [137, 0]
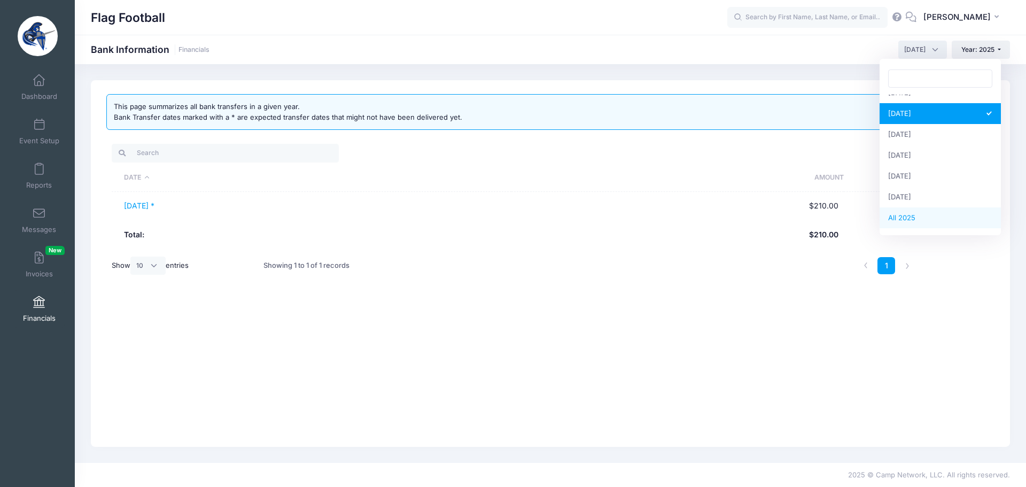
select select
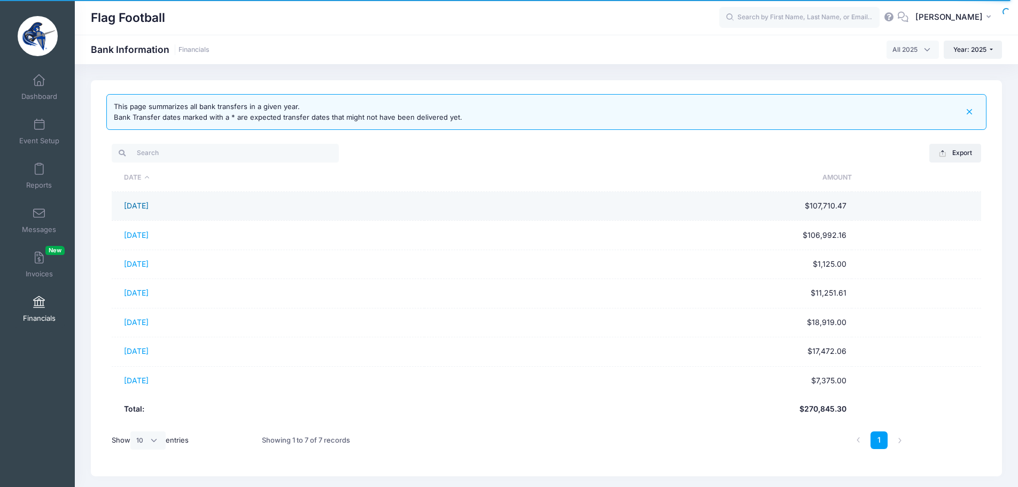
click at [145, 205] on link "01/28/2025" at bounding box center [136, 205] width 25 height 9
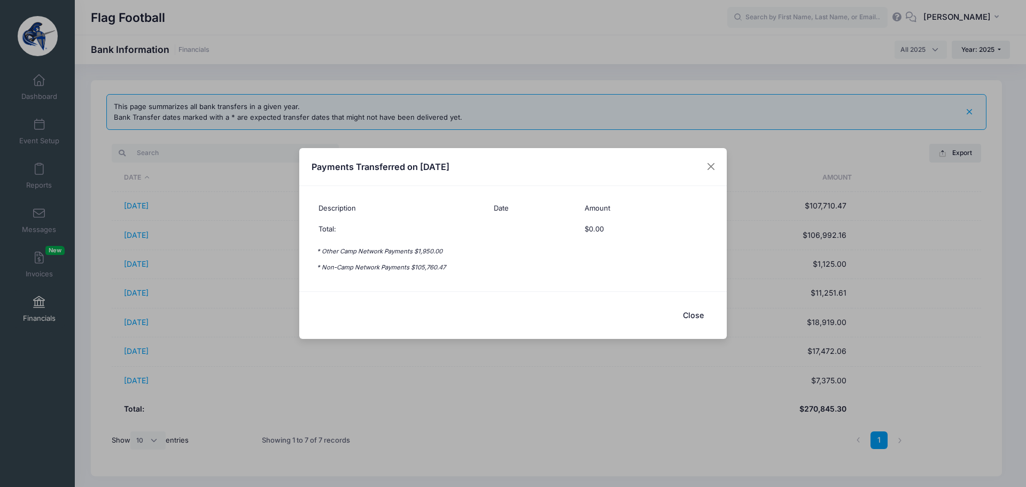
click at [689, 318] on button "Close" at bounding box center [692, 314] width 43 height 23
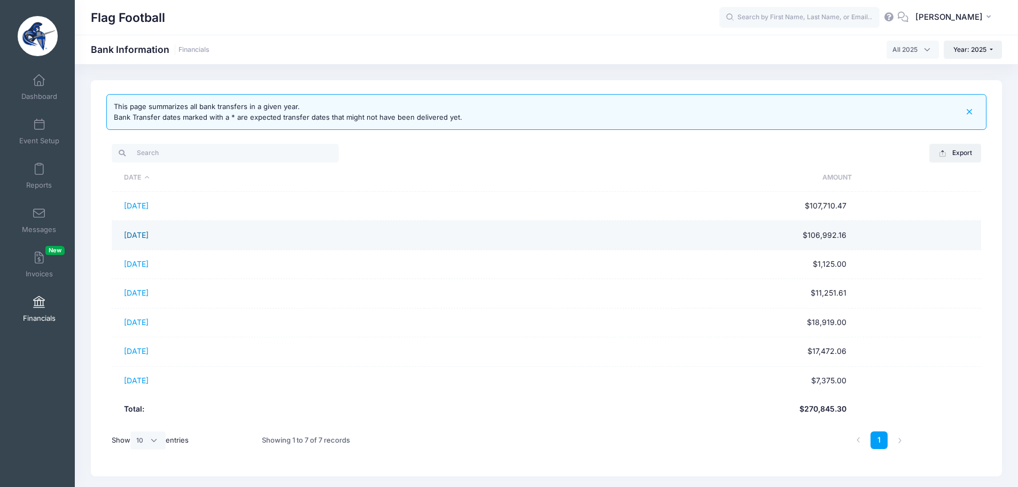
click at [134, 236] on link "02/28/2025" at bounding box center [136, 234] width 25 height 9
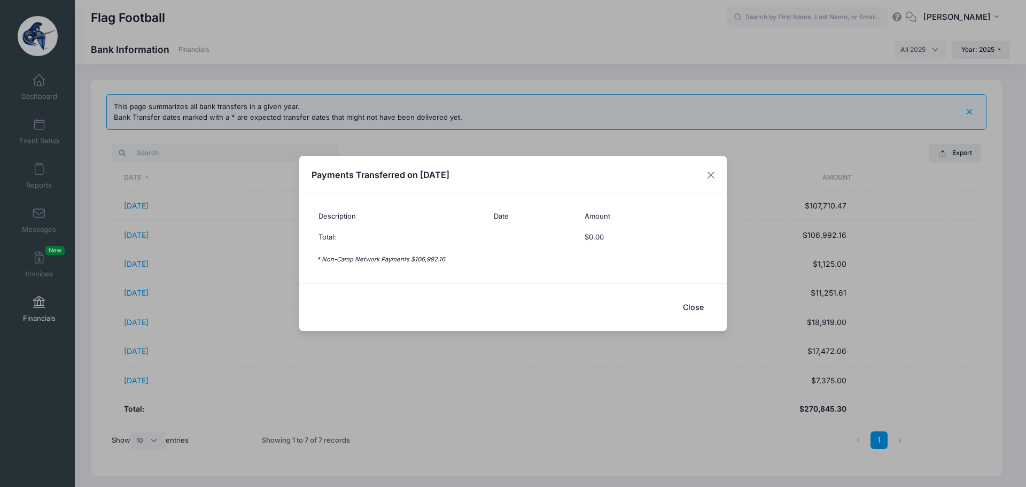
click at [686, 308] on button "Close" at bounding box center [692, 306] width 43 height 23
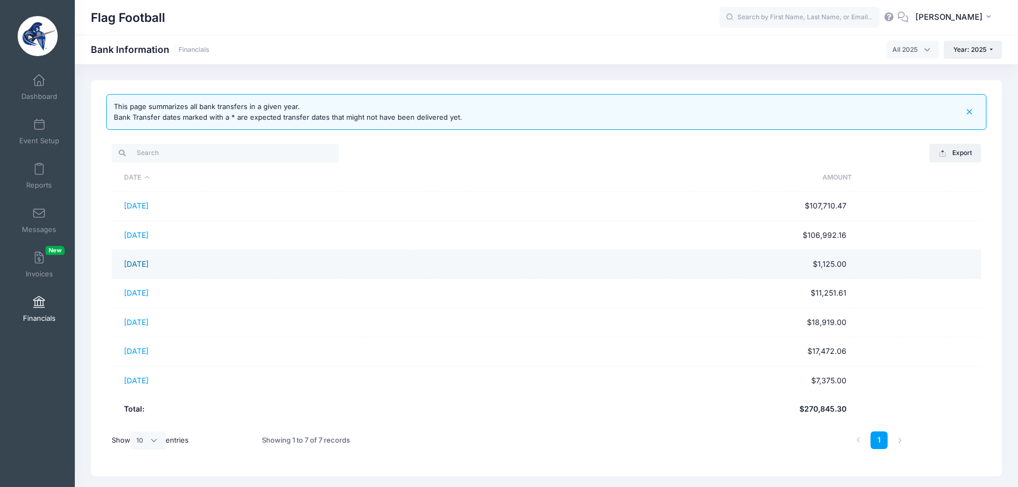
click at [148, 265] on link "03/28/2025" at bounding box center [136, 263] width 25 height 9
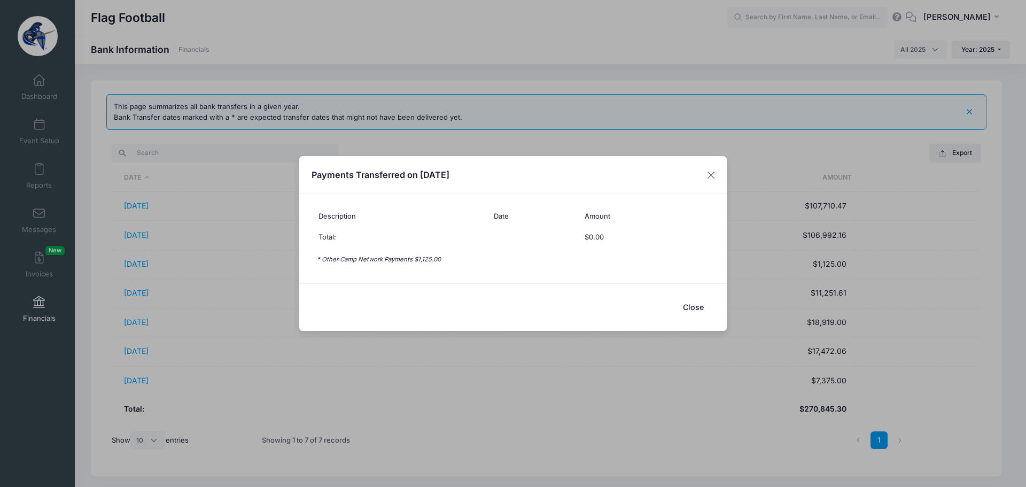
click at [692, 309] on button "Close" at bounding box center [692, 306] width 43 height 23
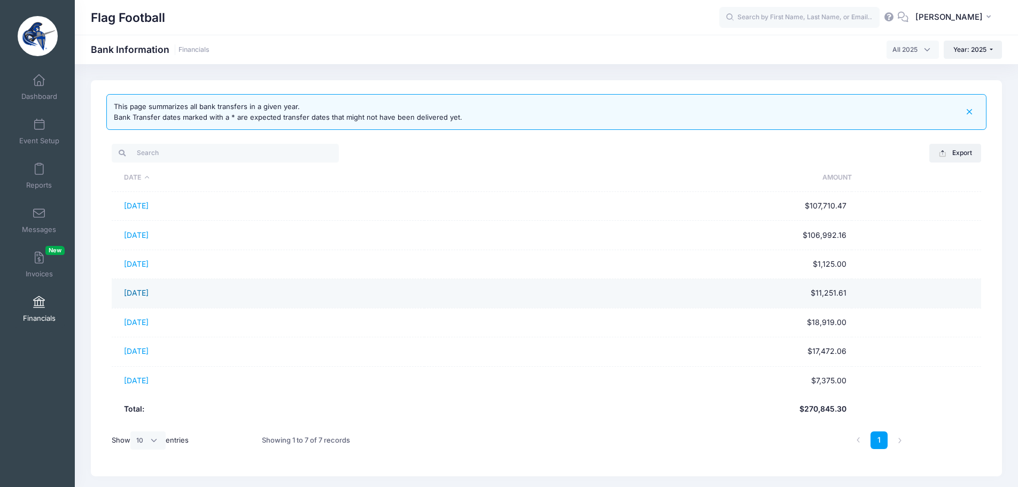
click at [148, 295] on link "04/28/2025" at bounding box center [136, 292] width 25 height 9
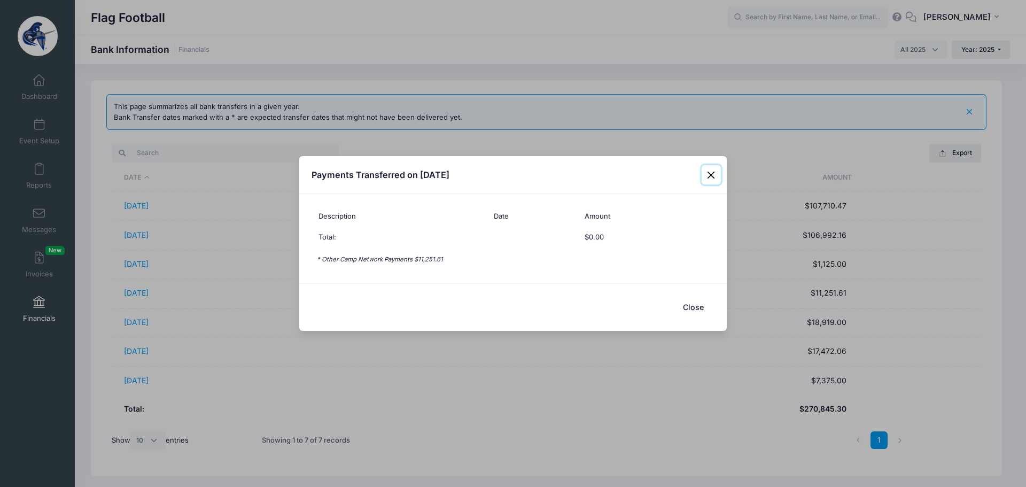
click at [709, 174] on button "Close" at bounding box center [710, 174] width 19 height 19
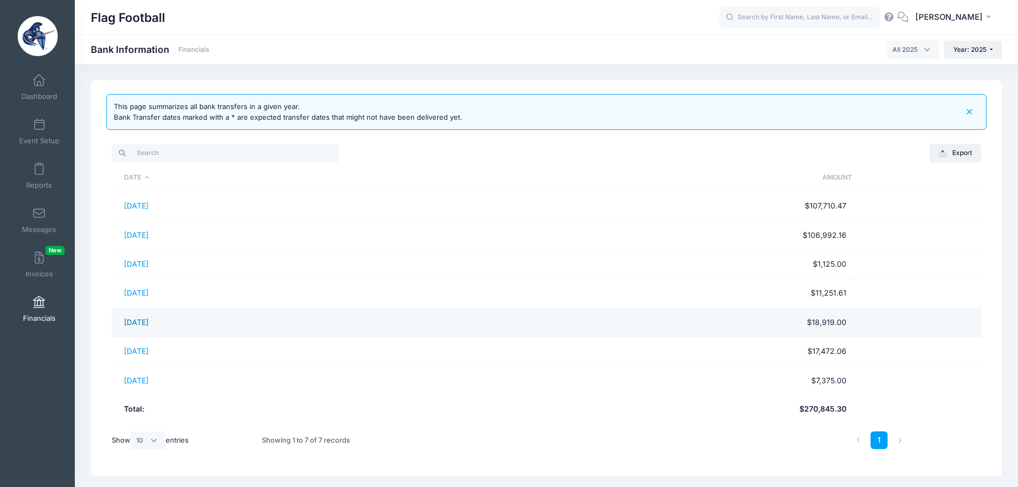
click at [135, 322] on link "05/28/2025" at bounding box center [136, 321] width 25 height 9
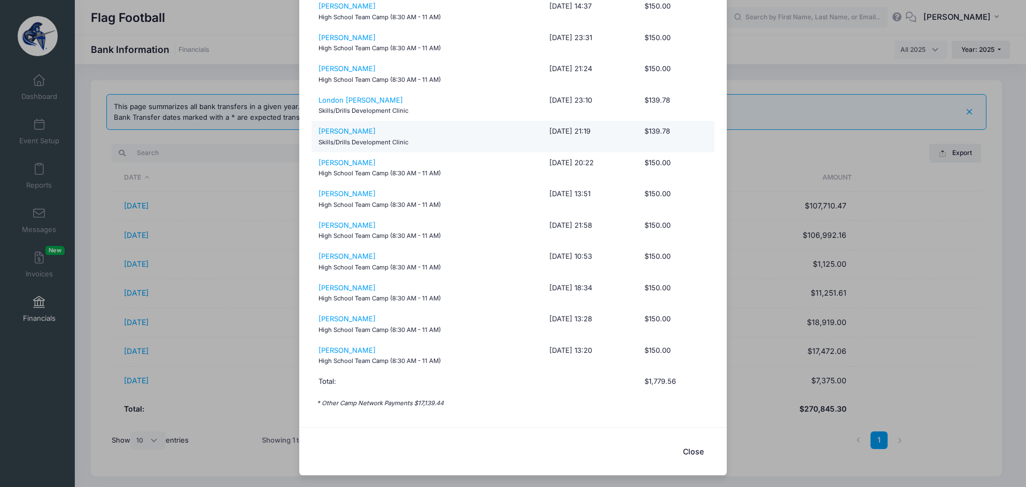
scroll to position [0, 0]
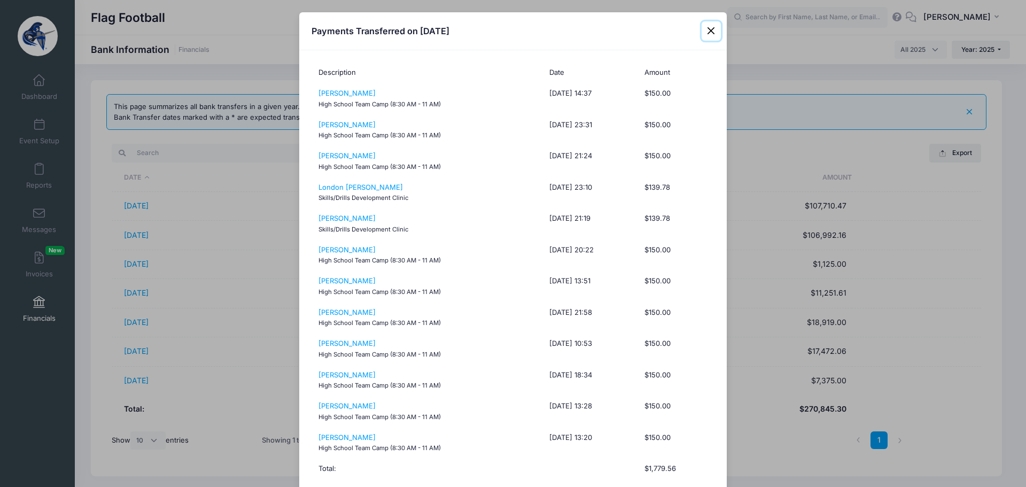
click at [710, 31] on button "Close" at bounding box center [710, 30] width 19 height 19
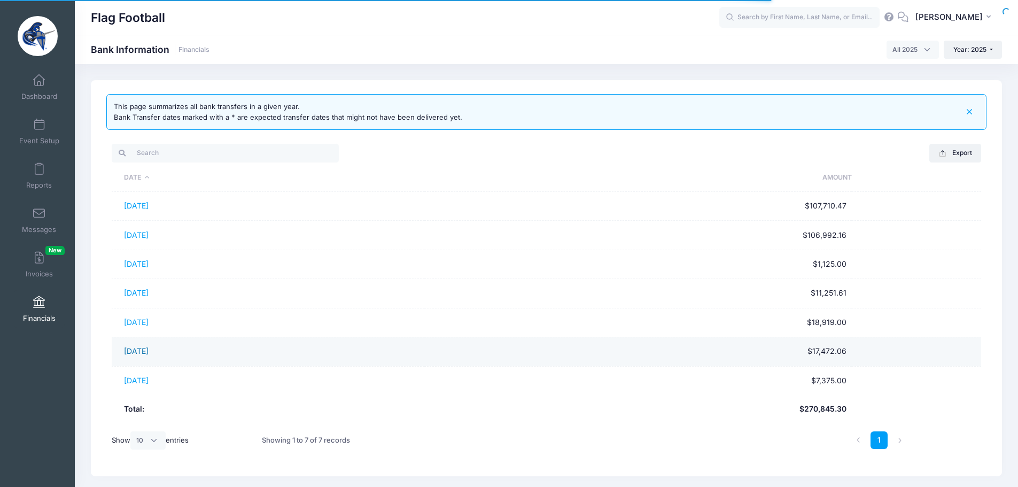
click at [148, 352] on link "[DATE]" at bounding box center [136, 350] width 25 height 9
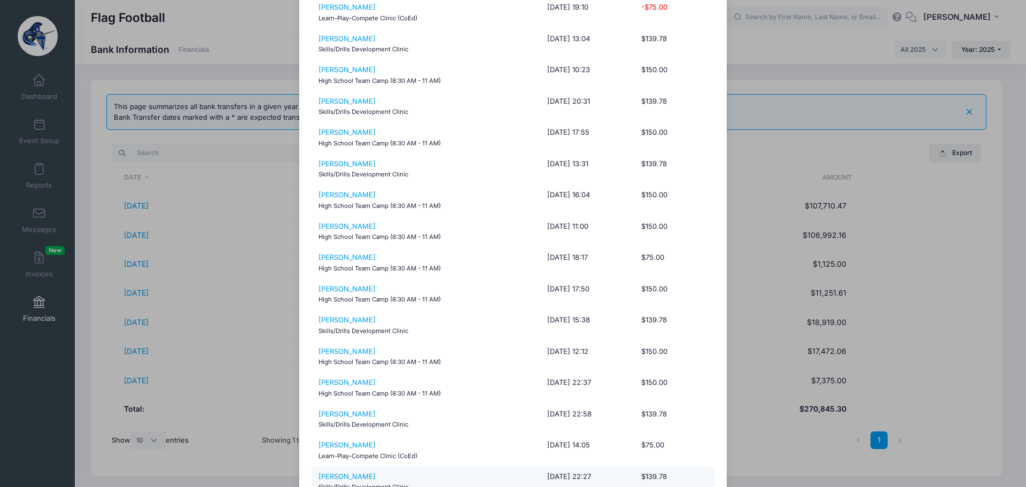
scroll to position [587, 0]
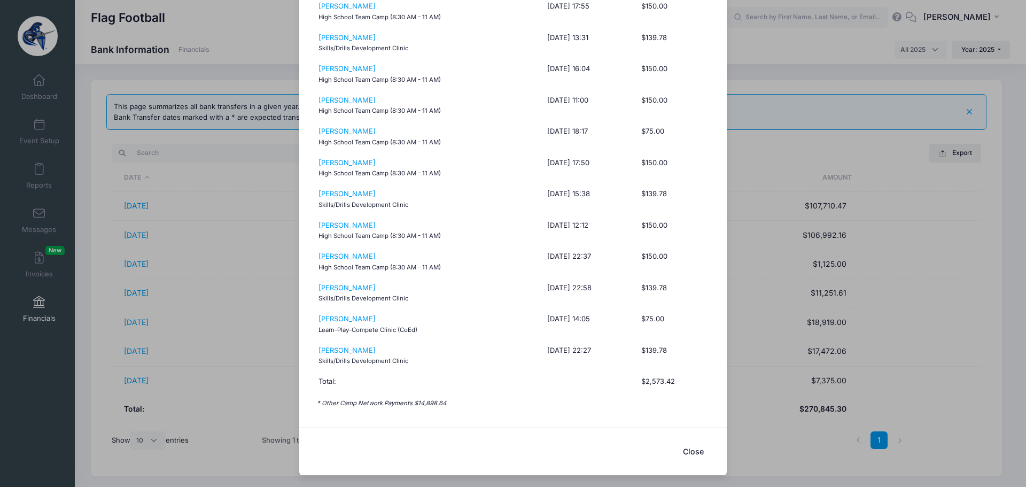
click at [686, 449] on button "Close" at bounding box center [692, 451] width 43 height 23
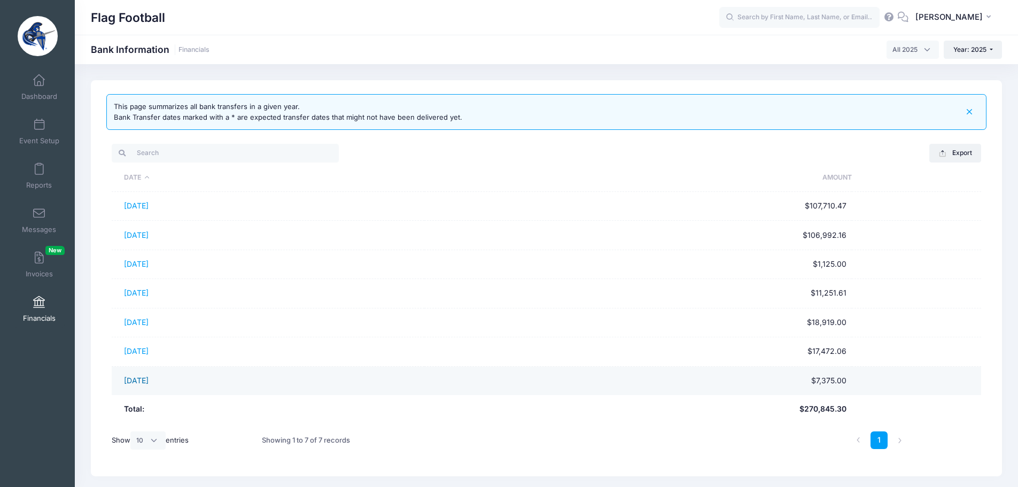
click at [144, 380] on link "[DATE]" at bounding box center [136, 380] width 25 height 9
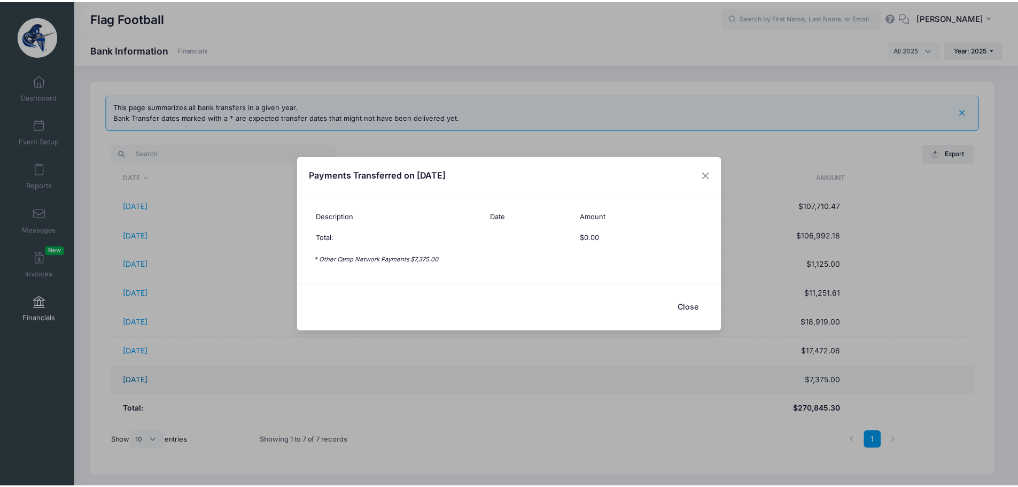
scroll to position [0, 0]
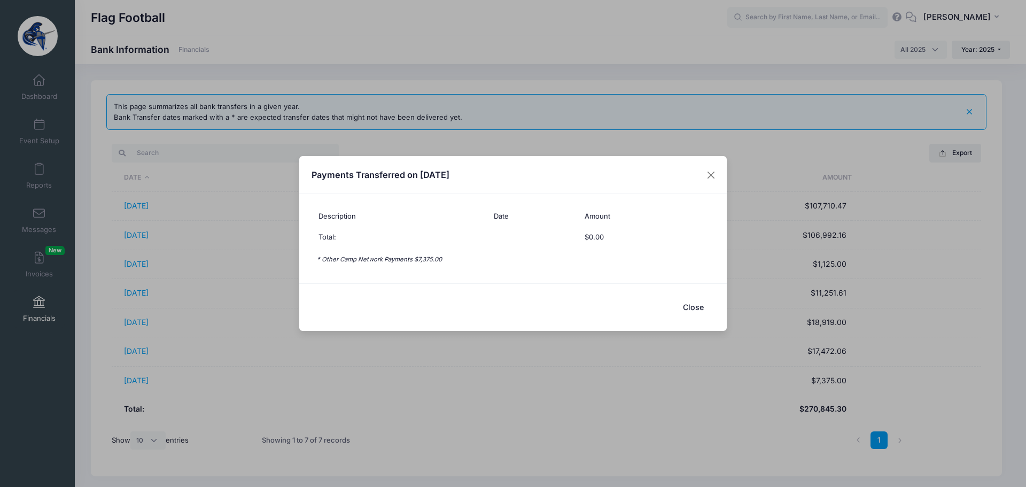
click at [704, 308] on button "Close" at bounding box center [692, 306] width 43 height 23
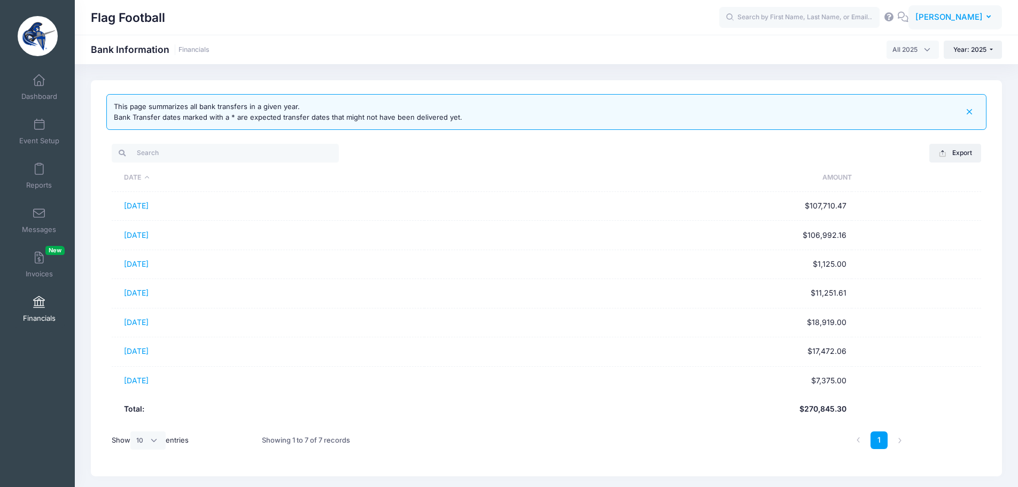
click at [947, 17] on span "[PERSON_NAME]" at bounding box center [948, 17] width 67 height 12
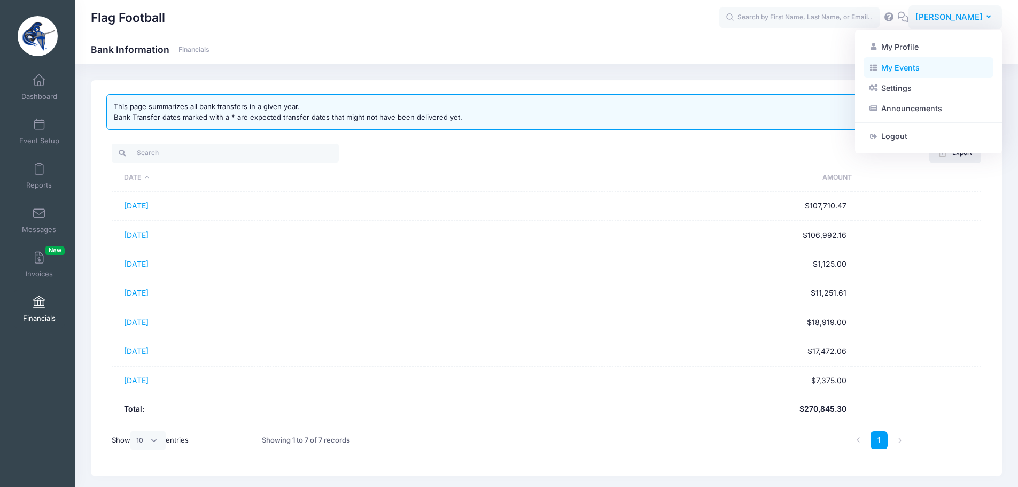
click at [902, 66] on link "My Events" at bounding box center [928, 67] width 130 height 20
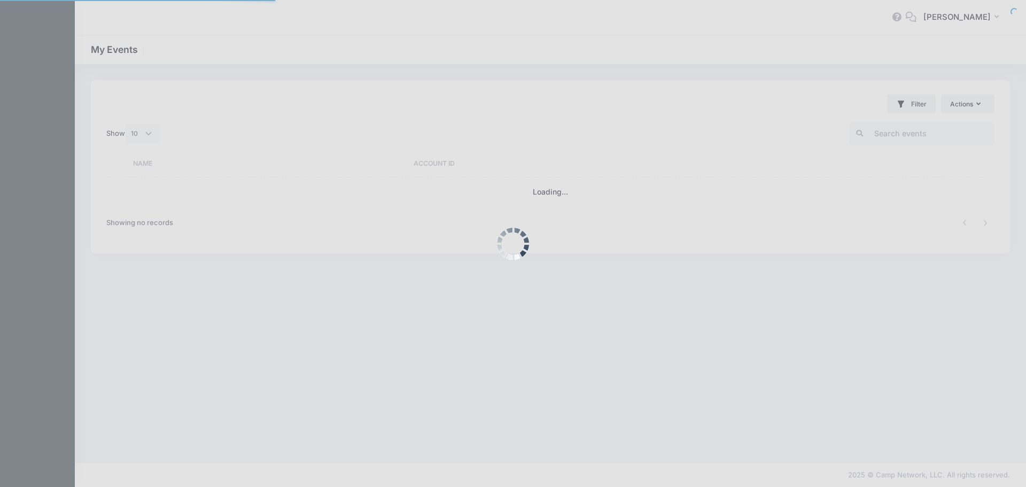
select select "10"
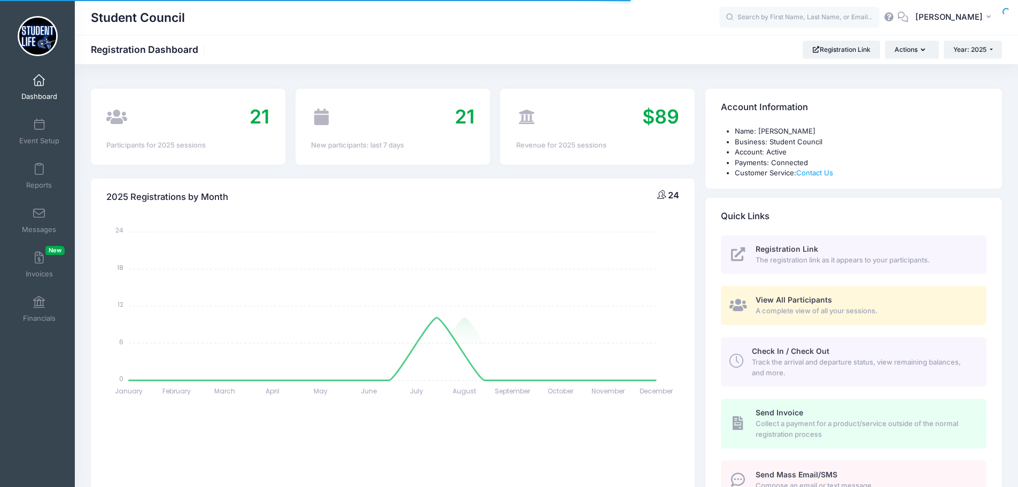
select select
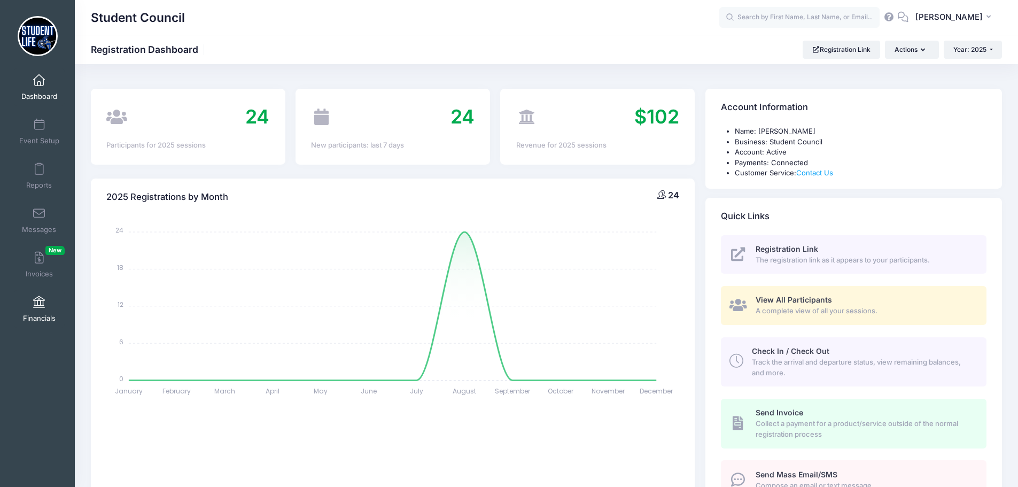
click at [44, 309] on link "Financials" at bounding box center [39, 308] width 51 height 37
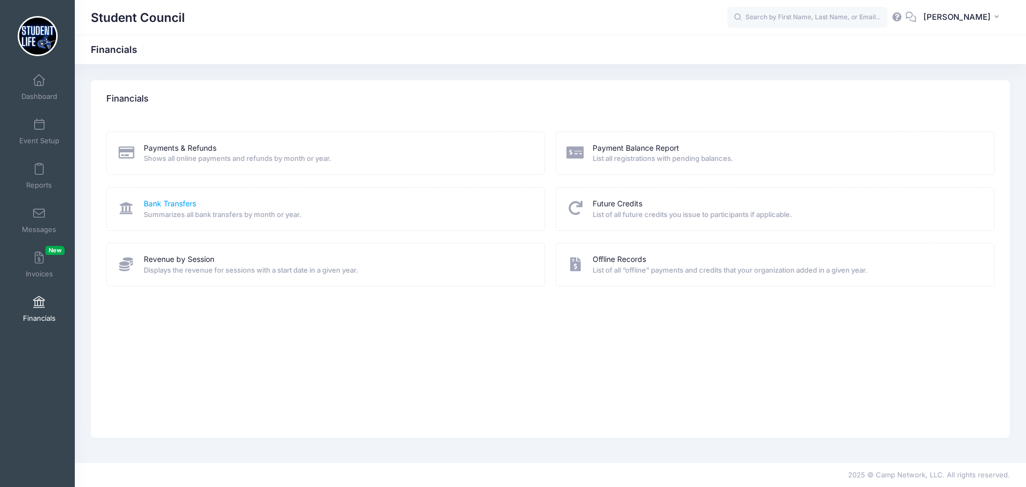
click at [157, 207] on link "Bank Transfers" at bounding box center [170, 203] width 52 height 11
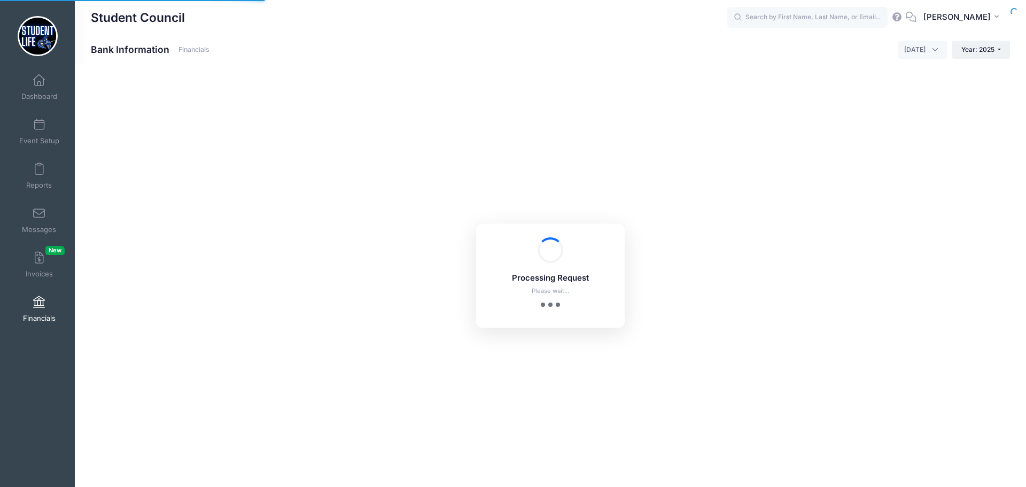
select select "10"
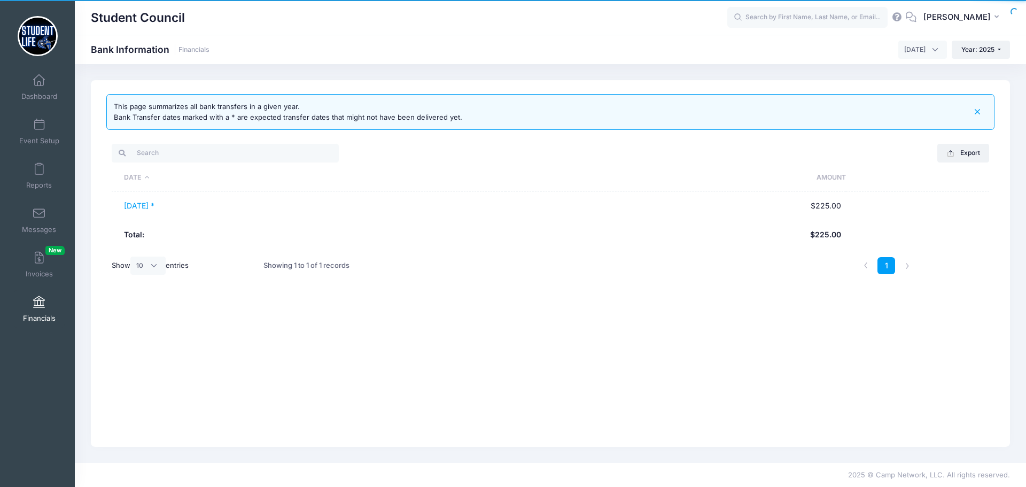
click at [924, 49] on span "[DATE]" at bounding box center [914, 50] width 21 height 10
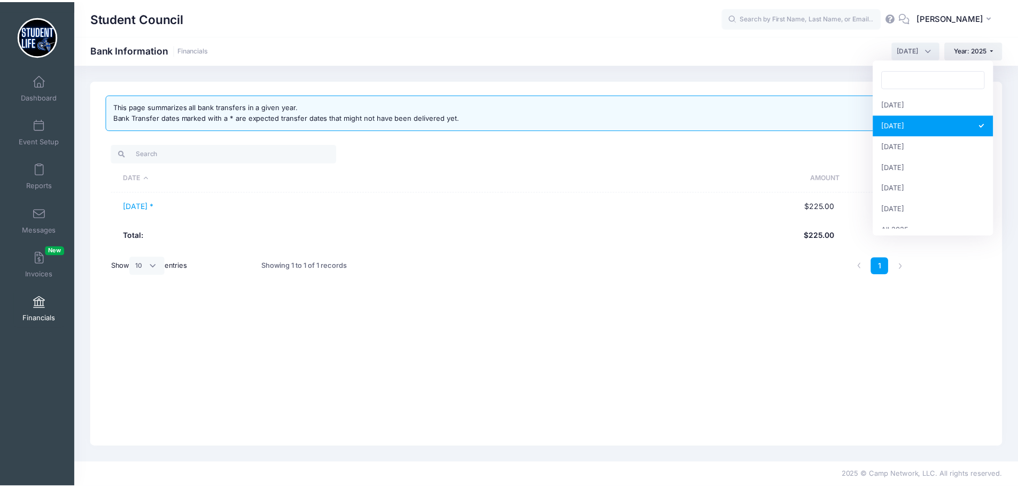
scroll to position [137, 0]
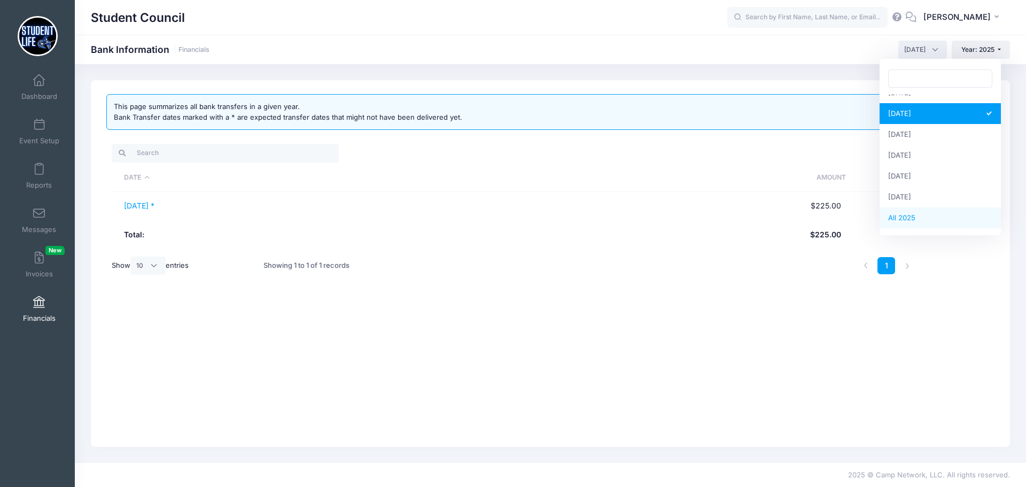
select select
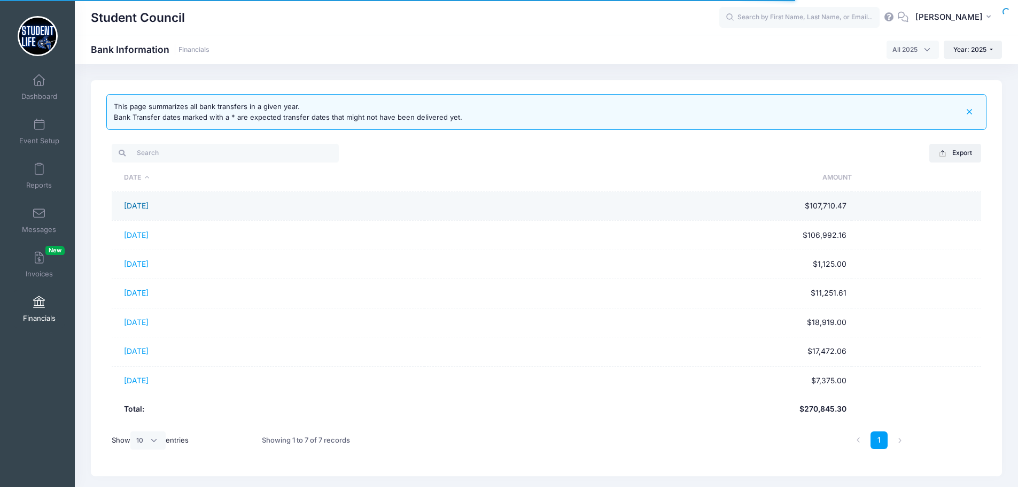
click at [148, 202] on link "[DATE]" at bounding box center [136, 205] width 25 height 9
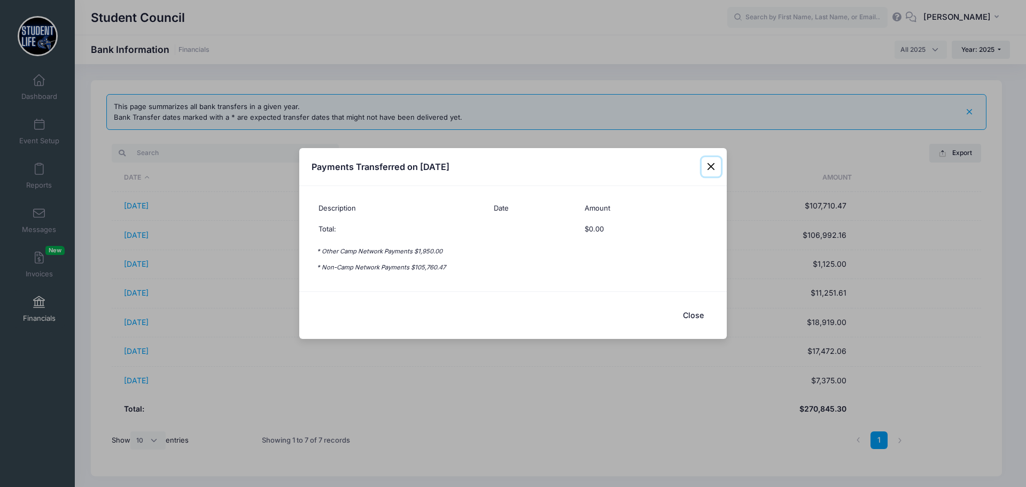
click at [707, 167] on button "Close" at bounding box center [710, 166] width 19 height 19
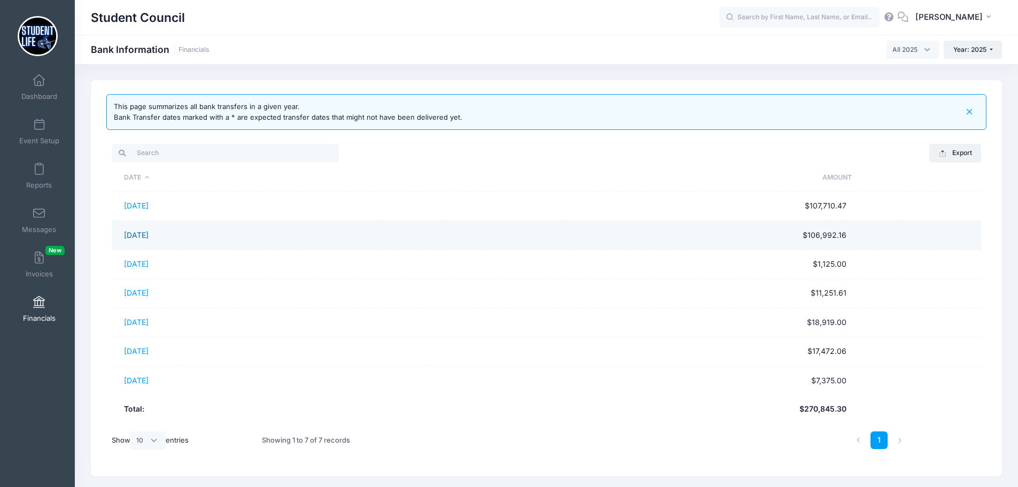
click at [148, 232] on link "[DATE]" at bounding box center [136, 234] width 25 height 9
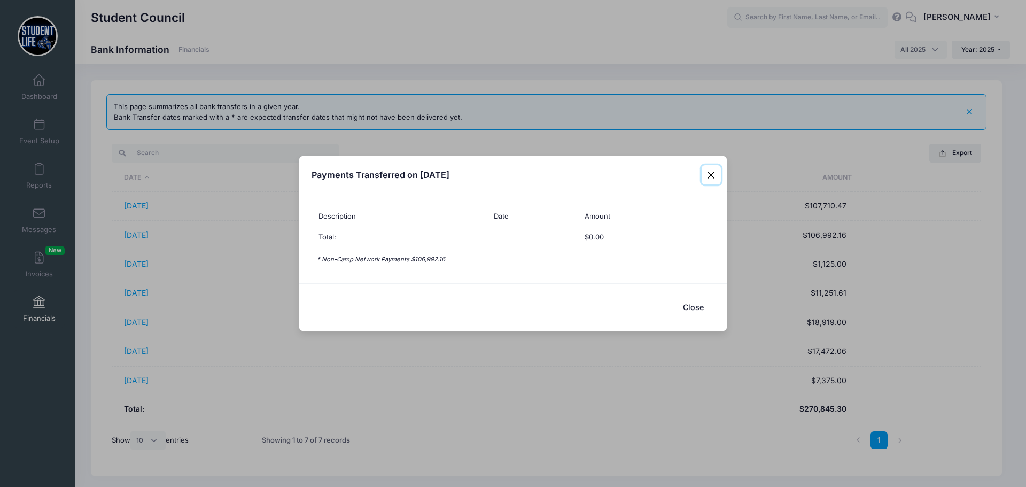
click at [709, 171] on button "Close" at bounding box center [710, 174] width 19 height 19
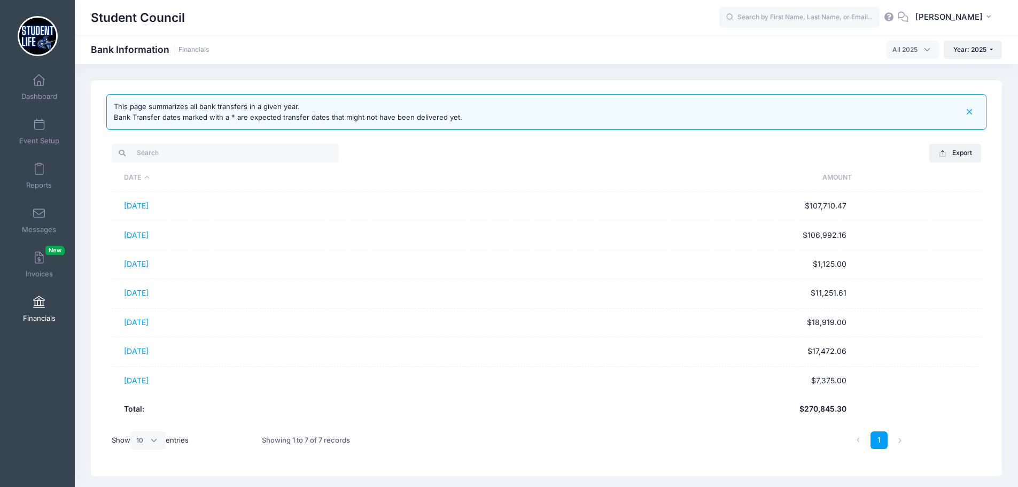
click at [136, 260] on link "[DATE]" at bounding box center [136, 263] width 25 height 9
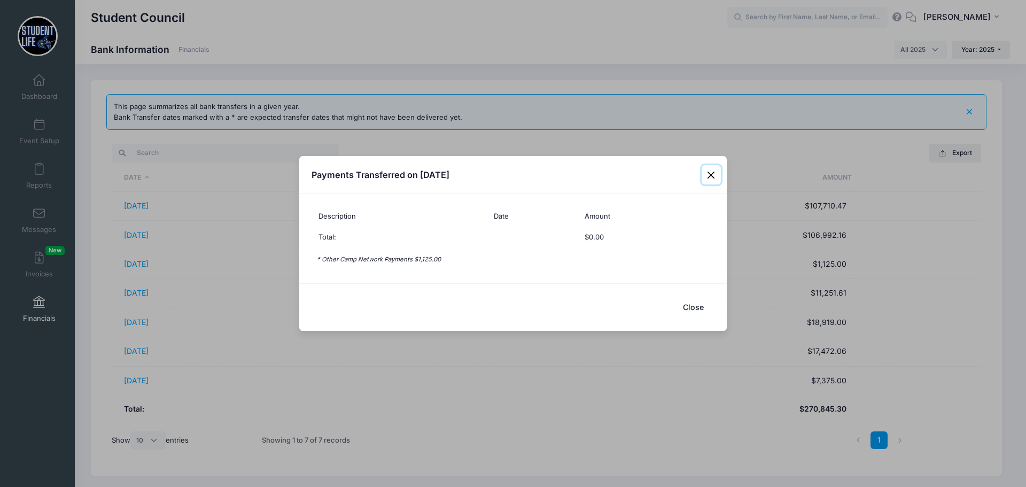
drag, startPoint x: 707, startPoint y: 172, endPoint x: 603, endPoint y: 208, distance: 110.3
click at [708, 173] on button "Close" at bounding box center [710, 174] width 19 height 19
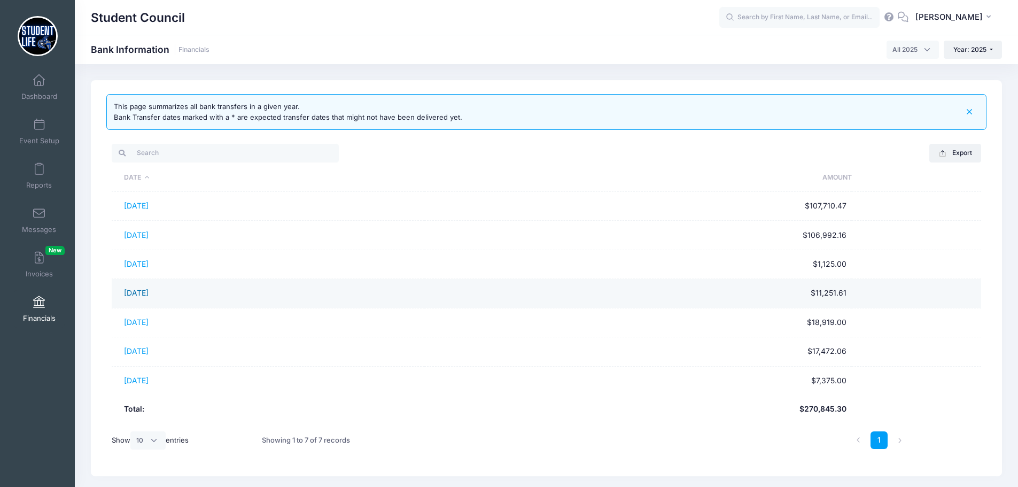
click at [145, 297] on link "04/28/2025" at bounding box center [136, 292] width 25 height 9
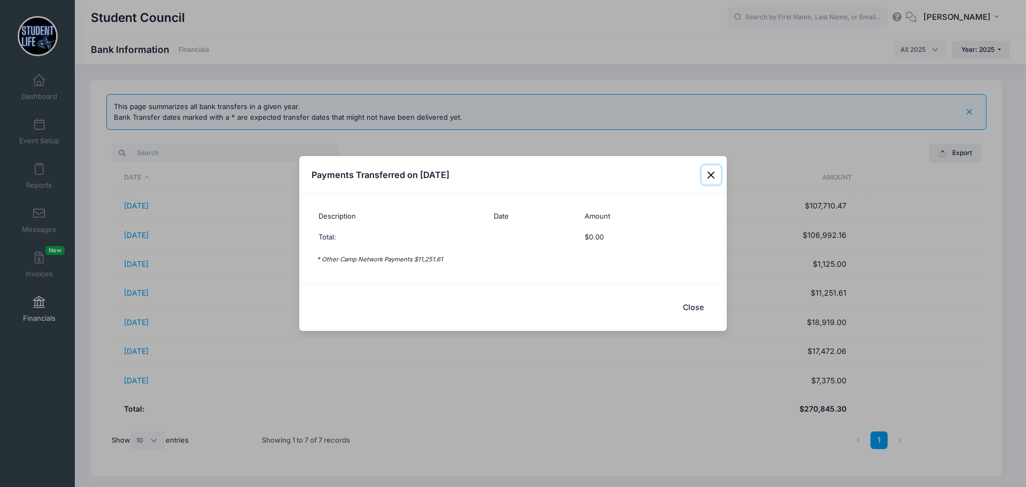
click at [714, 176] on button "Close" at bounding box center [710, 174] width 19 height 19
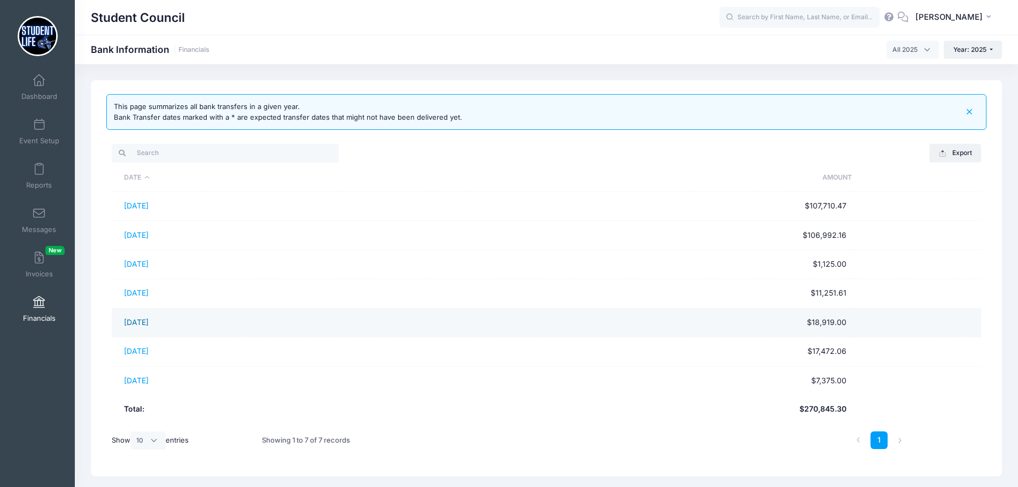
click at [148, 326] on link "05/28/2025" at bounding box center [136, 321] width 25 height 9
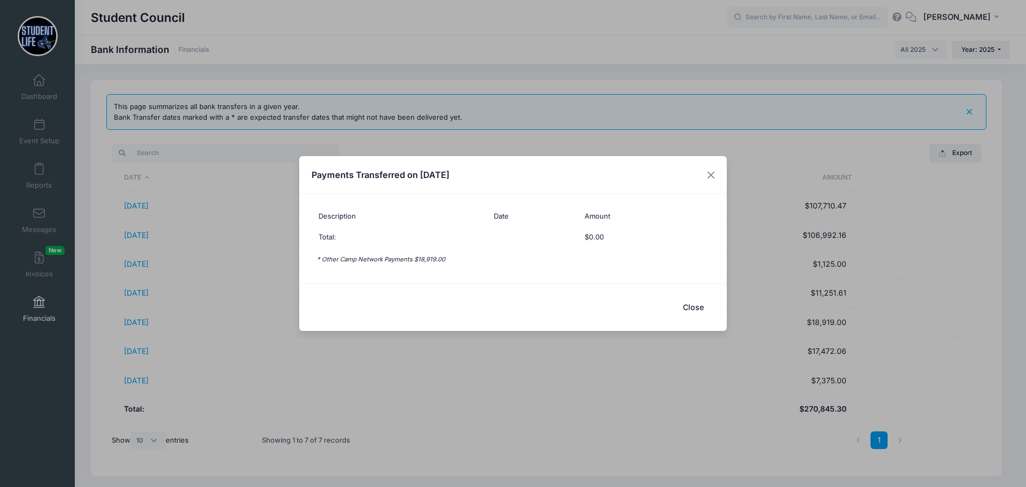
click at [694, 308] on button "Close" at bounding box center [692, 306] width 43 height 23
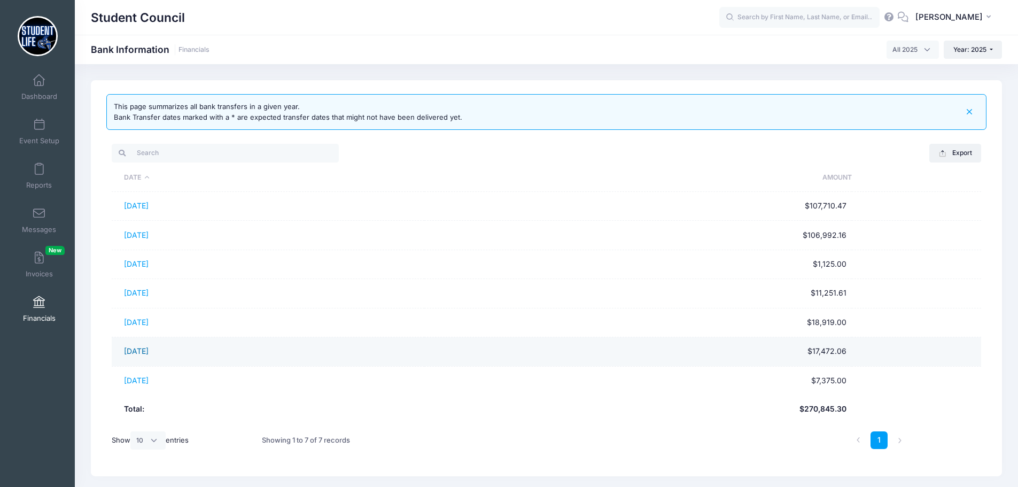
click at [127, 351] on link "06/30/2025" at bounding box center [136, 350] width 25 height 9
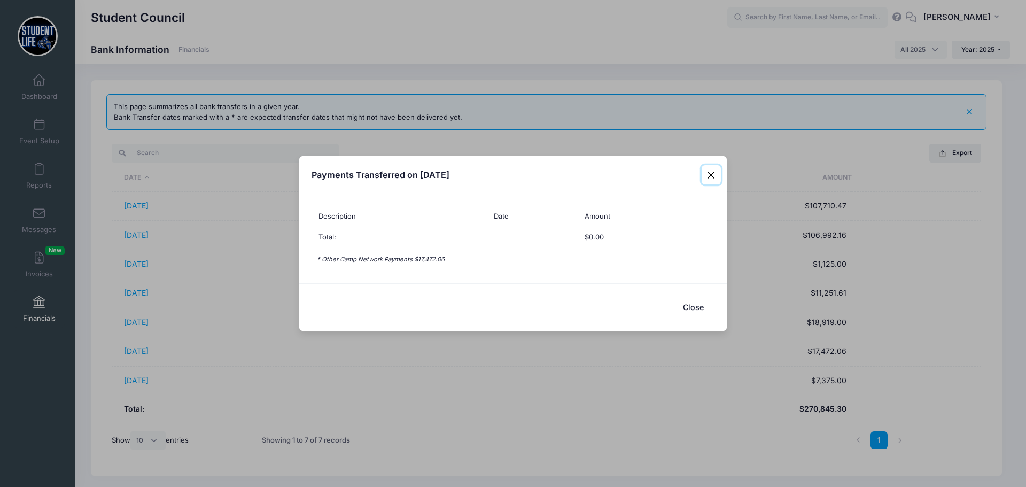
click at [709, 176] on button "Close" at bounding box center [710, 174] width 19 height 19
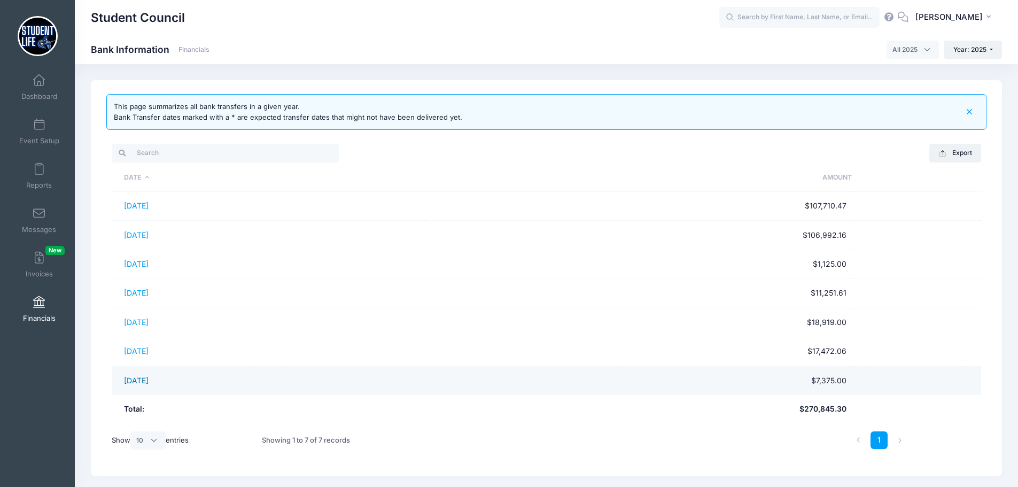
click at [134, 379] on link "07/28/2025" at bounding box center [136, 380] width 25 height 9
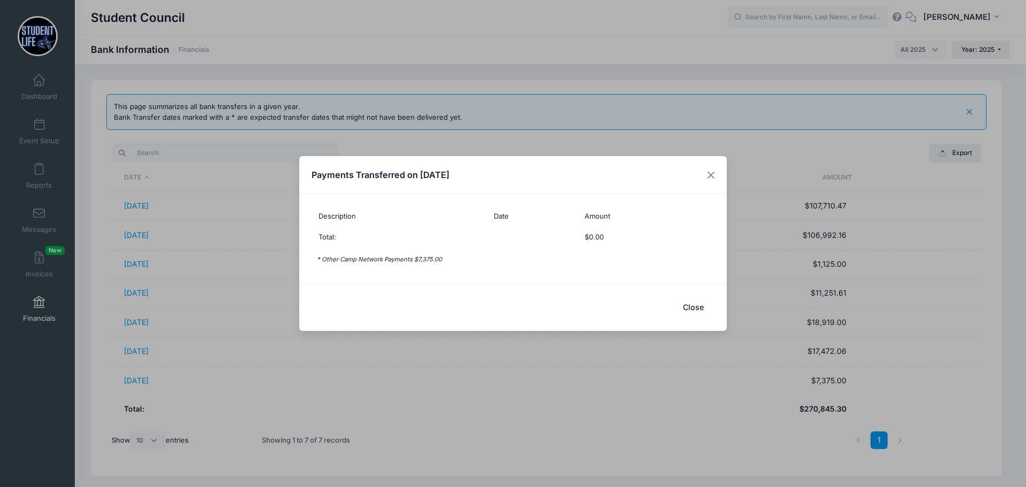
click at [694, 304] on button "Close" at bounding box center [692, 306] width 43 height 23
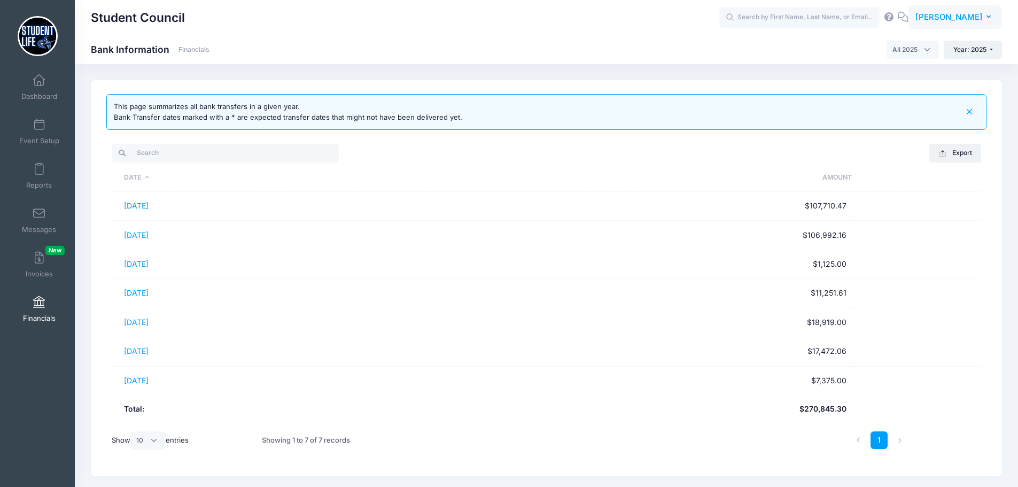
click at [940, 19] on span "[PERSON_NAME]" at bounding box center [948, 17] width 67 height 12
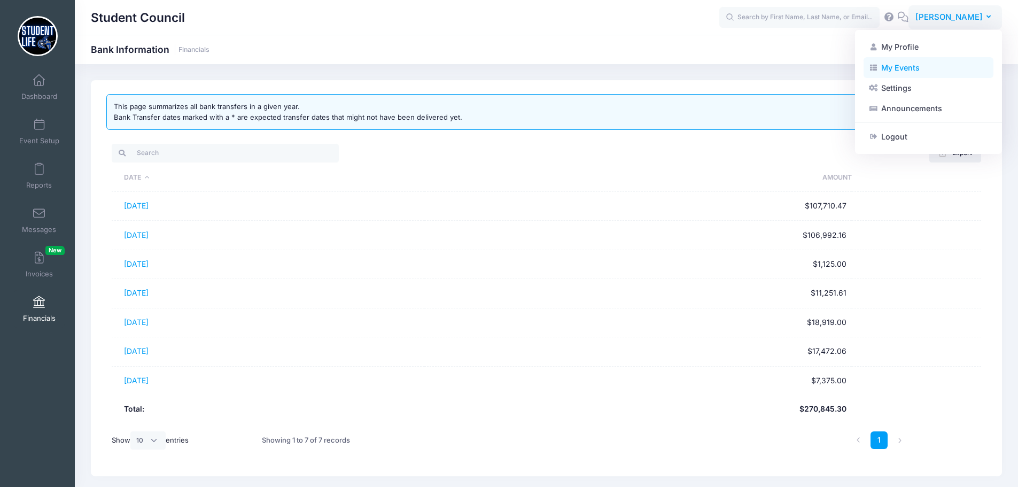
click at [904, 63] on link "My Events" at bounding box center [928, 67] width 130 height 20
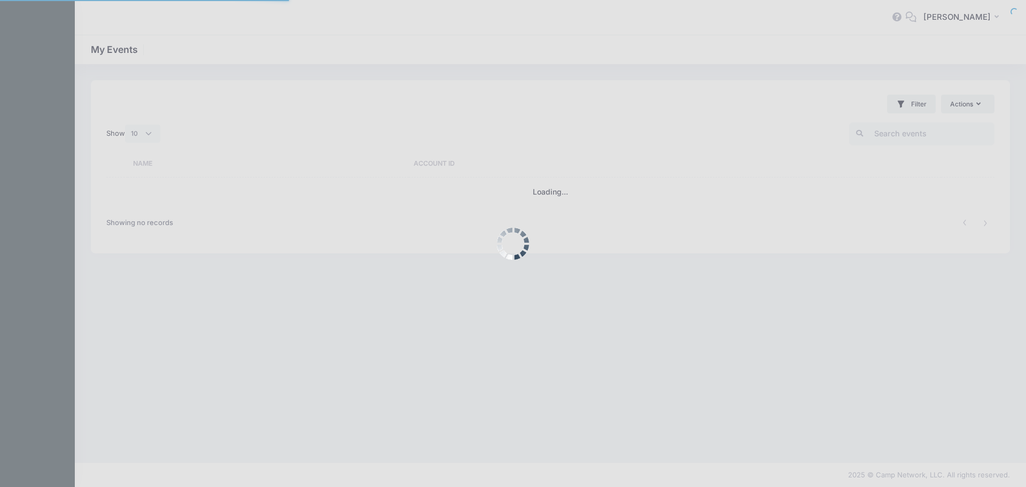
select select "10"
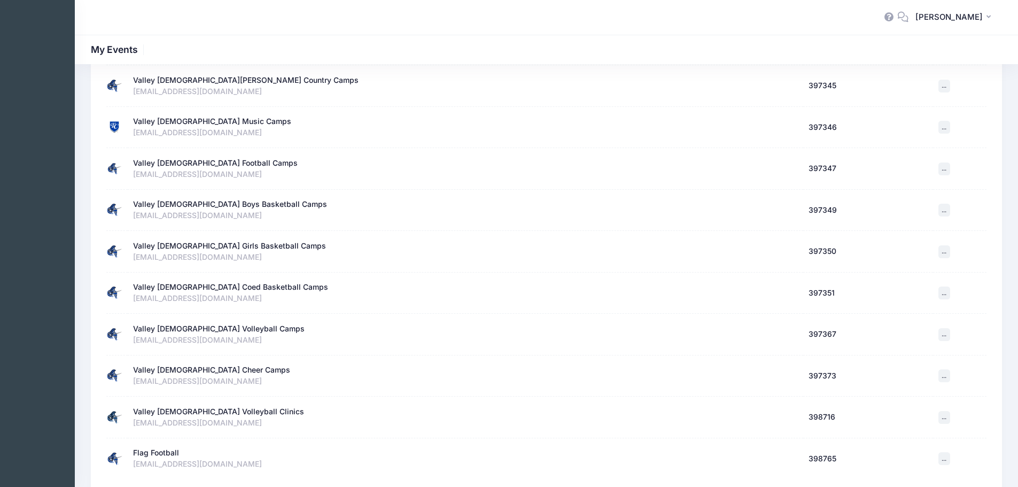
scroll to position [192, 0]
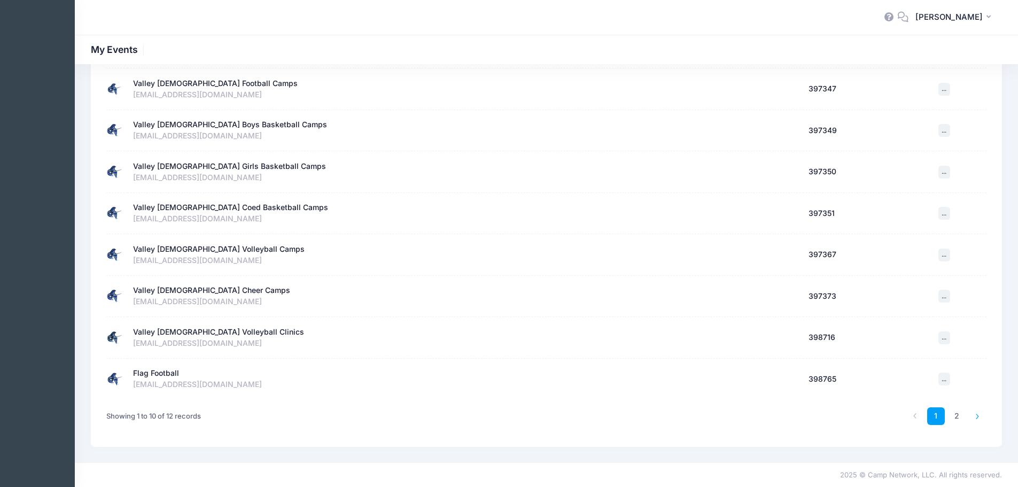
click at [976, 417] on icon at bounding box center [977, 416] width 6 height 6
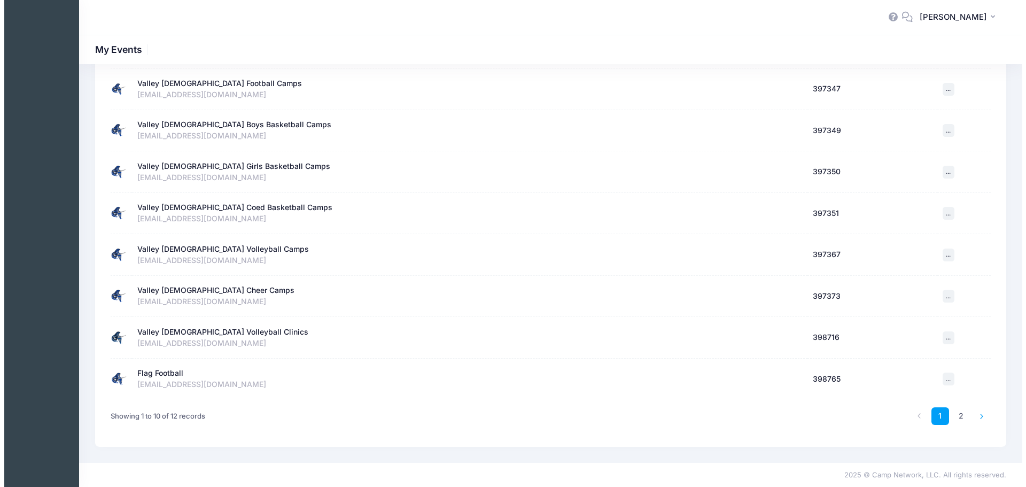
scroll to position [0, 0]
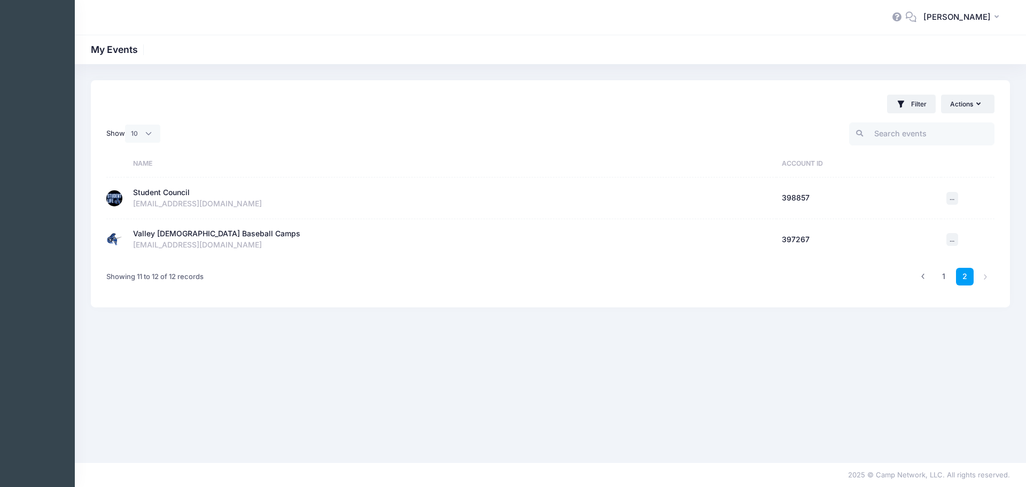
click at [167, 236] on div "Valley [DEMOGRAPHIC_DATA] Baseball Camps" at bounding box center [216, 233] width 167 height 11
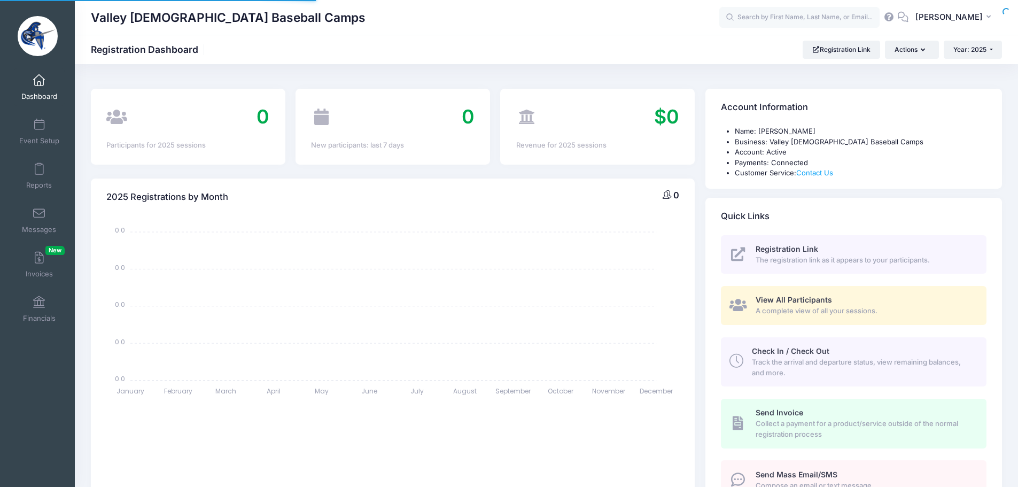
select select
